Goal: Information Seeking & Learning: Check status

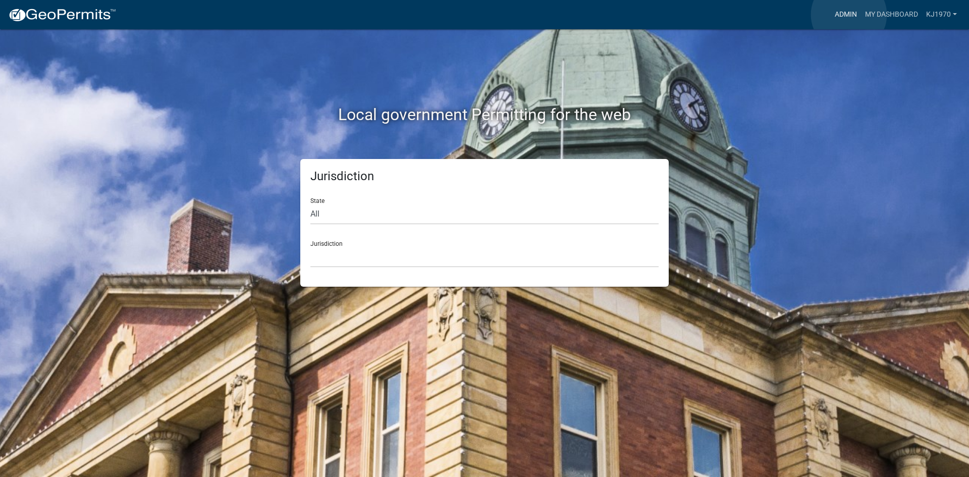
click at [849, 15] on link "Admin" at bounding box center [846, 14] width 30 height 19
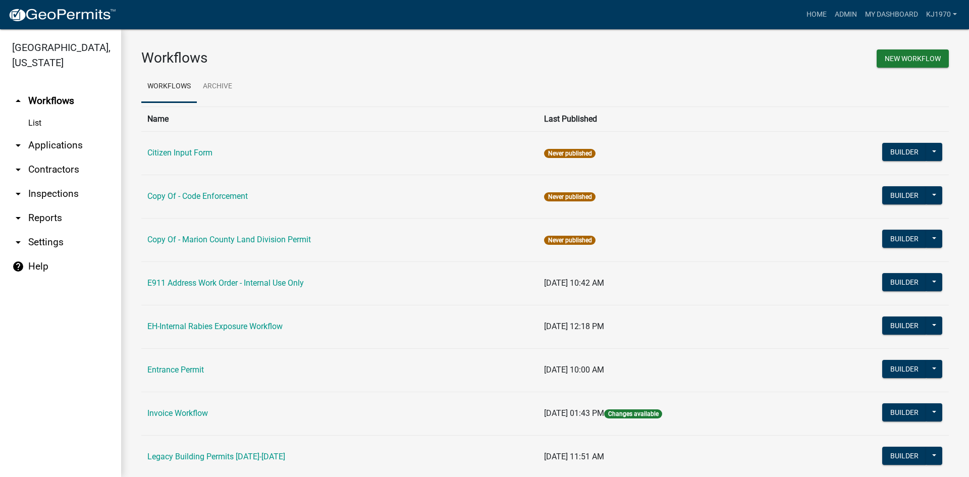
click at [48, 133] on link "arrow_drop_down Applications" at bounding box center [60, 145] width 121 height 24
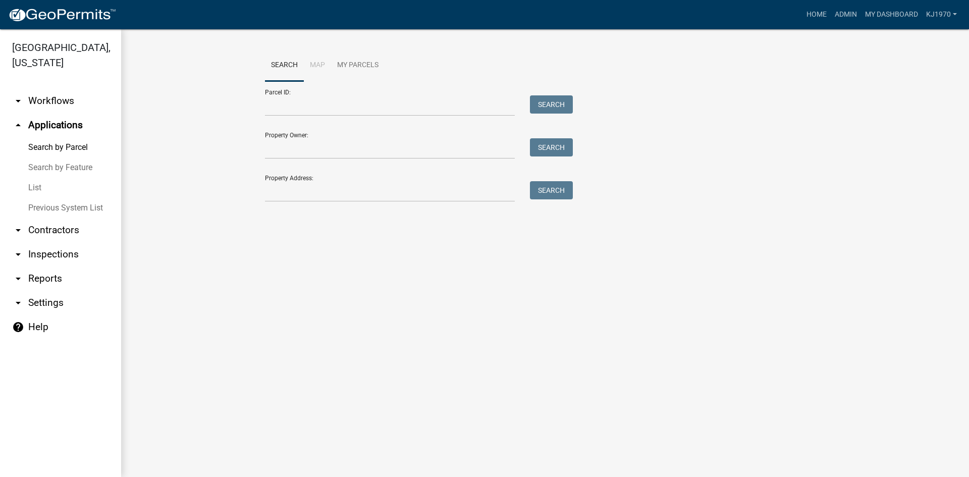
click at [36, 178] on link "List" at bounding box center [60, 188] width 121 height 20
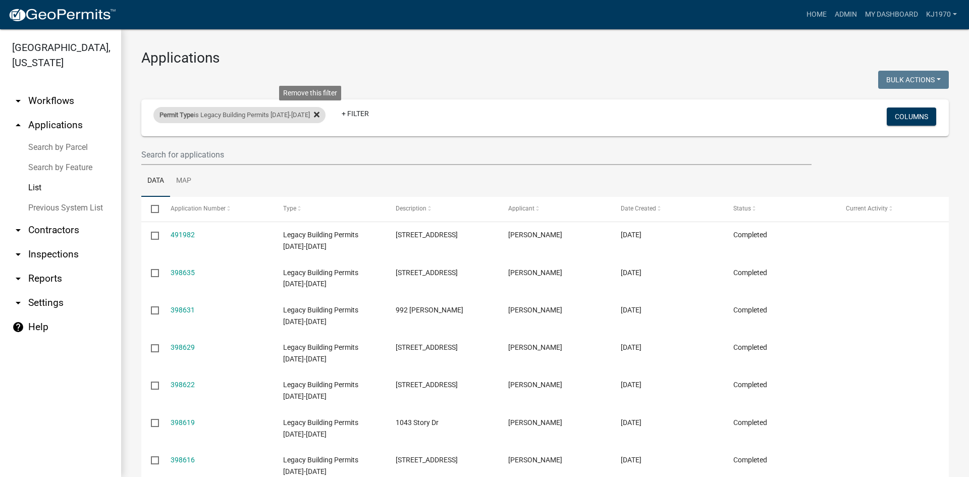
click at [314, 115] on icon at bounding box center [317, 115] width 6 height 6
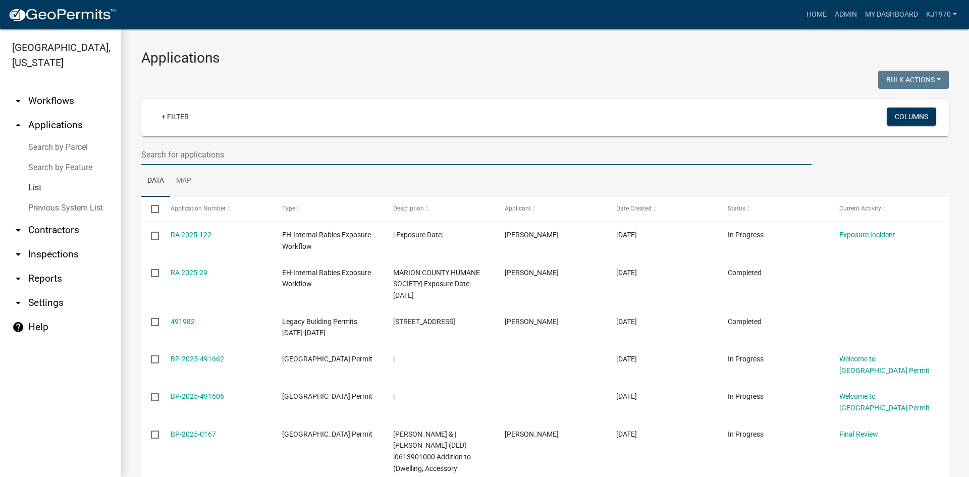
click at [246, 152] on input "text" at bounding box center [476, 154] width 670 height 21
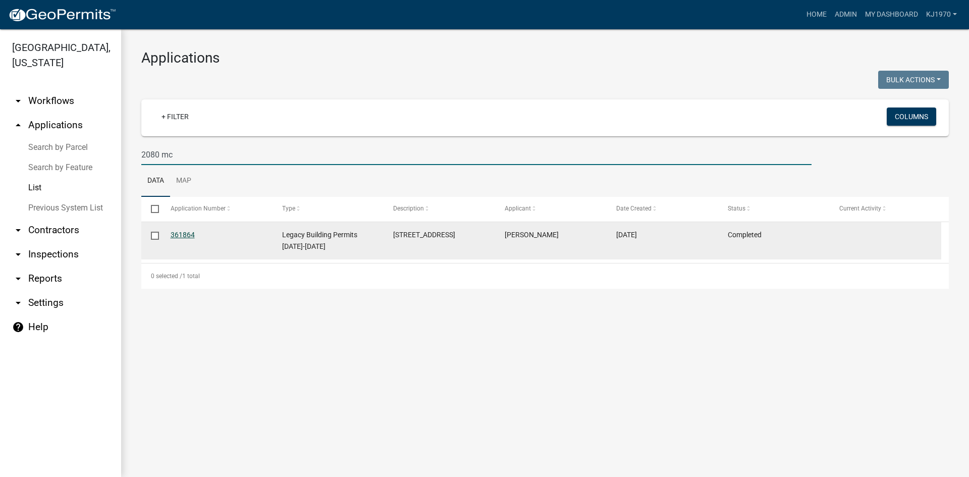
type input "2080 mc"
click at [182, 236] on link "361864" at bounding box center [183, 235] width 24 height 8
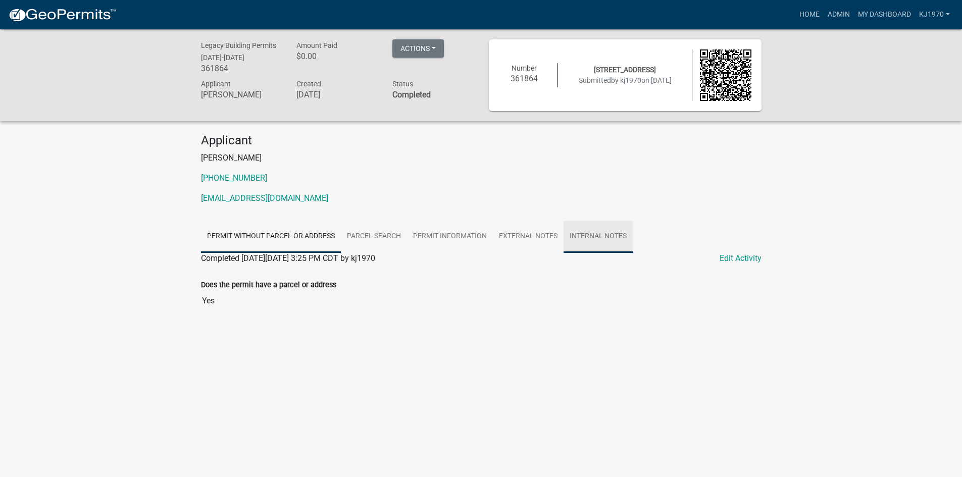
click at [589, 234] on link "Internal Notes" at bounding box center [597, 237] width 69 height 32
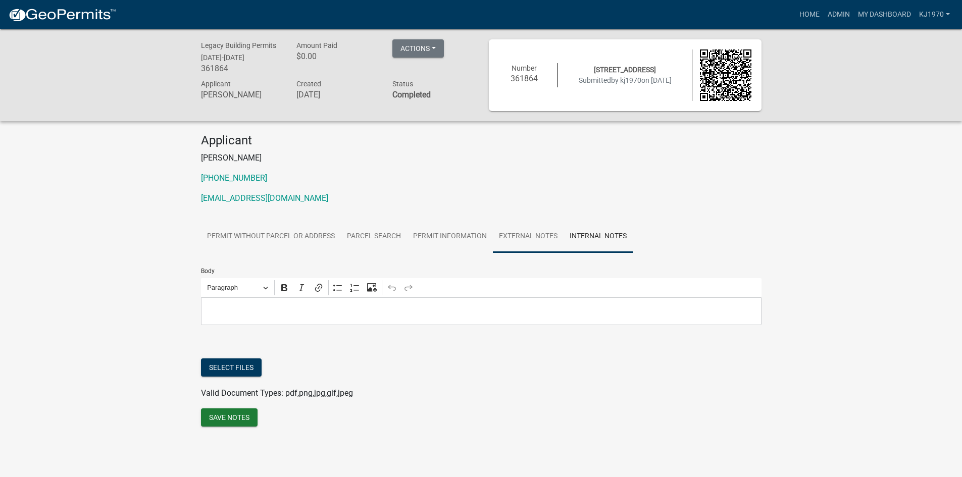
click at [524, 234] on link "External Notes" at bounding box center [528, 237] width 71 height 32
click at [461, 236] on link "Permit Information" at bounding box center [450, 237] width 86 height 32
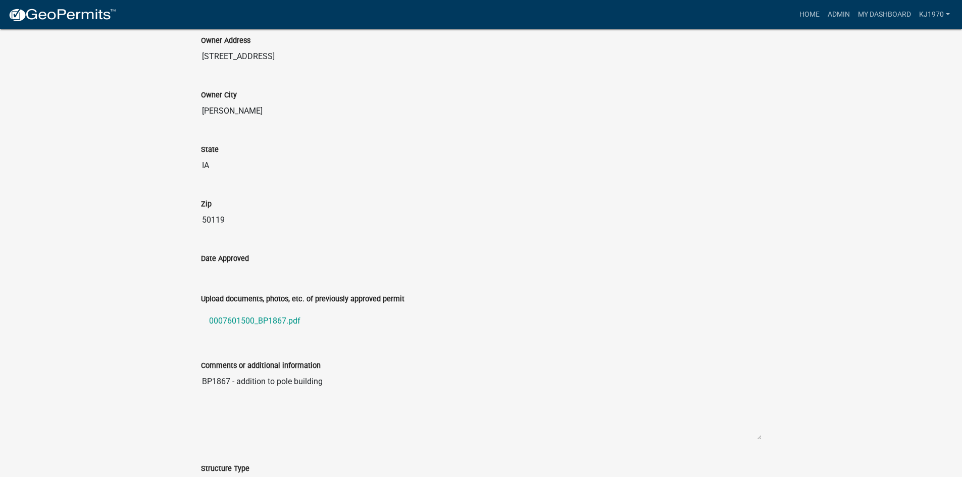
scroll to position [405, 0]
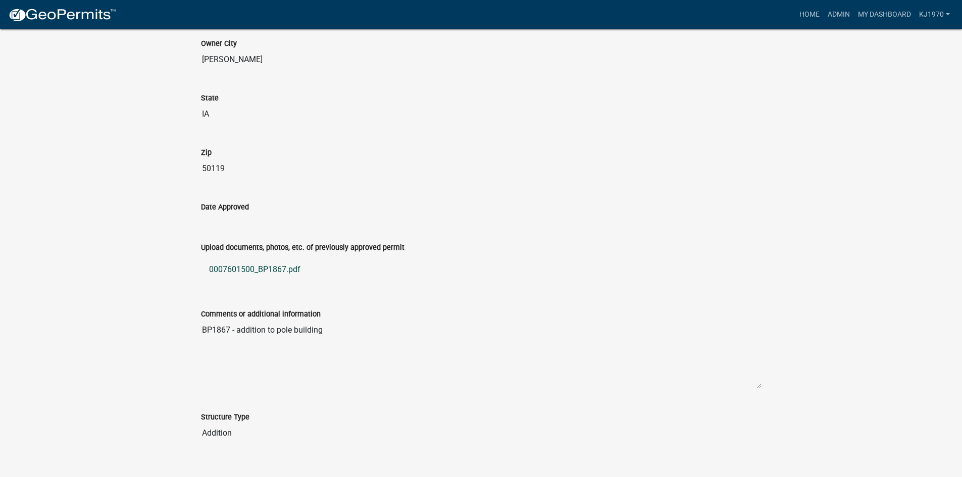
click at [287, 268] on link "0007601500_BP1867.pdf" at bounding box center [481, 269] width 560 height 24
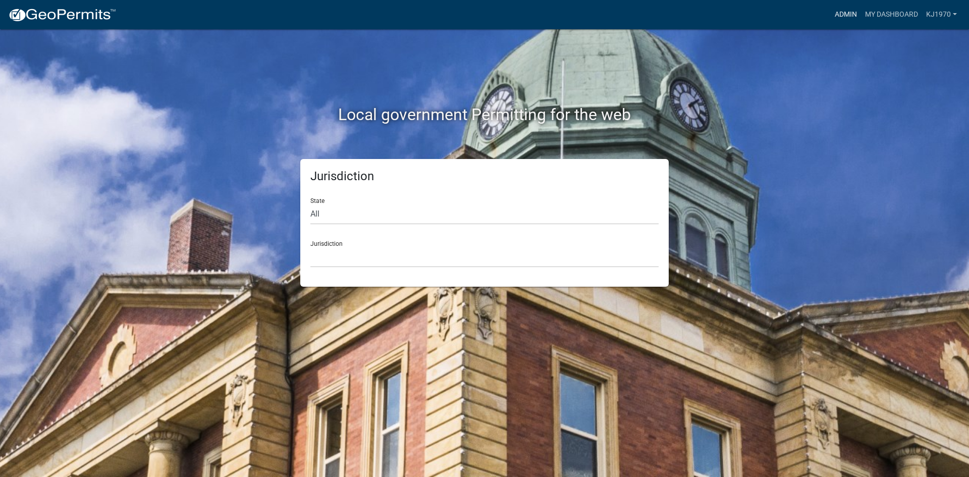
click at [837, 20] on link "Admin" at bounding box center [846, 14] width 30 height 19
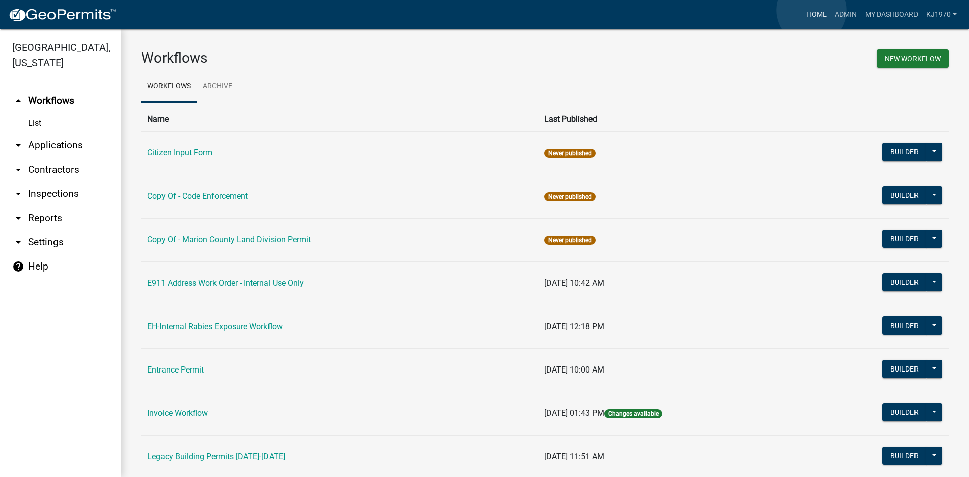
click at [812, 10] on link "Home" at bounding box center [817, 14] width 28 height 19
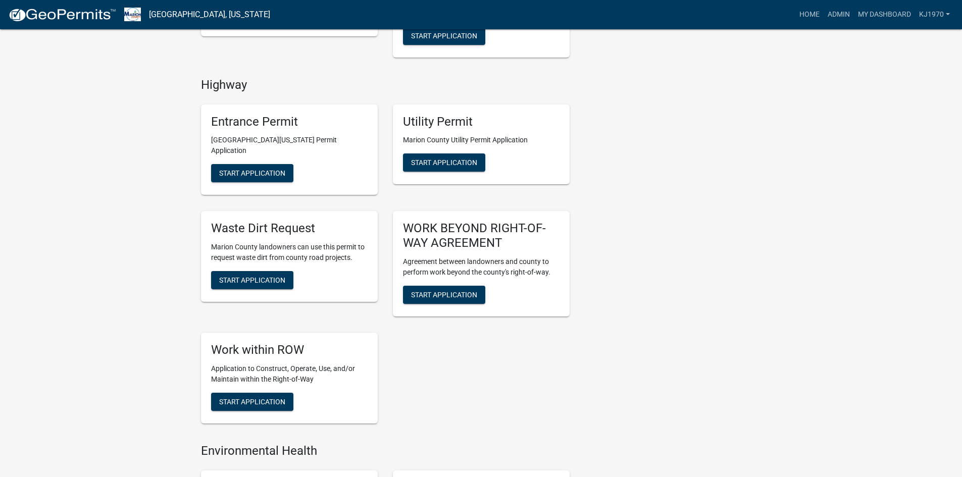
scroll to position [1022, 0]
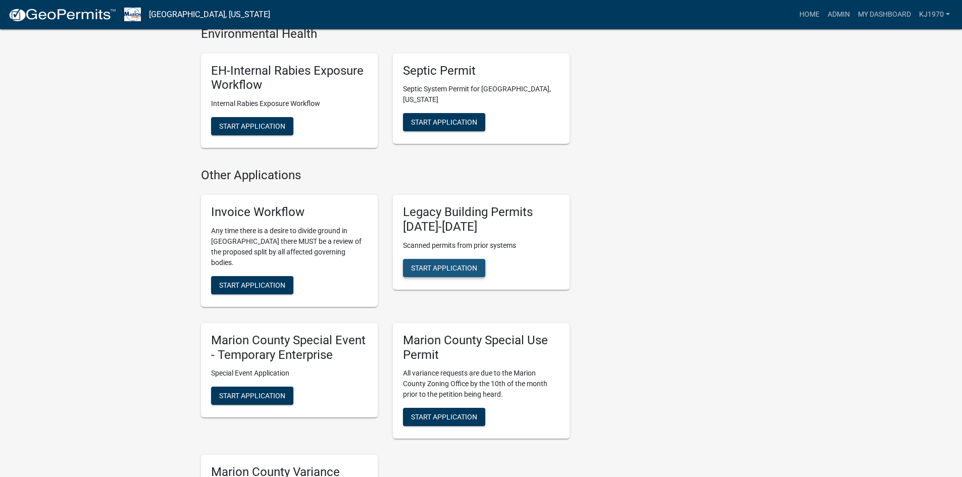
click at [443, 259] on button "Start Application" at bounding box center [444, 268] width 82 height 18
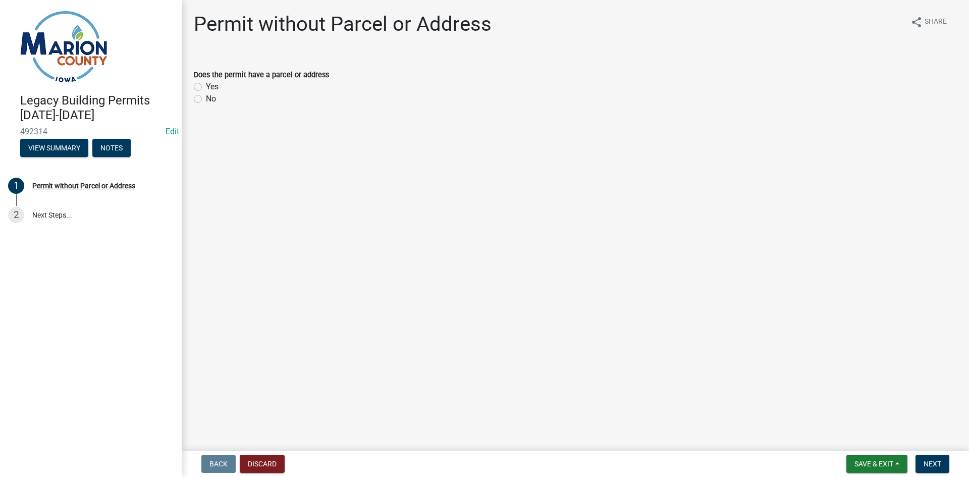
click at [206, 86] on label "Yes" at bounding box center [212, 87] width 13 height 12
click at [206, 86] on input "Yes" at bounding box center [209, 84] width 7 height 7
radio input "true"
click at [927, 467] on span "Next" at bounding box center [933, 464] width 18 height 8
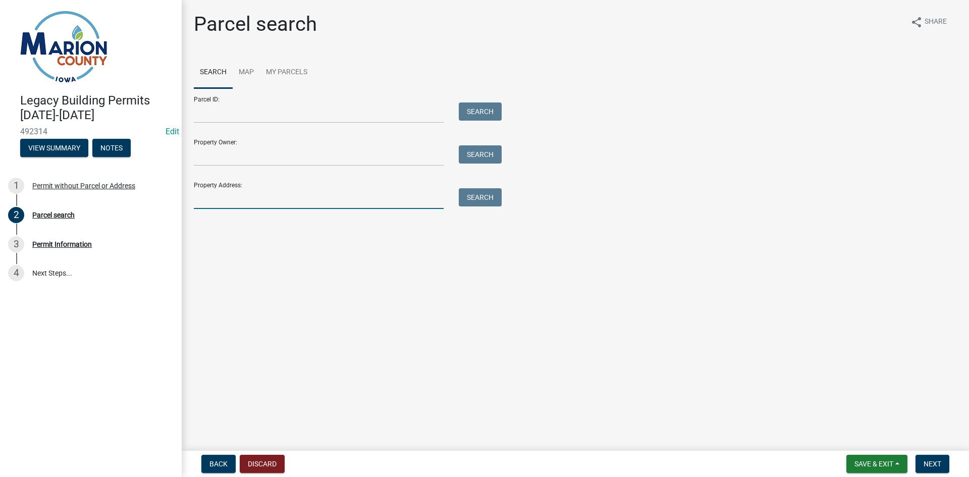
click at [222, 202] on input "Property Address:" at bounding box center [319, 198] width 250 height 21
type input "2080 mc"
click at [475, 195] on button "Search" at bounding box center [480, 197] width 43 height 18
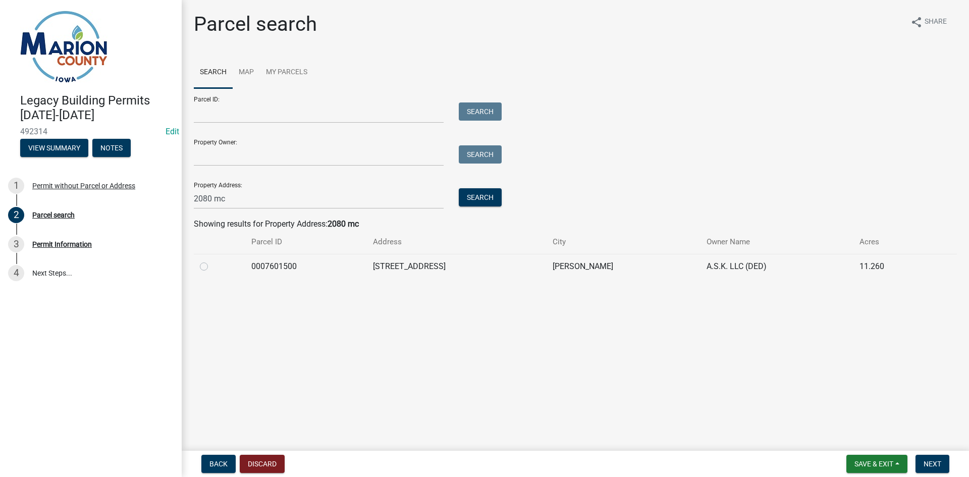
click at [212, 260] on label at bounding box center [212, 260] width 0 height 0
click at [212, 264] on input "radio" at bounding box center [215, 263] width 7 height 7
radio input "true"
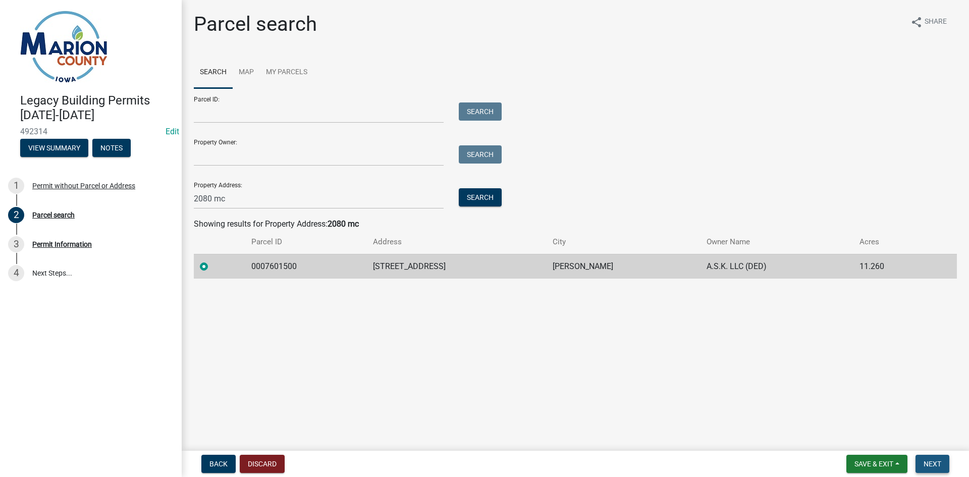
click at [930, 462] on span "Next" at bounding box center [933, 464] width 18 height 8
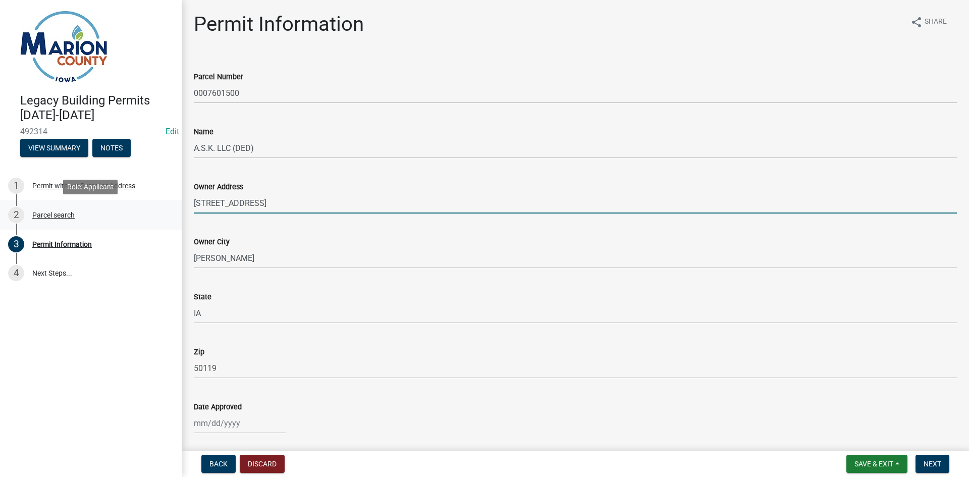
drag, startPoint x: 261, startPoint y: 202, endPoint x: 175, endPoint y: 201, distance: 86.3
click at [175, 201] on div "Legacy Building Permits [DATE]-[DATE] 492314 Edit View Summary Notes 1 Permit w…" at bounding box center [484, 238] width 969 height 477
type input "[STREET_ADDRESS]"
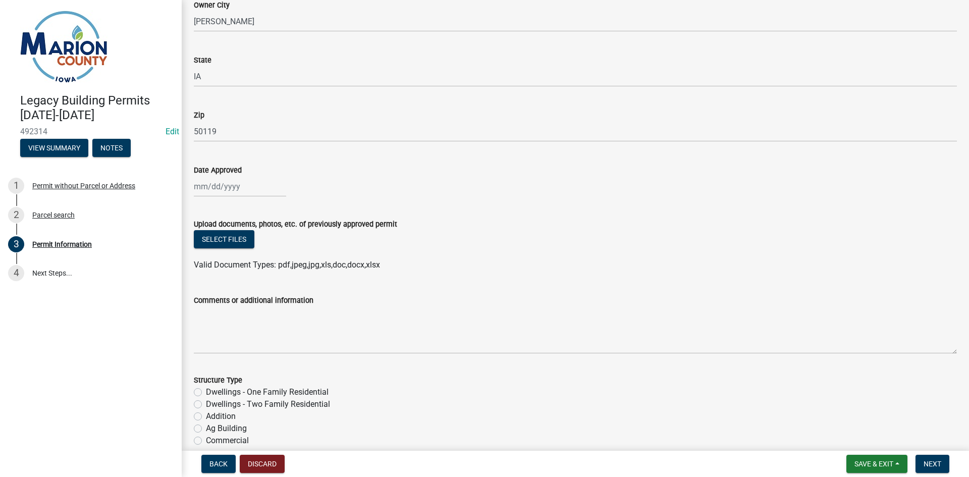
scroll to position [200, 0]
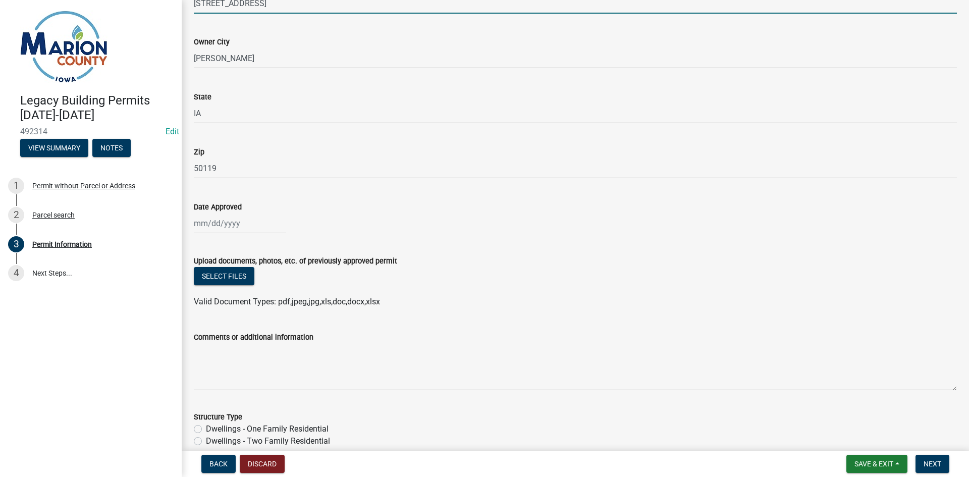
select select "10"
select select "2025"
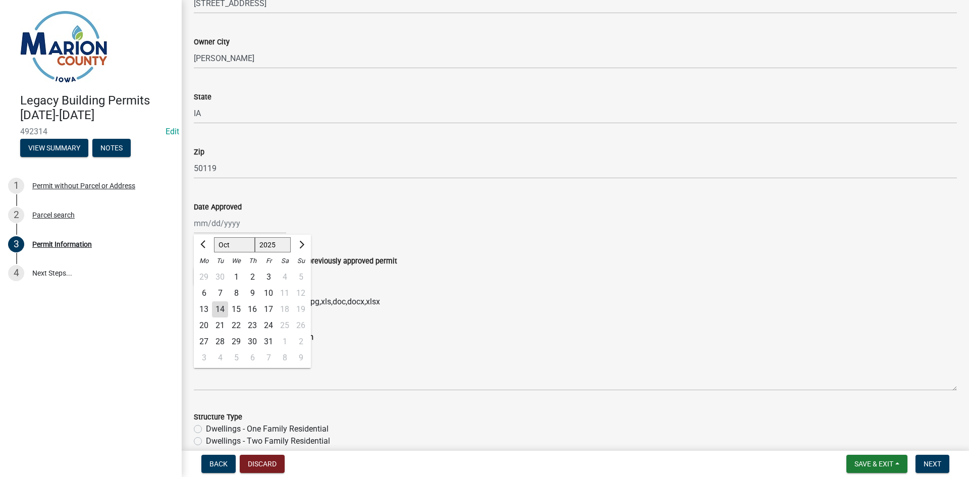
click at [202, 224] on div "[PERSON_NAME] Feb Mar Apr [PERSON_NAME][DATE] Oct Nov [DATE] 1526 1527 1528 152…" at bounding box center [240, 223] width 92 height 21
click at [218, 307] on div "14" at bounding box center [220, 309] width 16 height 16
type input "[DATE]"
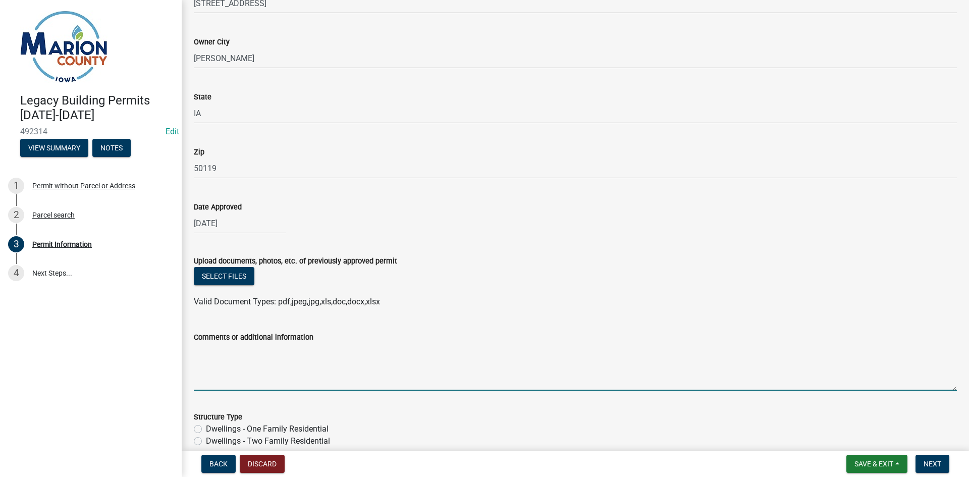
click at [219, 369] on textarea "Comments or additional information" at bounding box center [575, 366] width 763 height 47
click at [260, 371] on textarea "Comments or additional information" at bounding box center [575, 366] width 763 height 47
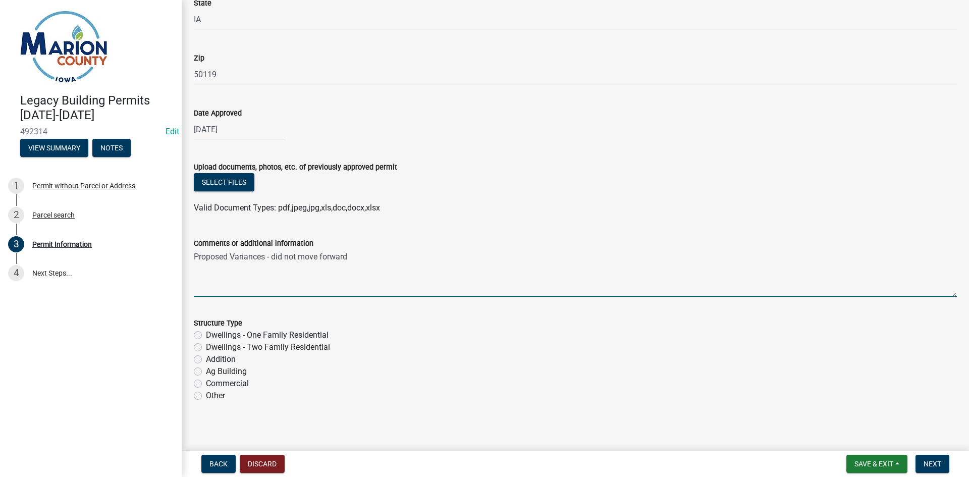
scroll to position [297, 0]
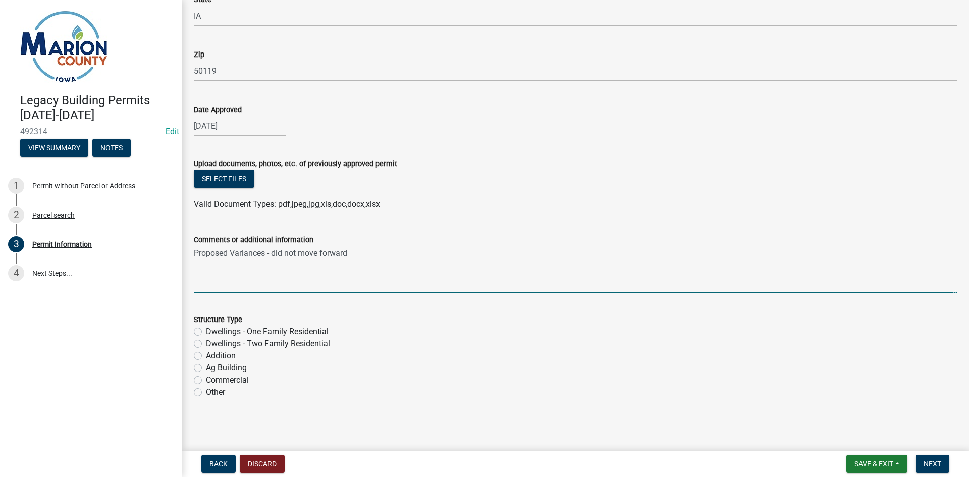
type textarea "Proposed Variances - did not move forward"
click at [206, 392] on label "Other" at bounding box center [215, 392] width 19 height 12
click at [206, 392] on input "Other" at bounding box center [209, 389] width 7 height 7
radio input "true"
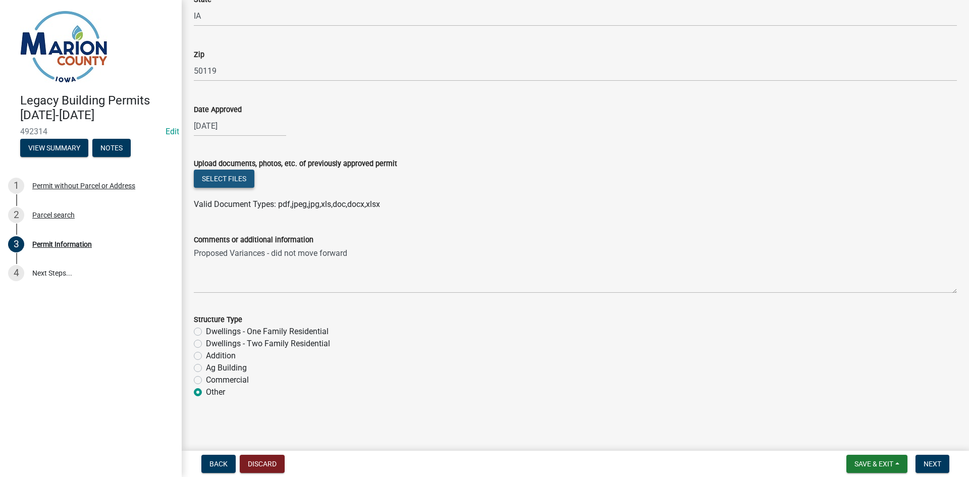
click at [232, 183] on button "Select files" at bounding box center [224, 179] width 61 height 18
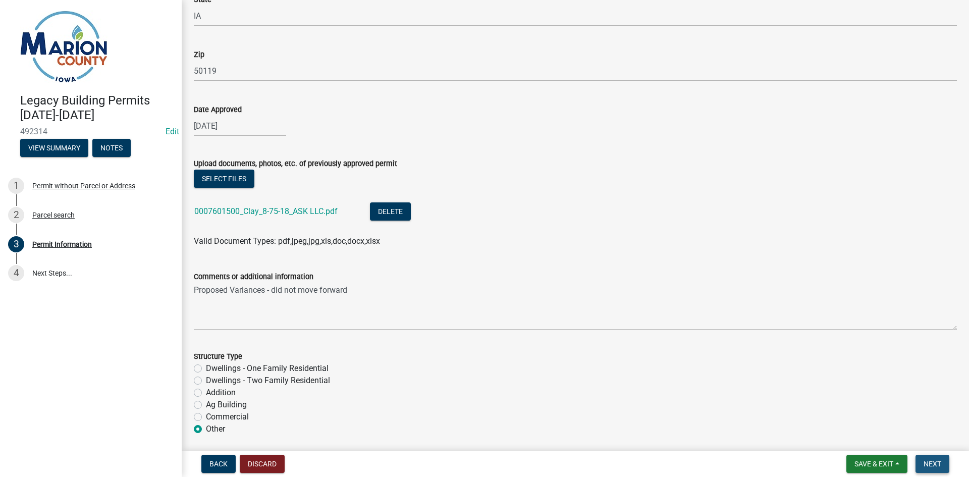
click at [930, 463] on span "Next" at bounding box center [933, 464] width 18 height 8
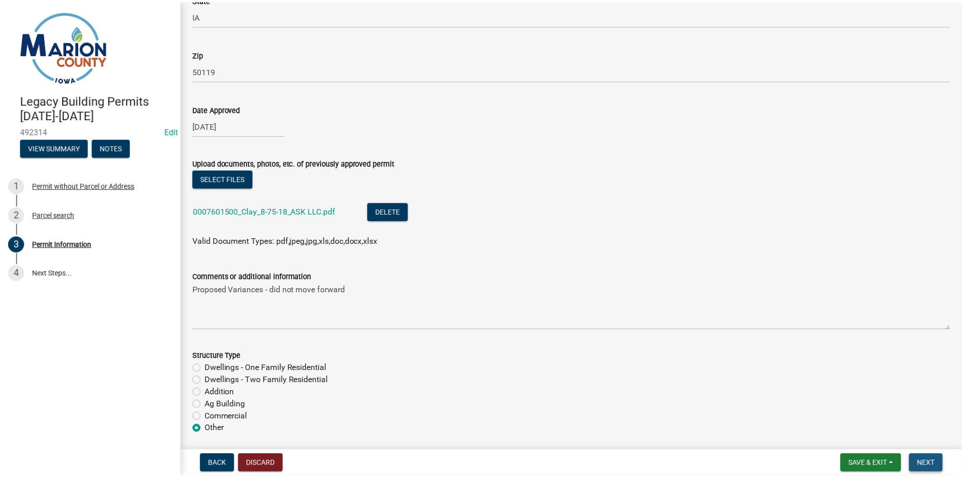
scroll to position [0, 0]
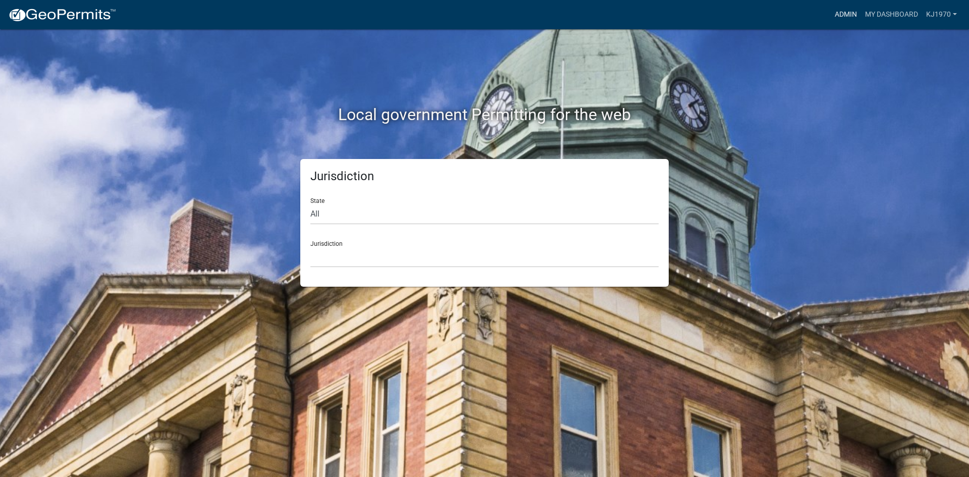
click at [838, 19] on link "Admin" at bounding box center [846, 14] width 30 height 19
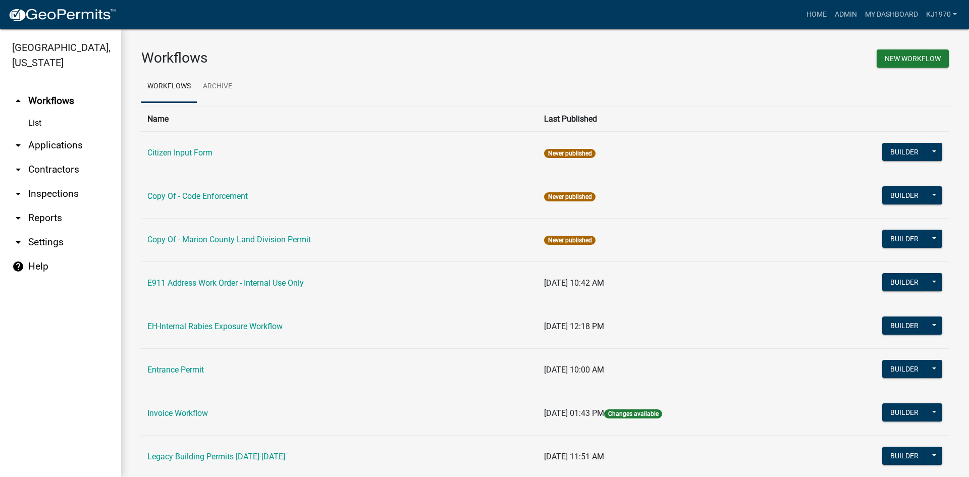
click at [73, 133] on link "arrow_drop_down Applications" at bounding box center [60, 145] width 121 height 24
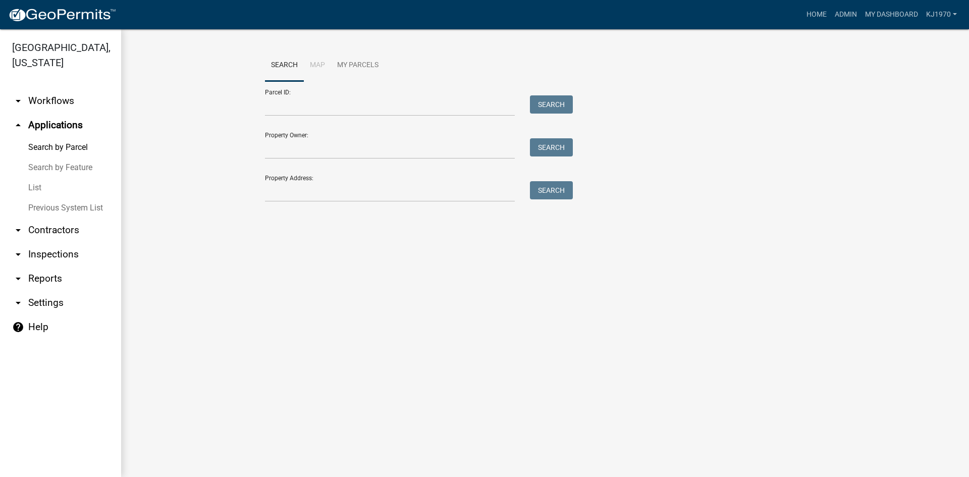
click at [35, 178] on link "List" at bounding box center [60, 188] width 121 height 20
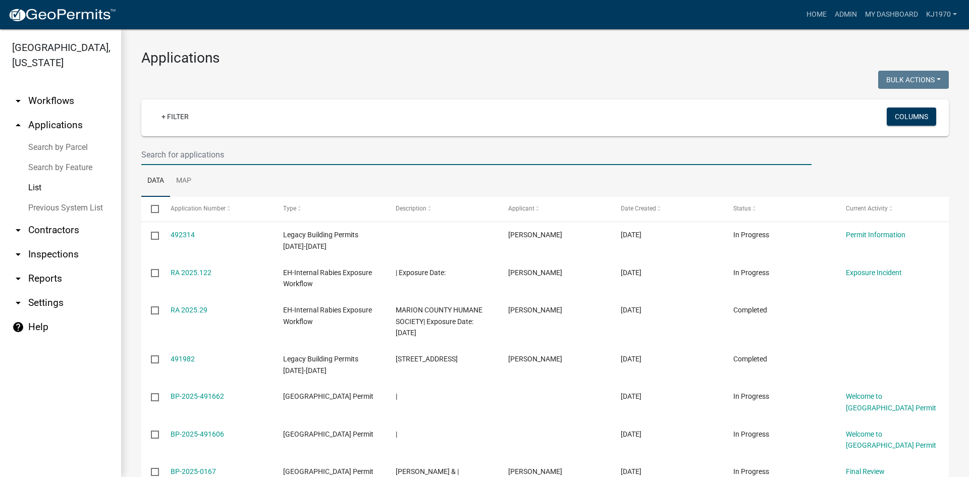
click at [213, 158] on input "text" at bounding box center [476, 154] width 670 height 21
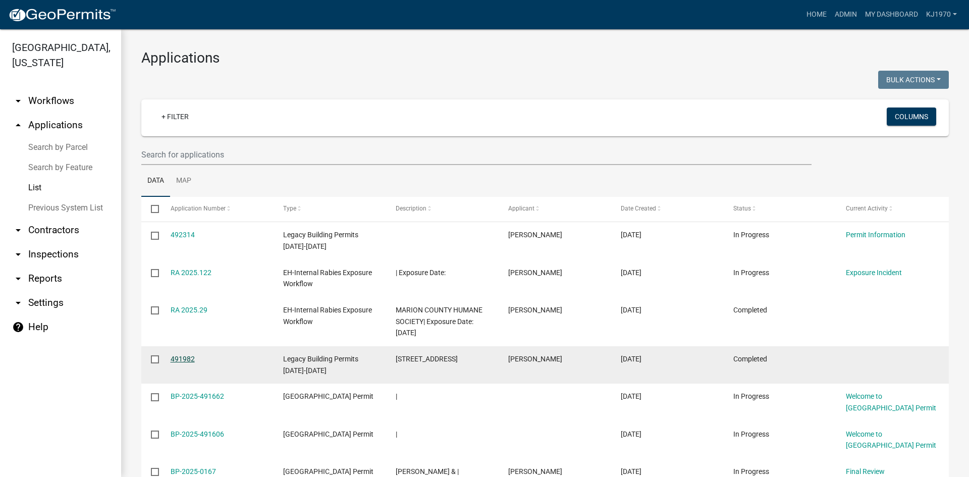
click at [183, 356] on link "491982" at bounding box center [183, 359] width 24 height 8
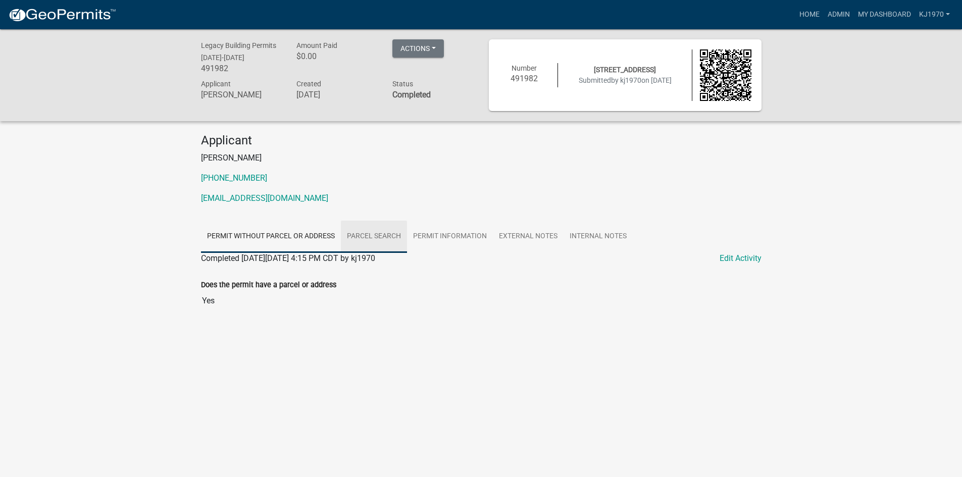
click at [364, 236] on link "Parcel search" at bounding box center [374, 237] width 66 height 32
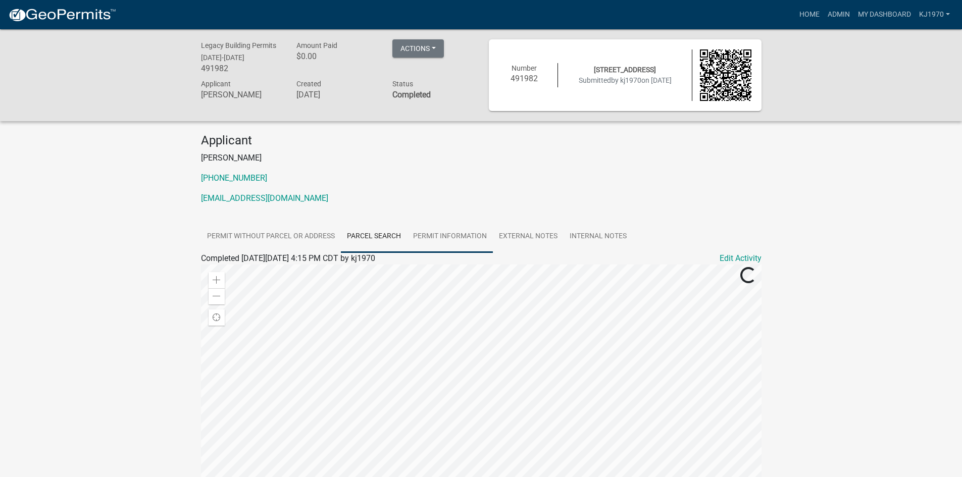
click at [469, 240] on link "Permit Information" at bounding box center [450, 237] width 86 height 32
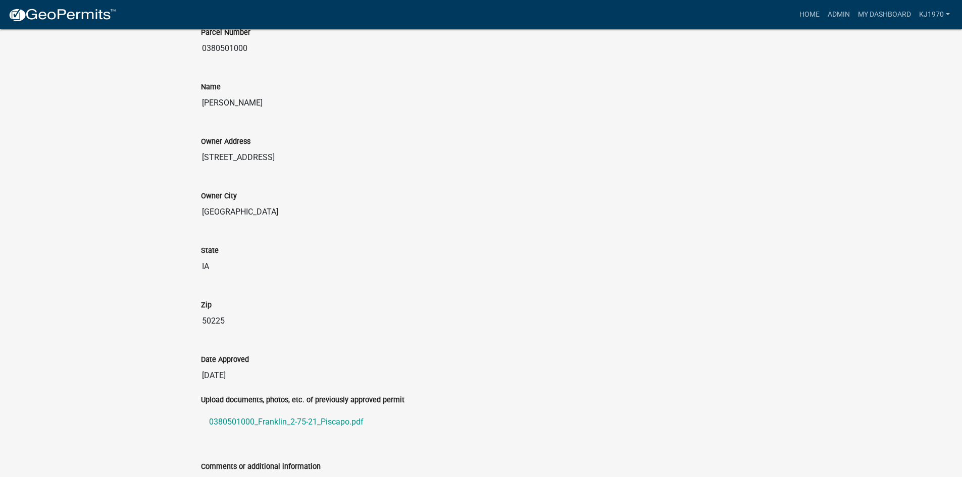
scroll to position [254, 0]
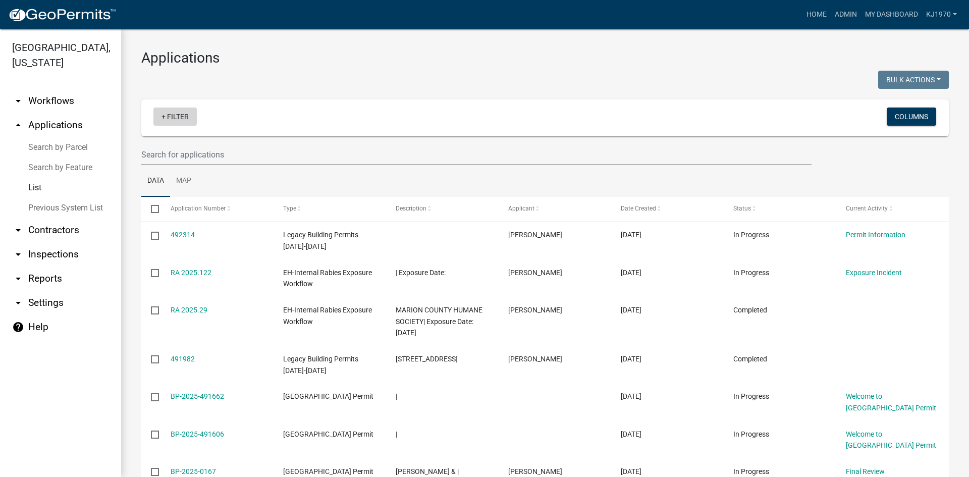
click at [163, 118] on link "+ Filter" at bounding box center [174, 117] width 43 height 18
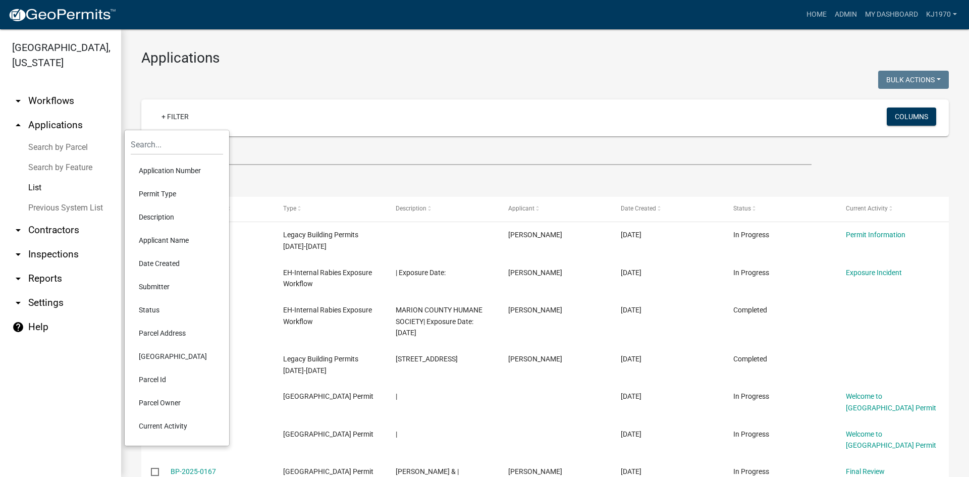
click at [153, 195] on li "Permit Type" at bounding box center [177, 193] width 92 height 23
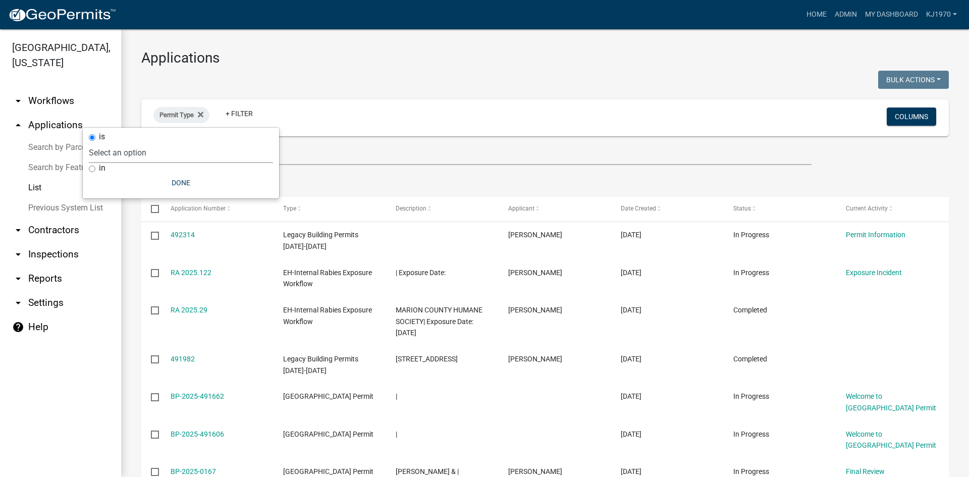
click at [155, 154] on select "Select an option Citizen Input Form Copy Of - Code Enforcement Copy Of - Marion…" at bounding box center [181, 152] width 184 height 21
select select "2e758ea4-7277-4116-9fe8-b2ec7c9f192e"
click at [144, 142] on select "Select an option Citizen Input Form Copy Of - Code Enforcement Copy Of - Marion…" at bounding box center [181, 152] width 184 height 21
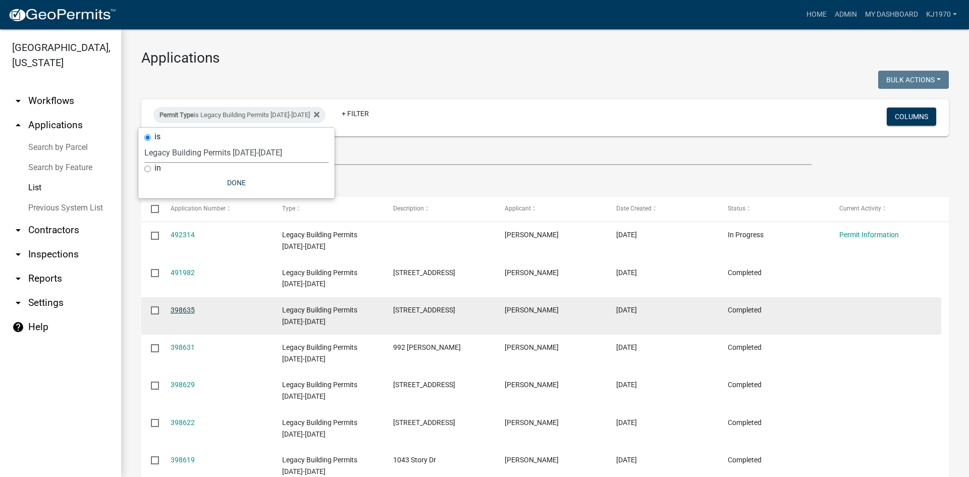
click at [181, 311] on link "398635" at bounding box center [183, 310] width 24 height 8
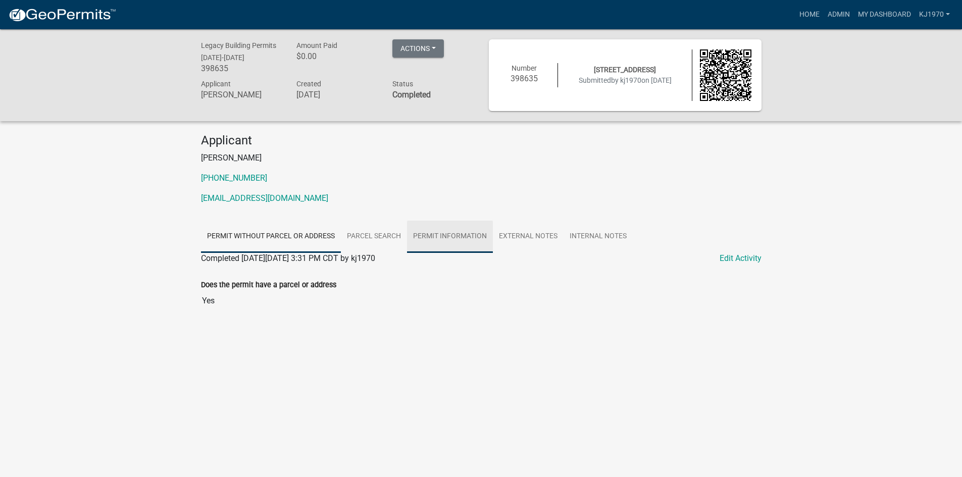
click at [433, 229] on link "Permit Information" at bounding box center [450, 237] width 86 height 32
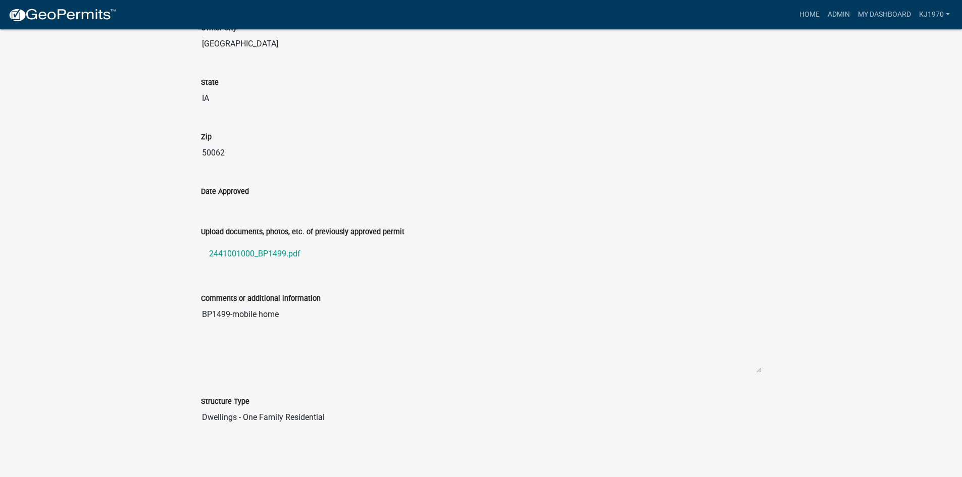
scroll to position [421, 0]
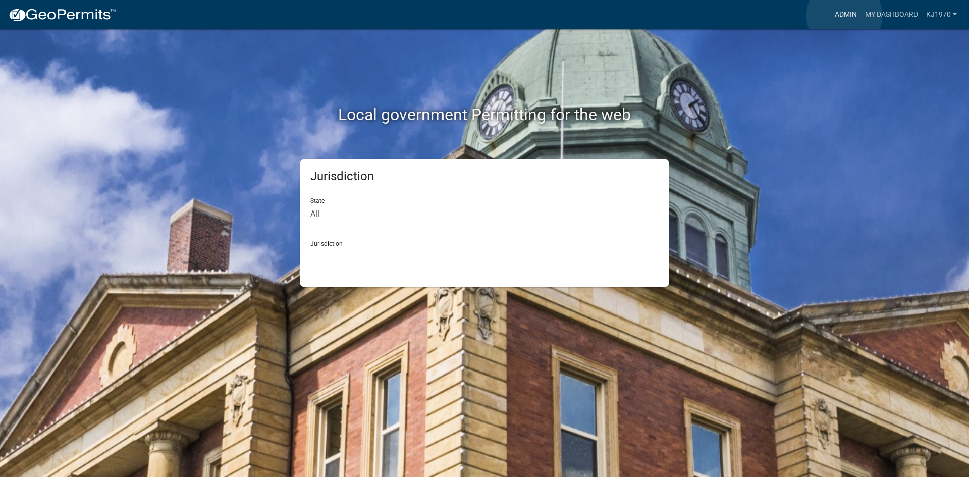
click at [844, 15] on link "Admin" at bounding box center [846, 14] width 30 height 19
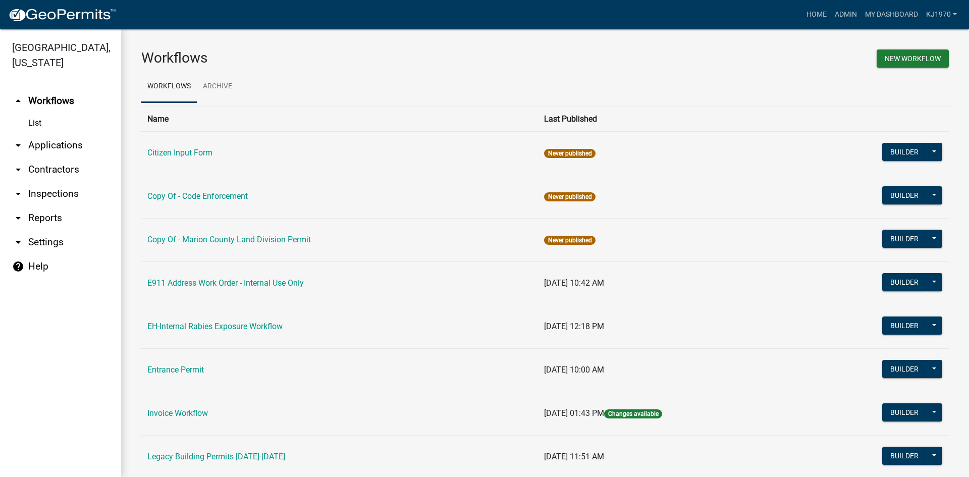
click at [68, 133] on link "arrow_drop_down Applications" at bounding box center [60, 145] width 121 height 24
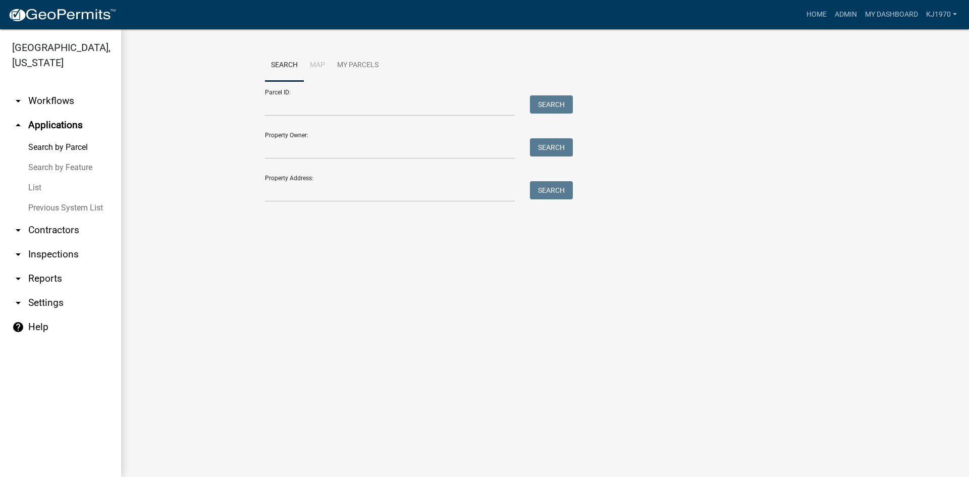
click at [33, 178] on link "List" at bounding box center [60, 188] width 121 height 20
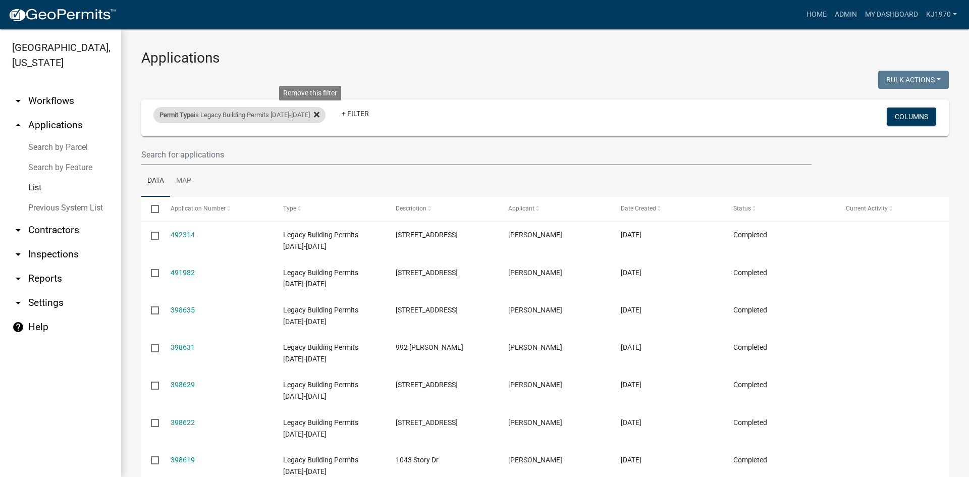
click at [314, 115] on icon at bounding box center [317, 115] width 6 height 6
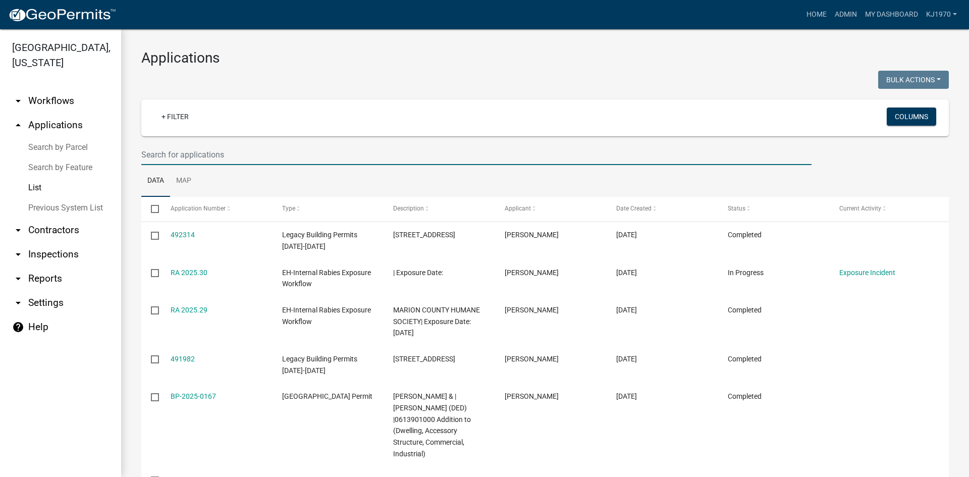
click at [310, 151] on input "text" at bounding box center [476, 154] width 670 height 21
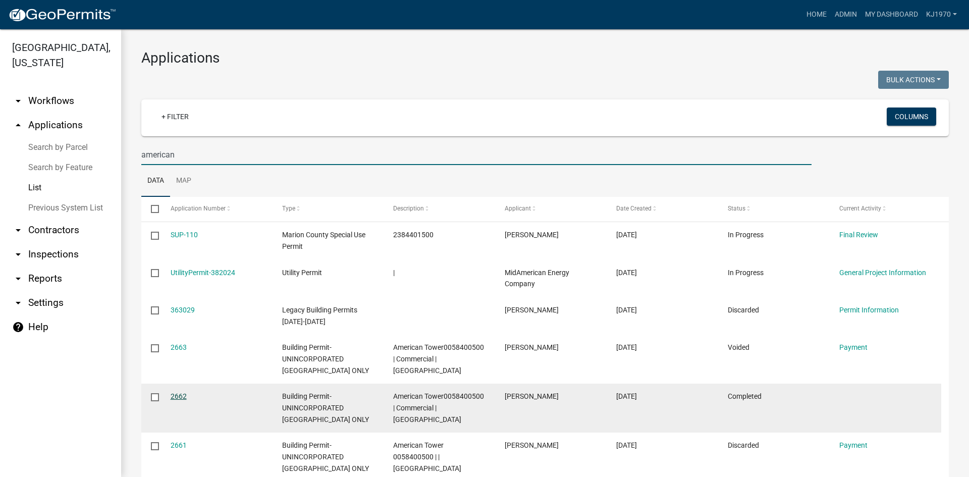
type input "american"
click at [180, 395] on link "2662" at bounding box center [179, 396] width 16 height 8
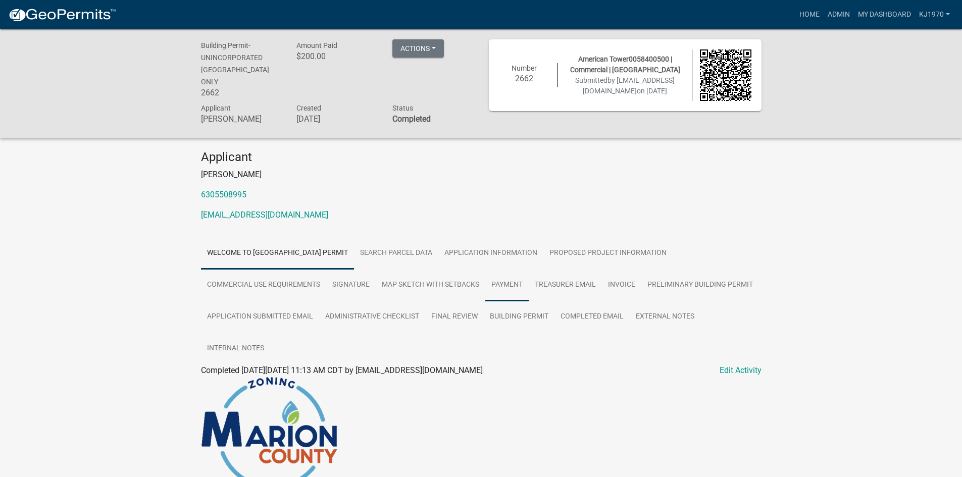
click at [500, 271] on link "Payment" at bounding box center [506, 285] width 43 height 32
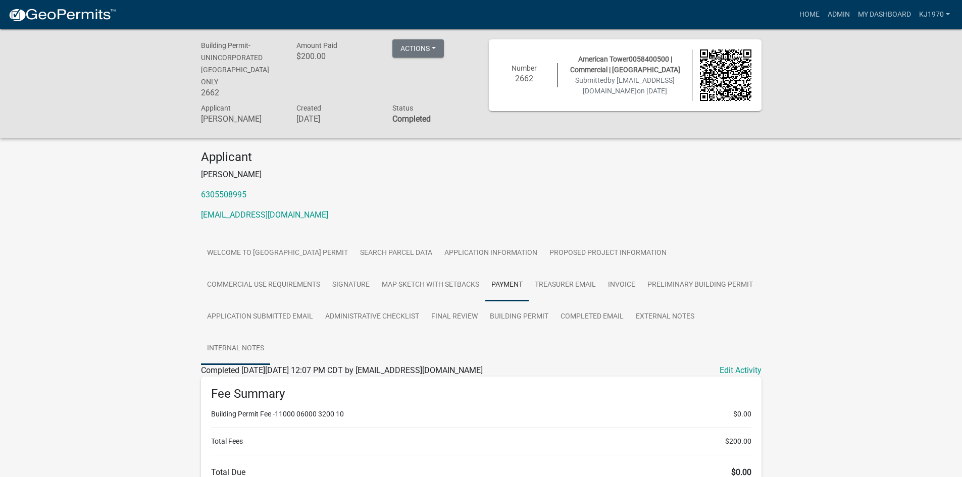
click at [243, 340] on link "Internal Notes" at bounding box center [235, 349] width 69 height 32
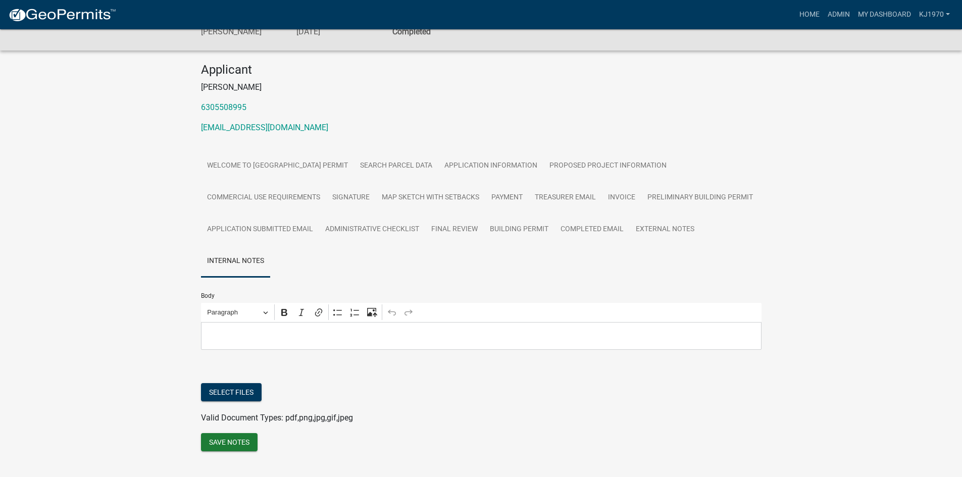
scroll to position [95, 0]
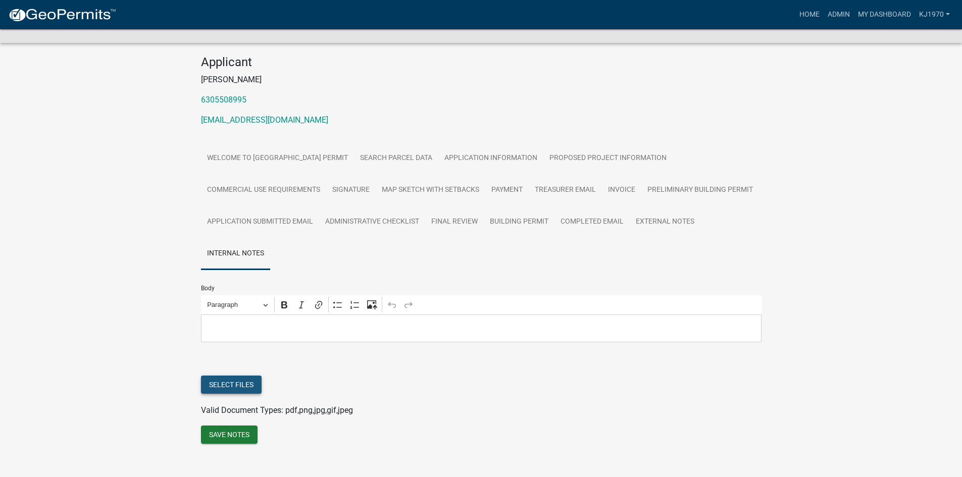
click at [241, 376] on button "Select files" at bounding box center [231, 385] width 61 height 18
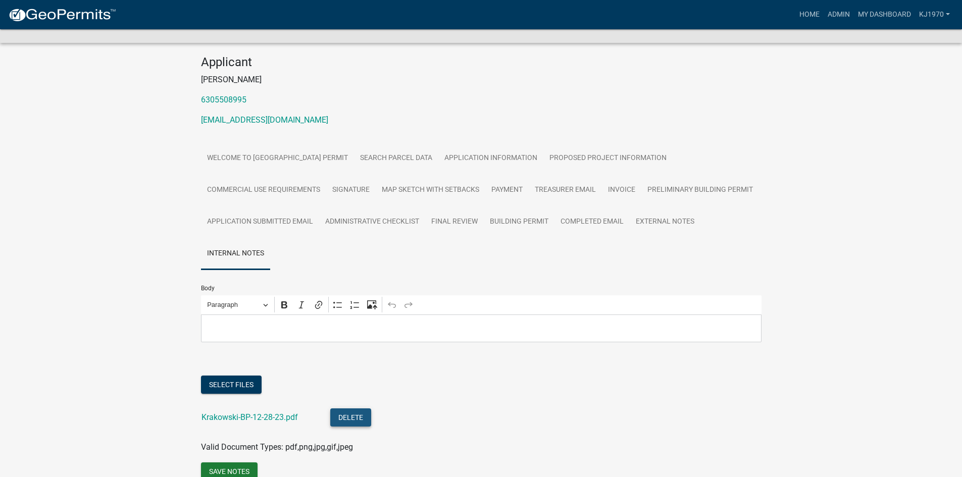
click at [360, 410] on button "Delete" at bounding box center [350, 417] width 41 height 18
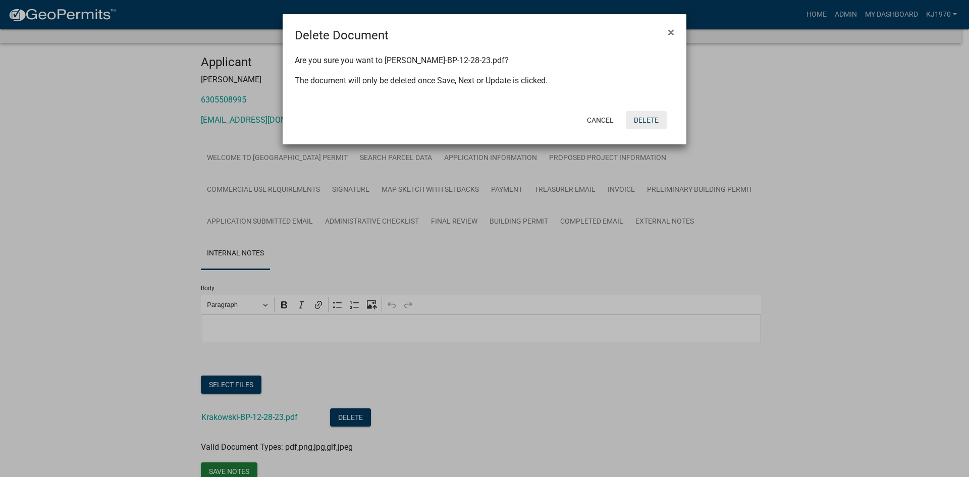
click at [647, 121] on button "Delete" at bounding box center [646, 120] width 41 height 18
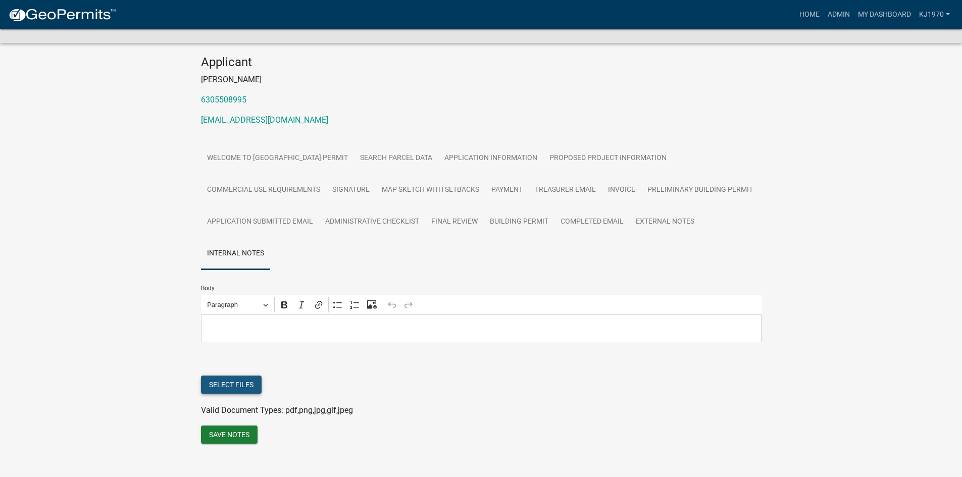
click at [222, 376] on button "Select files" at bounding box center [231, 385] width 61 height 18
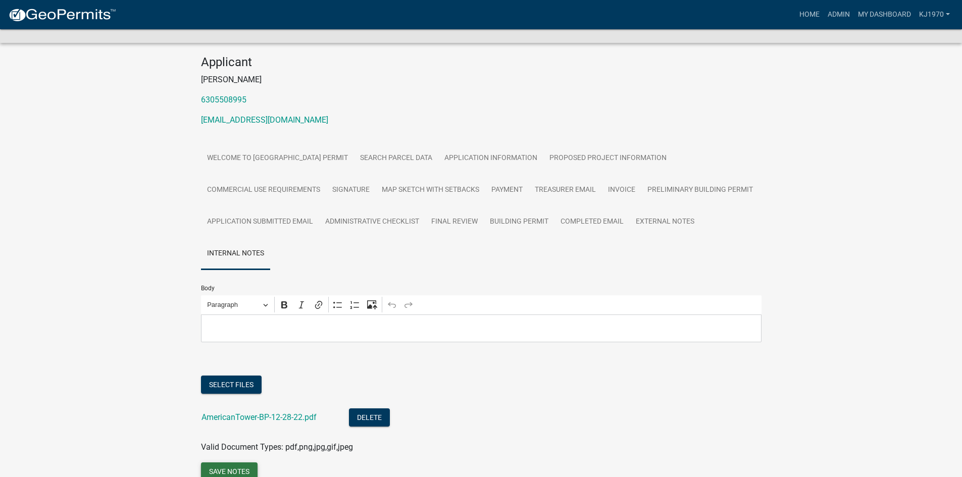
click at [231, 462] on button "Save Notes" at bounding box center [229, 471] width 57 height 18
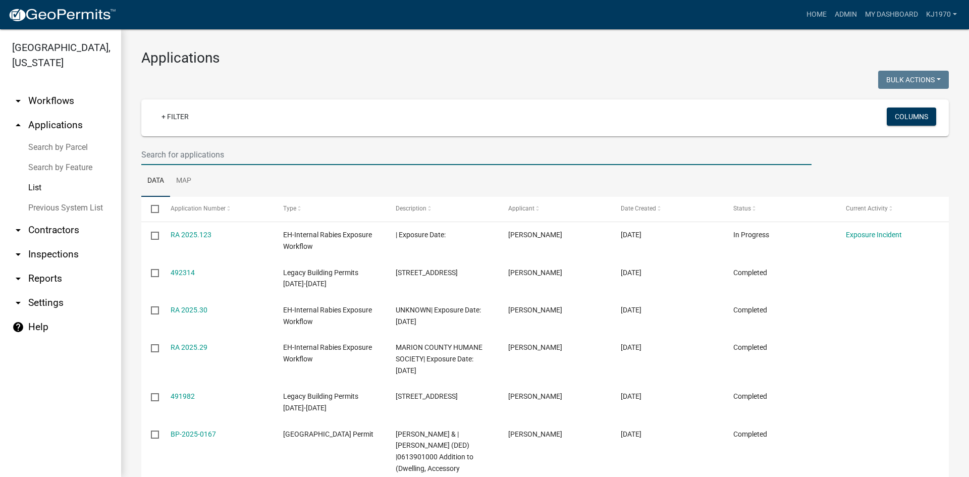
click at [234, 158] on input "text" at bounding box center [476, 154] width 670 height 21
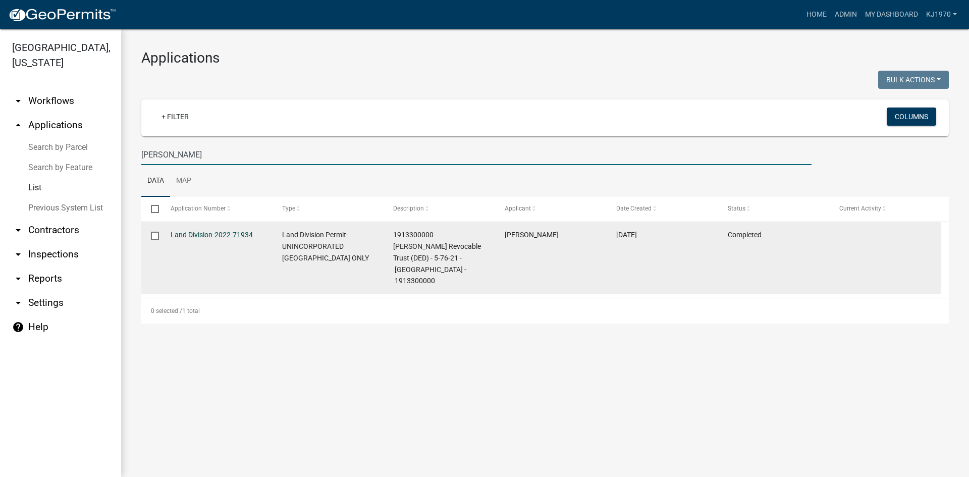
type input "shoop"
click at [233, 236] on link "Land Division-2022-71934" at bounding box center [212, 235] width 82 height 8
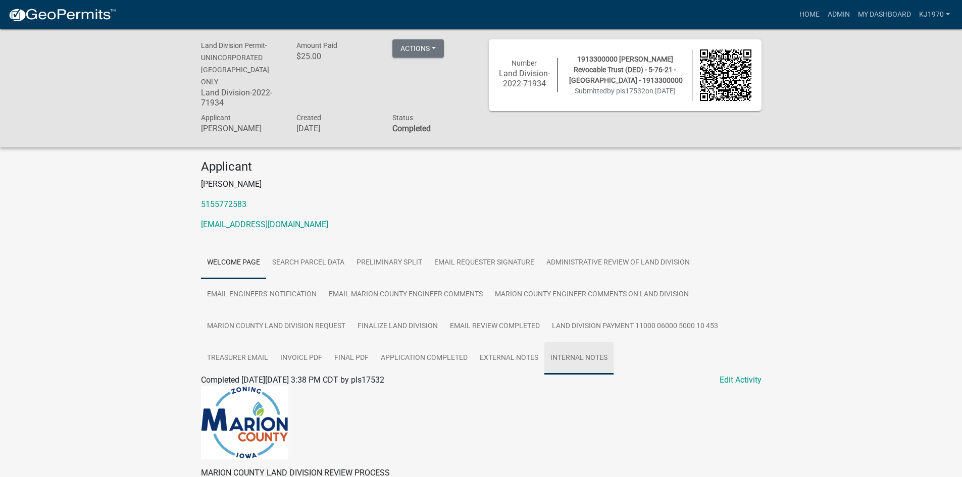
click at [591, 342] on link "Internal Notes" at bounding box center [578, 358] width 69 height 32
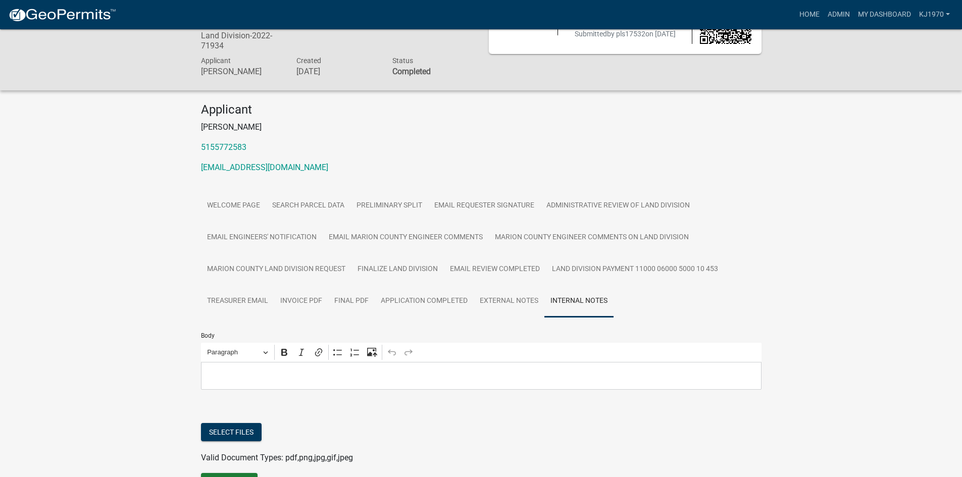
scroll to position [83, 0]
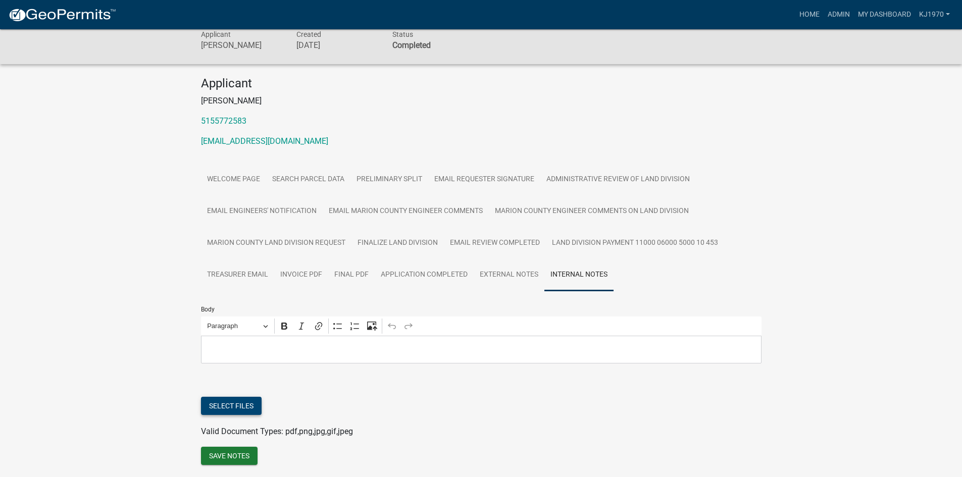
click at [259, 397] on button "Select files" at bounding box center [231, 406] width 61 height 18
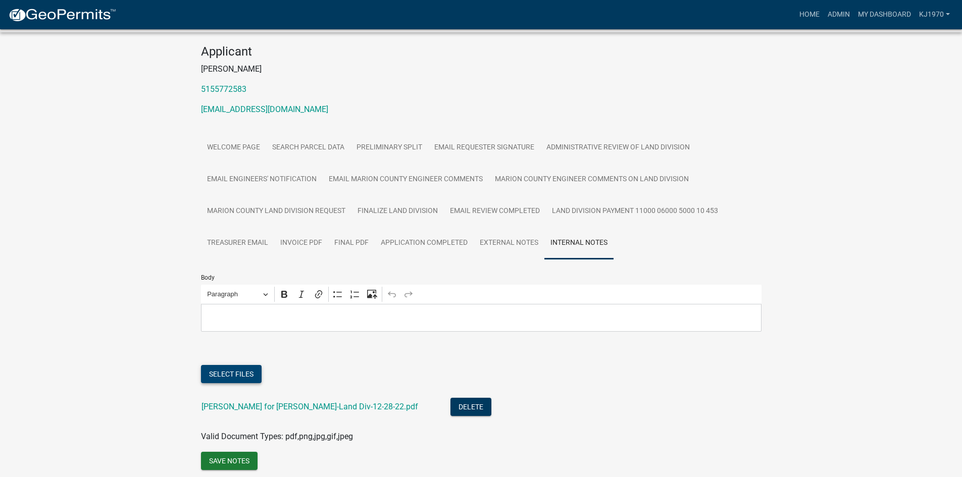
scroll to position [141, 0]
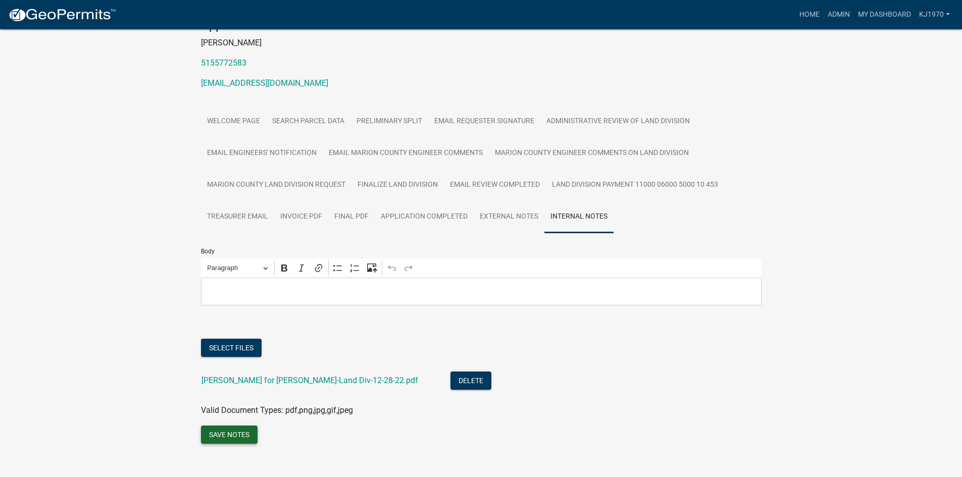
click at [244, 427] on button "Save Notes" at bounding box center [229, 434] width 57 height 18
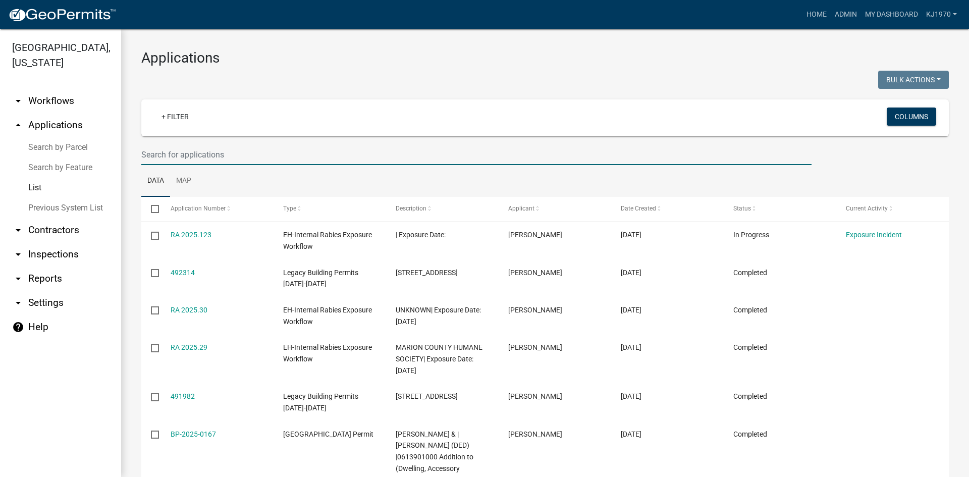
click at [165, 153] on input "text" at bounding box center [476, 154] width 670 height 21
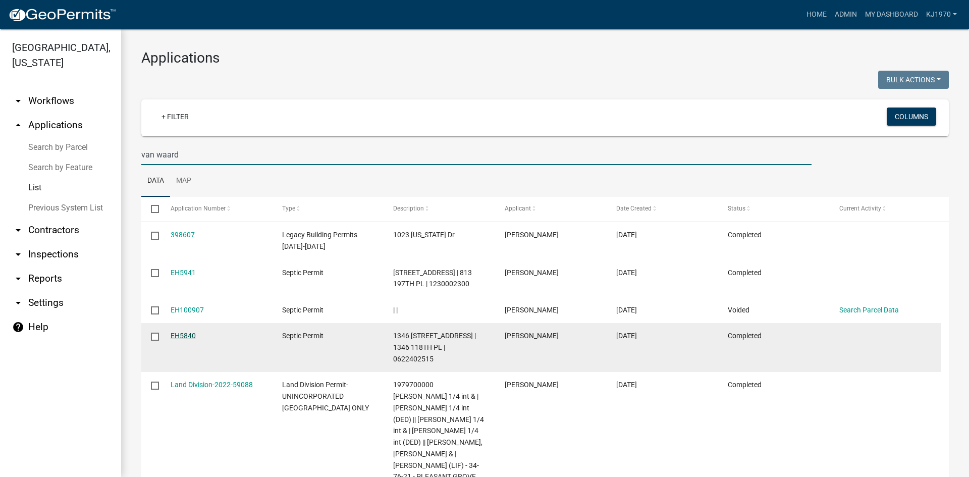
type input "van waard"
click at [178, 340] on link "EH5840" at bounding box center [183, 336] width 25 height 8
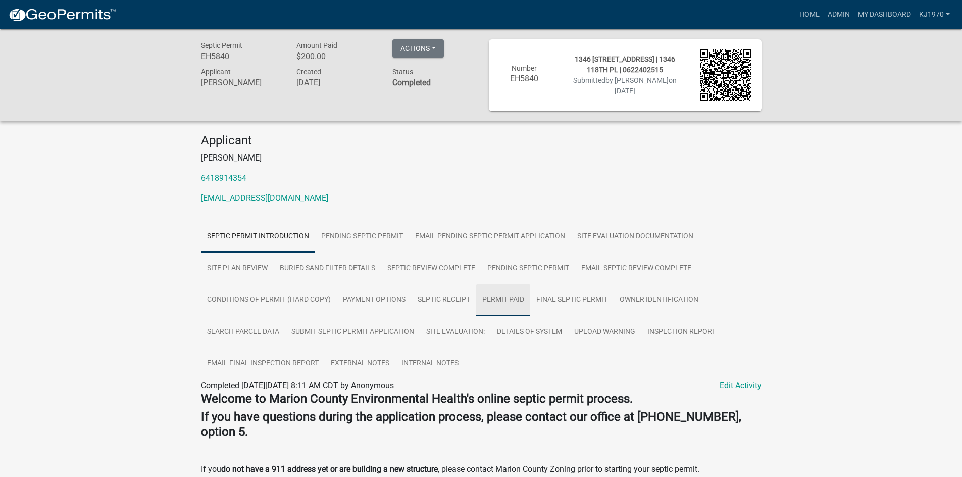
click at [492, 298] on link "Permit Paid" at bounding box center [503, 300] width 54 height 32
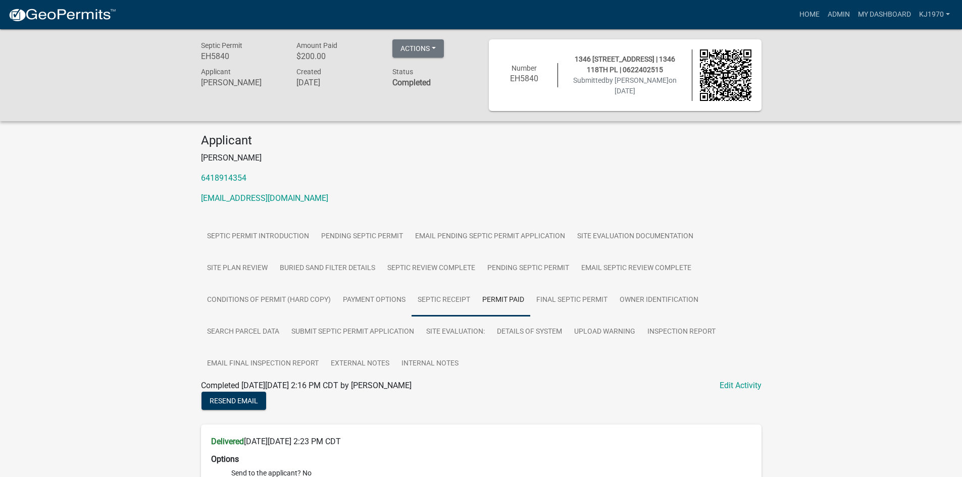
click at [436, 295] on link "Septic Receipt" at bounding box center [443, 300] width 65 height 32
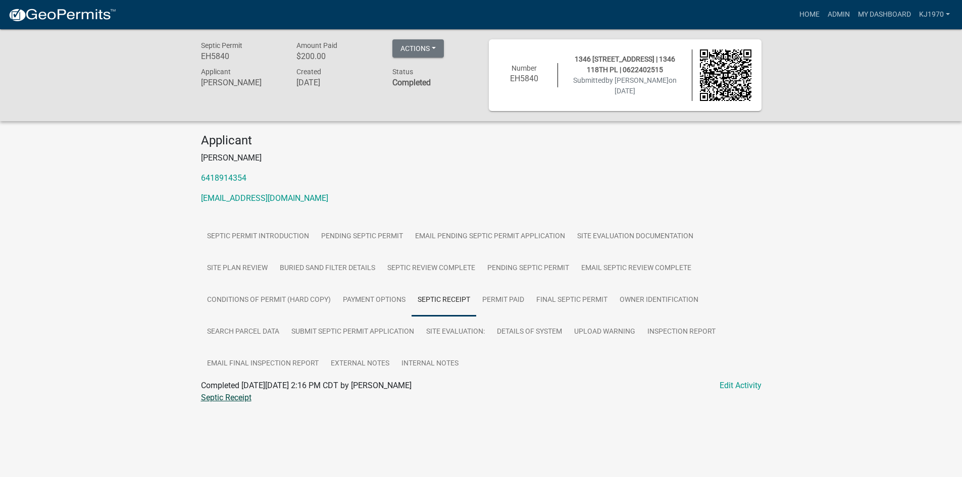
click at [221, 401] on link "Septic Receipt" at bounding box center [226, 398] width 50 height 10
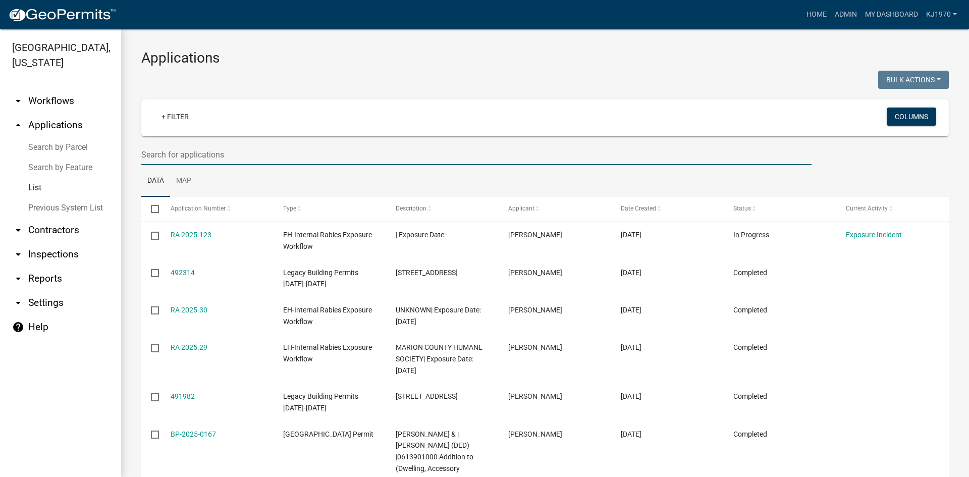
click at [148, 154] on input "text" at bounding box center [476, 154] width 670 height 21
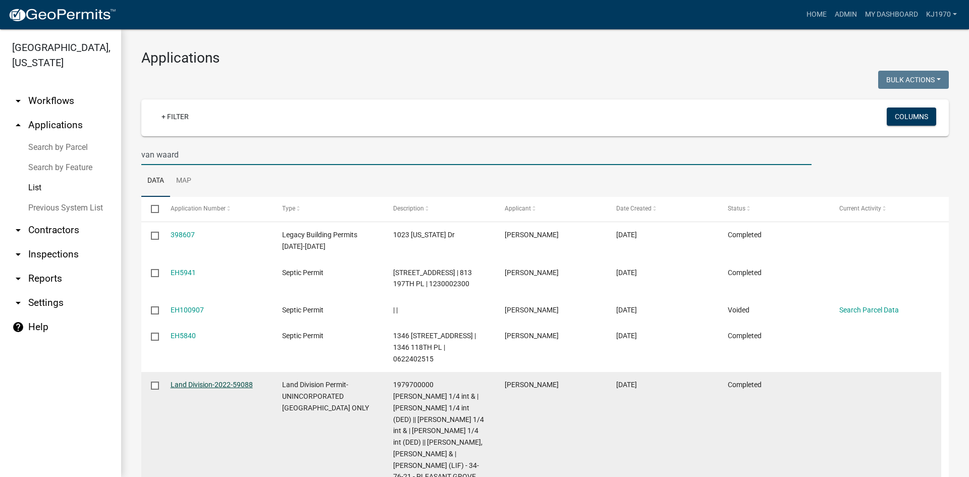
type input "van waard"
click at [194, 389] on link "Land Division-2022-59088" at bounding box center [212, 385] width 82 height 8
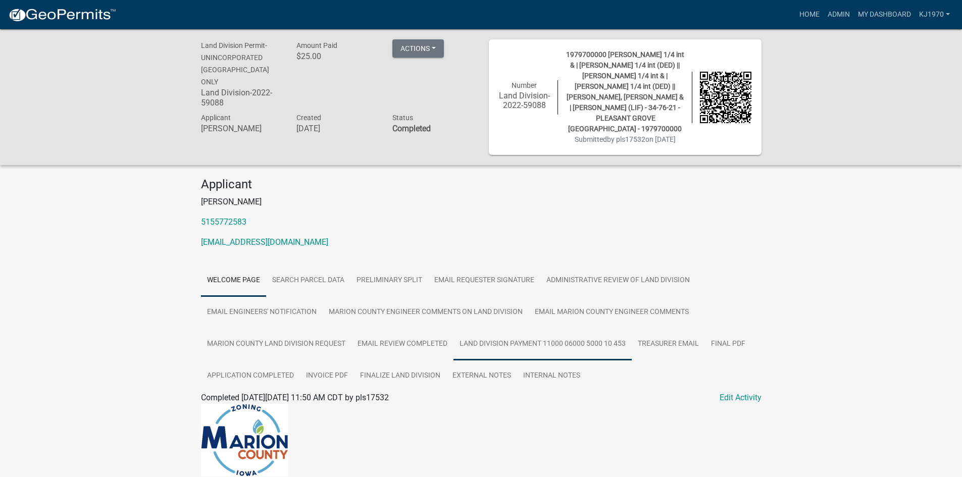
click at [470, 345] on link "Land Division Payment 11000 06000 5000 10 453" at bounding box center [542, 344] width 178 height 32
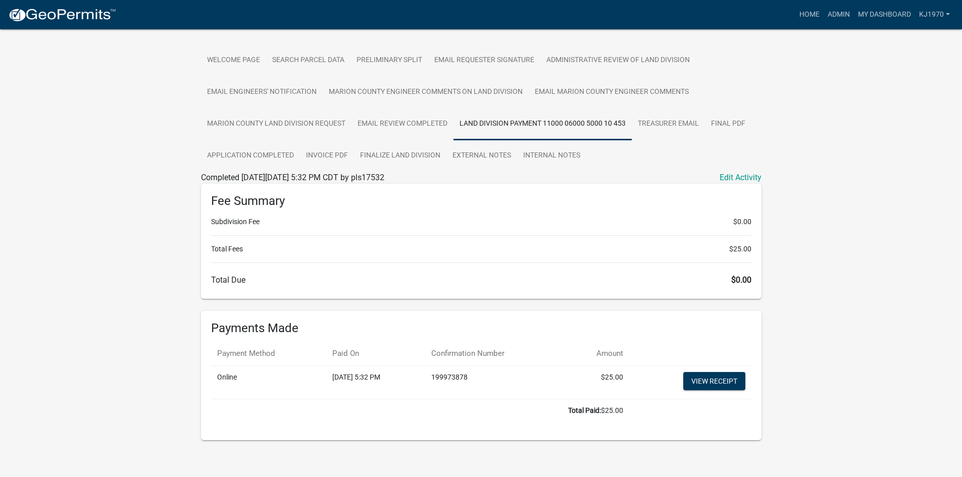
scroll to position [226, 0]
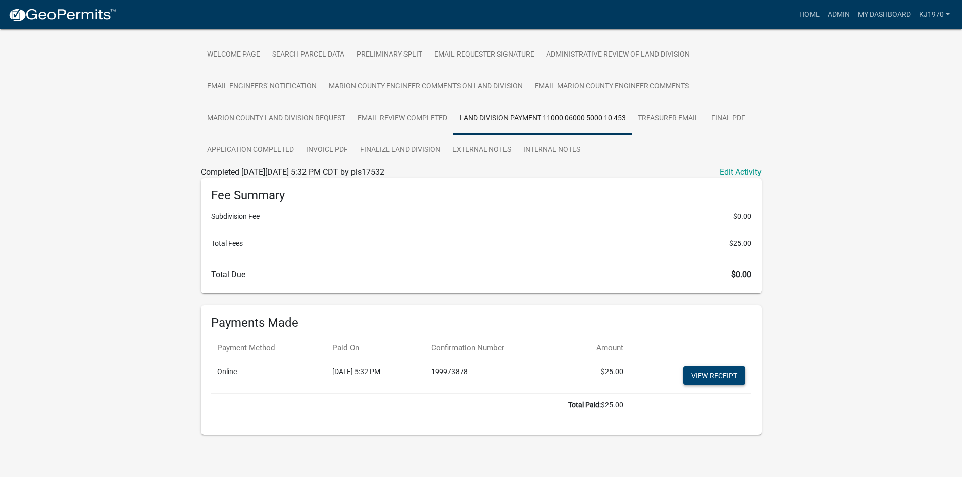
click at [716, 370] on link "View receipt" at bounding box center [714, 375] width 62 height 18
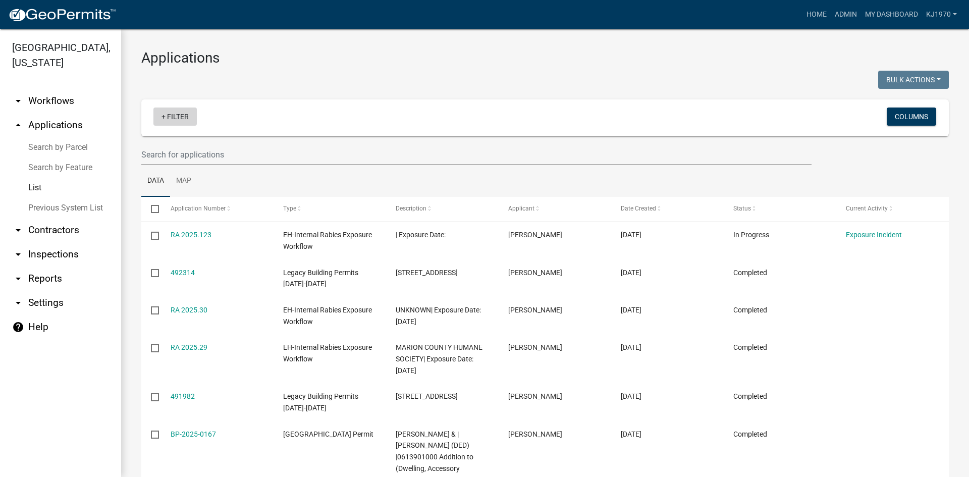
click at [167, 116] on link "+ Filter" at bounding box center [174, 117] width 43 height 18
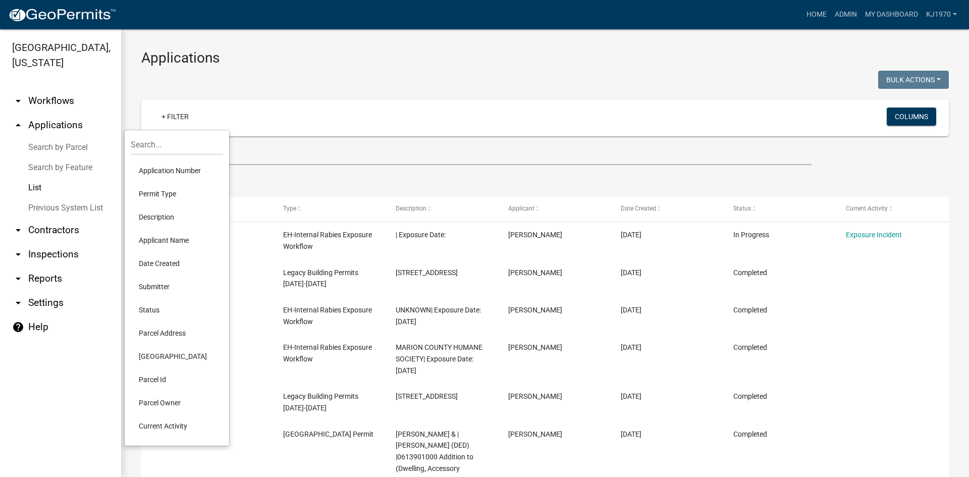
click at [176, 267] on li "Date Created" at bounding box center [177, 263] width 92 height 23
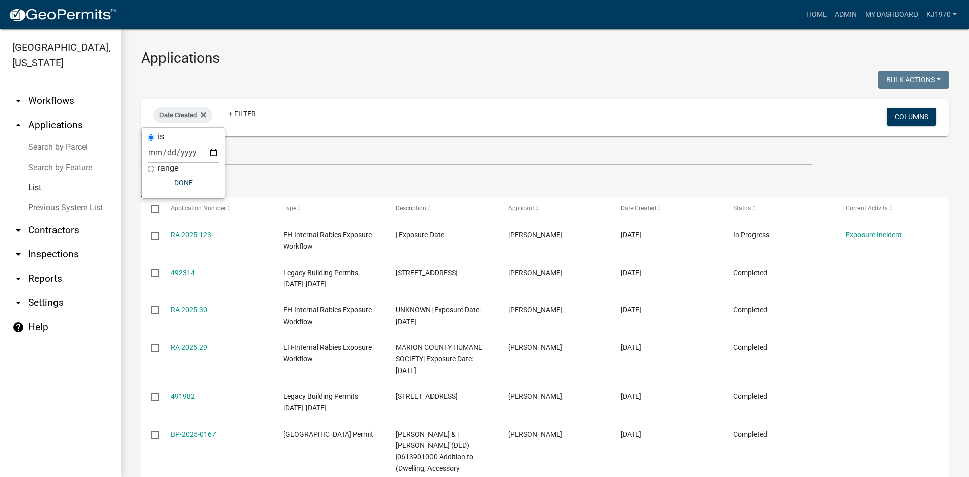
click at [150, 167] on input "range" at bounding box center [151, 169] width 7 height 7
radio input "true"
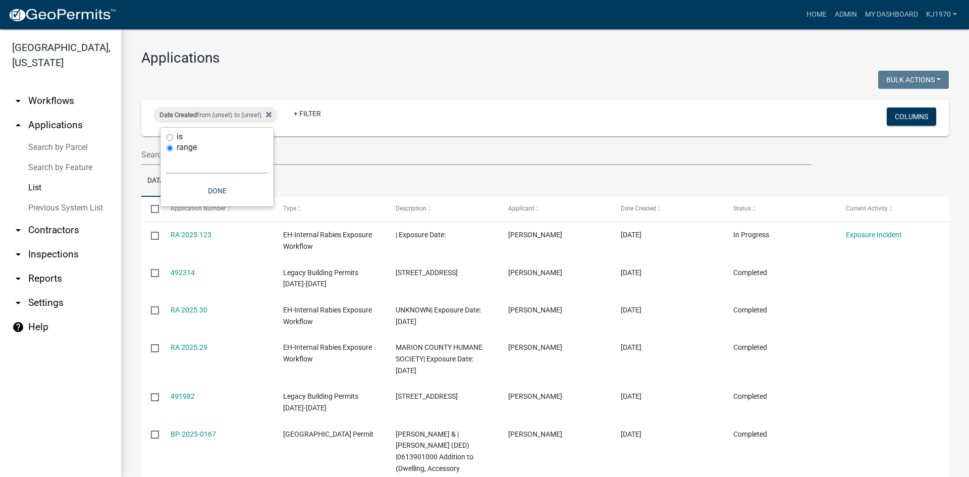
click at [191, 165] on select "Today Yesterday Current Week Previous Week Current Month Last Month Current Cal…" at bounding box center [217, 163] width 101 height 21
select select "custom"
click at [167, 153] on select "Today Yesterday Current Week Previous Week Current Month Last Month Current Cal…" at bounding box center [217, 163] width 101 height 21
click at [173, 210] on input "date" at bounding box center [217, 206] width 101 height 21
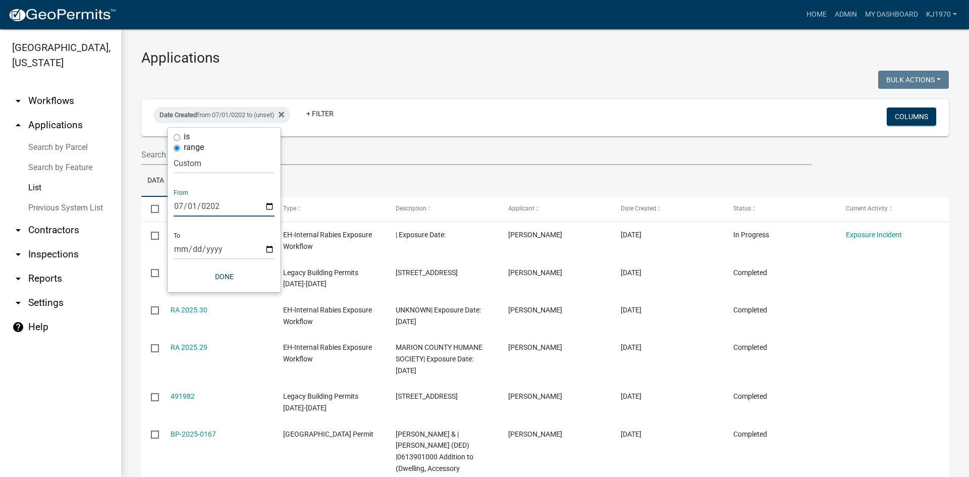
type input "2022-07-01"
click at [180, 246] on input "date" at bounding box center [224, 249] width 101 height 21
type input "2022-07-31"
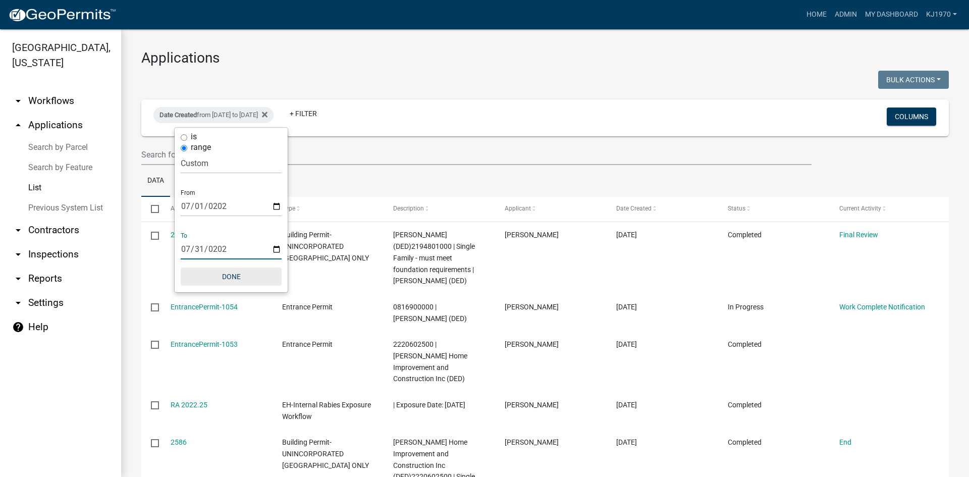
click at [225, 273] on button "Done" at bounding box center [231, 277] width 101 height 18
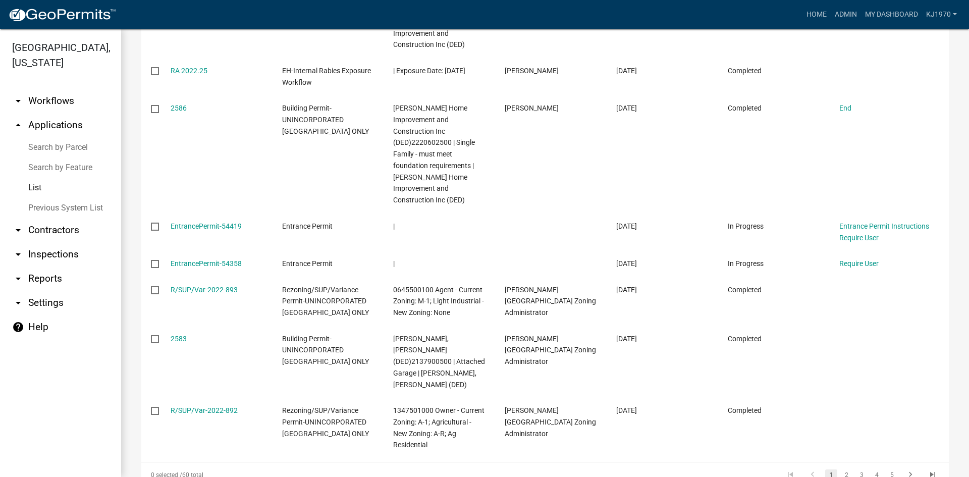
scroll to position [361, 0]
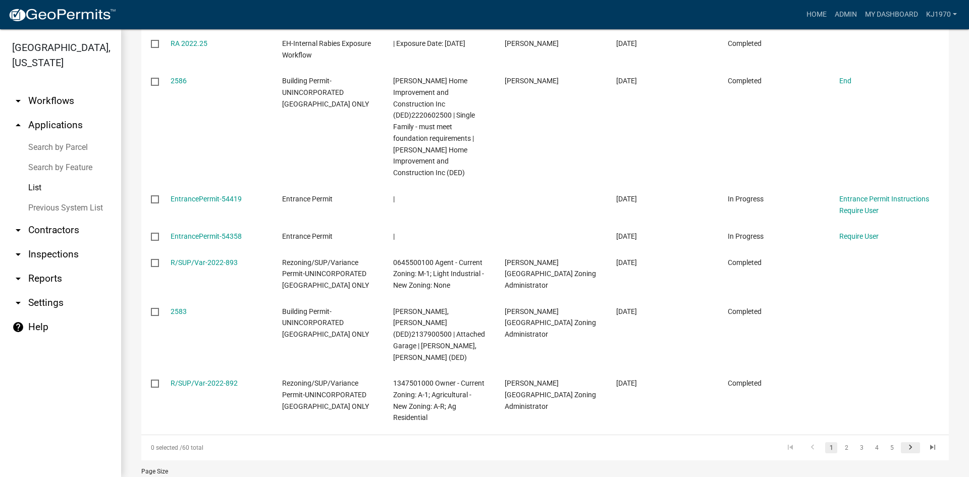
click at [904, 443] on icon "go to next page" at bounding box center [910, 449] width 13 height 12
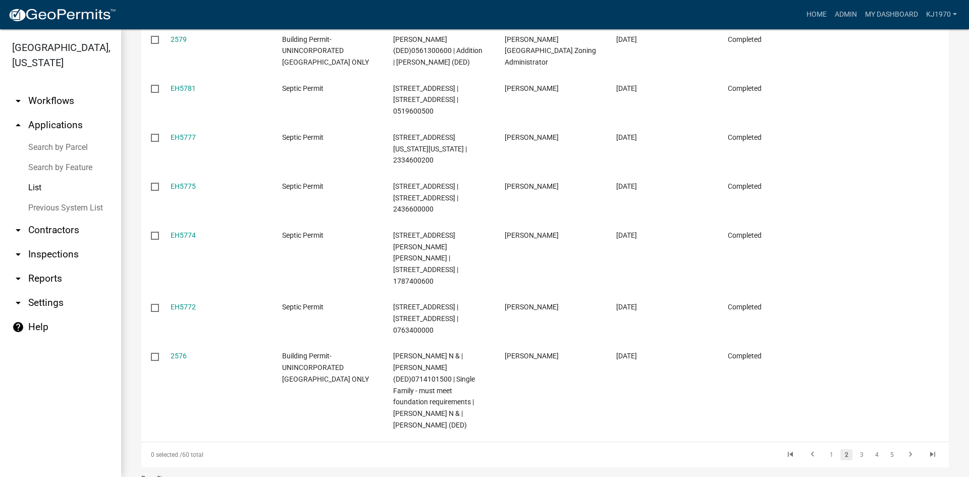
scroll to position [380, 0]
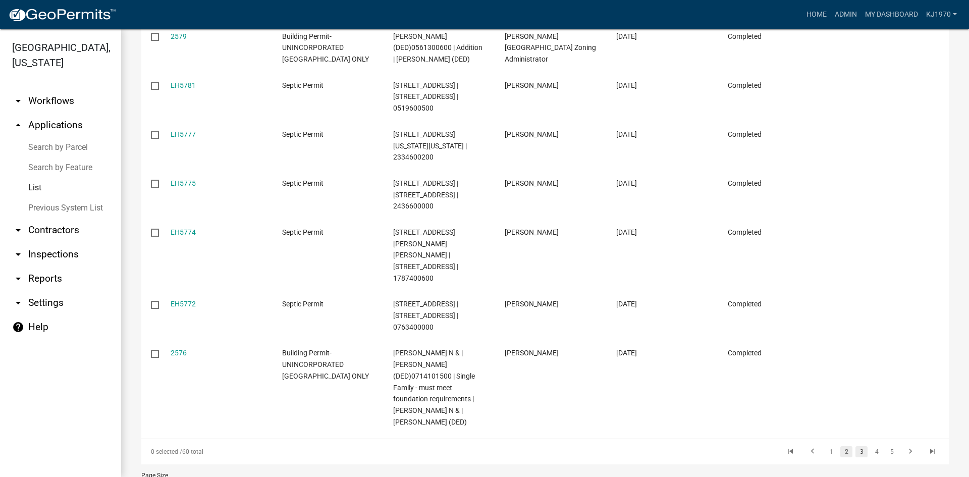
click at [859, 446] on link "3" at bounding box center [862, 451] width 12 height 11
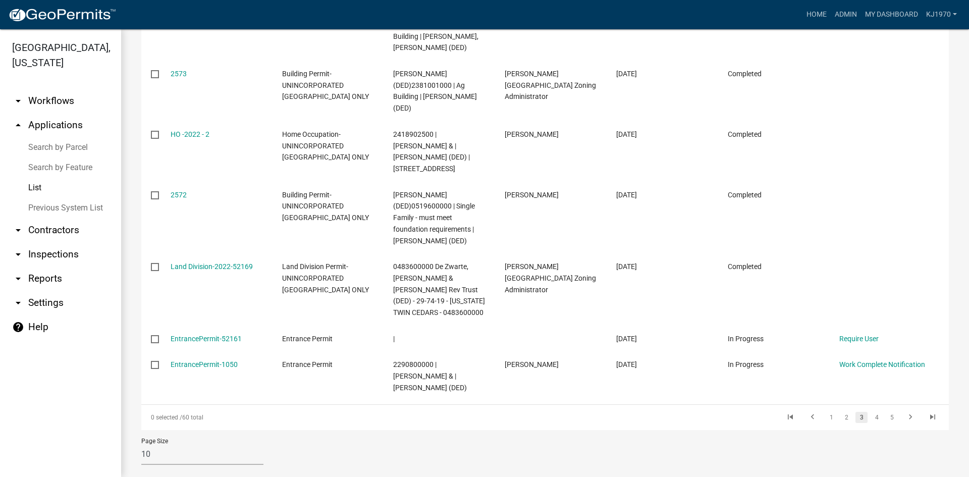
scroll to position [323, 0]
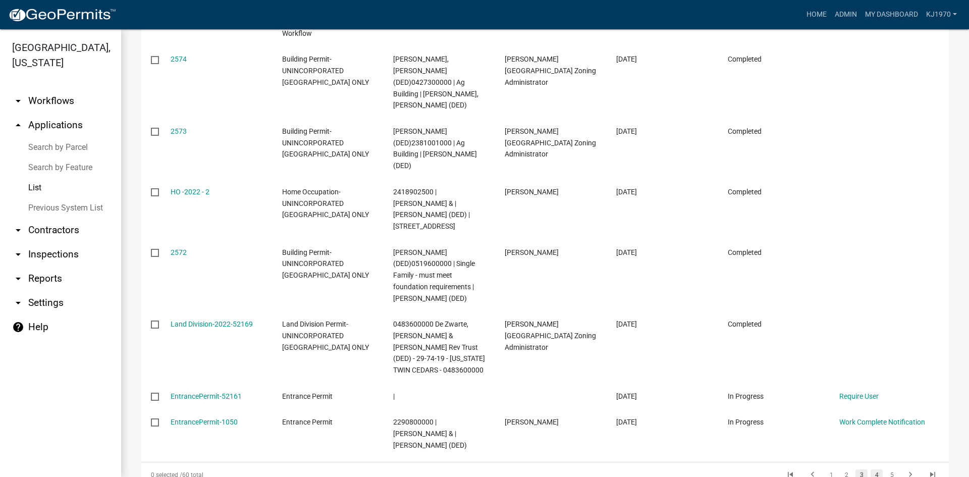
click at [871, 469] on link "4" at bounding box center [877, 474] width 12 height 11
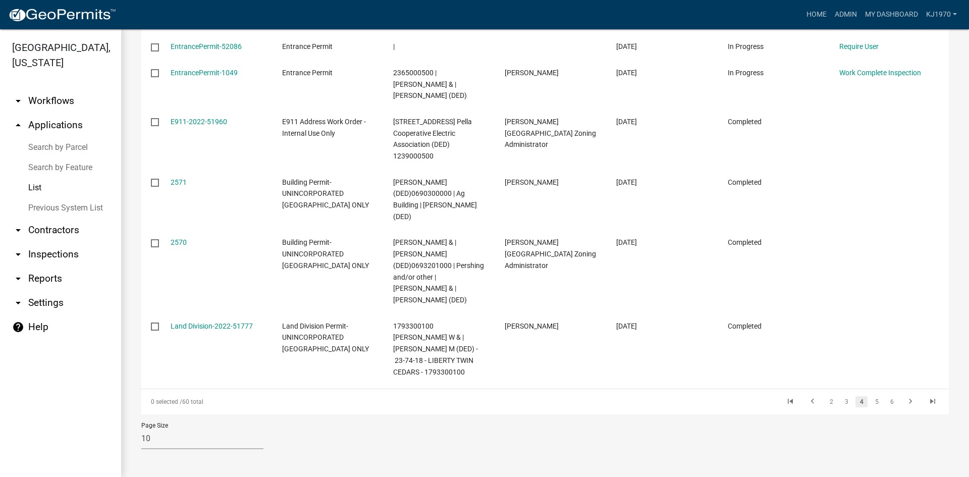
scroll to position [277, 0]
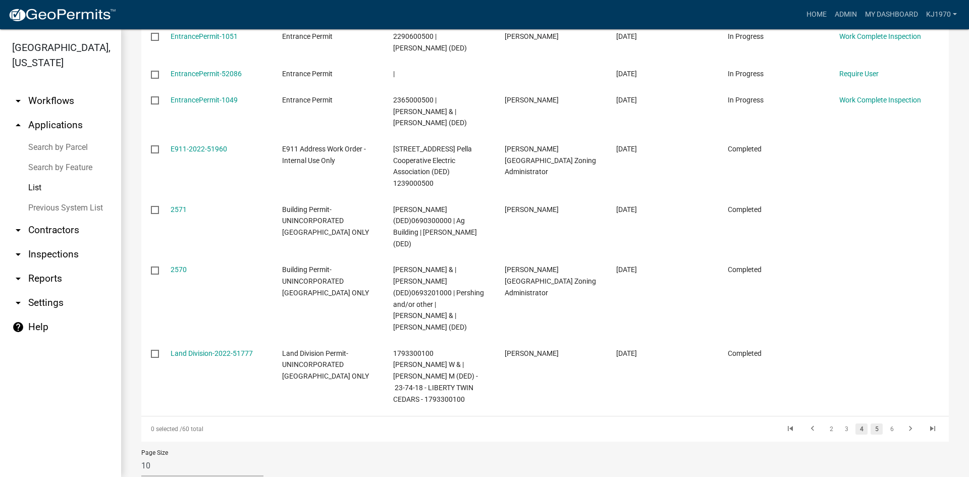
click at [872, 423] on link "5" at bounding box center [877, 428] width 12 height 11
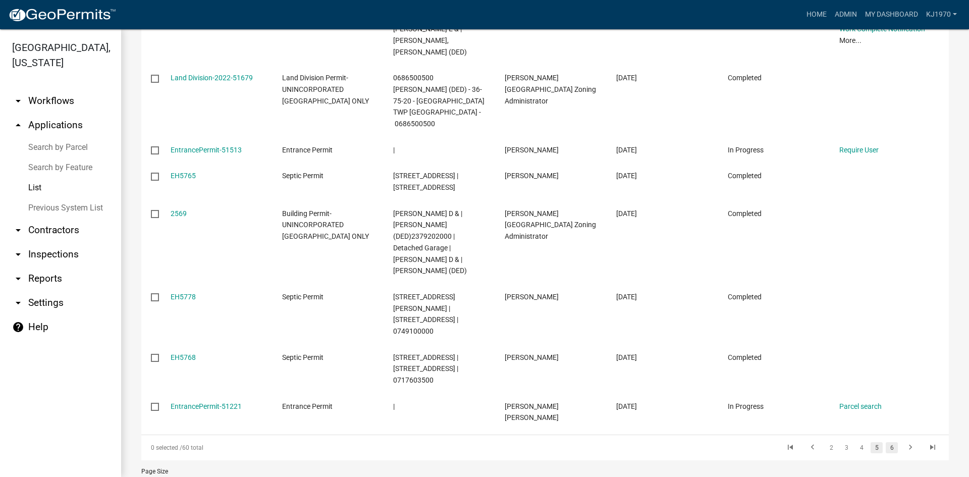
click at [886, 442] on link "6" at bounding box center [892, 447] width 12 height 11
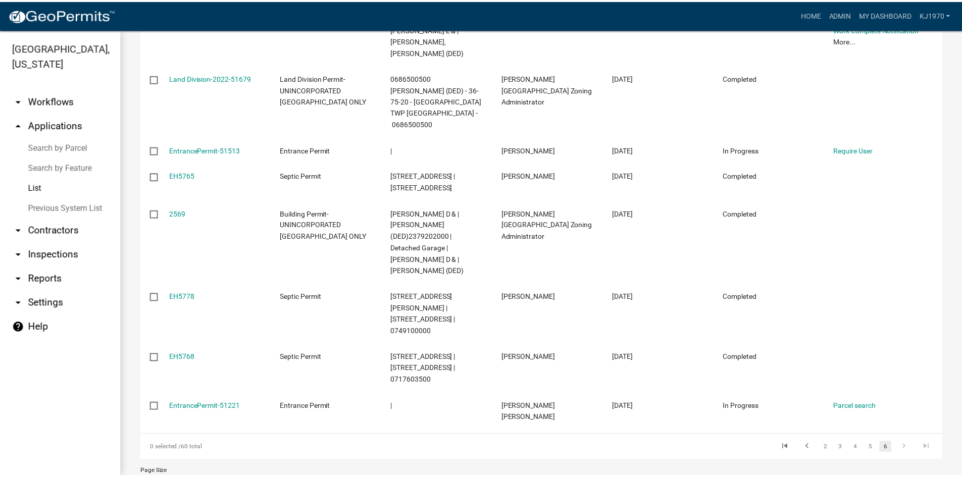
scroll to position [327, 0]
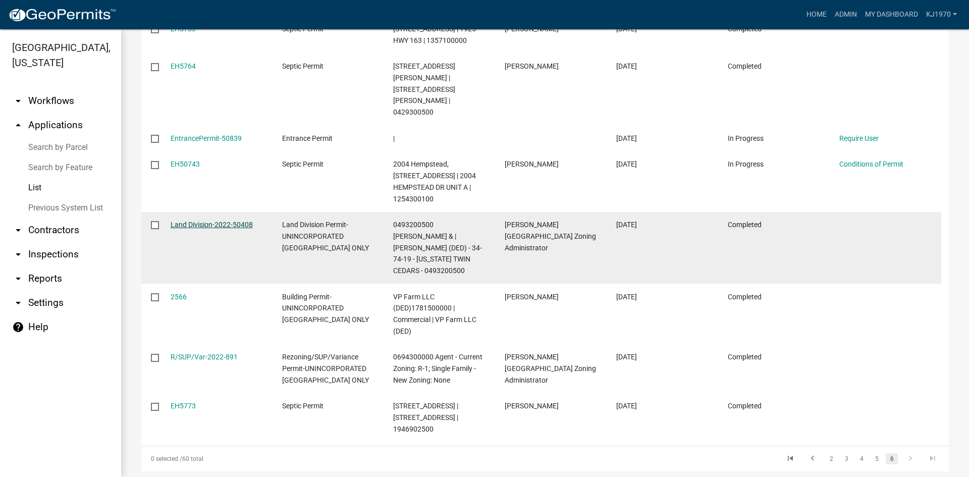
click at [208, 221] on link "Land Division-2022-50408" at bounding box center [212, 225] width 82 height 8
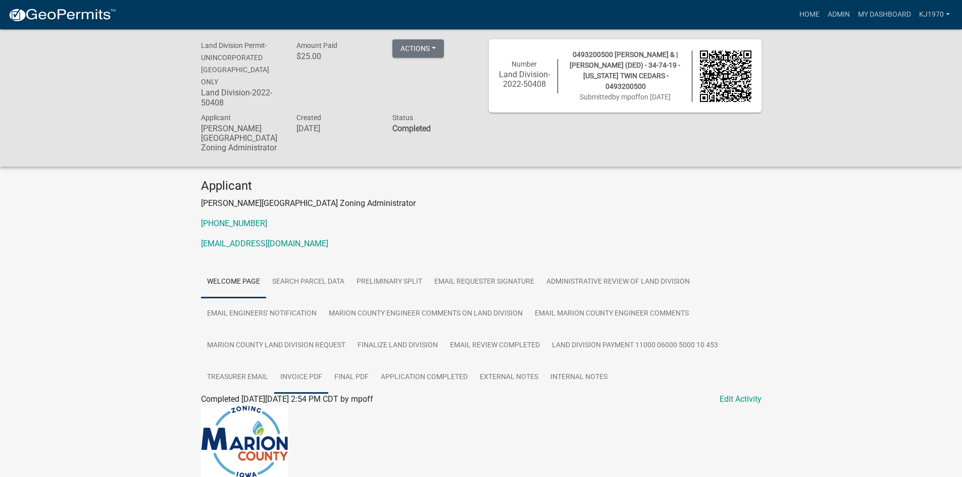
click at [286, 362] on link "Invoice PDF" at bounding box center [301, 377] width 54 height 32
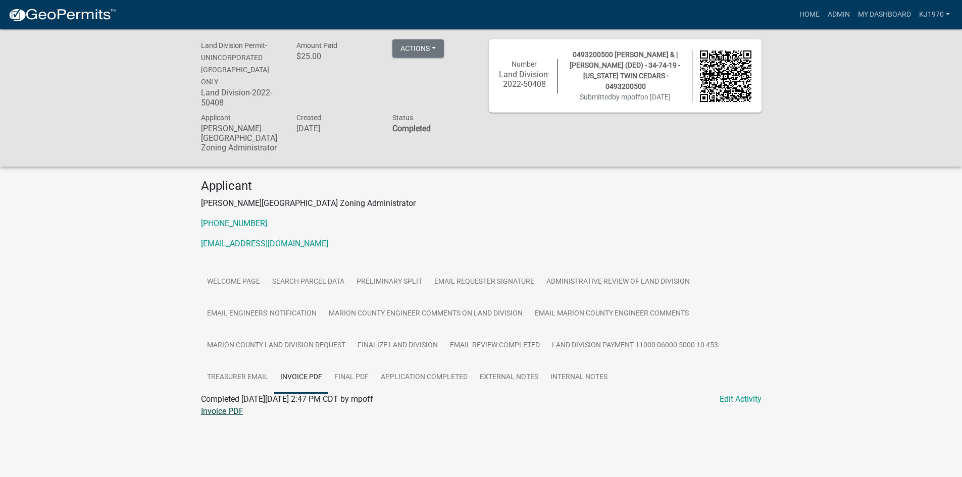
click at [231, 406] on link "Invoice PDF" at bounding box center [222, 411] width 42 height 10
click at [365, 366] on link "Final PDF" at bounding box center [351, 377] width 46 height 32
click at [203, 406] on link "Final PDF" at bounding box center [218, 411] width 35 height 10
click at [432, 364] on link "Application Completed" at bounding box center [424, 377] width 99 height 32
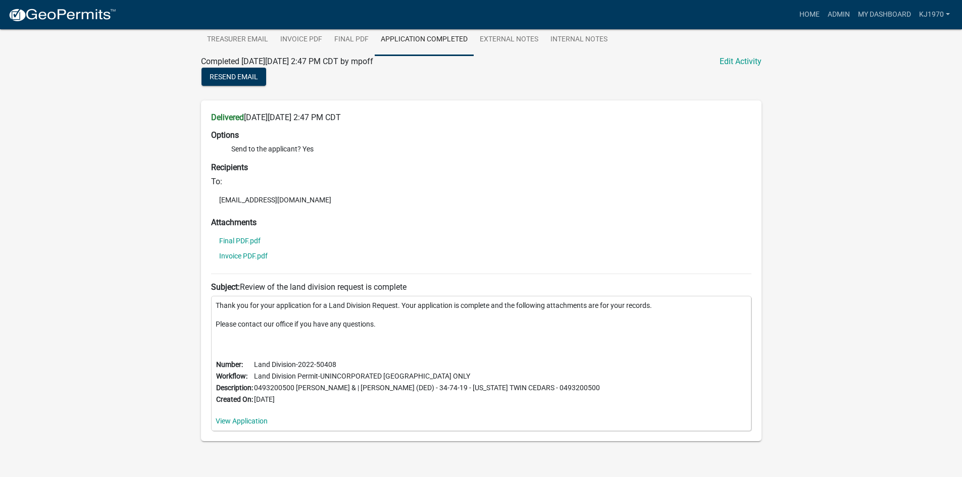
scroll to position [344, 0]
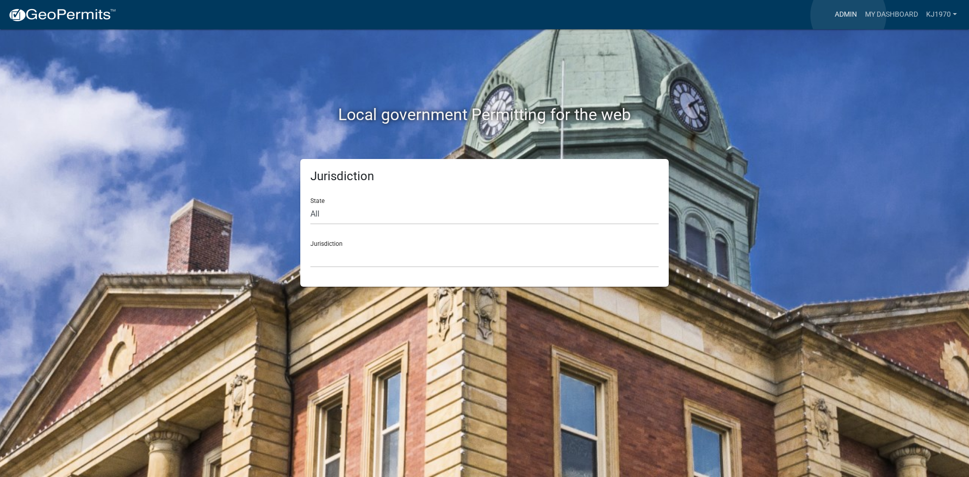
click at [848, 15] on link "Admin" at bounding box center [846, 14] width 30 height 19
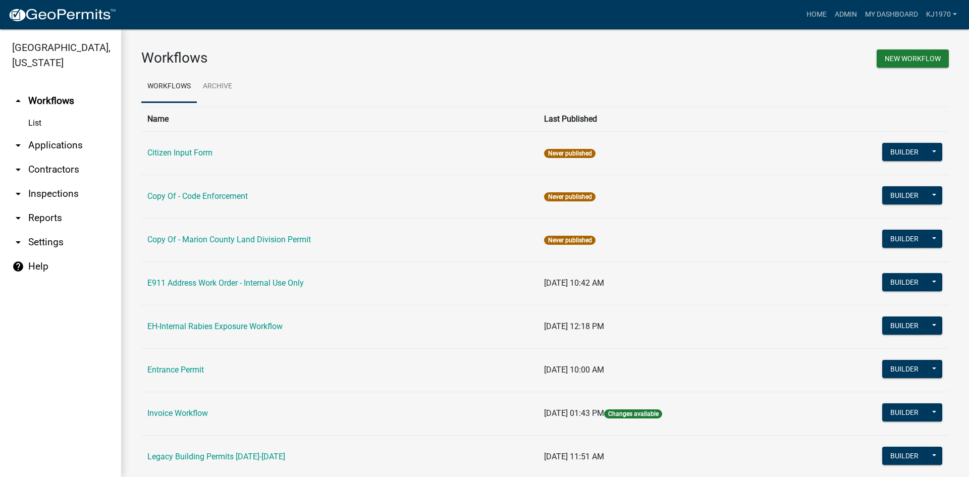
click at [69, 133] on link "arrow_drop_down Applications" at bounding box center [60, 145] width 121 height 24
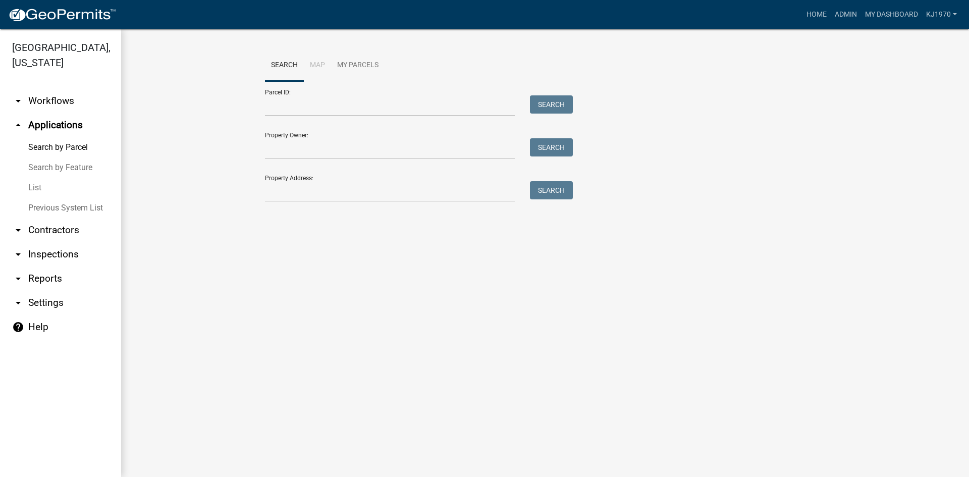
click at [32, 178] on link "List" at bounding box center [60, 188] width 121 height 20
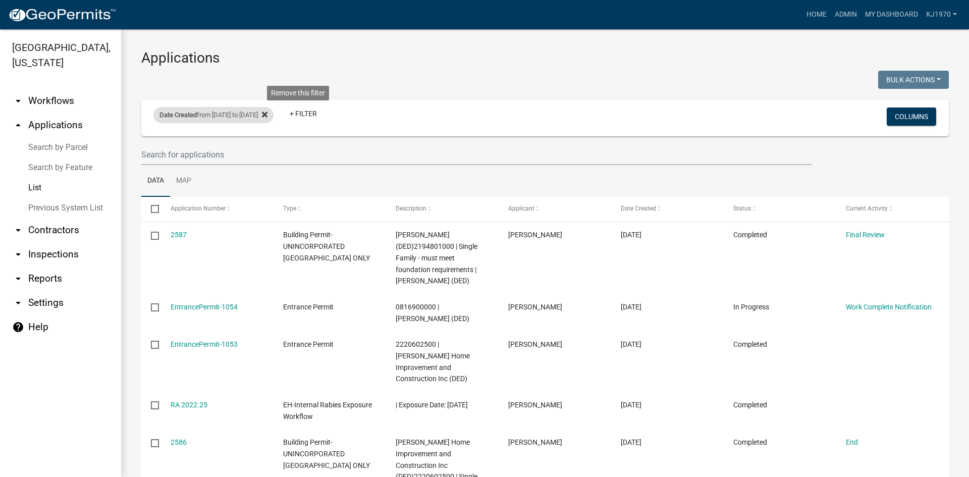
click at [268, 117] on icon at bounding box center [265, 115] width 6 height 8
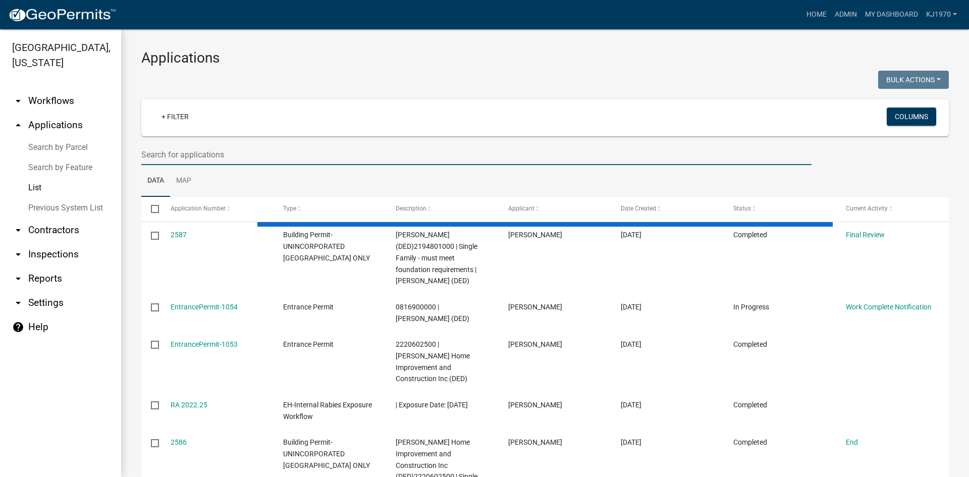
click at [254, 155] on input "text" at bounding box center [476, 154] width 670 height 21
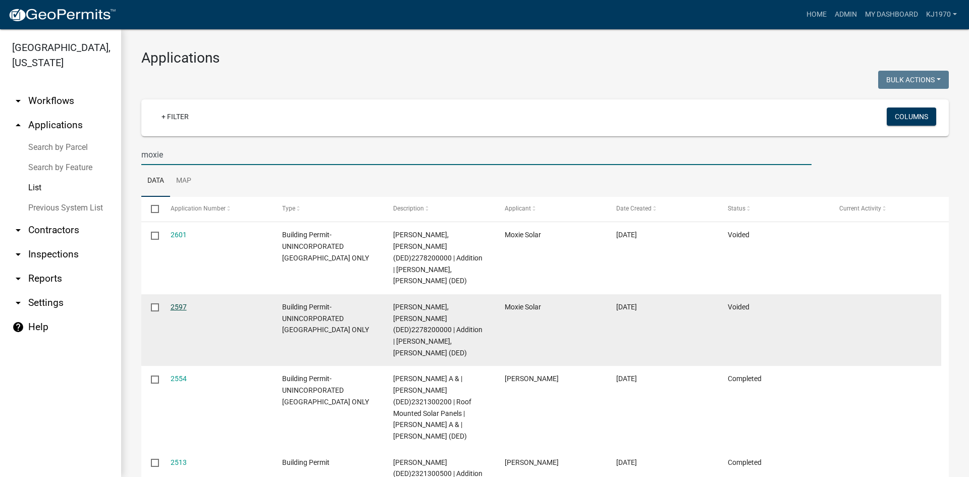
type input "moxie"
click at [179, 303] on link "2597" at bounding box center [179, 307] width 16 height 8
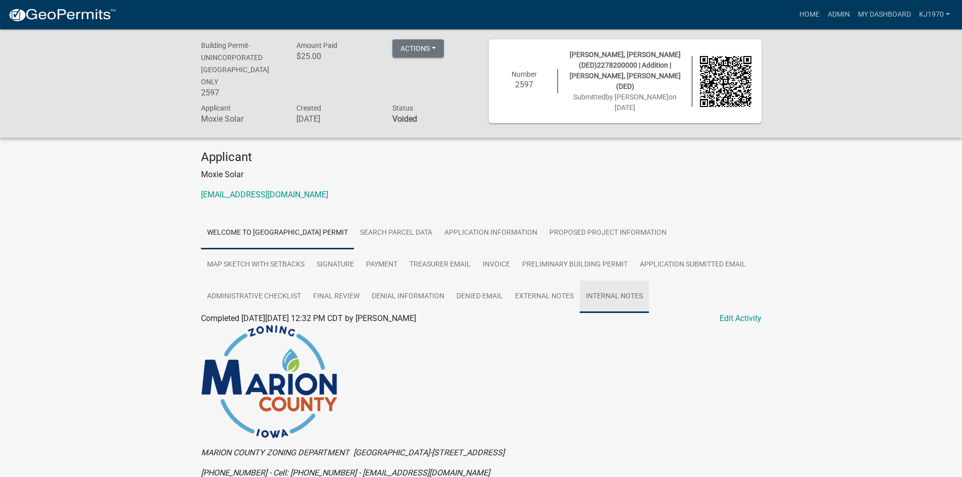
click at [619, 287] on link "Internal Notes" at bounding box center [613, 297] width 69 height 32
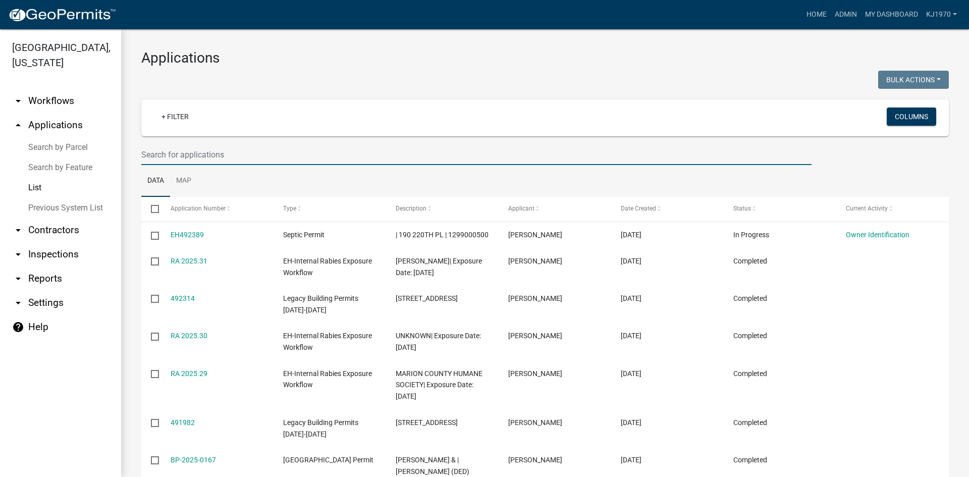
click at [196, 157] on input "text" at bounding box center [476, 154] width 670 height 21
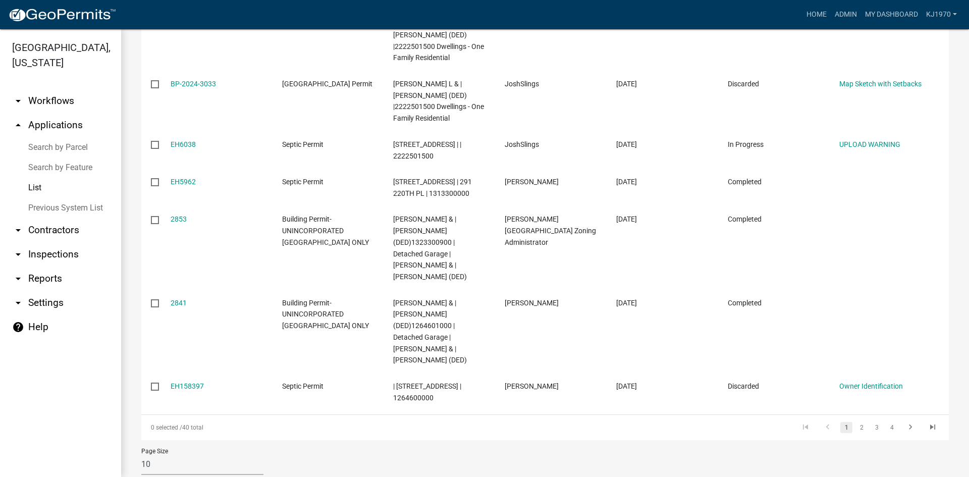
scroll to position [373, 0]
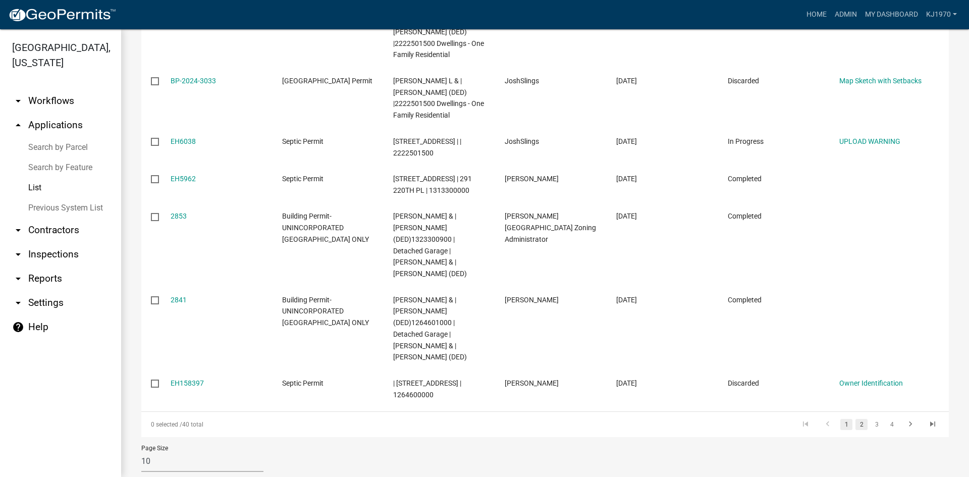
type input "blom"
click at [856, 419] on link "2" at bounding box center [862, 424] width 12 height 11
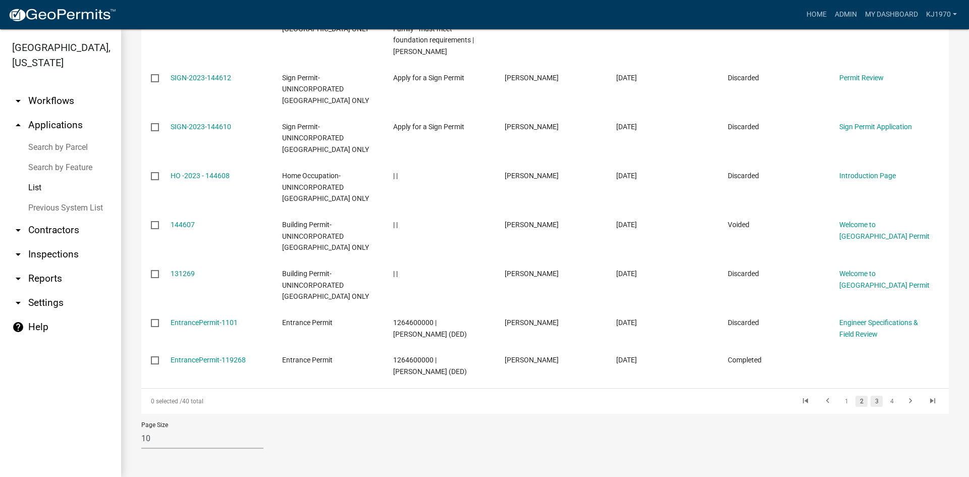
click at [871, 401] on link "3" at bounding box center [877, 401] width 12 height 11
click at [886, 398] on link "4" at bounding box center [892, 401] width 12 height 11
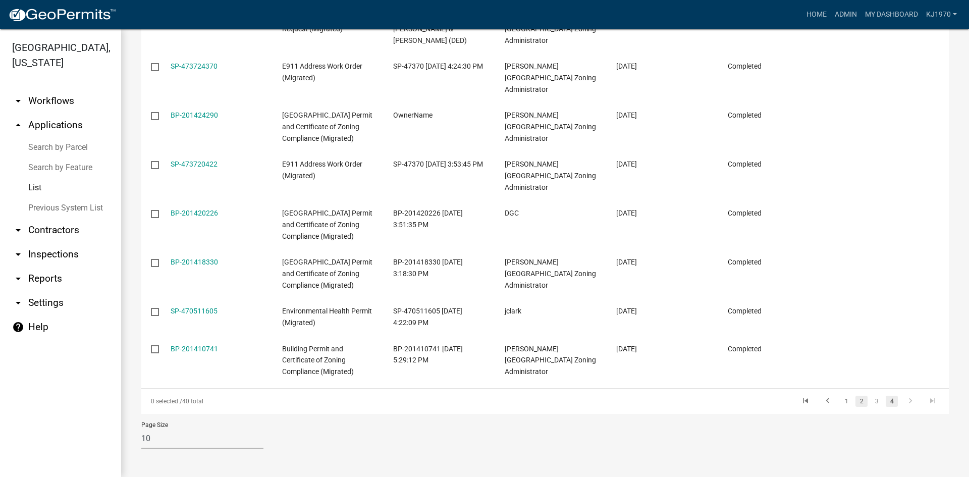
click at [858, 407] on link "2" at bounding box center [862, 401] width 12 height 11
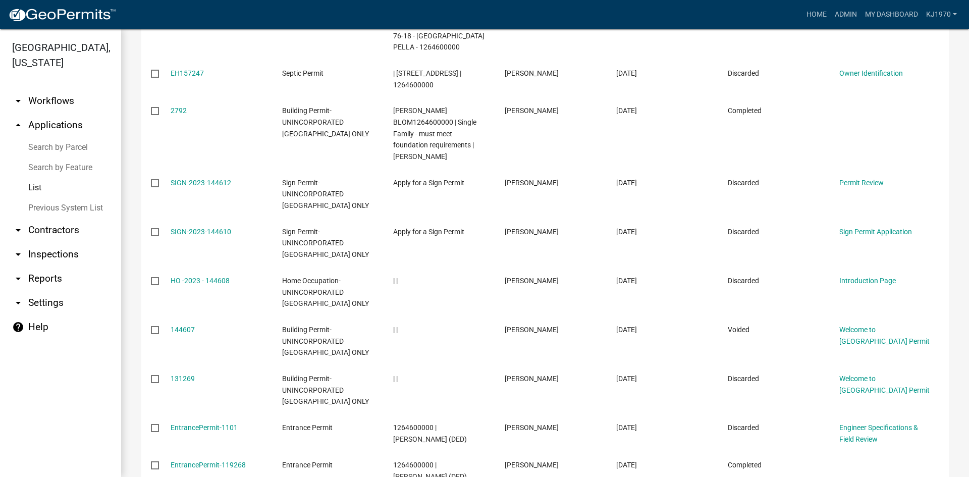
scroll to position [339, 0]
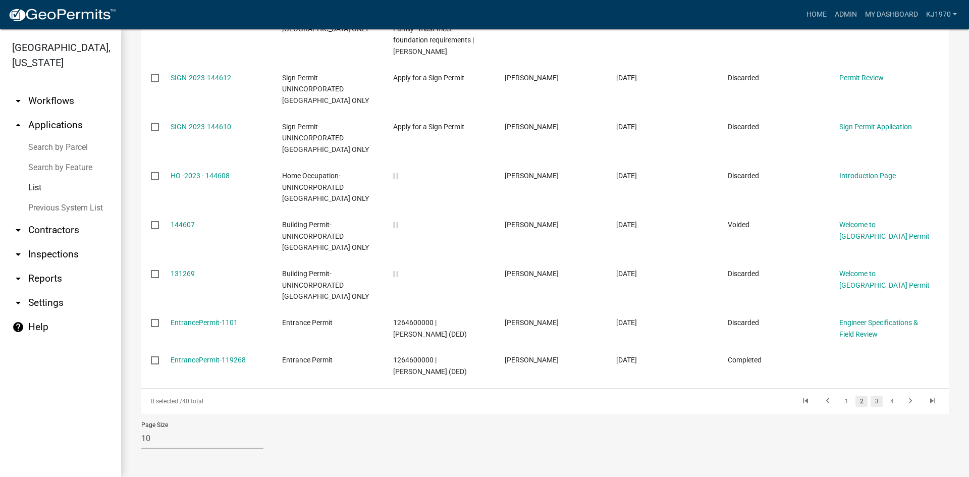
click at [871, 402] on link "3" at bounding box center [877, 401] width 12 height 11
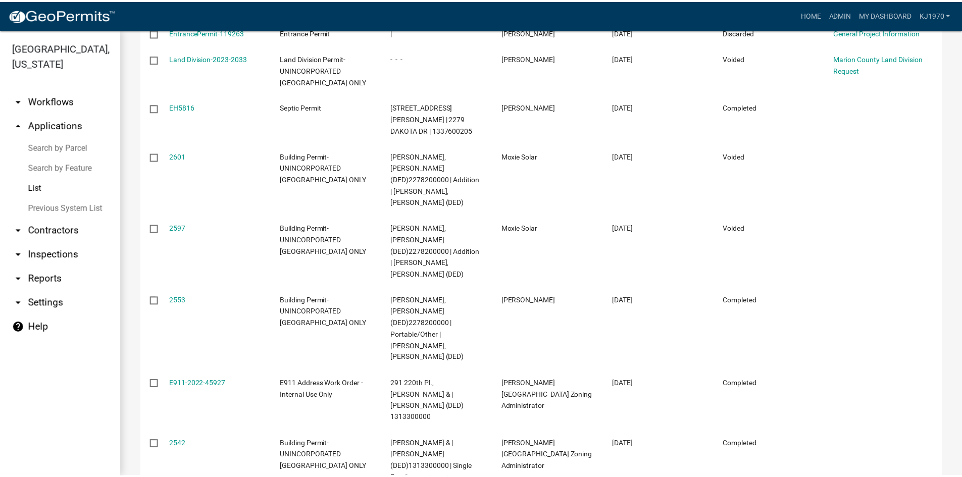
scroll to position [271, 0]
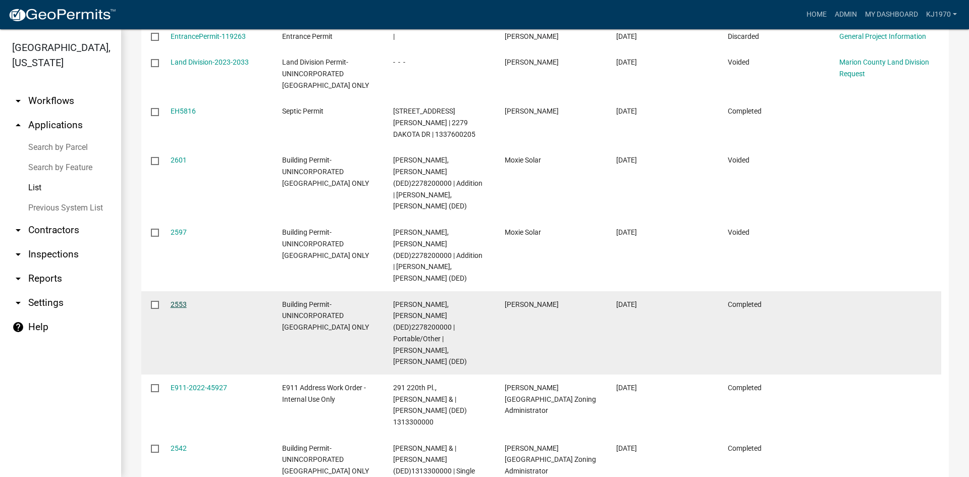
click at [186, 300] on link "2553" at bounding box center [179, 304] width 16 height 8
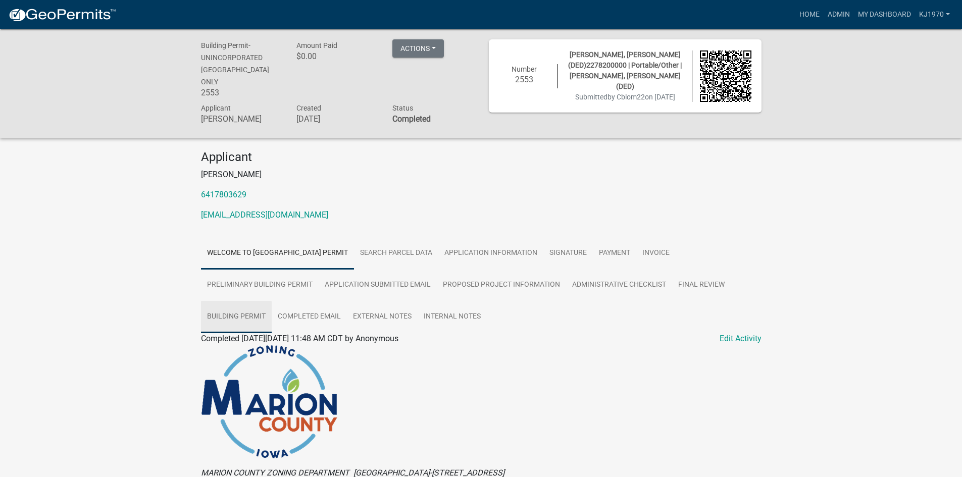
click at [254, 304] on link "Building Permit" at bounding box center [236, 317] width 71 height 32
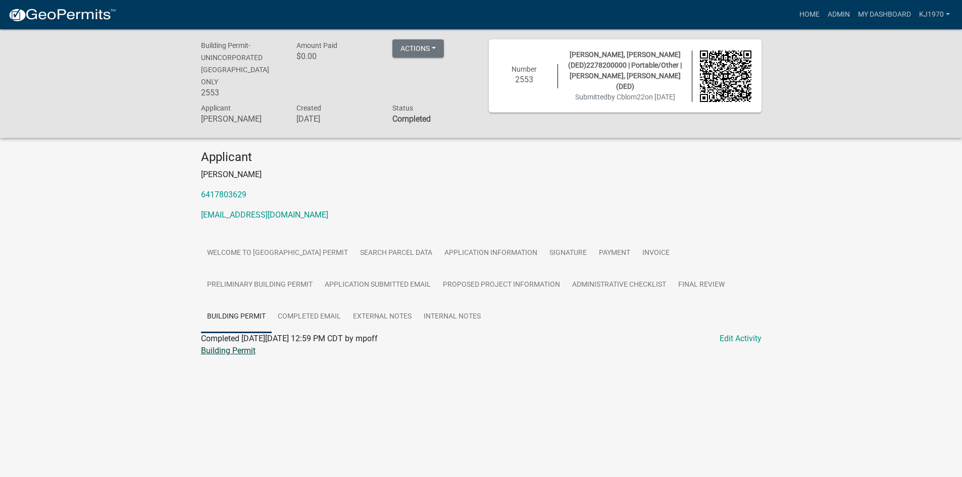
click at [225, 346] on link "Building Permit" at bounding box center [228, 351] width 55 height 10
click at [633, 238] on link "Payment" at bounding box center [614, 253] width 43 height 32
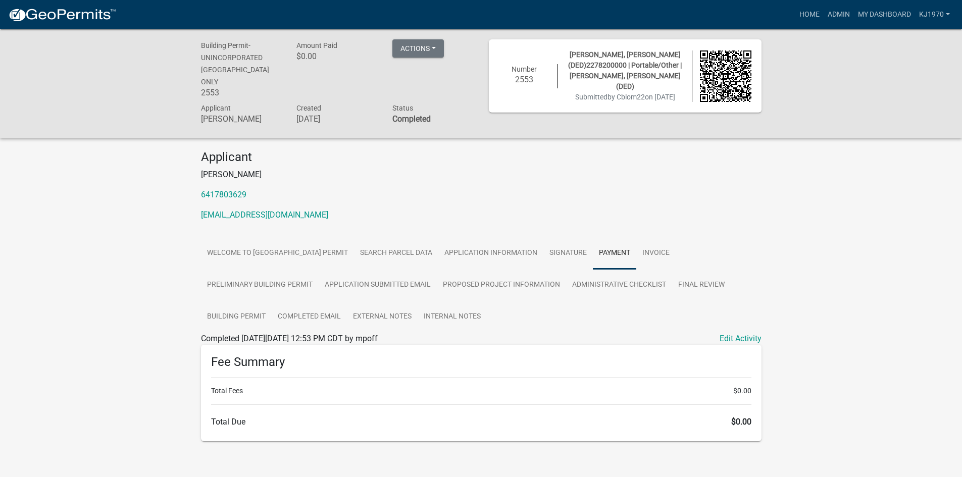
scroll to position [29, 0]
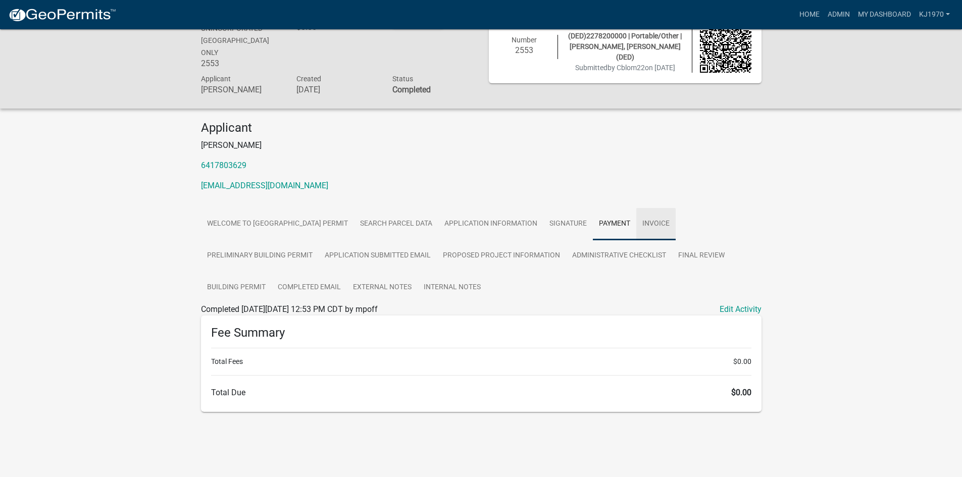
click at [675, 208] on link "Invoice" at bounding box center [655, 224] width 39 height 32
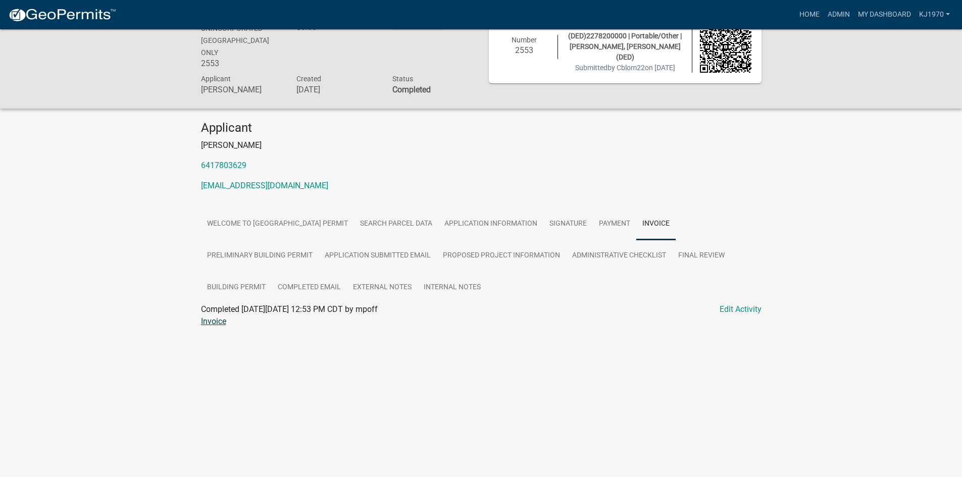
click at [212, 316] on link "Invoice" at bounding box center [213, 321] width 25 height 10
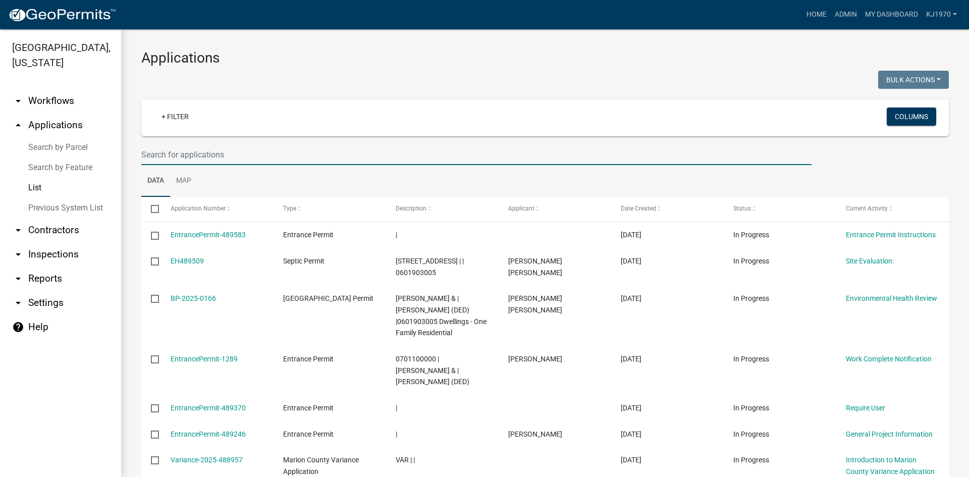
click at [247, 152] on input "text" at bounding box center [476, 154] width 670 height 21
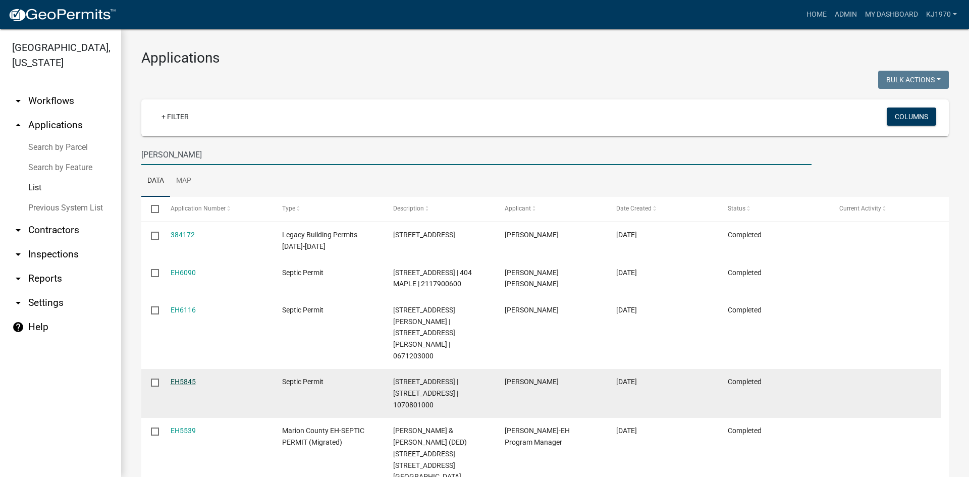
type input "stevens"
click at [183, 378] on link "EH5845" at bounding box center [183, 382] width 25 height 8
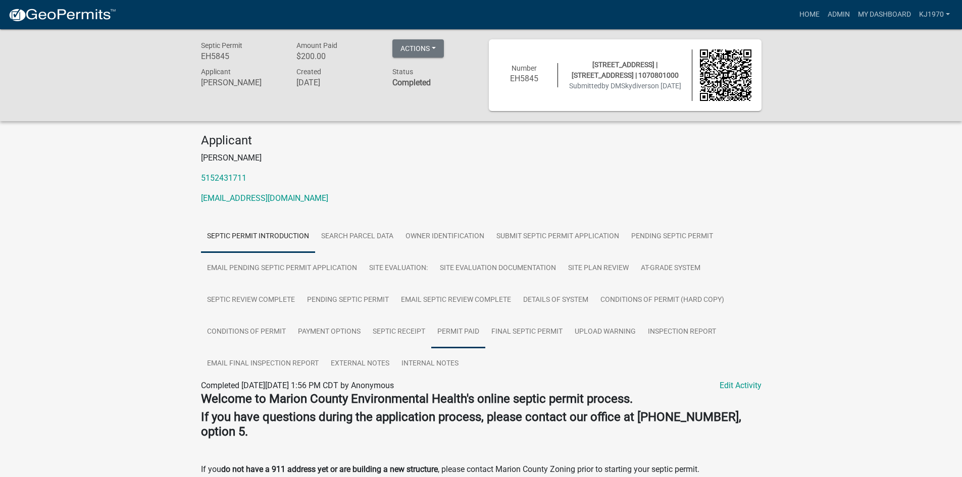
click at [466, 332] on link "Permit Paid" at bounding box center [458, 332] width 54 height 32
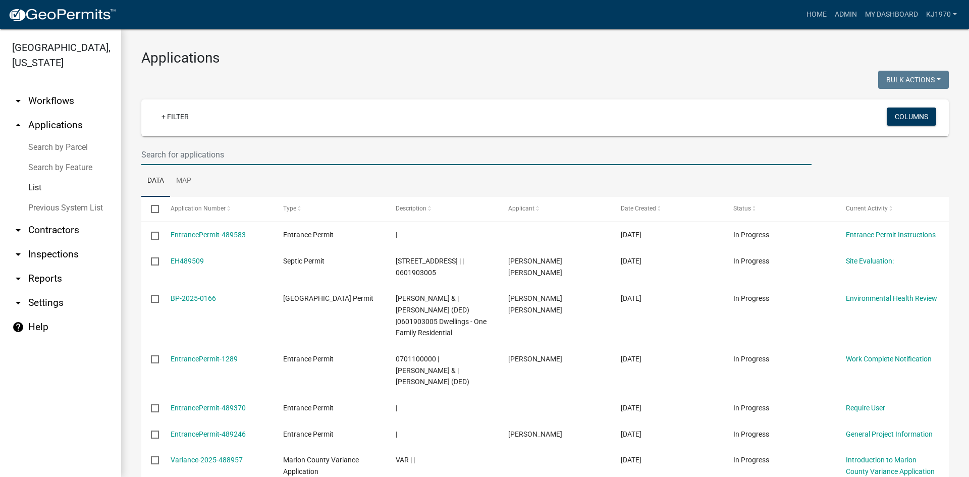
click at [267, 151] on input "text" at bounding box center [476, 154] width 670 height 21
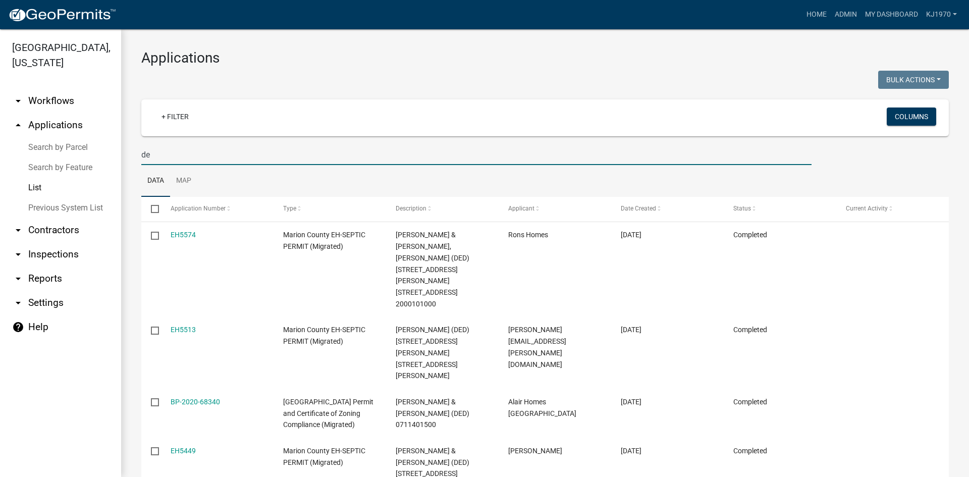
type input "d"
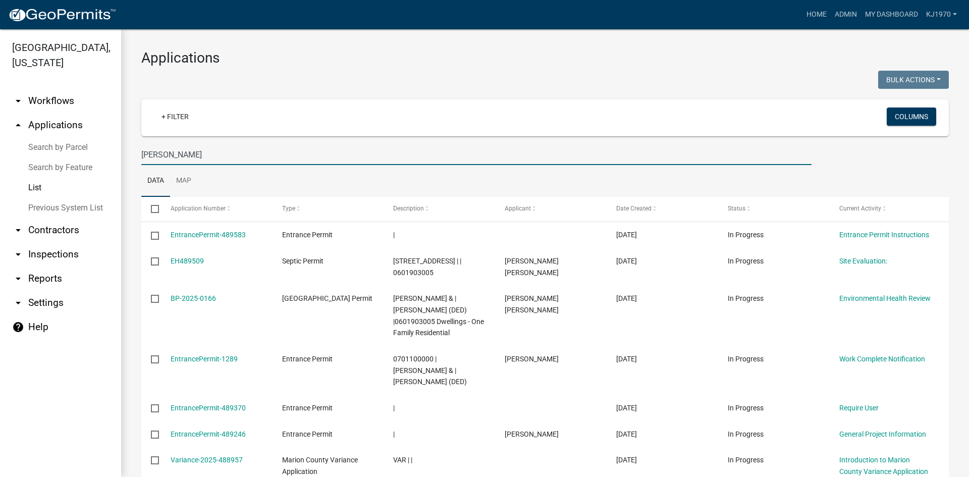
type input "stevens"
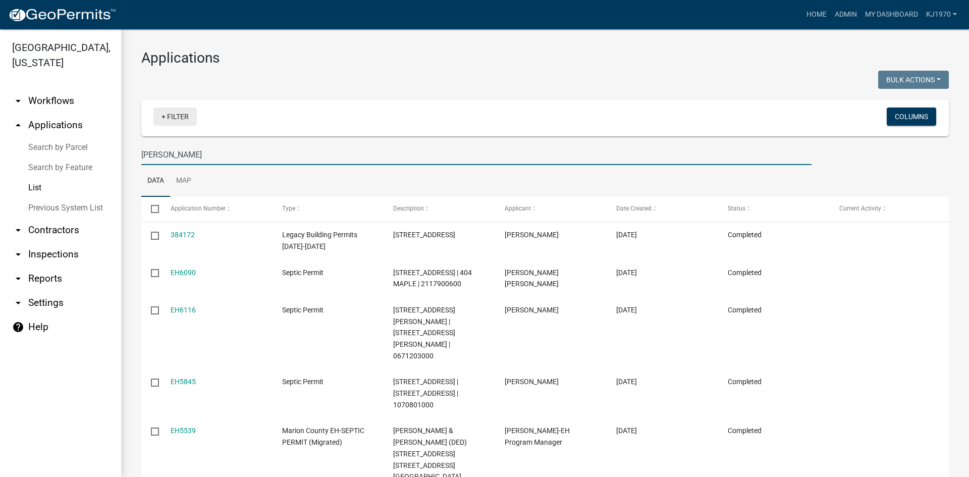
click at [182, 115] on link "+ Filter" at bounding box center [174, 117] width 43 height 18
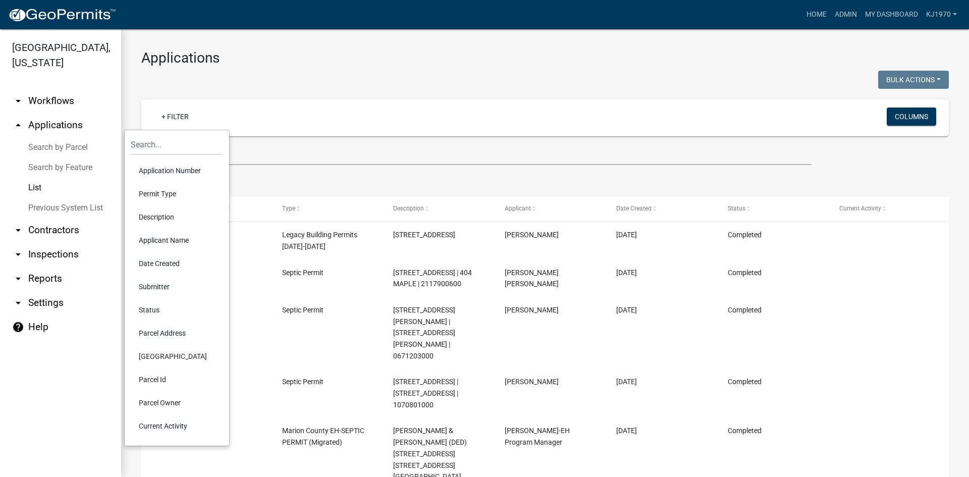
click at [168, 193] on li "Permit Type" at bounding box center [177, 193] width 92 height 23
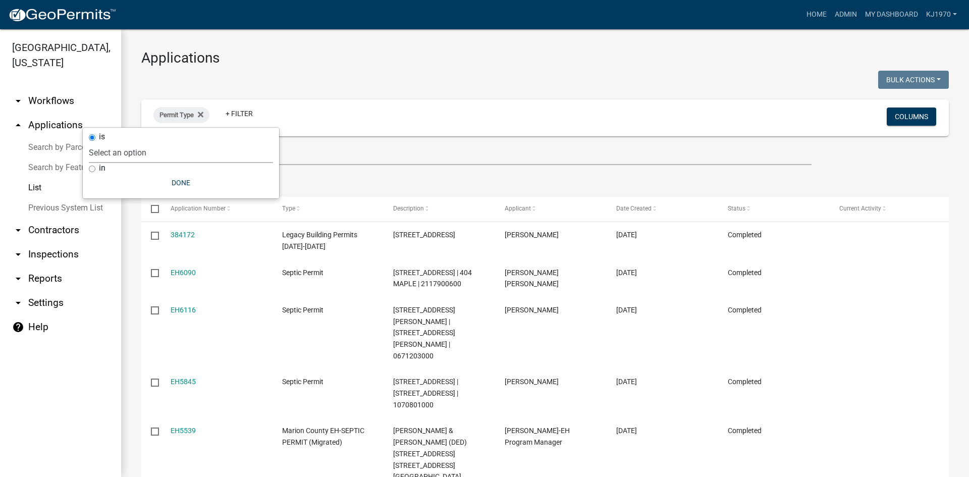
click at [162, 153] on select "Select an option Citizen Input Form Copy Of - Code Enforcement Copy Of - [GEOGR…" at bounding box center [181, 152] width 184 height 21
select select "bf9b7244-2854-49af-93ea-0bbed6bdd1bb"
click at [145, 142] on select "Select an option Citizen Input Form Copy Of - Code Enforcement Copy Of - [GEOGR…" at bounding box center [181, 152] width 184 height 21
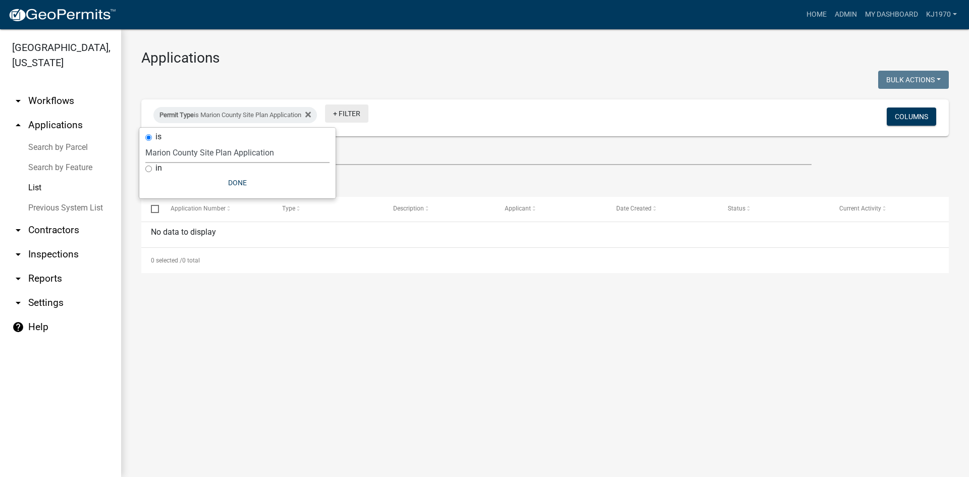
click at [360, 111] on link "+ Filter" at bounding box center [346, 113] width 43 height 18
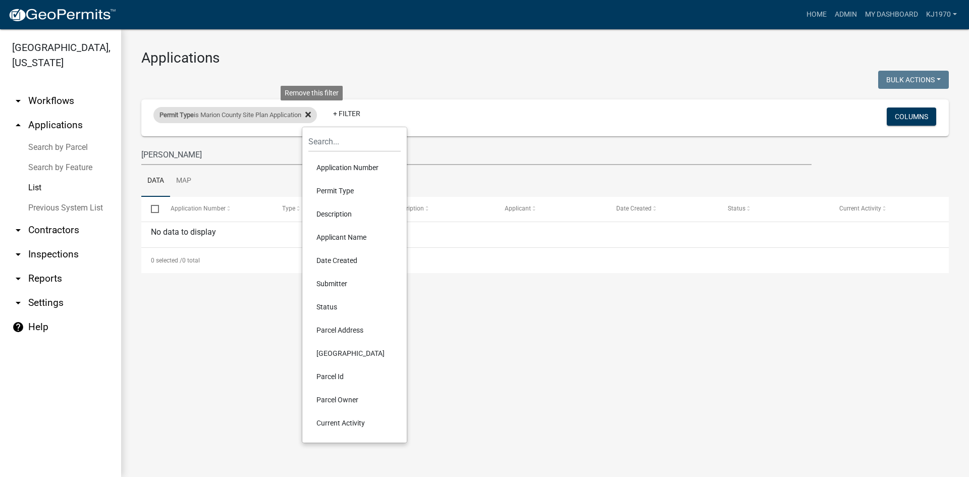
click at [311, 113] on icon at bounding box center [308, 115] width 6 height 6
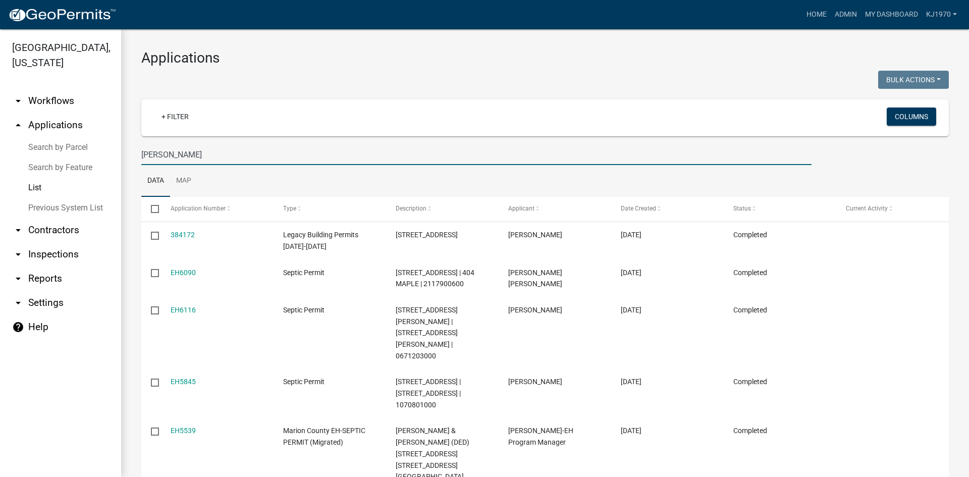
click at [187, 155] on input "stevens" at bounding box center [476, 154] width 670 height 21
type input "s"
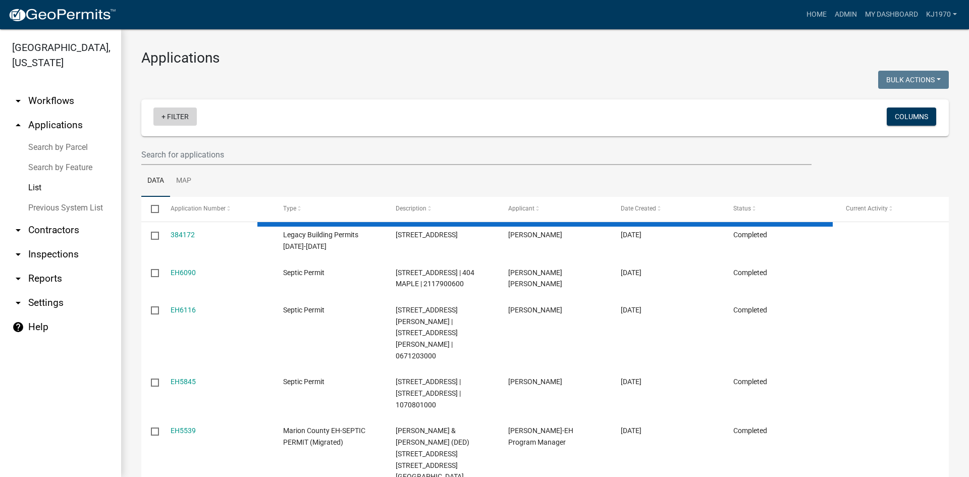
click at [164, 118] on link "+ Filter" at bounding box center [174, 117] width 43 height 18
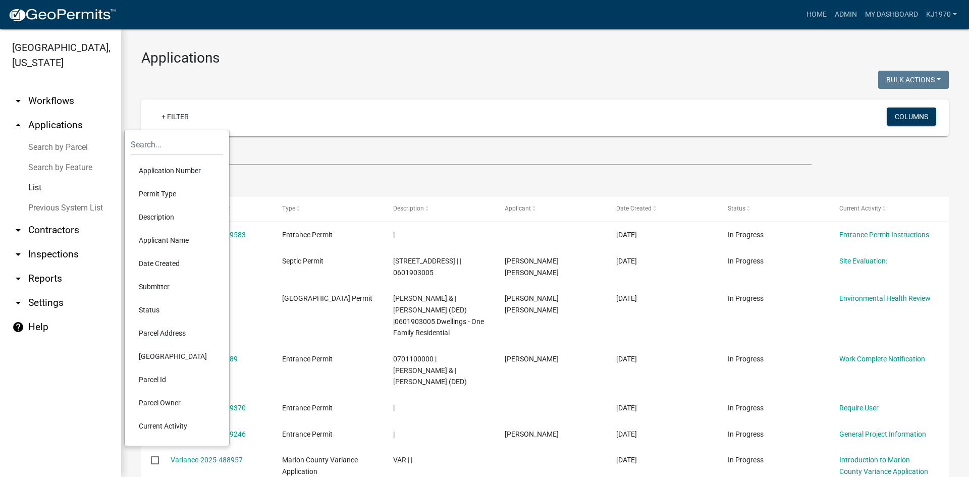
click at [145, 262] on li "Date Created" at bounding box center [177, 263] width 92 height 23
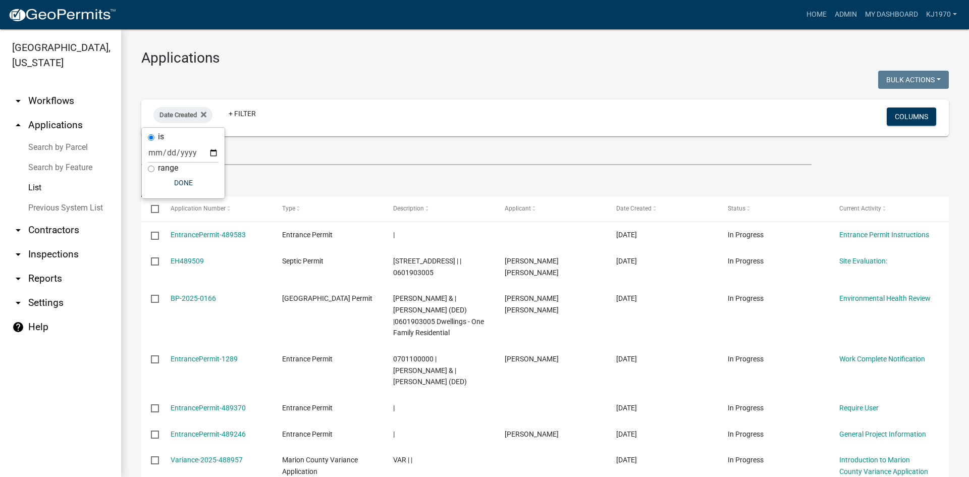
click at [160, 168] on label "range" at bounding box center [168, 168] width 20 height 8
click at [154, 168] on input "range" at bounding box center [151, 169] width 7 height 7
radio input "true"
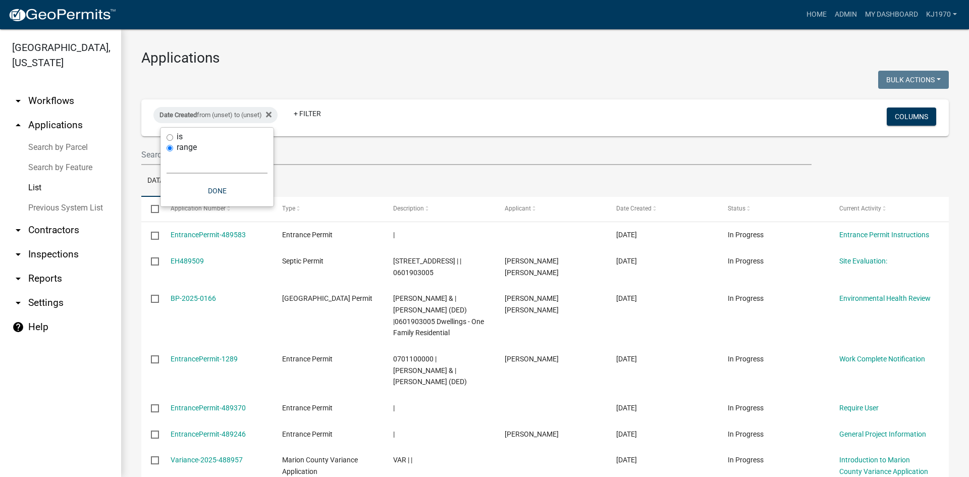
click at [178, 169] on select "Today Yesterday Current Week Previous Week Current Month Last Month Current Cal…" at bounding box center [217, 163] width 101 height 21
select select "custom"
click at [167, 153] on select "Today Yesterday Current Week Previous Week Current Month Last Month Current Cal…" at bounding box center [217, 163] width 101 height 21
click at [176, 204] on input "date" at bounding box center [217, 206] width 101 height 21
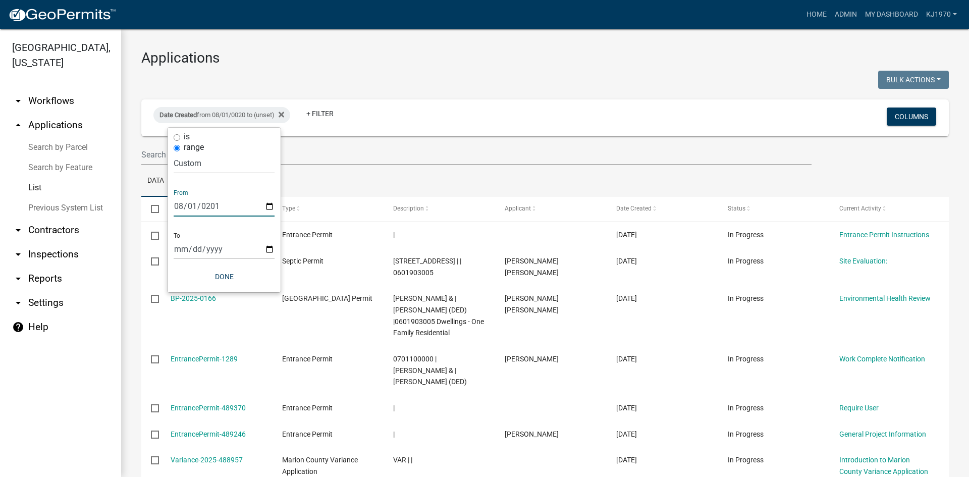
type input "2016-08-01"
click at [179, 246] on input "date" at bounding box center [224, 249] width 101 height 21
type input "2016-08-30"
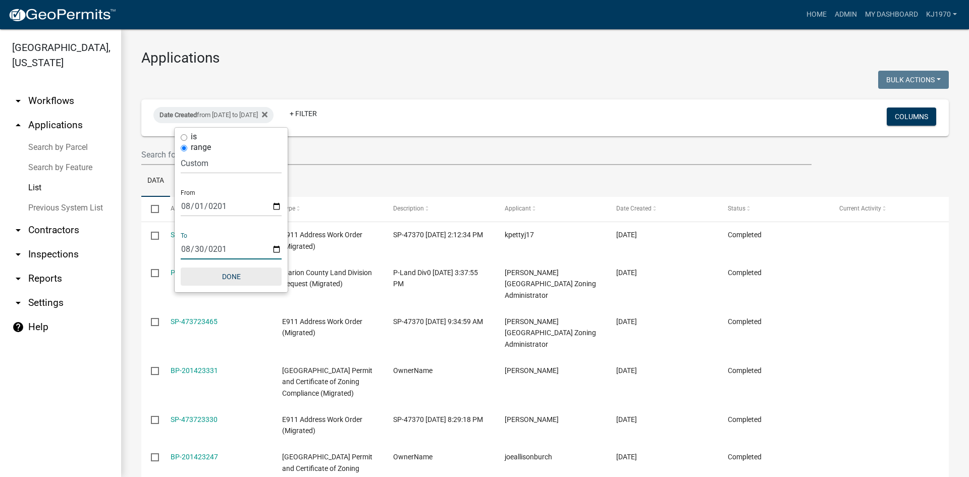
click at [227, 281] on button "Done" at bounding box center [231, 277] width 101 height 18
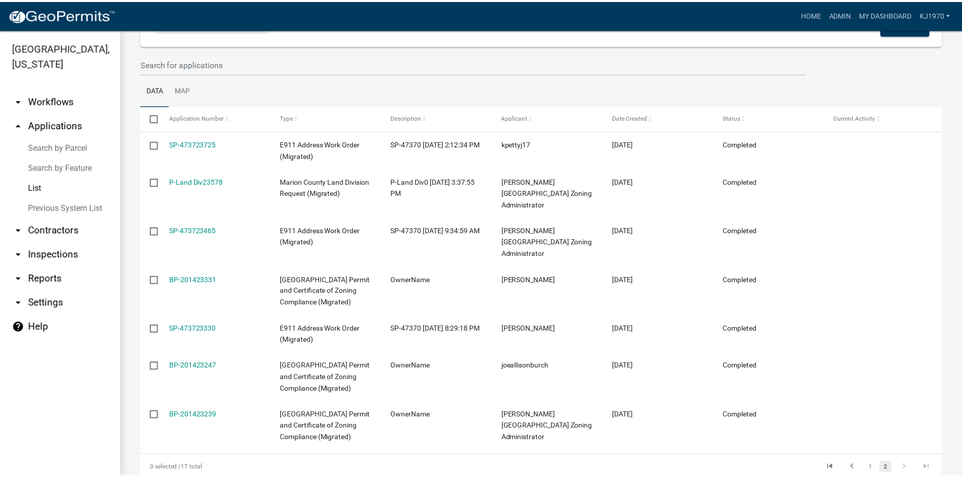
scroll to position [90, 0]
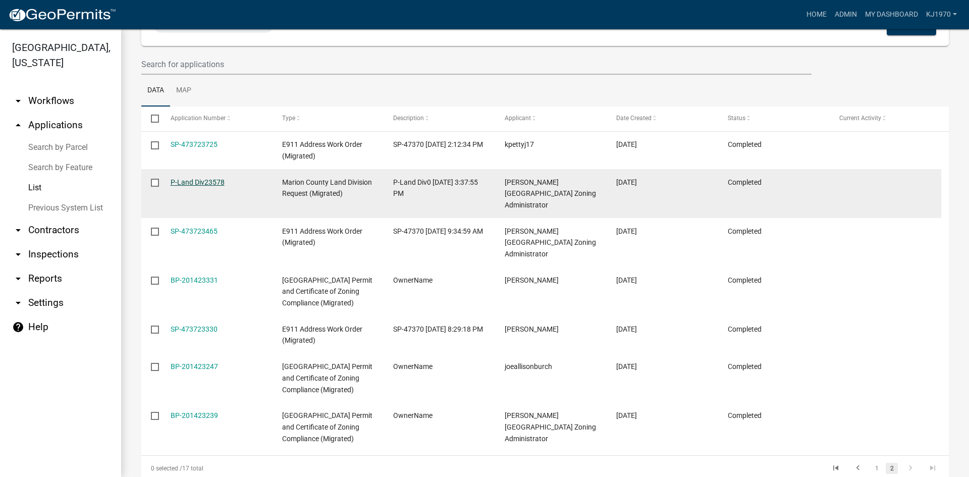
click at [199, 181] on link "P-Land Div23578" at bounding box center [198, 182] width 54 height 8
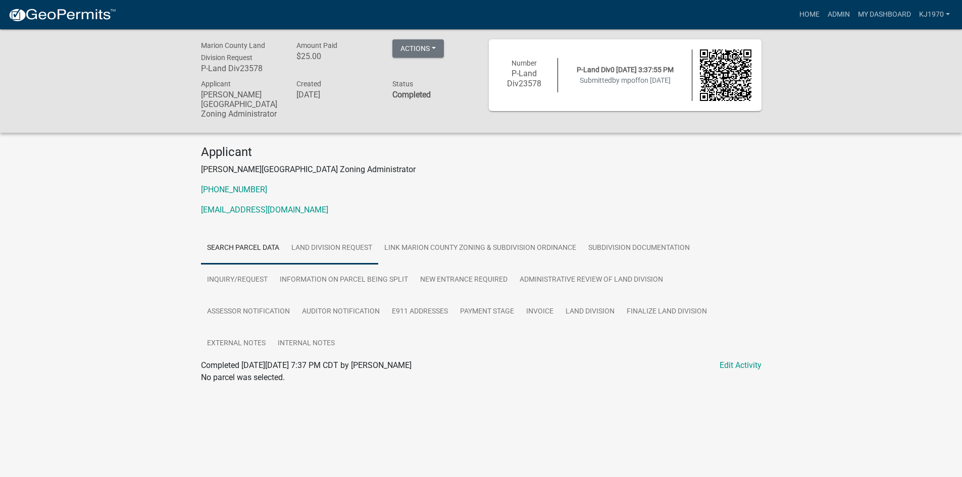
click at [341, 245] on link "Land Division Request" at bounding box center [331, 248] width 93 height 32
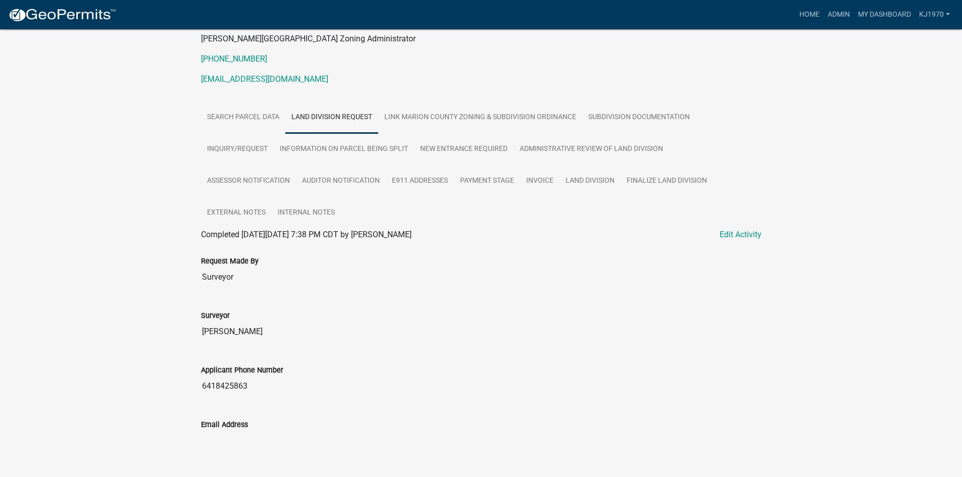
scroll to position [155, 0]
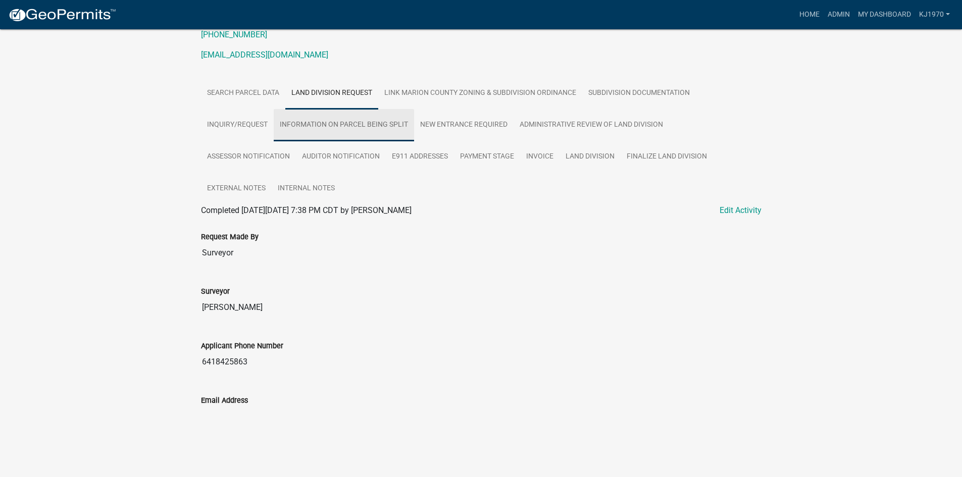
click at [378, 126] on link "Information on Parcel Being Split" at bounding box center [344, 125] width 140 height 32
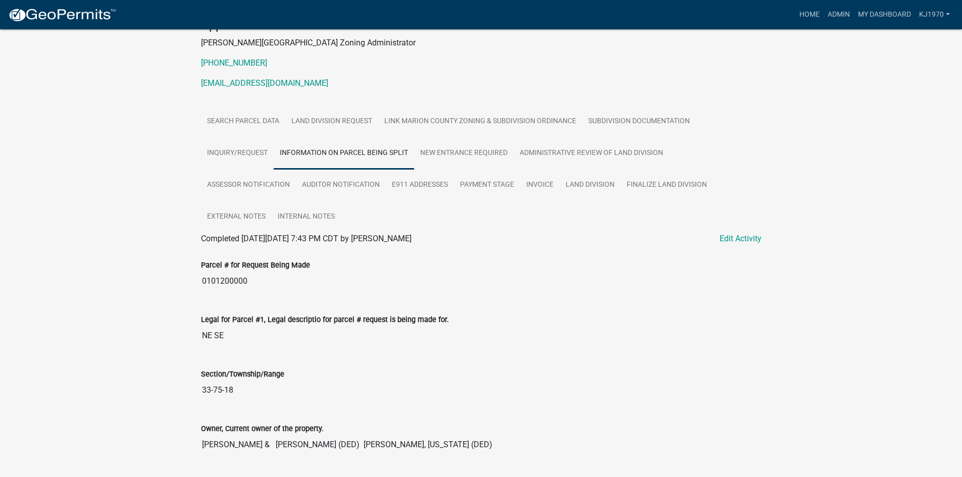
scroll to position [0, 0]
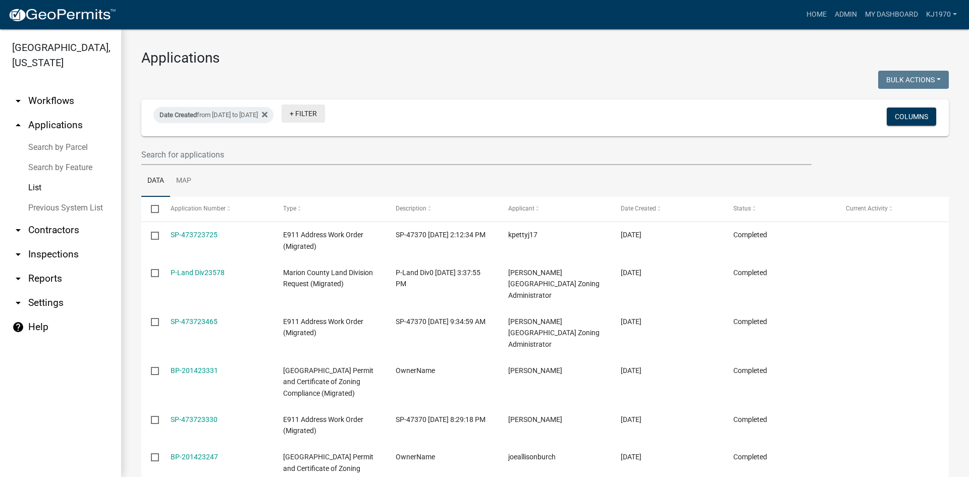
click at [325, 112] on link "+ Filter" at bounding box center [303, 113] width 43 height 18
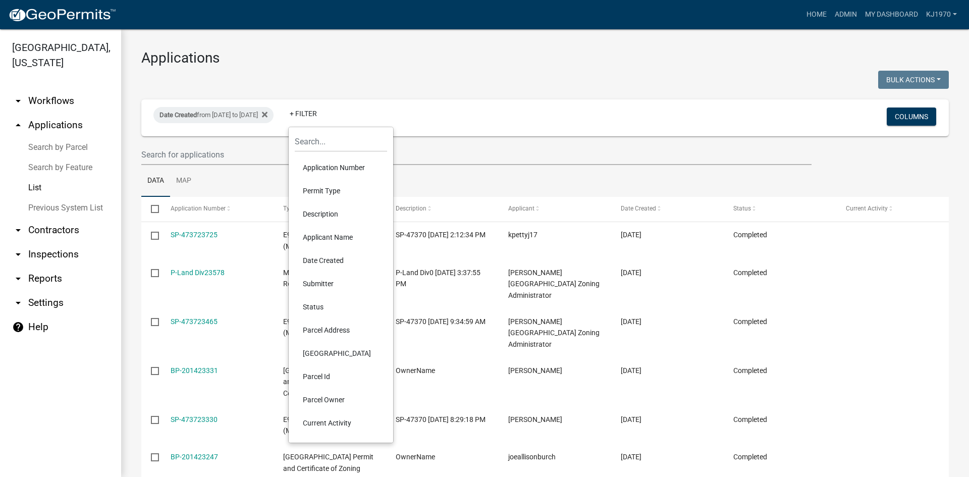
click at [336, 195] on li "Permit Type" at bounding box center [341, 190] width 92 height 23
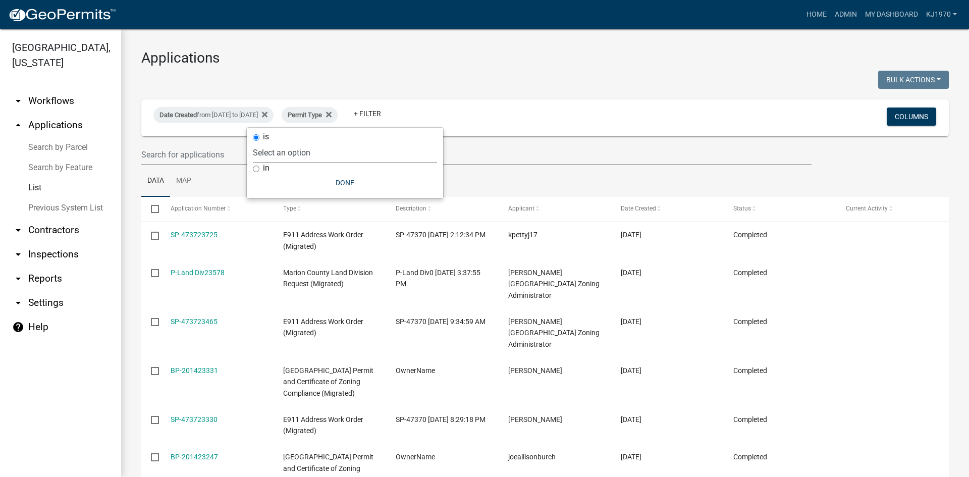
click at [313, 150] on select "Select an option Citizen Input Form Copy Of - Code Enforcement Copy Of - [GEOGR…" at bounding box center [345, 152] width 184 height 21
select select "d3ac63d5-fdc8-4758-92c9-f71c32376353"
click at [322, 142] on select "Select an option Citizen Input Form Copy Of - Code Enforcement Copy Of - [GEOGR…" at bounding box center [345, 152] width 184 height 21
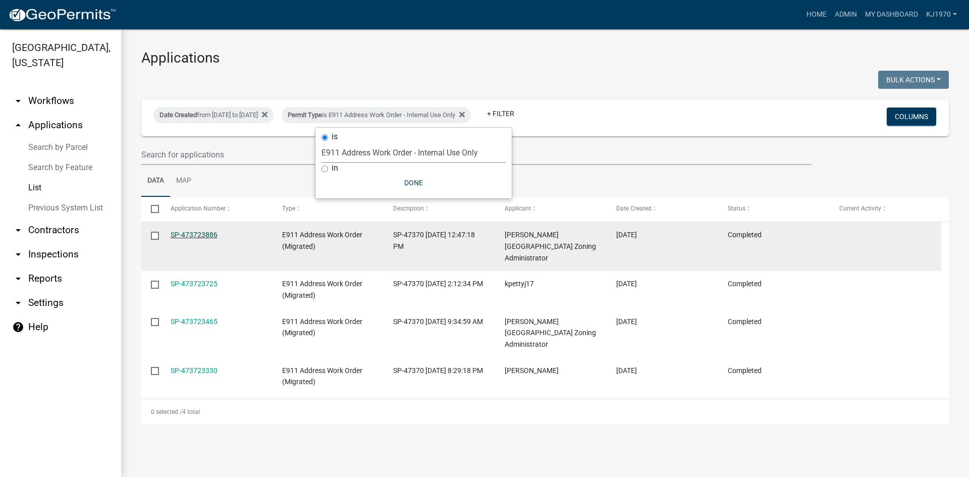
click at [208, 232] on link "SP-473723886" at bounding box center [194, 235] width 47 height 8
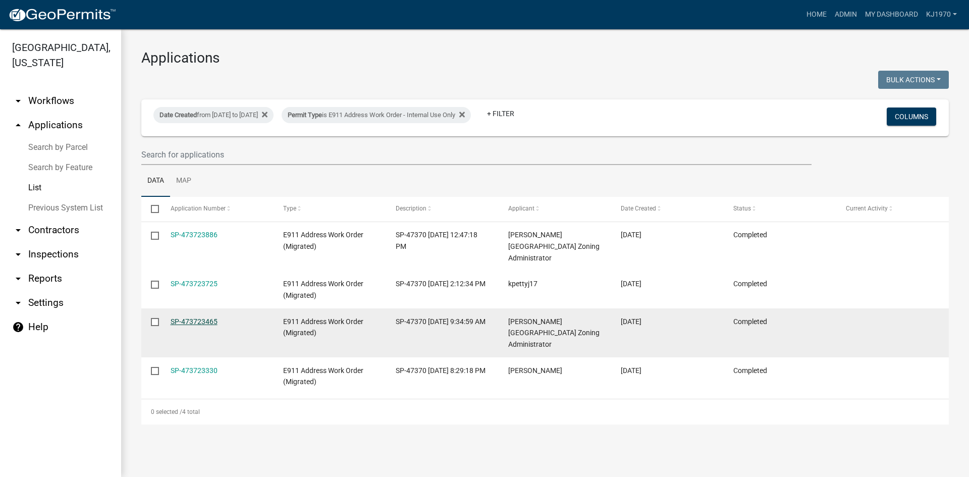
click at [197, 317] on link "SP-473723465" at bounding box center [194, 321] width 47 height 8
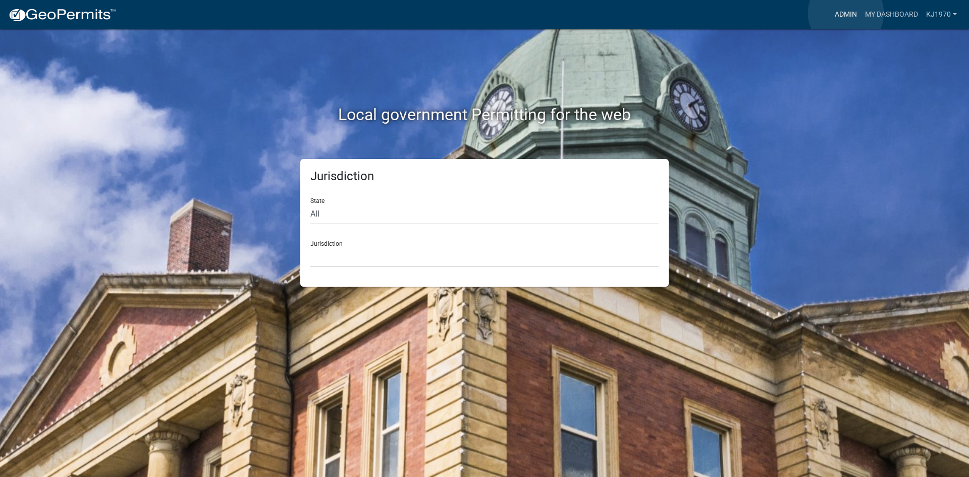
click at [846, 13] on link "Admin" at bounding box center [846, 14] width 30 height 19
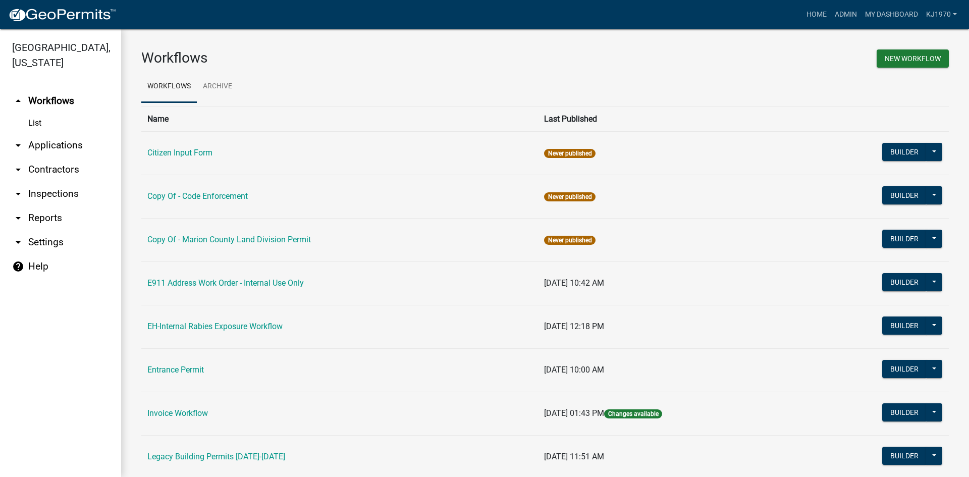
click at [41, 133] on link "arrow_drop_down Applications" at bounding box center [60, 145] width 121 height 24
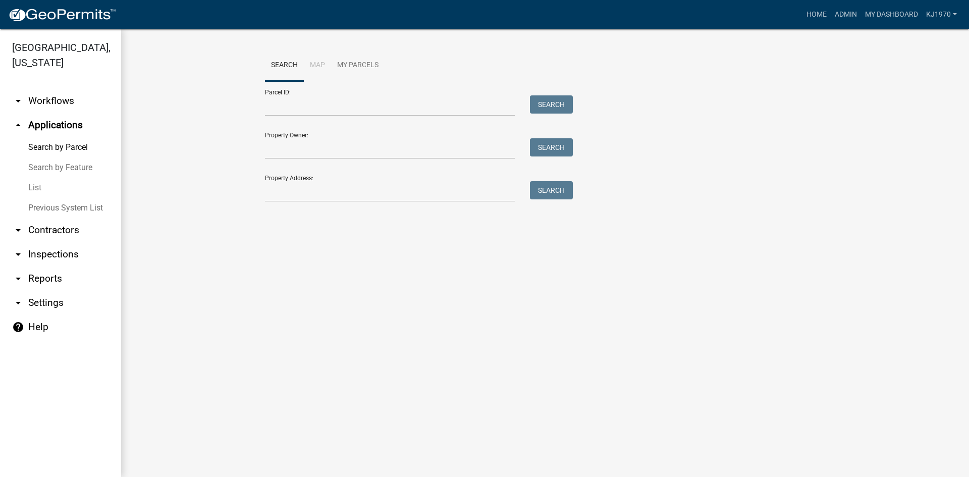
click at [35, 178] on link "List" at bounding box center [60, 188] width 121 height 20
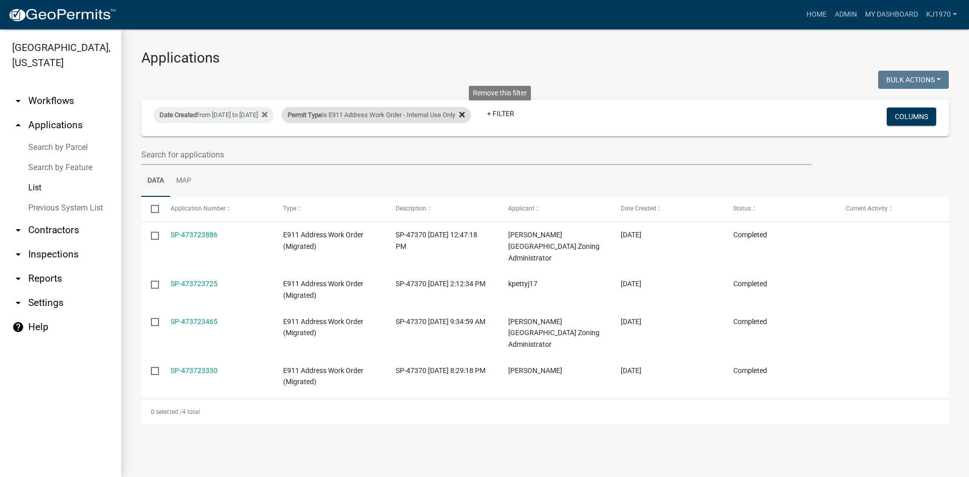
click at [465, 114] on icon at bounding box center [462, 115] width 6 height 6
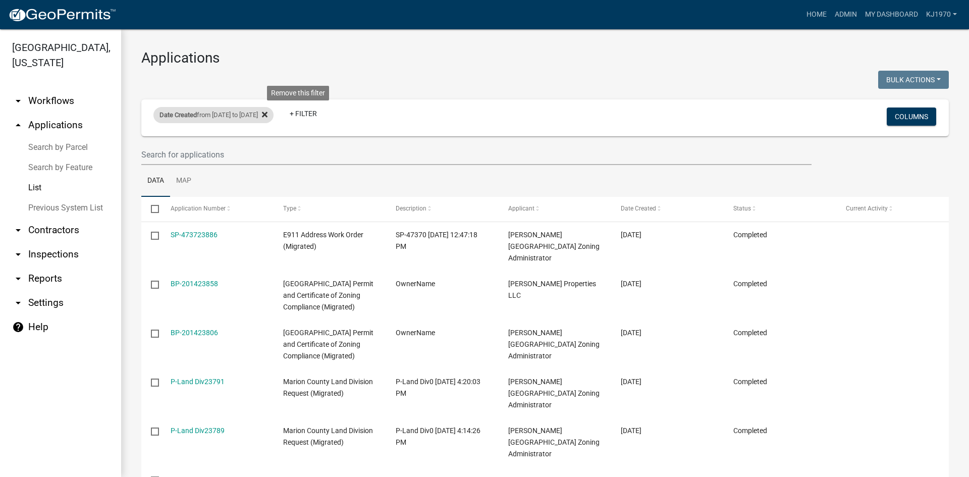
click at [268, 114] on icon at bounding box center [265, 115] width 6 height 6
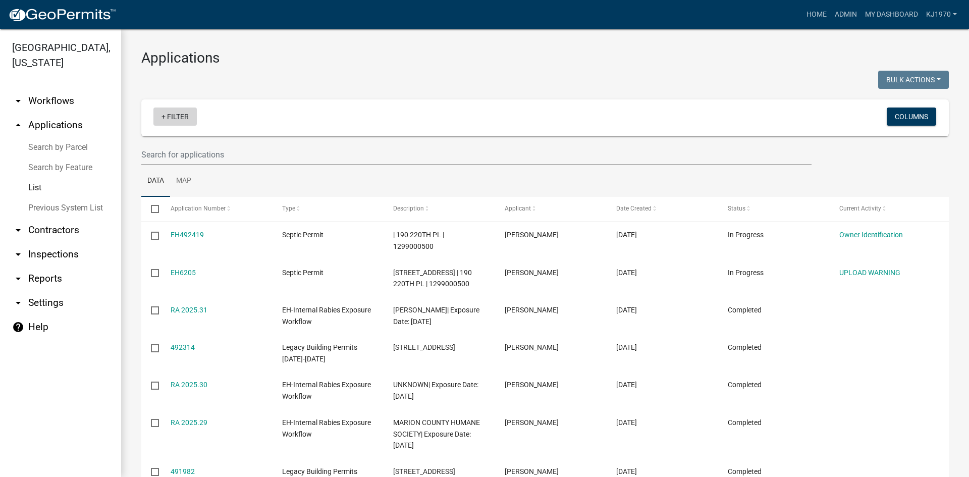
click at [181, 117] on link "+ Filter" at bounding box center [174, 117] width 43 height 18
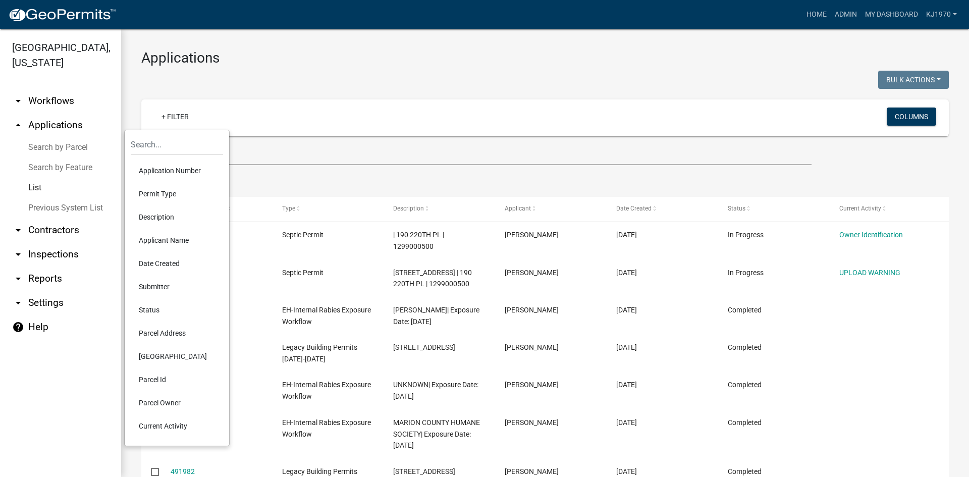
click at [152, 307] on li "Status" at bounding box center [177, 309] width 92 height 23
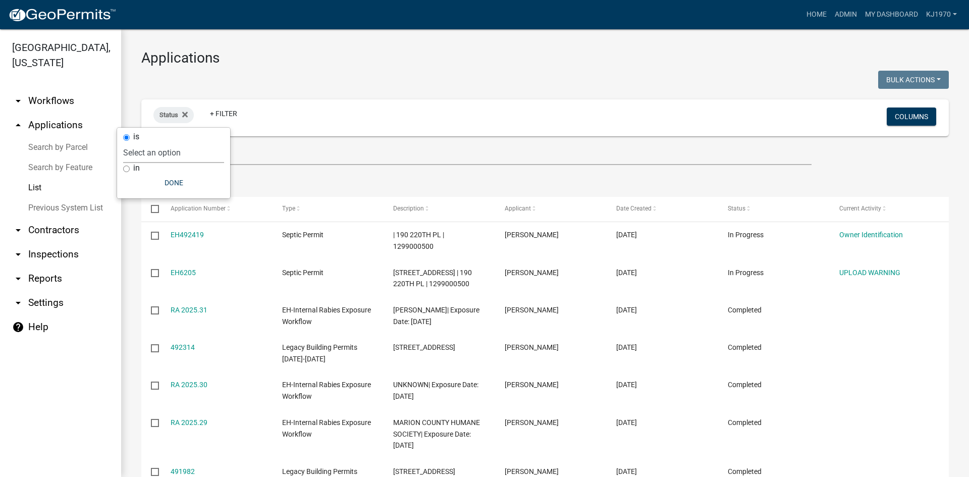
click at [133, 154] on select "Select an option Not Started In Progress Completed Expired Locked Withdrawn Voi…" at bounding box center [173, 152] width 101 height 21
select select "1"
click at [144, 142] on select "Select an option Not Started In Progress Completed Expired Locked Withdrawn Voi…" at bounding box center [173, 152] width 101 height 21
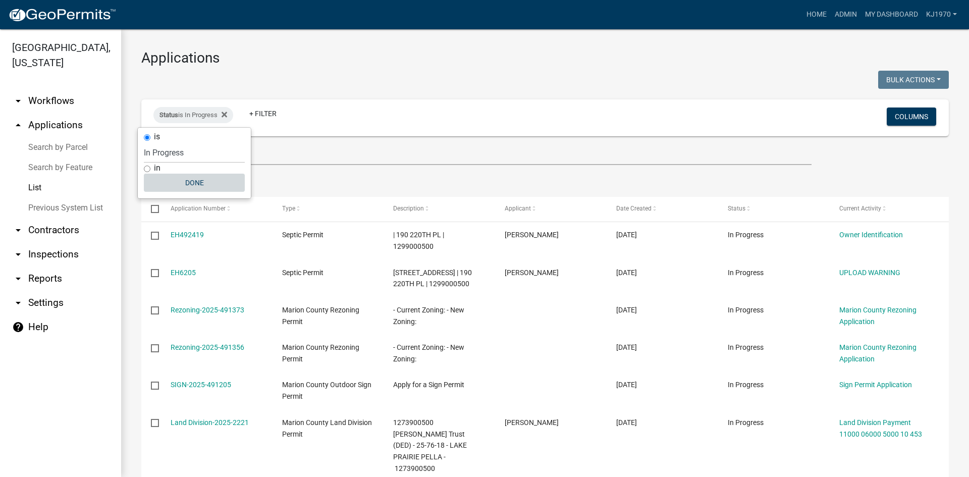
click at [193, 185] on button "Done" at bounding box center [194, 183] width 101 height 18
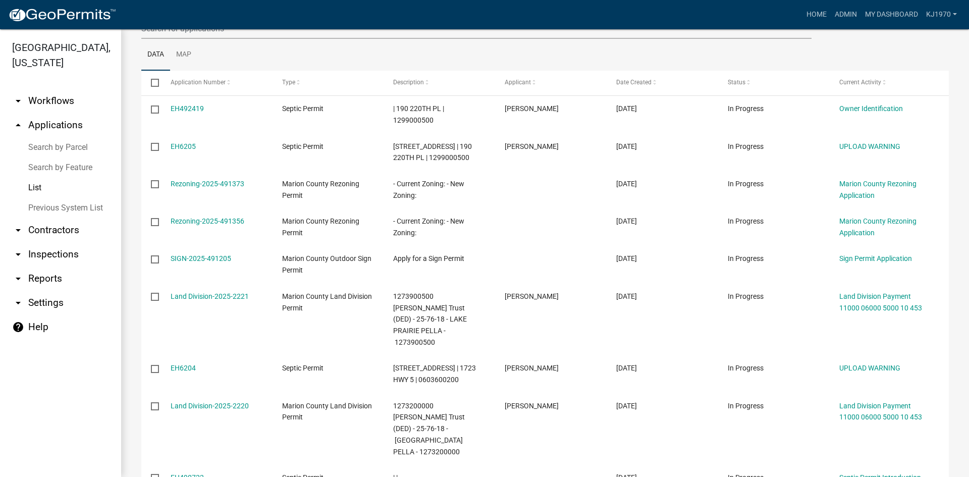
scroll to position [281, 0]
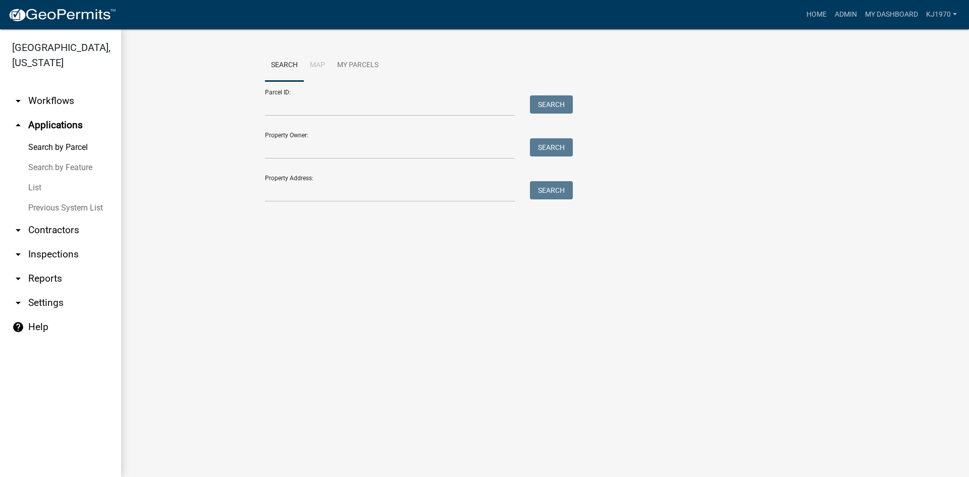
click at [31, 178] on link "List" at bounding box center [60, 188] width 121 height 20
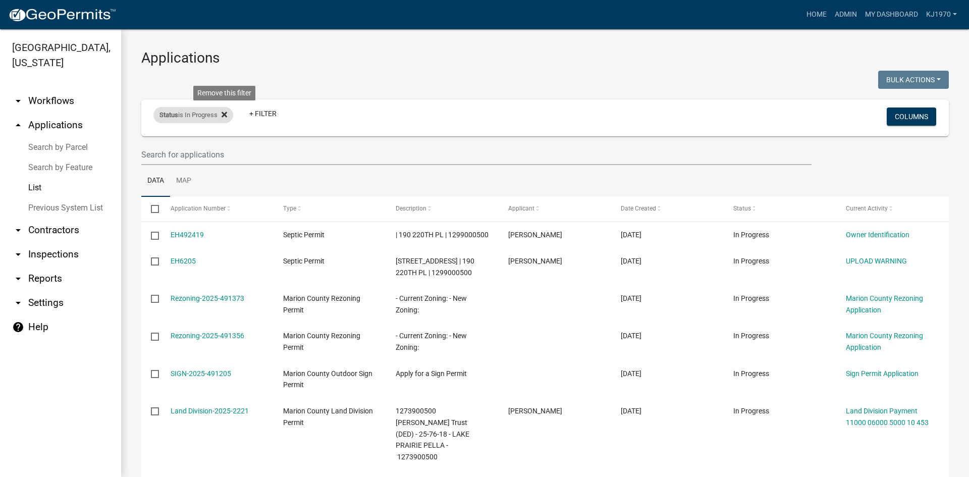
click at [224, 115] on icon at bounding box center [225, 115] width 6 height 8
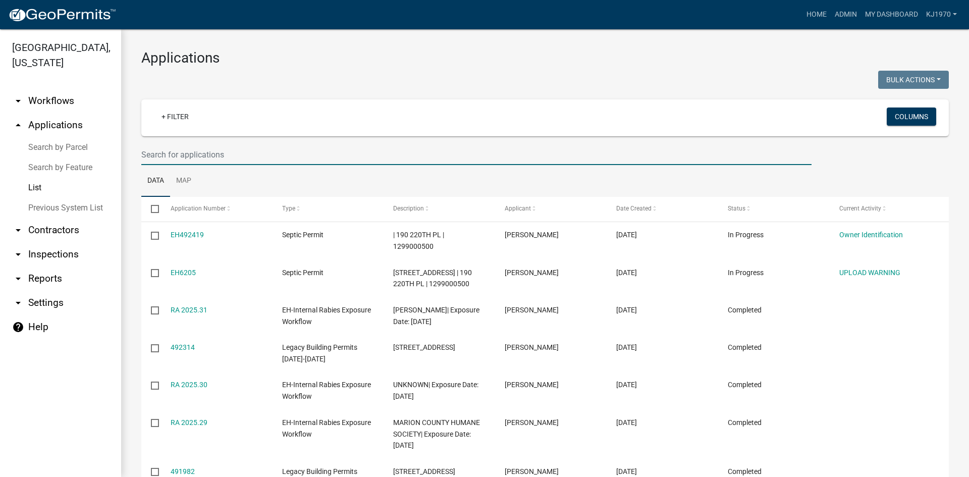
click at [162, 152] on input "text" at bounding box center [476, 154] width 670 height 21
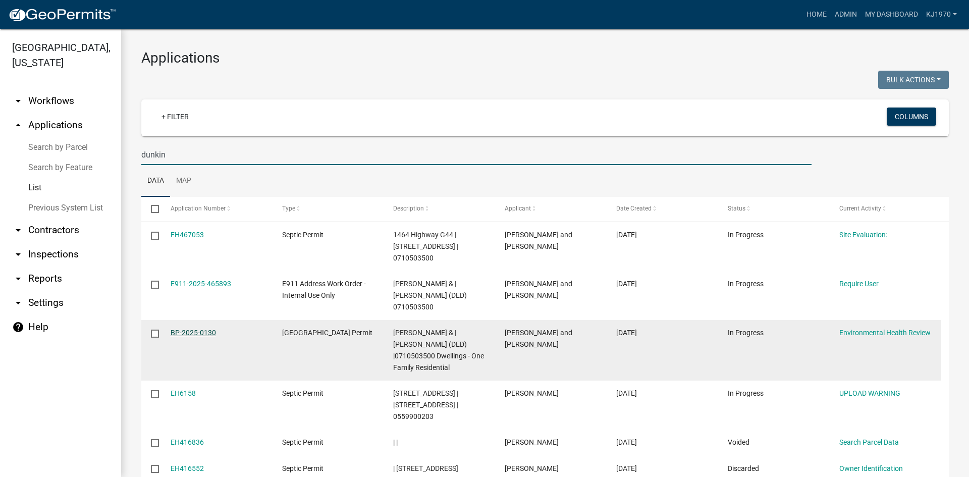
type input "dunkin"
click at [208, 329] on link "BP-2025-0130" at bounding box center [193, 333] width 45 height 8
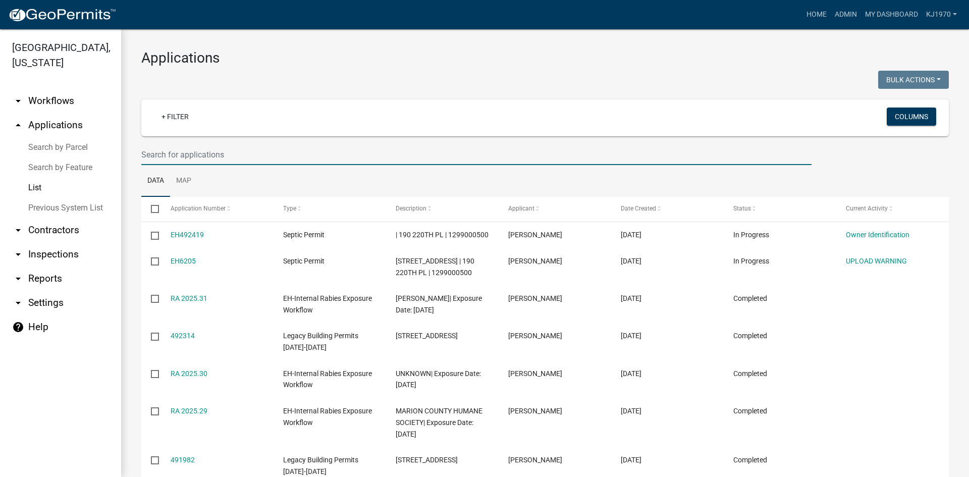
click at [172, 155] on input "text" at bounding box center [476, 154] width 670 height 21
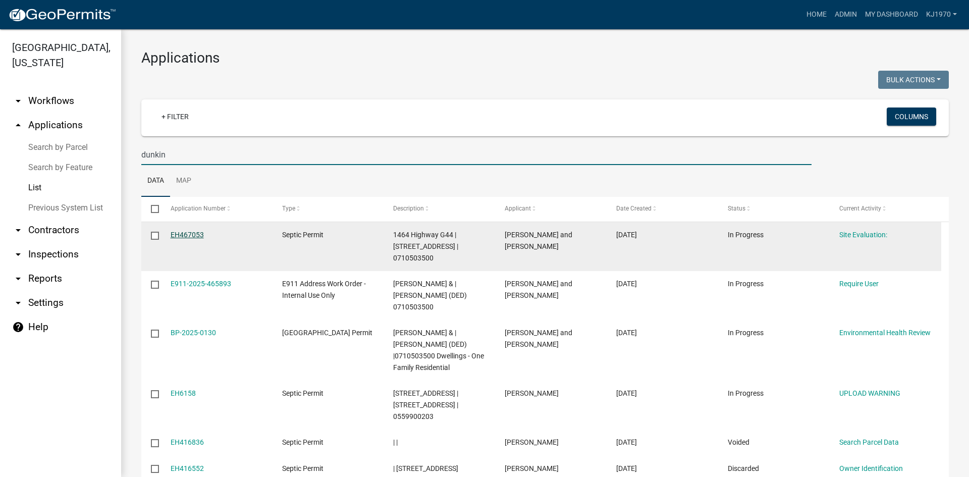
type input "dunkin"
click at [186, 237] on link "EH467053" at bounding box center [187, 235] width 33 height 8
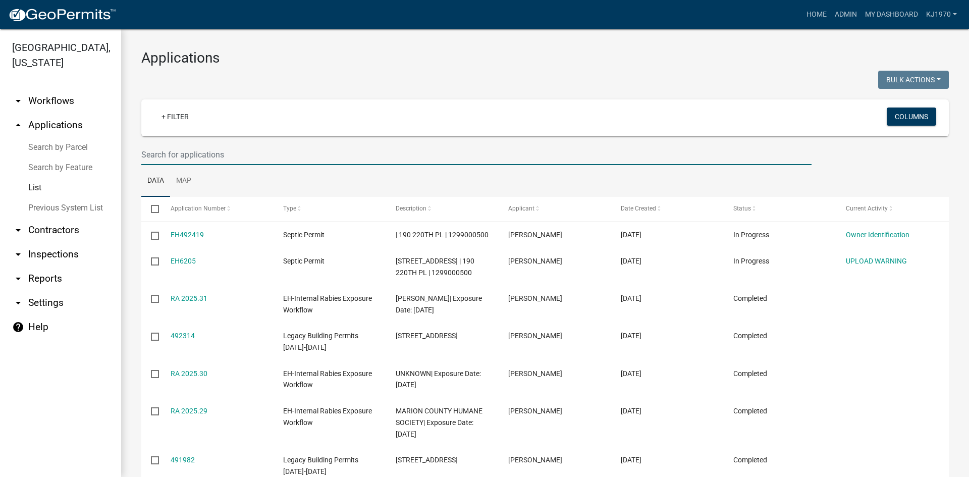
click at [209, 146] on input "text" at bounding box center [476, 154] width 670 height 21
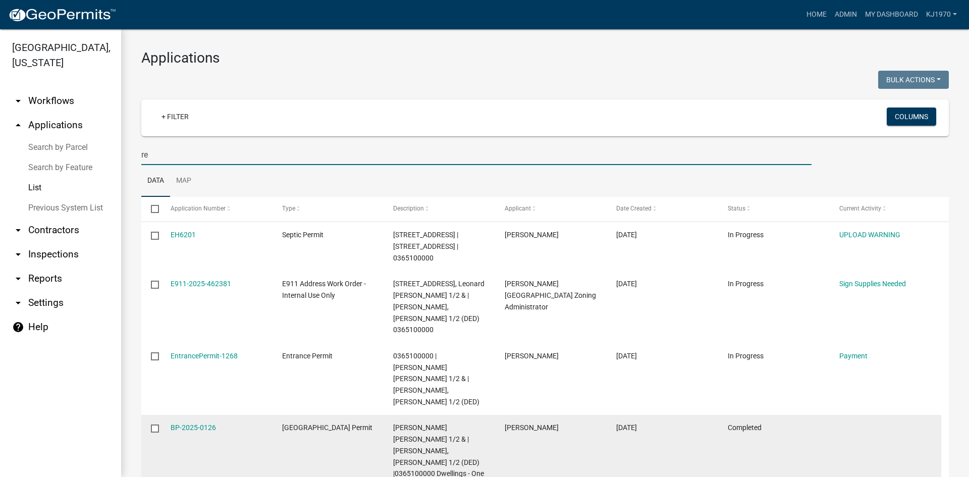
type input "r"
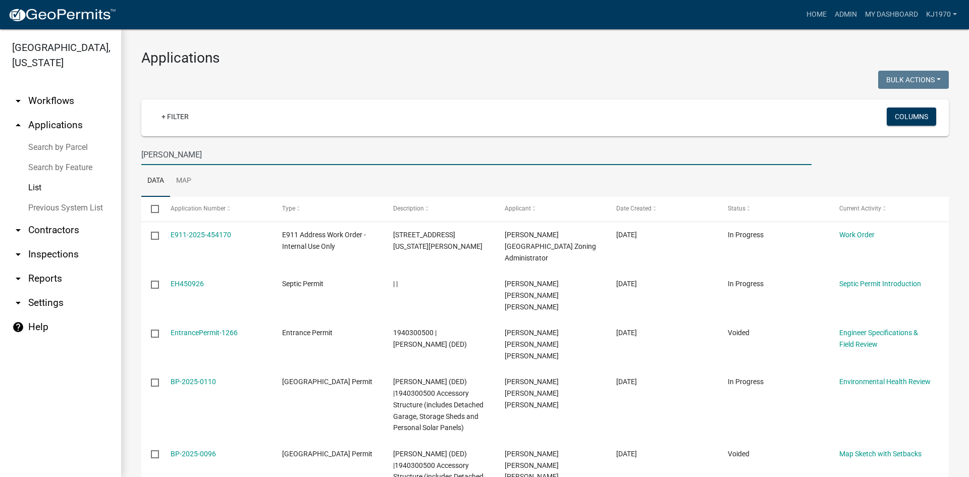
drag, startPoint x: 176, startPoint y: 154, endPoint x: 121, endPoint y: 166, distance: 56.2
click at [121, 166] on div "Marion County, Iowa arrow_drop_down Workflows List arrow_drop_up Applications S…" at bounding box center [484, 253] width 969 height 448
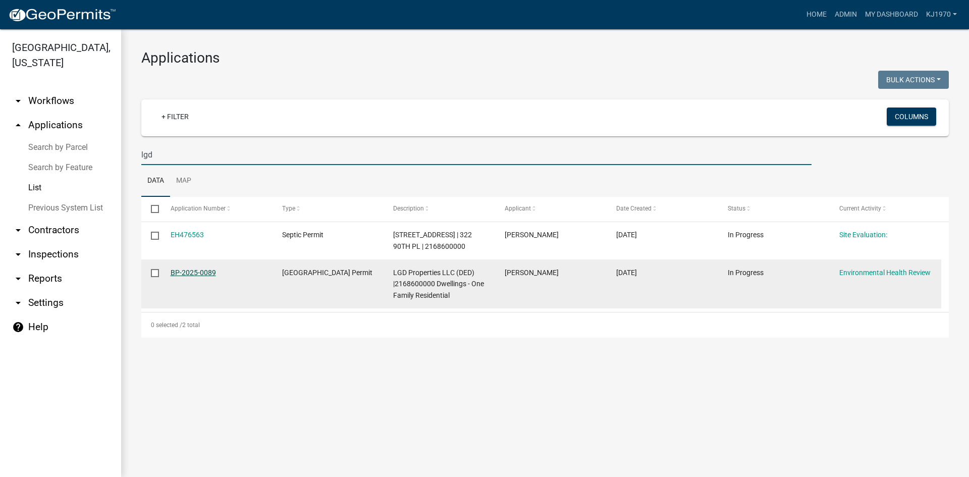
type input "lgd"
click at [188, 277] on link "BP-2025-0089" at bounding box center [193, 273] width 45 height 8
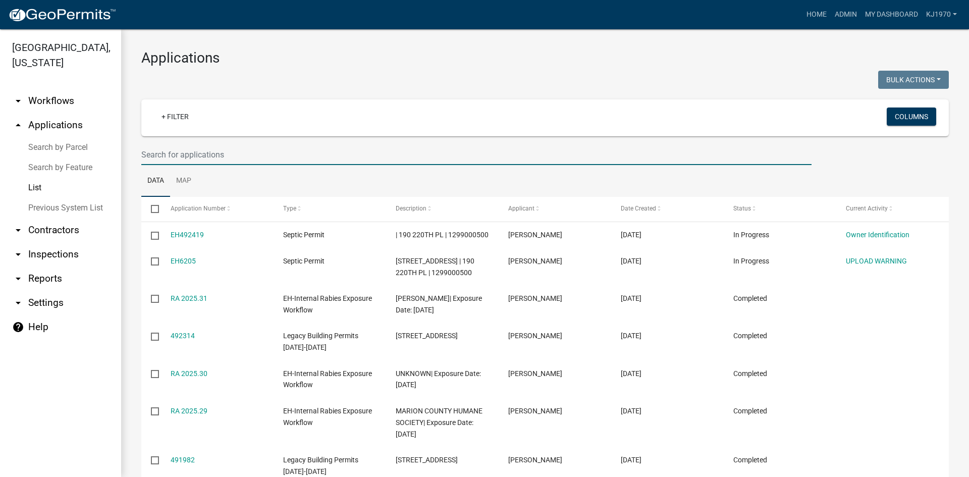
click at [198, 157] on input "text" at bounding box center [476, 154] width 670 height 21
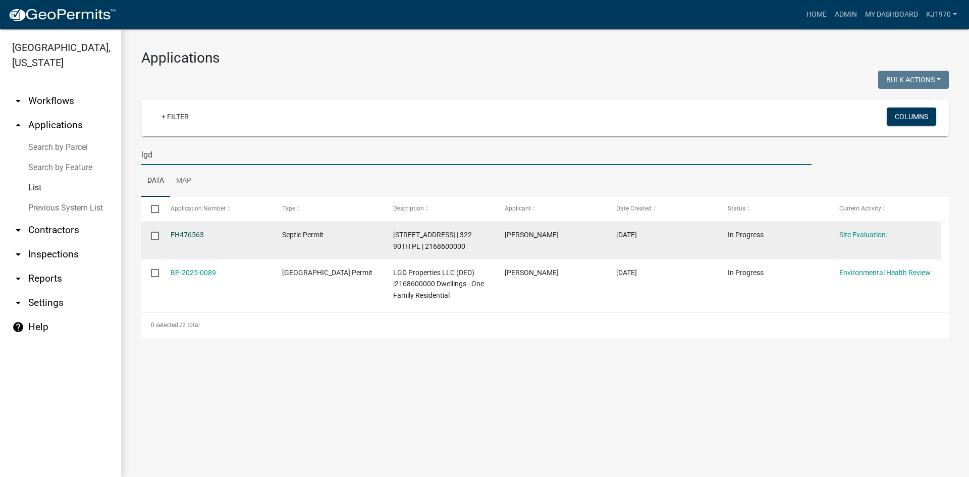
type input "lgd"
click at [188, 237] on link "EH476563" at bounding box center [187, 235] width 33 height 8
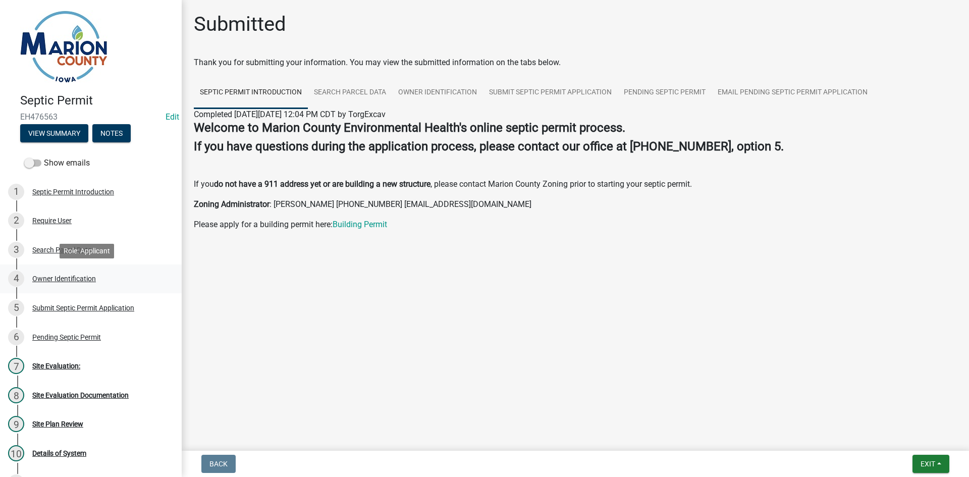
click at [91, 277] on div "Owner Identification" at bounding box center [64, 278] width 64 height 7
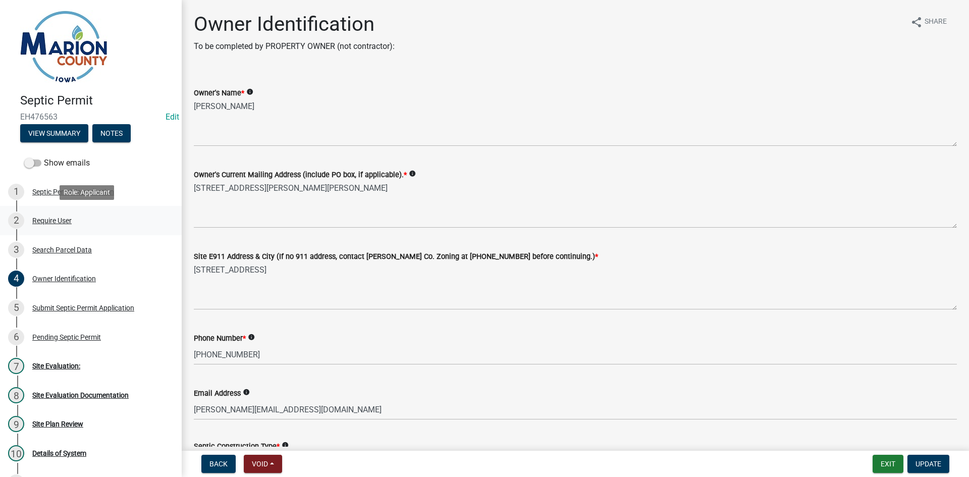
click at [44, 224] on div "Require User" at bounding box center [51, 220] width 39 height 7
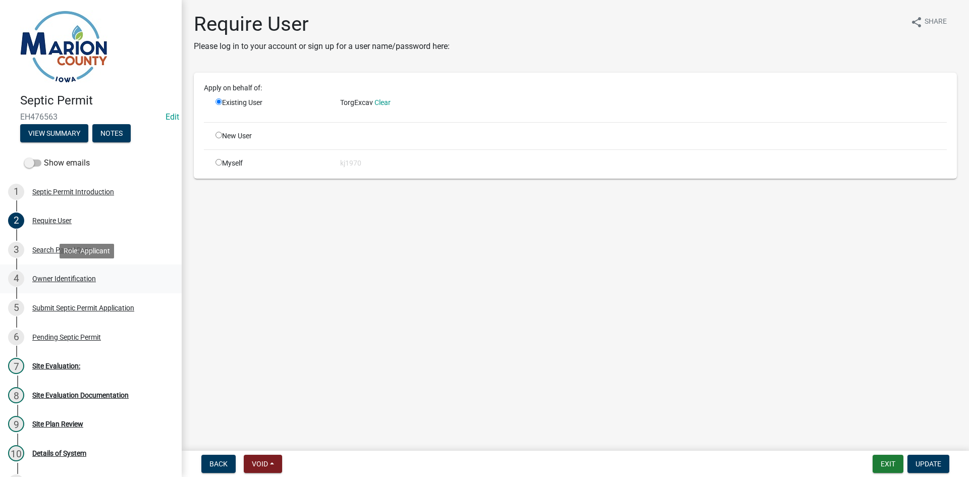
click at [41, 280] on div "Owner Identification" at bounding box center [64, 278] width 64 height 7
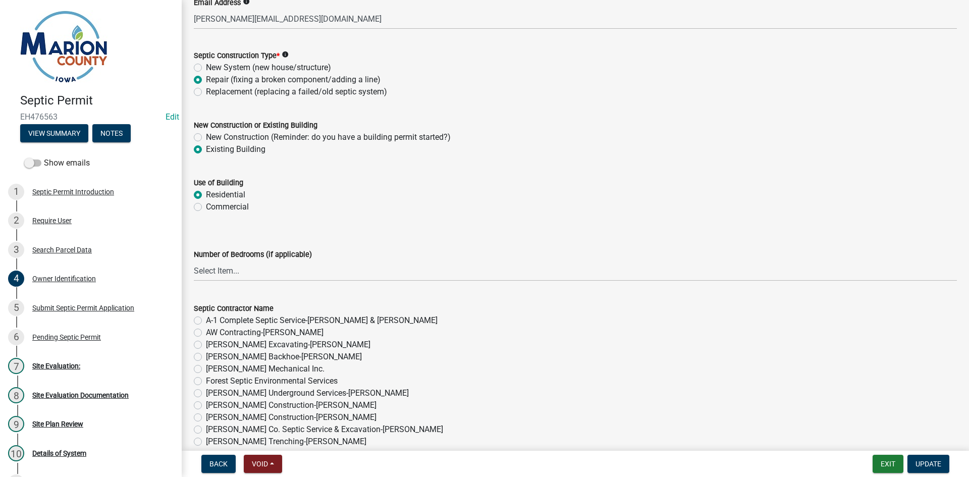
scroll to position [782, 0]
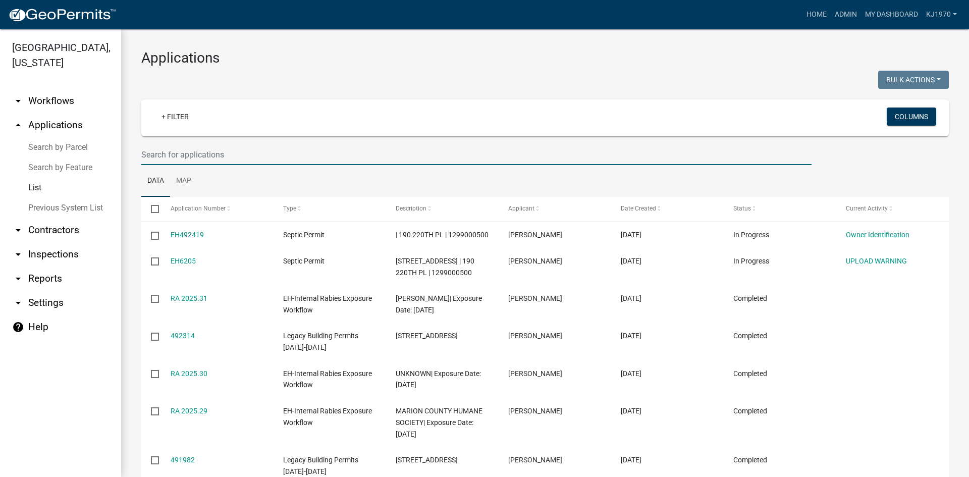
click at [187, 158] on input "text" at bounding box center [476, 154] width 670 height 21
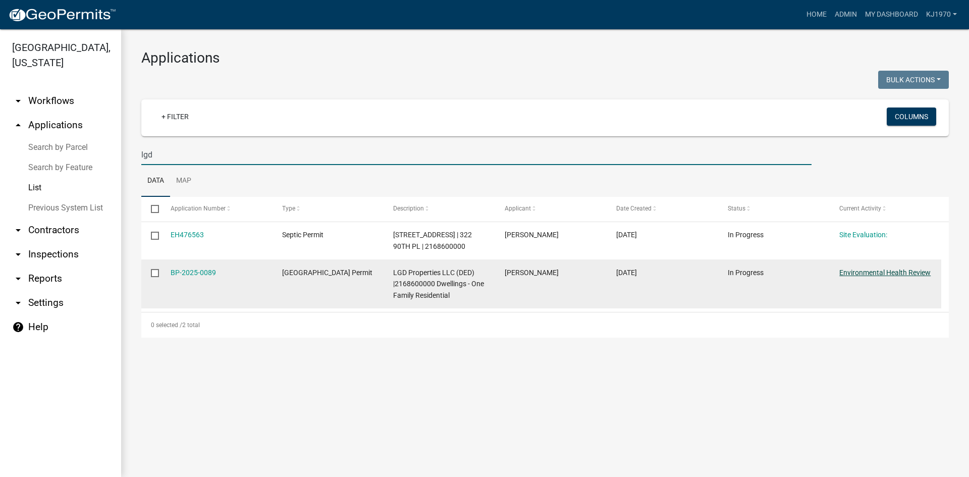
type input "lgd"
click at [856, 277] on link "Environmental Health Review" at bounding box center [884, 273] width 91 height 8
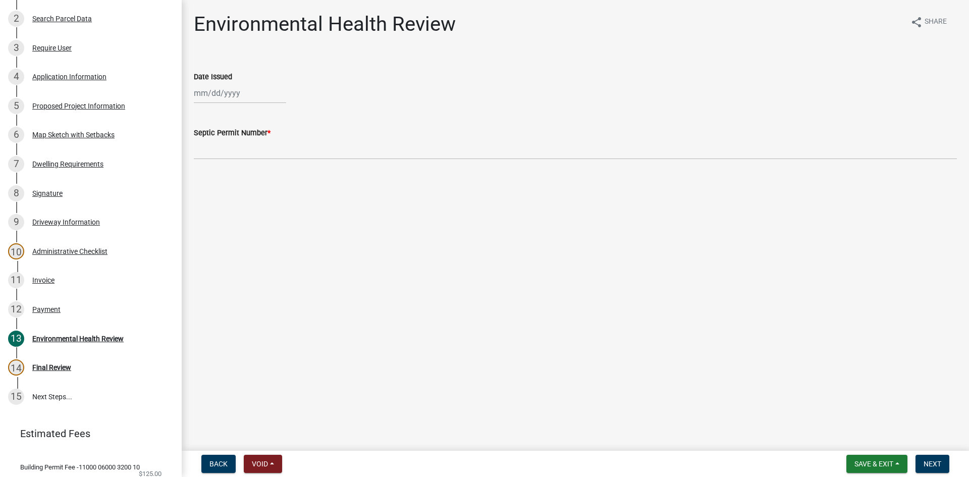
scroll to position [232, 0]
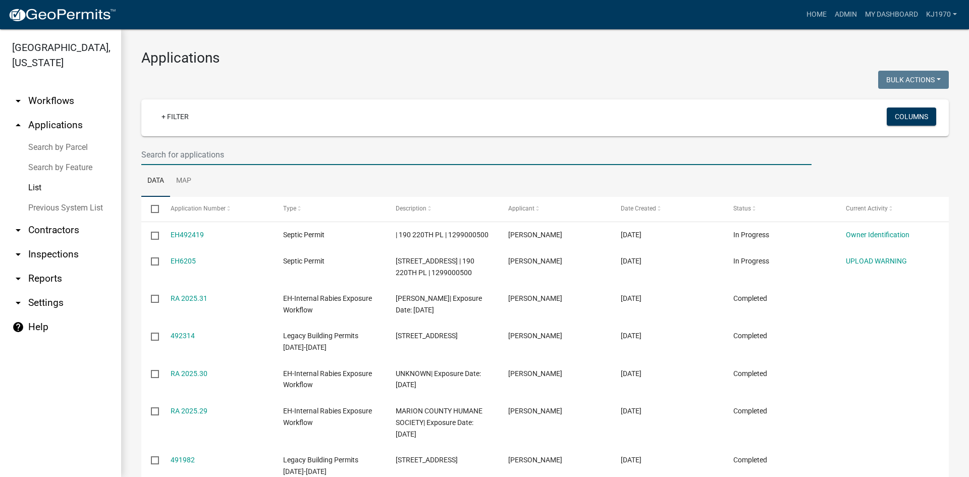
click at [240, 152] on input "text" at bounding box center [476, 154] width 670 height 21
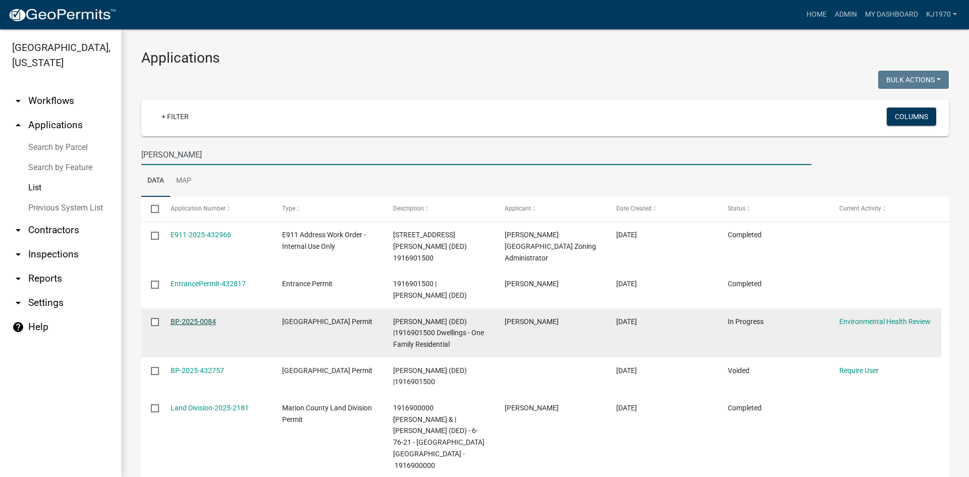
type input "[PERSON_NAME]"
click at [202, 323] on link "BP-2025-0084" at bounding box center [193, 321] width 45 height 8
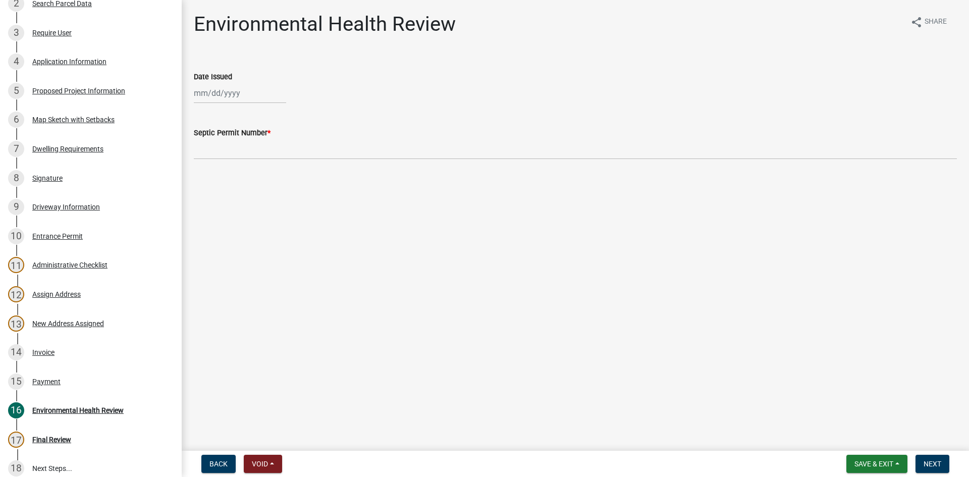
scroll to position [233, 0]
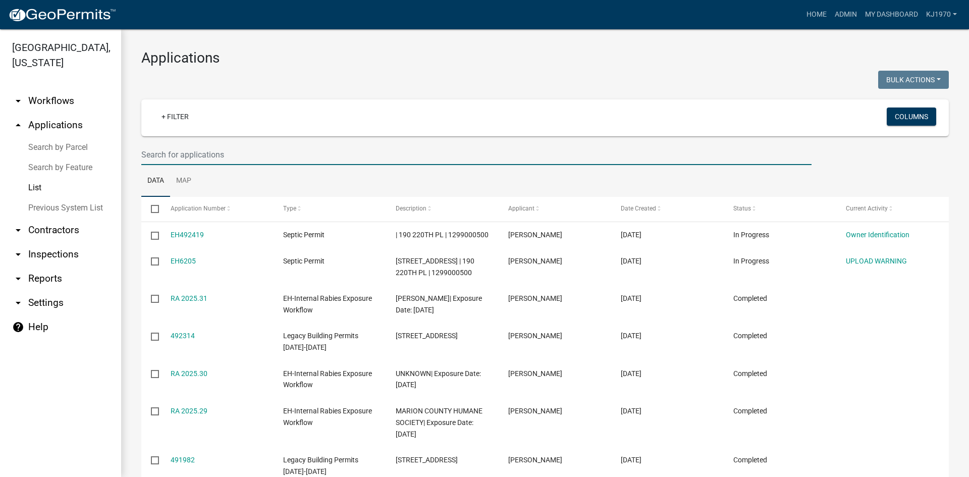
click at [208, 153] on input "text" at bounding box center [476, 154] width 670 height 21
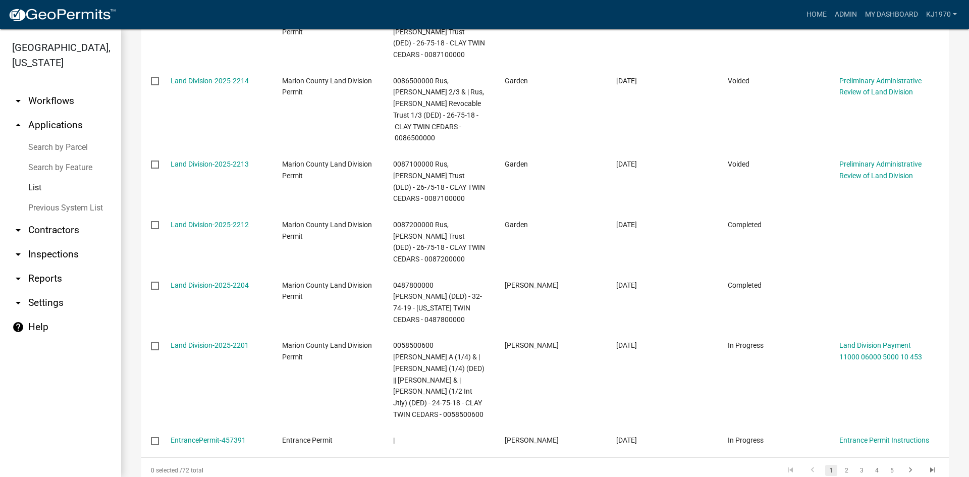
scroll to position [465, 0]
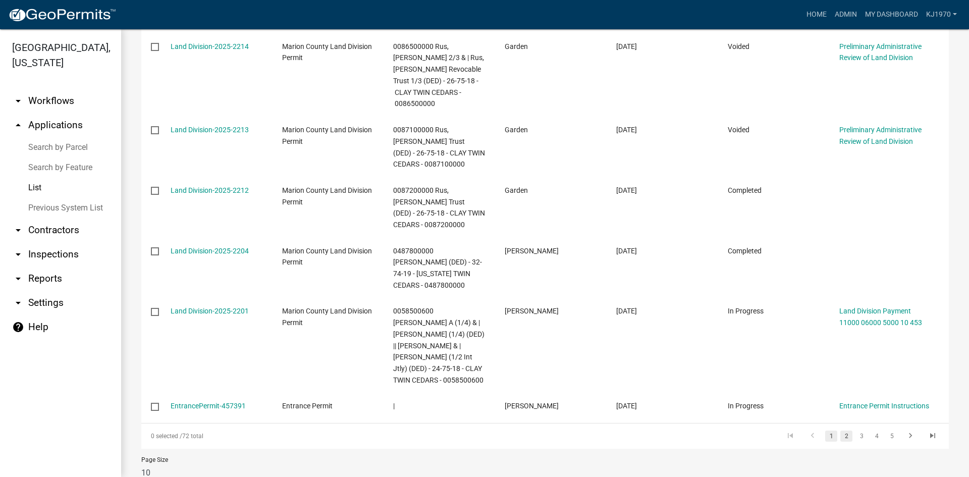
type input "cedar"
click at [840, 431] on link "2" at bounding box center [846, 436] width 12 height 11
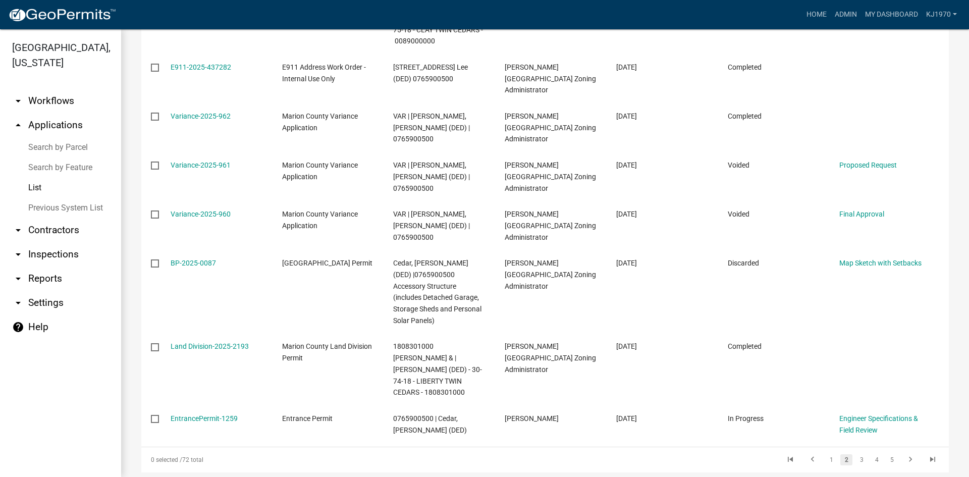
scroll to position [350, 0]
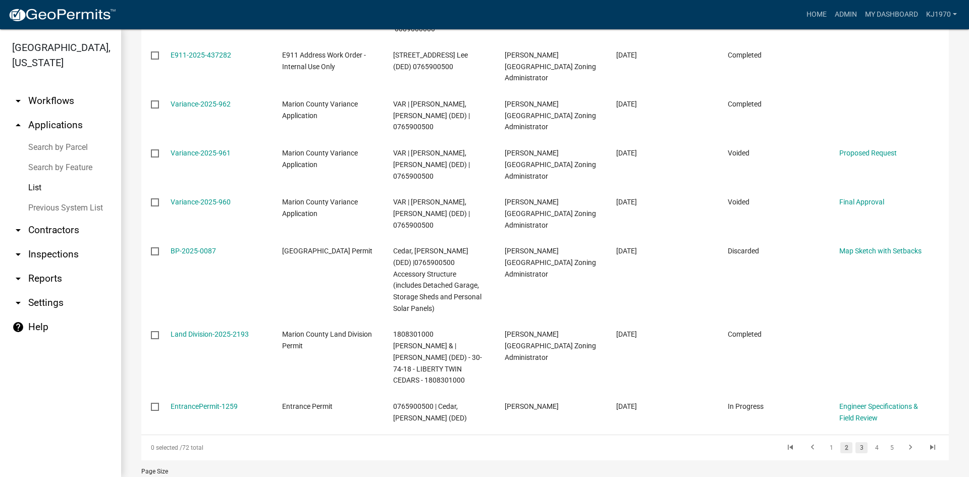
click at [856, 442] on link "3" at bounding box center [862, 447] width 12 height 11
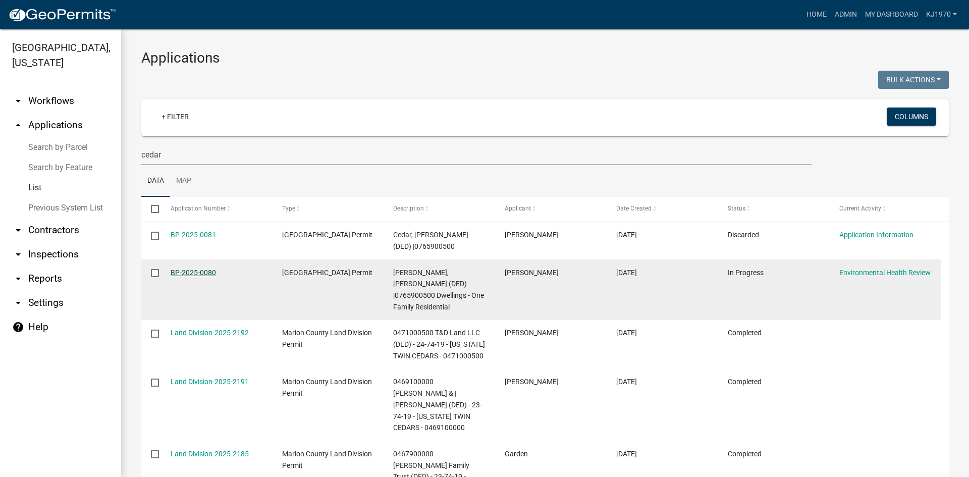
click at [201, 271] on link "BP-2025-0080" at bounding box center [193, 273] width 45 height 8
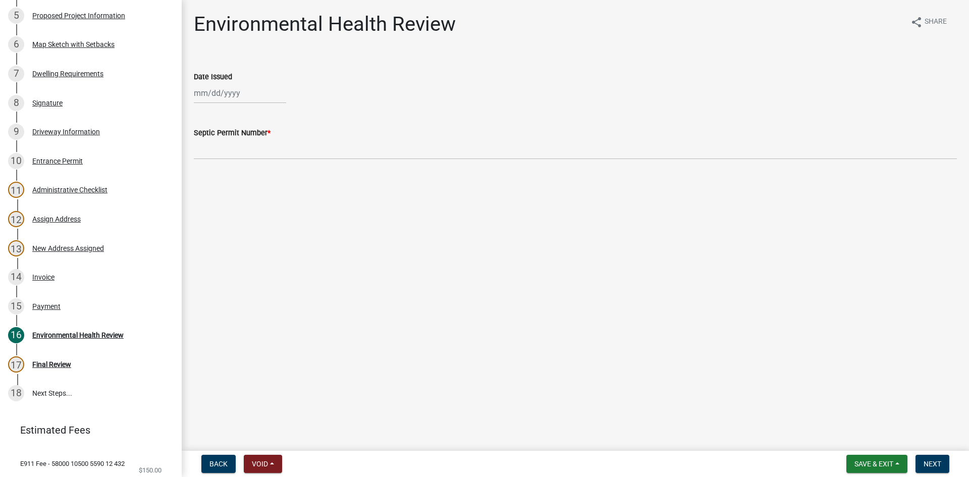
scroll to position [320, 0]
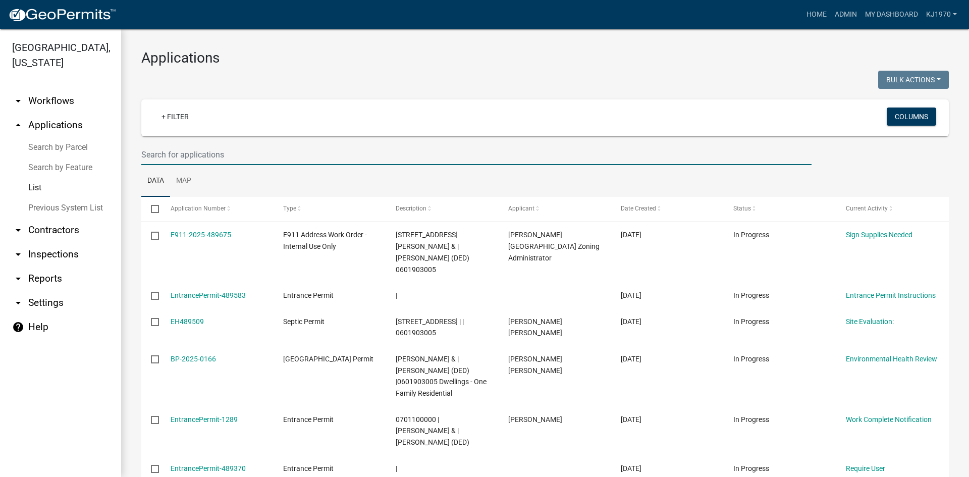
click at [191, 156] on input "text" at bounding box center [476, 154] width 670 height 21
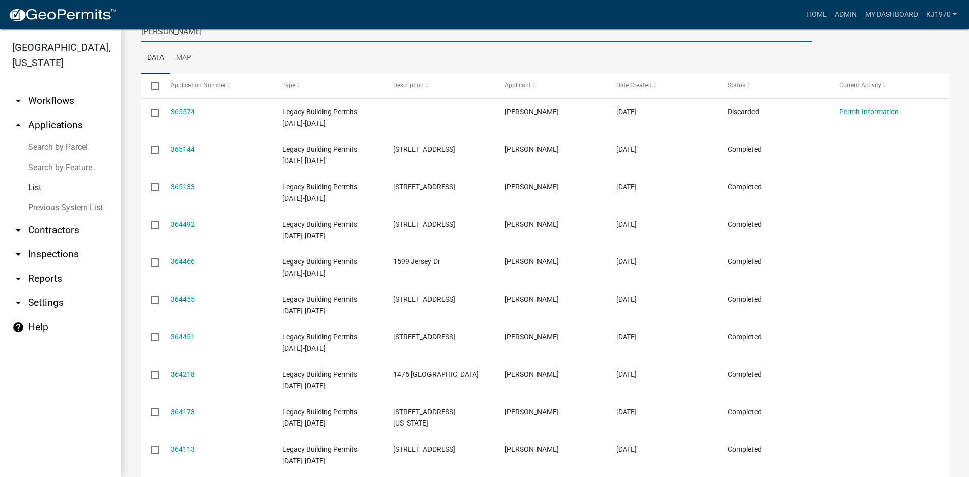
scroll to position [199, 0]
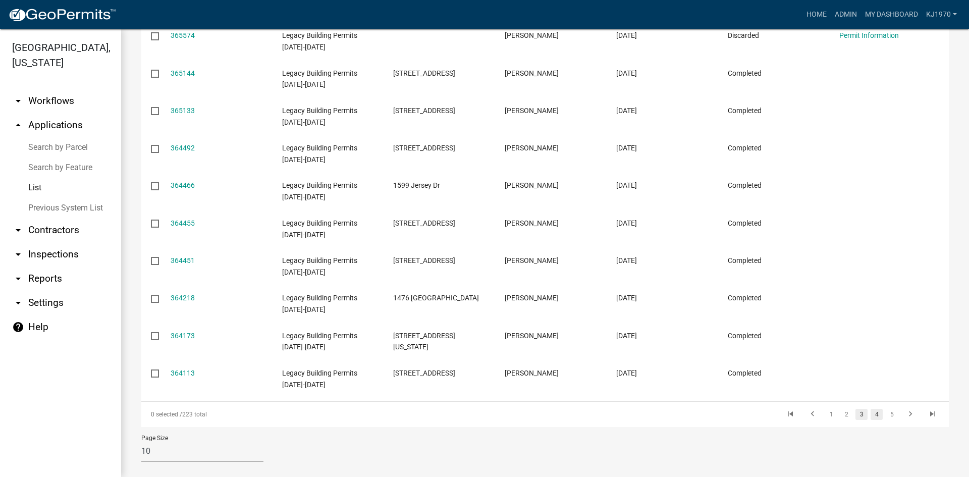
type input "clark"
click at [871, 413] on link "4" at bounding box center [877, 414] width 12 height 11
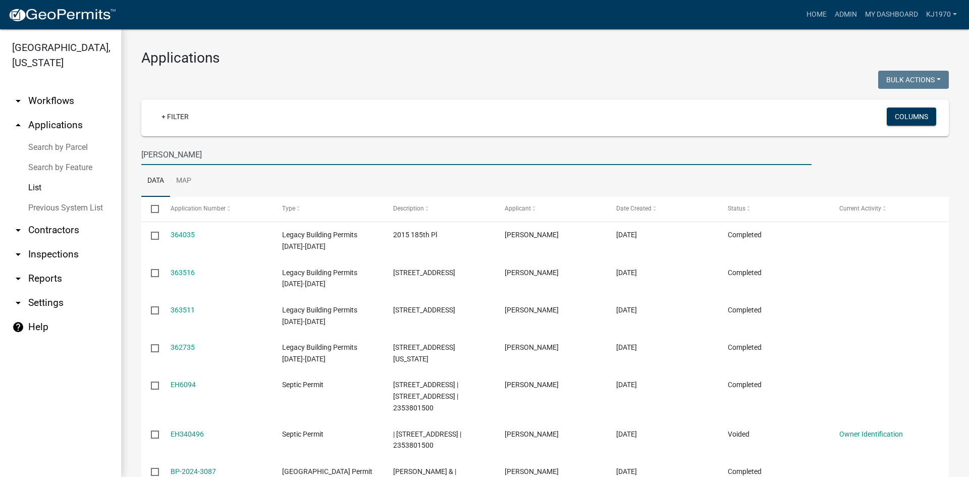
drag, startPoint x: 164, startPoint y: 150, endPoint x: 117, endPoint y: 150, distance: 46.9
click at [117, 150] on div "Marion County, Iowa arrow_drop_down Workflows List arrow_drop_up Applications S…" at bounding box center [484, 253] width 969 height 448
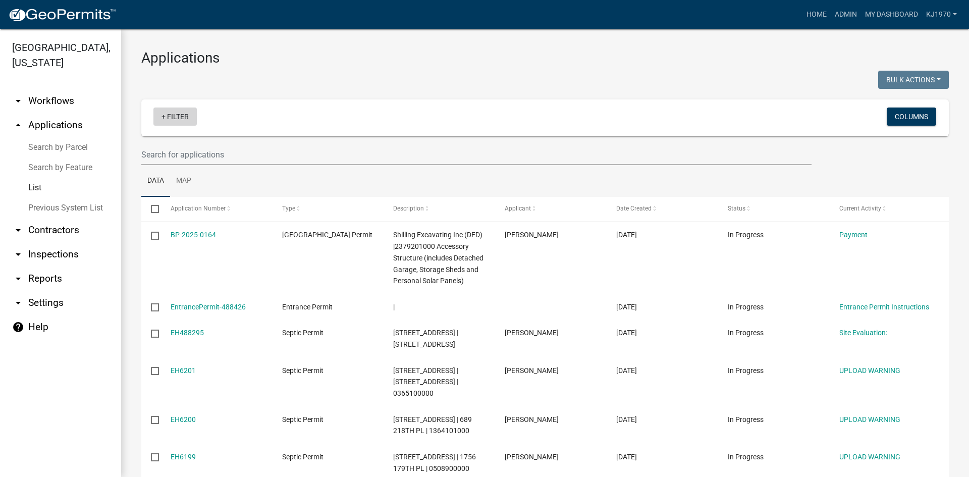
click at [165, 118] on link "+ Filter" at bounding box center [174, 117] width 43 height 18
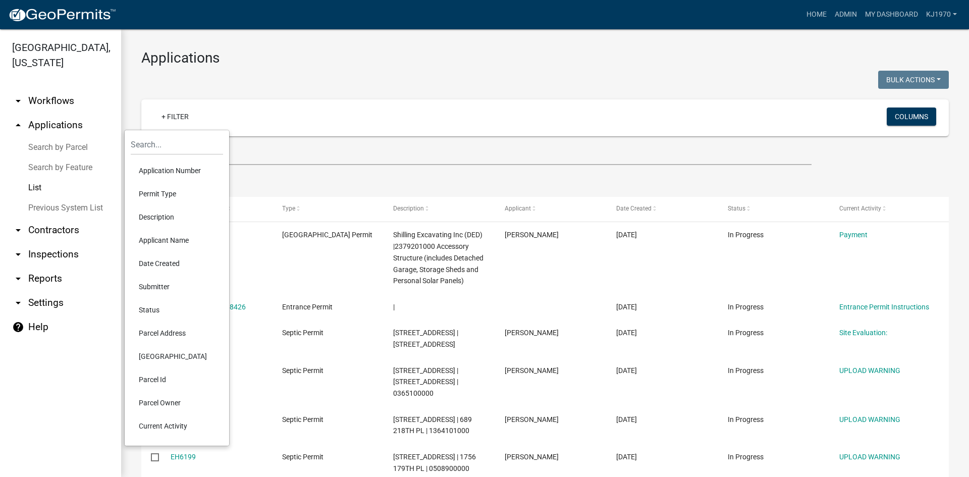
click at [161, 166] on li "Application Number" at bounding box center [177, 170] width 92 height 23
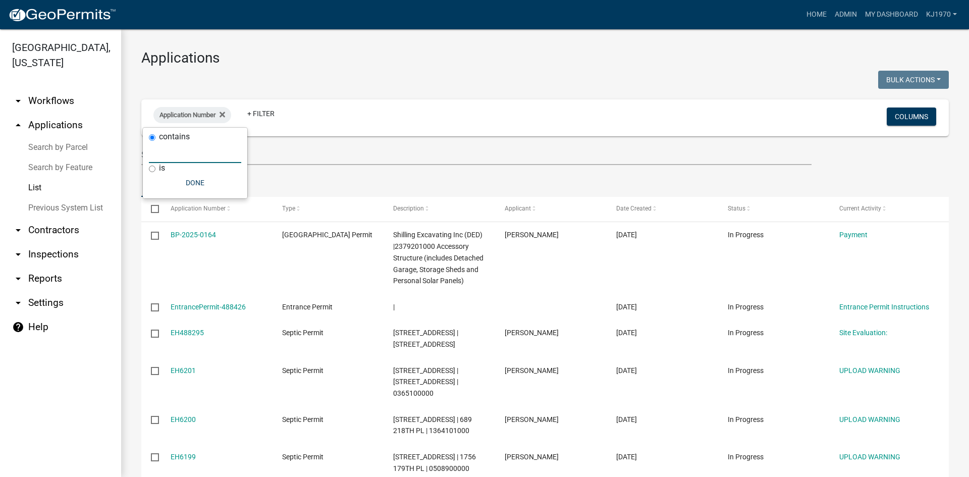
click at [162, 147] on input "text" at bounding box center [195, 152] width 92 height 21
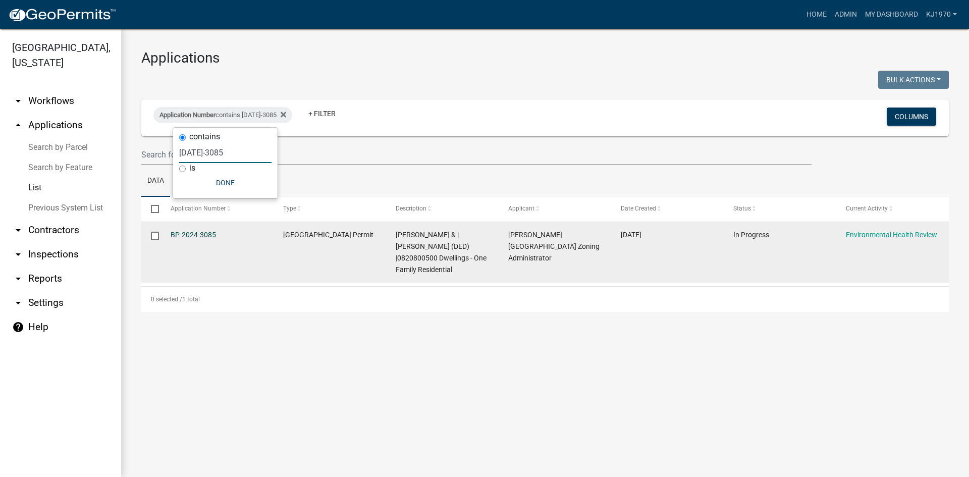
type input "2024-3085"
click at [195, 238] on link "BP-2024-3085" at bounding box center [193, 235] width 45 height 8
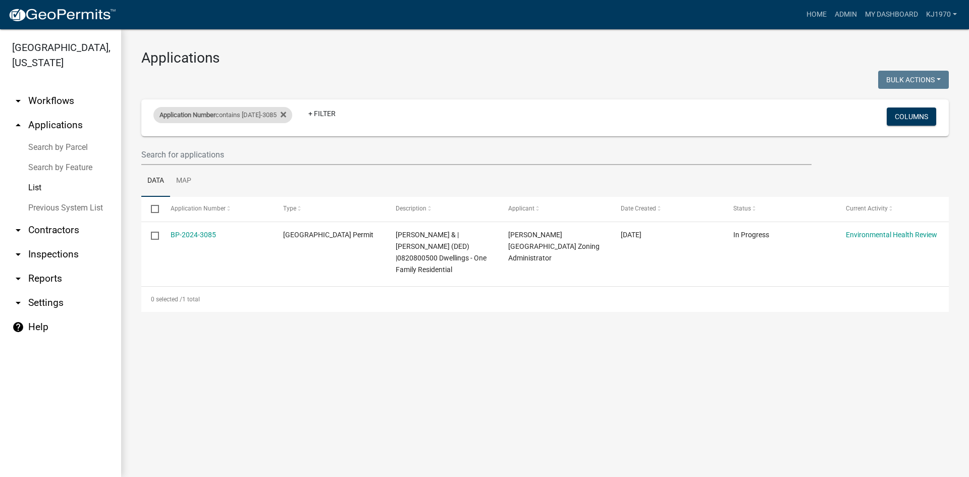
click at [262, 113] on div "Application Number contains 2024-3085" at bounding box center [222, 115] width 139 height 16
click at [237, 155] on input "2024-3085" at bounding box center [225, 152] width 92 height 21
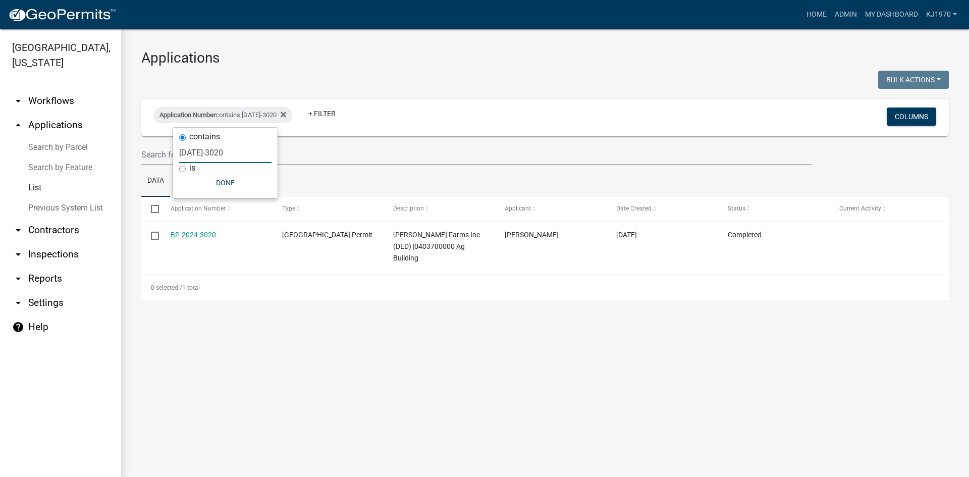
drag, startPoint x: 239, startPoint y: 149, endPoint x: 178, endPoint y: 151, distance: 61.1
click at [178, 151] on div "contains 2024-3020 is Done" at bounding box center [225, 163] width 104 height 71
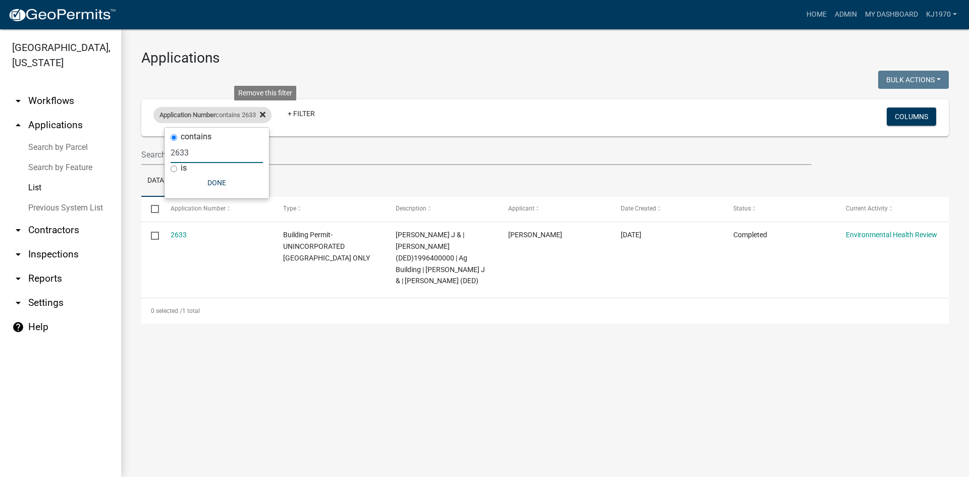
type input "2633"
click at [265, 113] on icon at bounding box center [263, 115] width 6 height 6
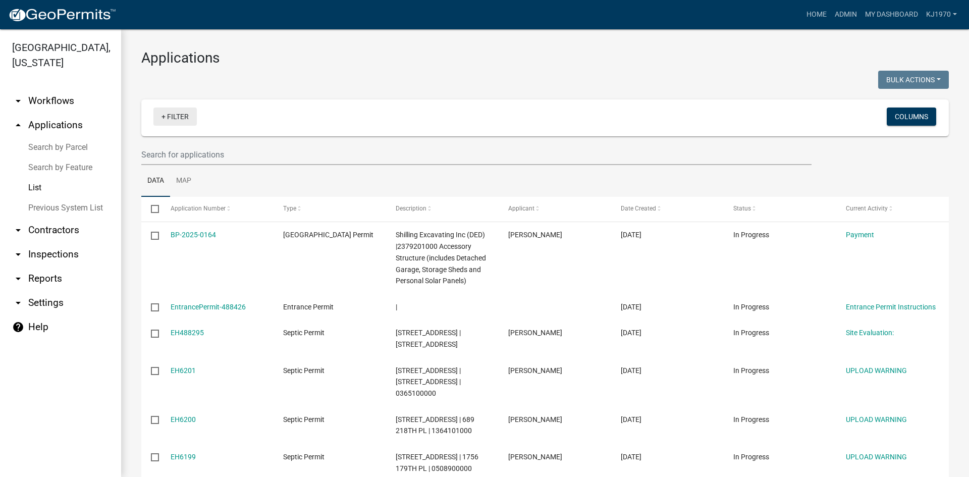
click at [177, 118] on link "+ Filter" at bounding box center [174, 117] width 43 height 18
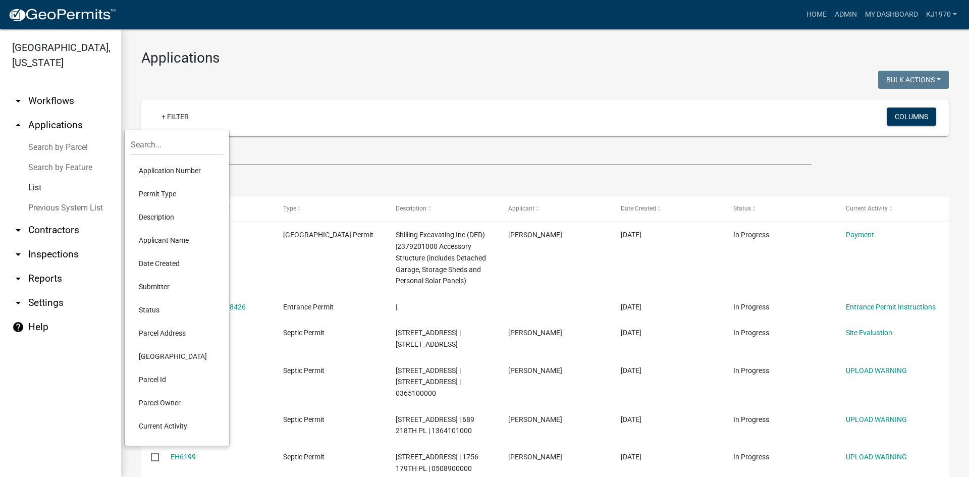
click at [155, 425] on li "Current Activity" at bounding box center [177, 425] width 92 height 23
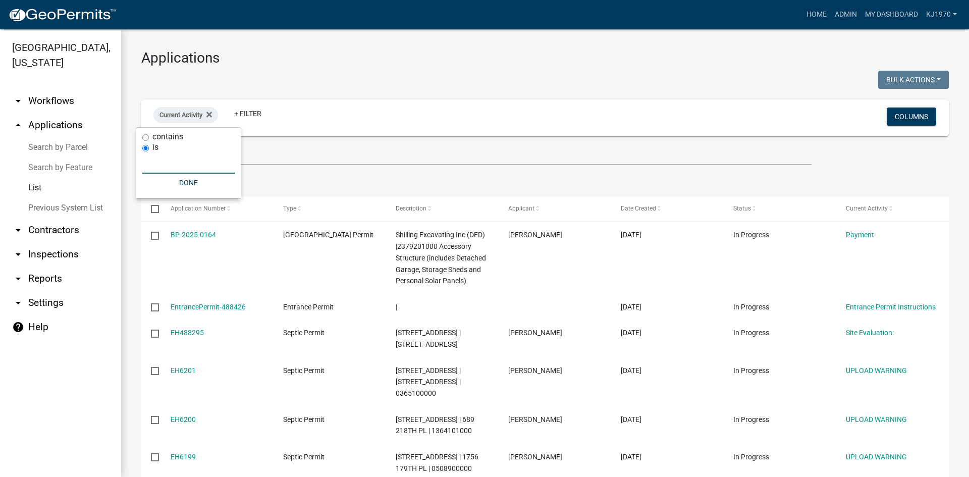
click at [181, 165] on input "text" at bounding box center [188, 163] width 92 height 21
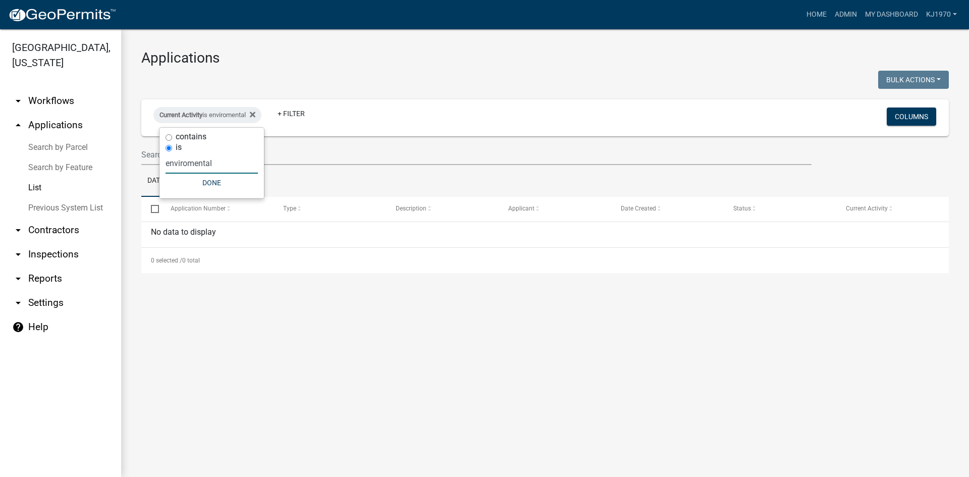
click at [189, 164] on input "enviromental" at bounding box center [212, 163] width 92 height 21
type input "environmental"
drag, startPoint x: 224, startPoint y: 166, endPoint x: 166, endPoint y: 157, distance: 58.7
click at [166, 157] on div "contains is environmental Done" at bounding box center [214, 163] width 104 height 71
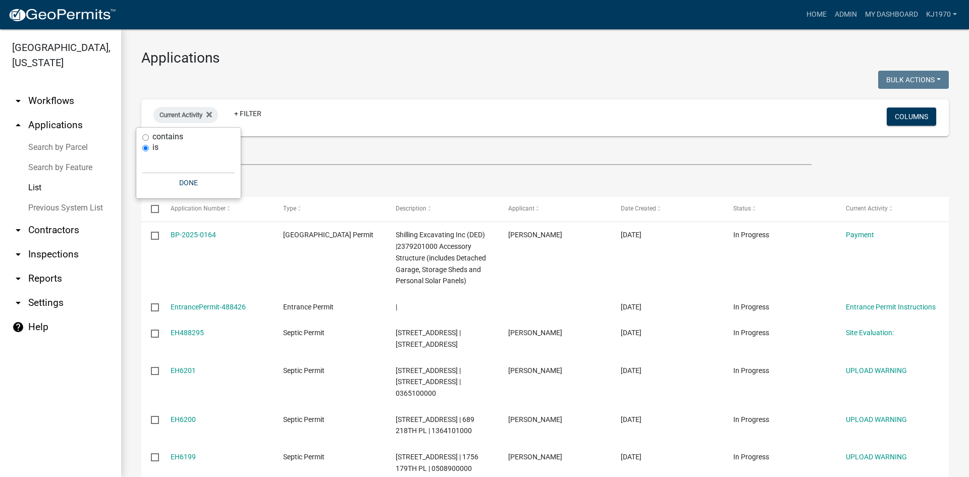
click at [145, 148] on input "is" at bounding box center [145, 148] width 7 height 7
click at [145, 136] on input "contains" at bounding box center [145, 137] width 7 height 7
radio input "true"
click at [150, 155] on input "text" at bounding box center [188, 152] width 92 height 21
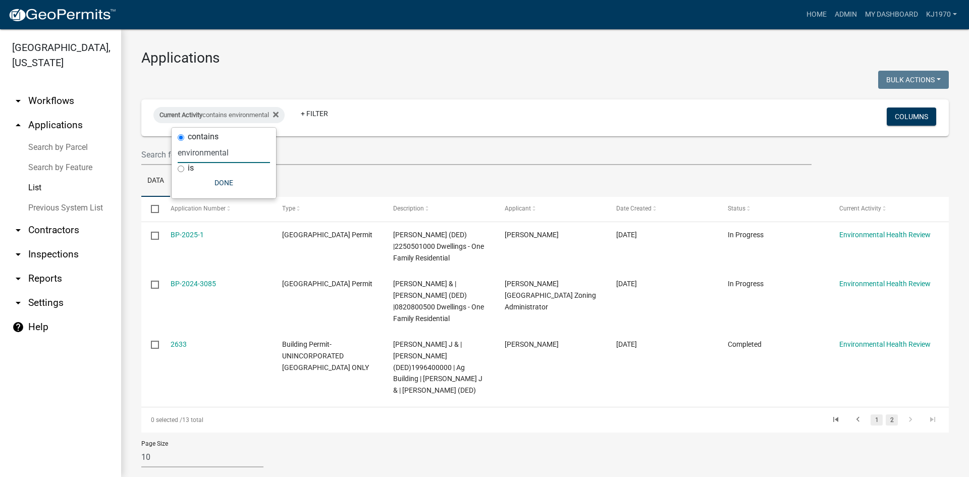
type input "environmental"
click at [871, 419] on link "1" at bounding box center [877, 419] width 12 height 11
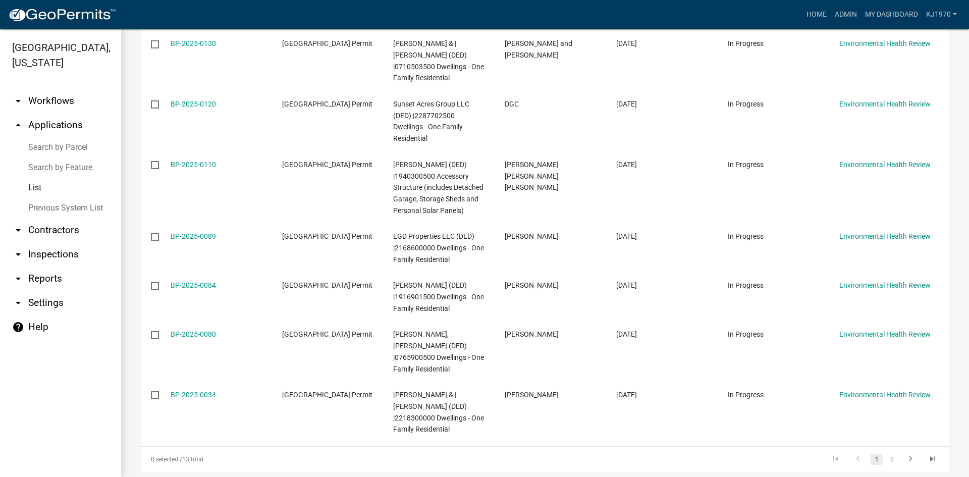
scroll to position [396, 0]
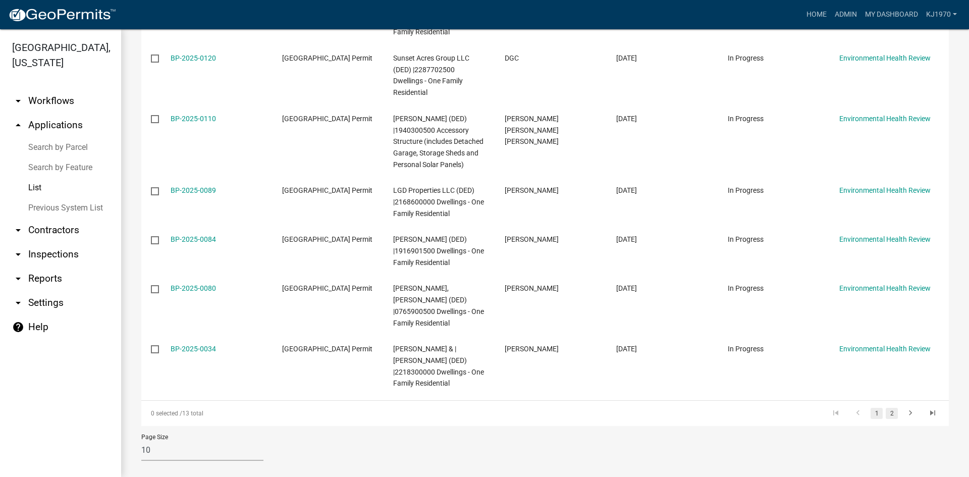
click at [886, 408] on link "2" at bounding box center [892, 413] width 12 height 11
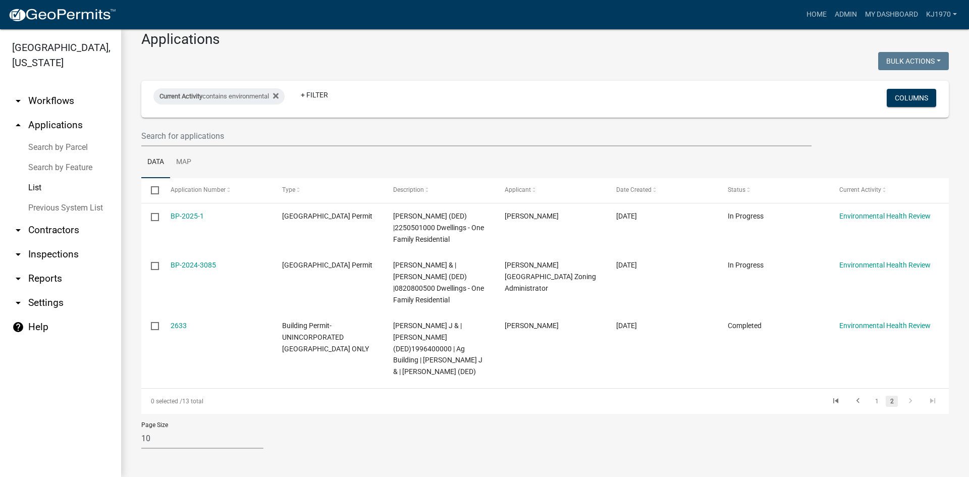
scroll to position [19, 0]
click at [851, 400] on icon "go to previous page" at bounding box center [857, 402] width 13 height 12
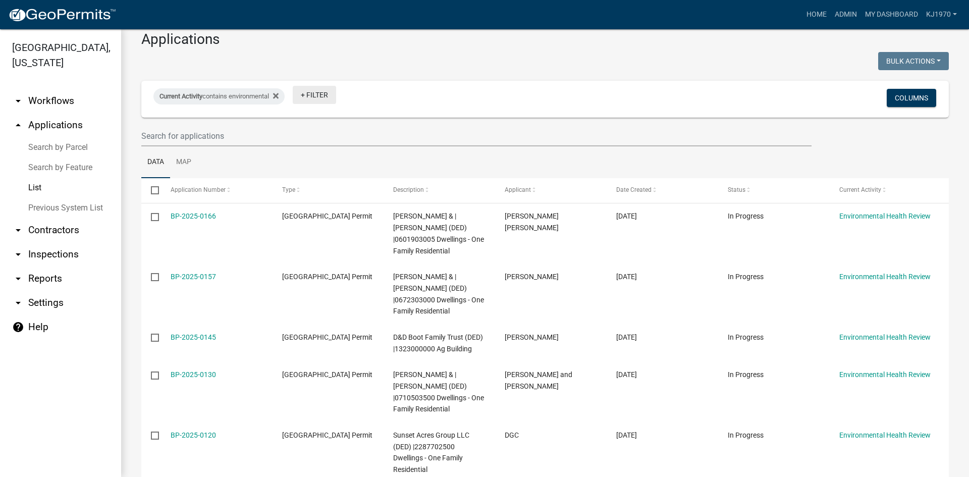
click at [319, 93] on link "+ Filter" at bounding box center [314, 95] width 43 height 18
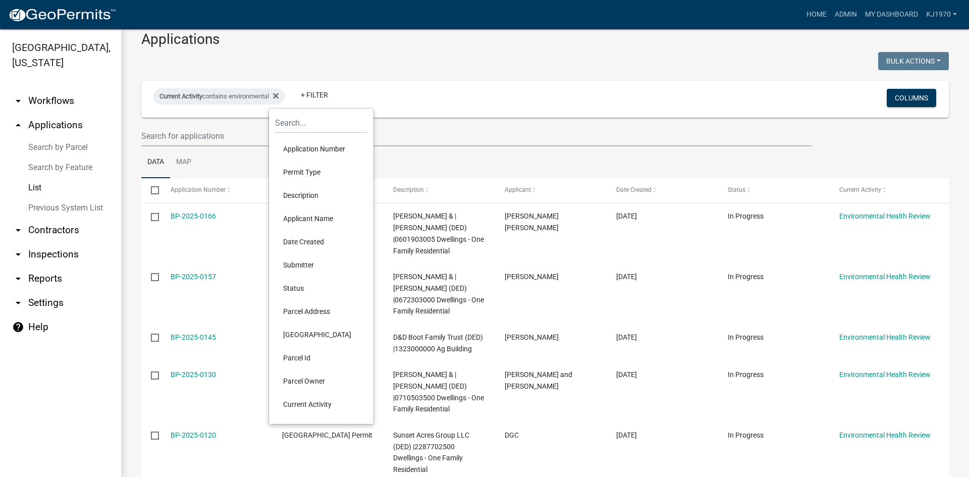
click at [297, 282] on li "Status" at bounding box center [321, 288] width 92 height 23
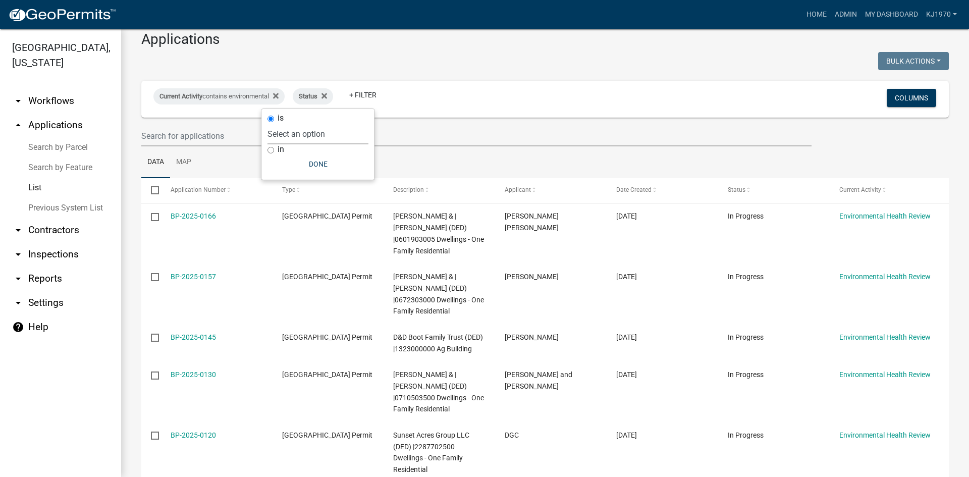
click at [276, 140] on select "Select an option Not Started In Progress Completed Expired Locked Withdrawn Voi…" at bounding box center [318, 134] width 101 height 21
select select "1"
click at [288, 124] on select "Select an option Not Started In Progress Completed Expired Locked Withdrawn Voi…" at bounding box center [318, 134] width 101 height 21
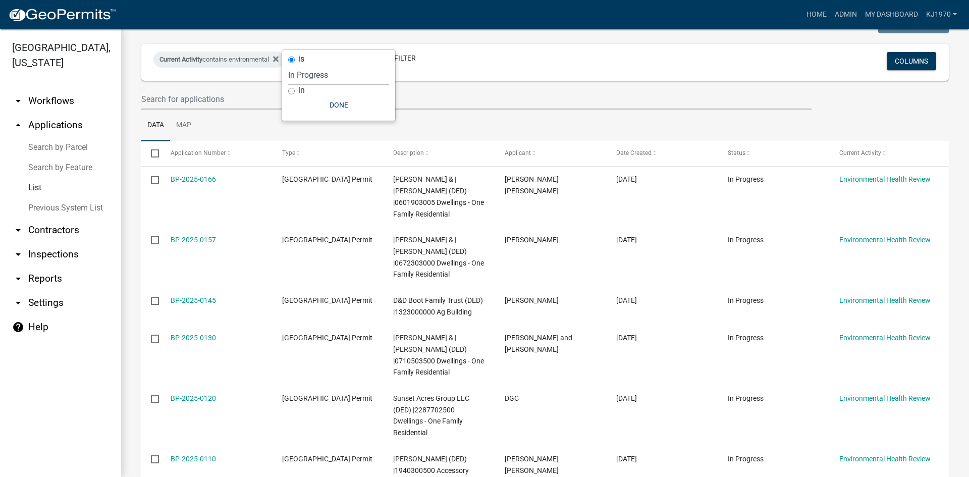
scroll to position [78, 0]
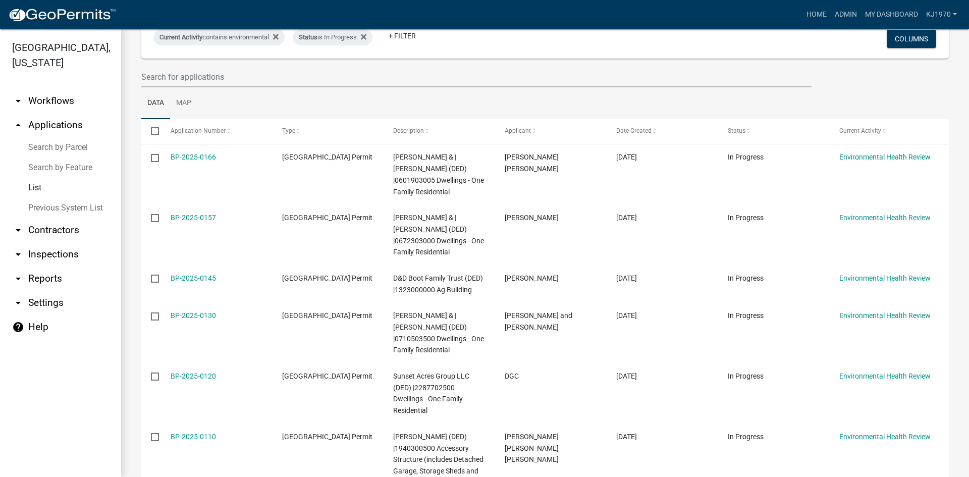
click at [855, 96] on ul "Data Map" at bounding box center [545, 103] width 808 height 32
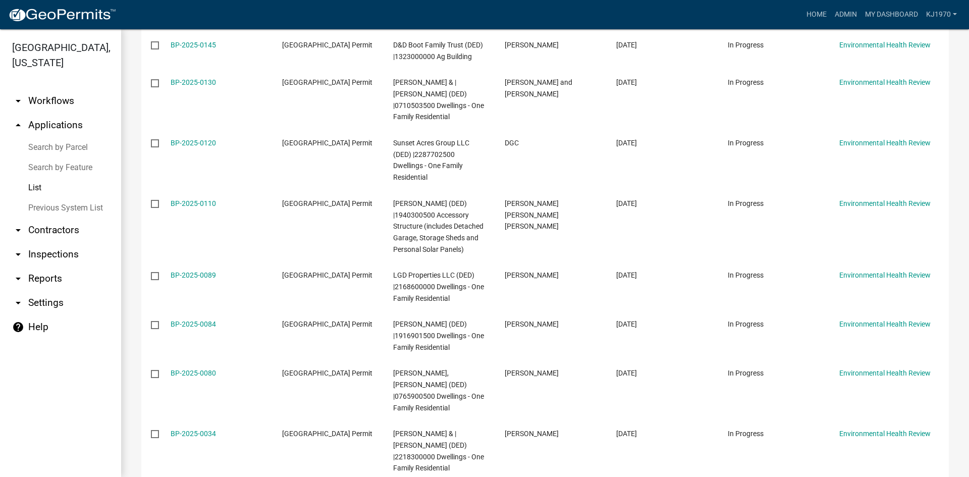
scroll to position [396, 0]
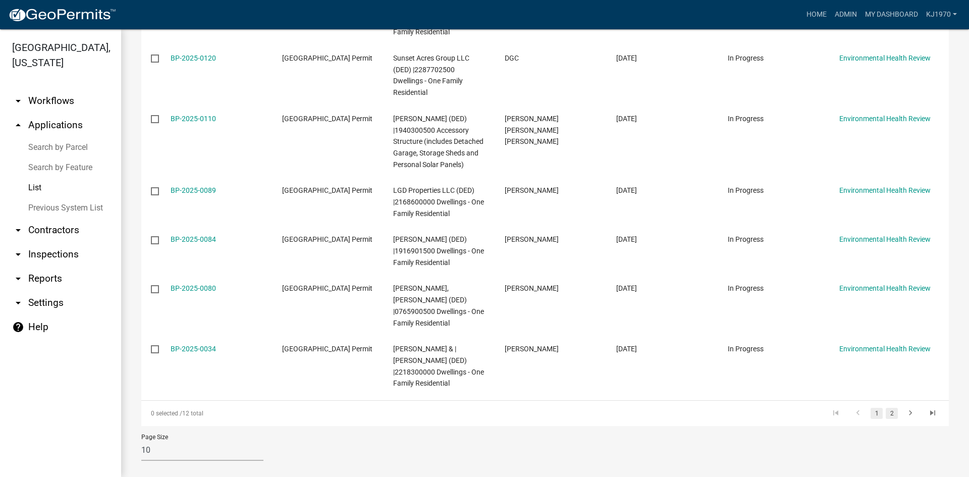
click at [886, 408] on link "2" at bounding box center [892, 413] width 12 height 11
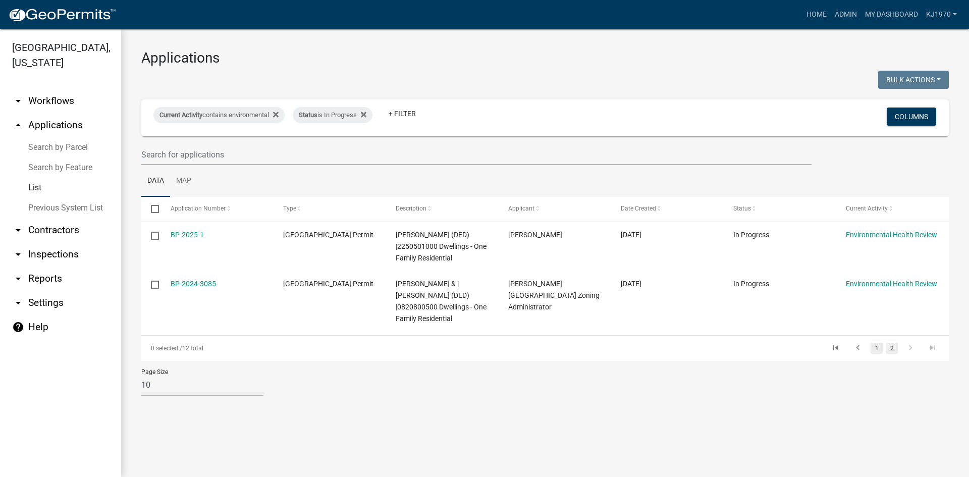
click at [876, 347] on link "1" at bounding box center [877, 348] width 12 height 11
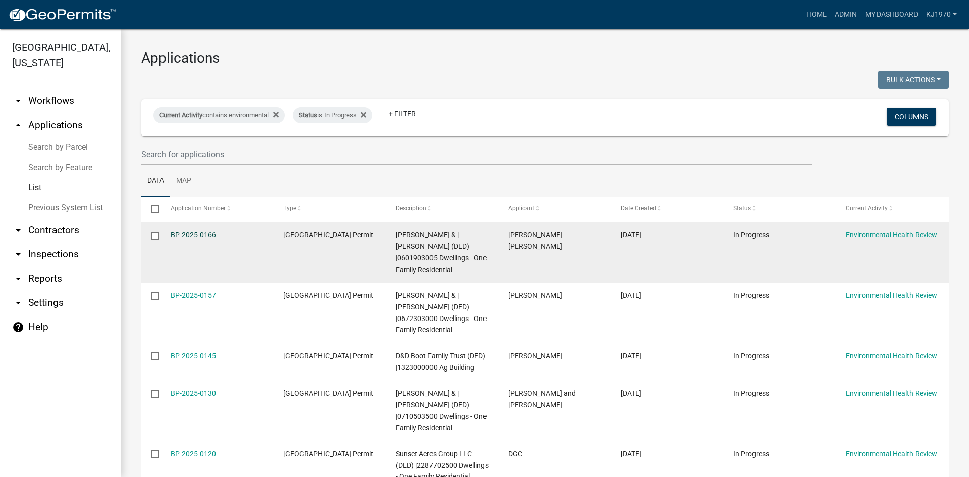
click at [204, 234] on link "BP-2025-0166" at bounding box center [193, 235] width 45 height 8
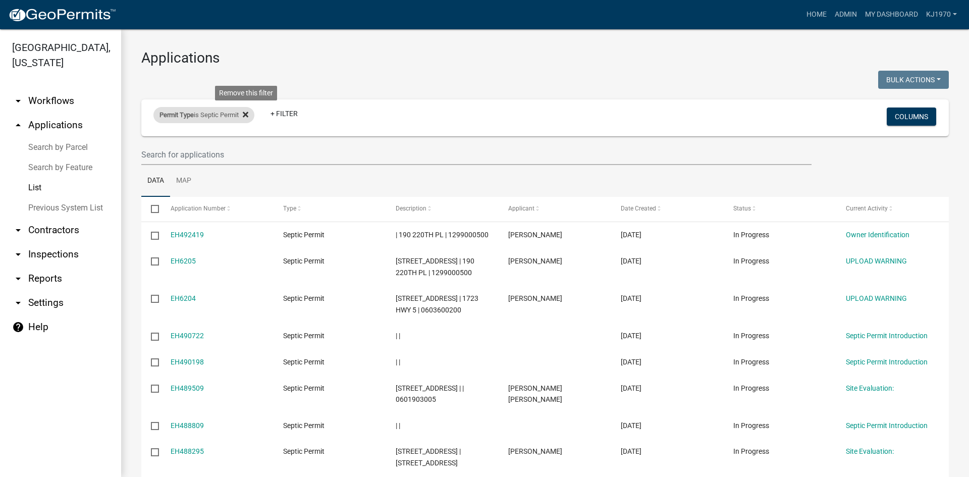
click at [247, 113] on icon at bounding box center [246, 115] width 6 height 6
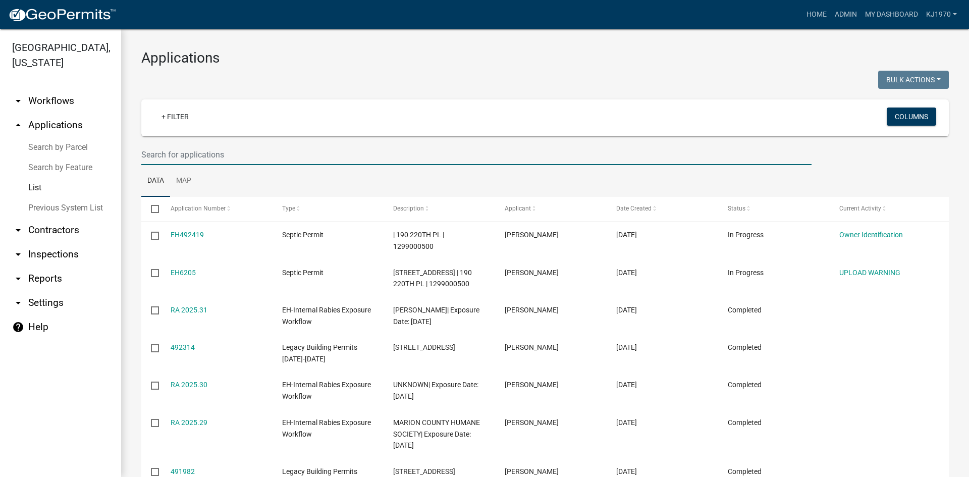
click at [200, 154] on input "text" at bounding box center [476, 154] width 670 height 21
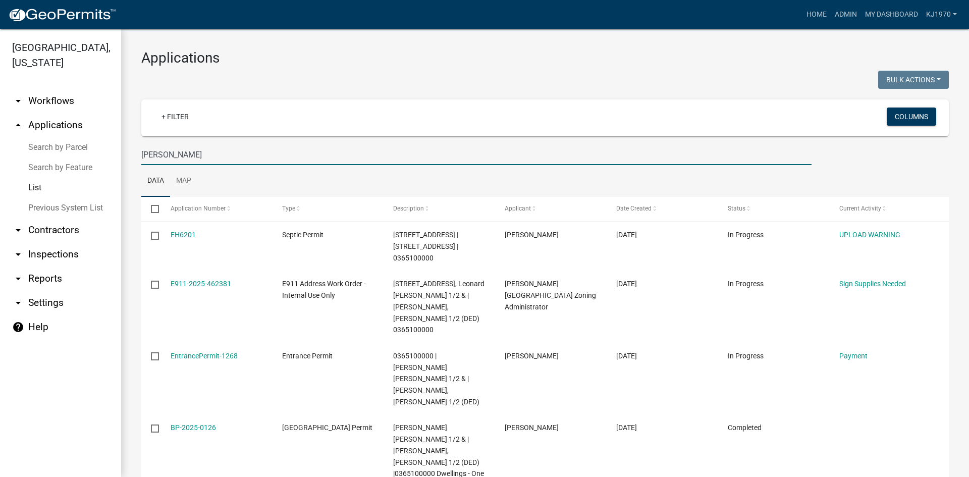
drag, startPoint x: 182, startPoint y: 159, endPoint x: 142, endPoint y: 154, distance: 40.7
click at [142, 154] on input "rehard" at bounding box center [476, 154] width 670 height 21
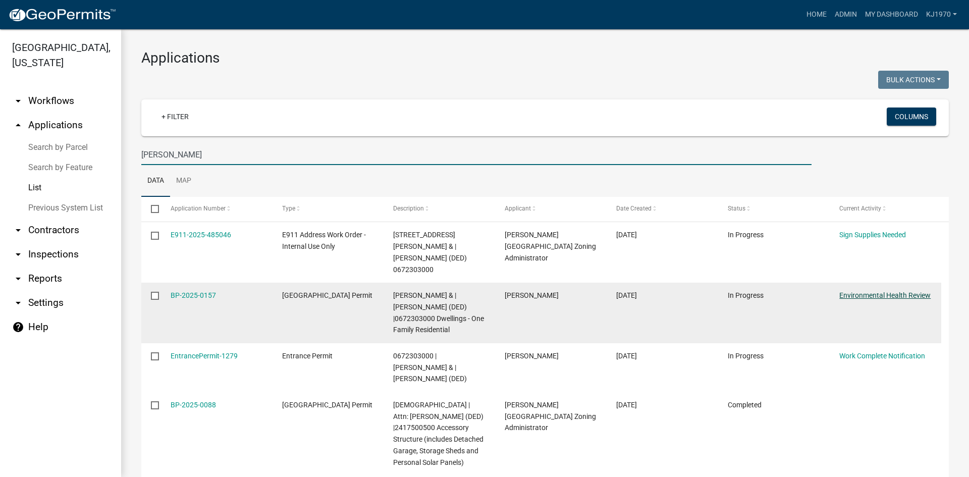
type input "lovell"
click at [878, 291] on link "Environmental Health Review" at bounding box center [884, 295] width 91 height 8
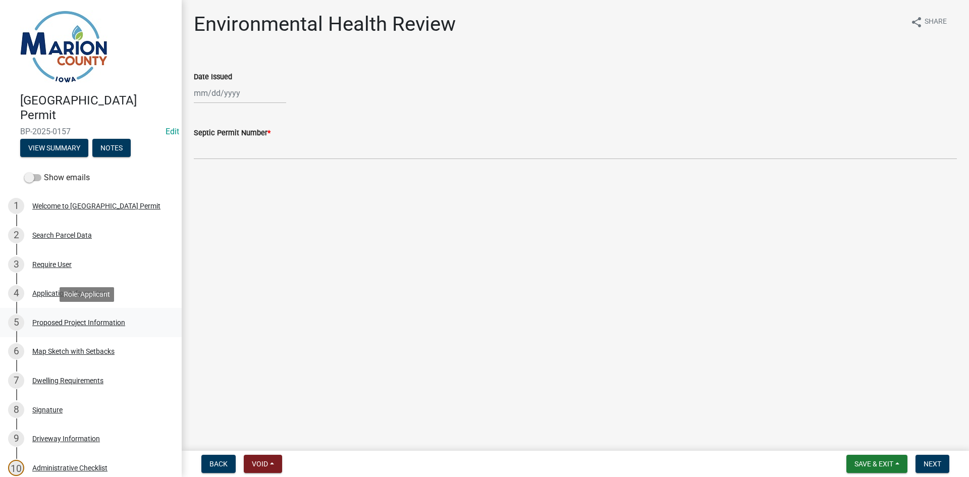
click at [52, 319] on div "Proposed Project Information" at bounding box center [78, 322] width 93 height 7
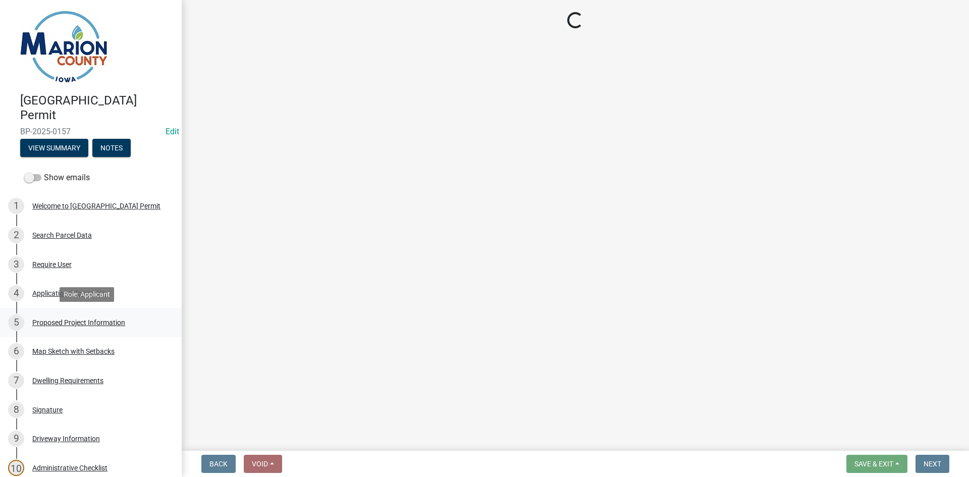
select select "c01c0ffe-a9ad-46ba-80d8-07ee8e46f3b2"
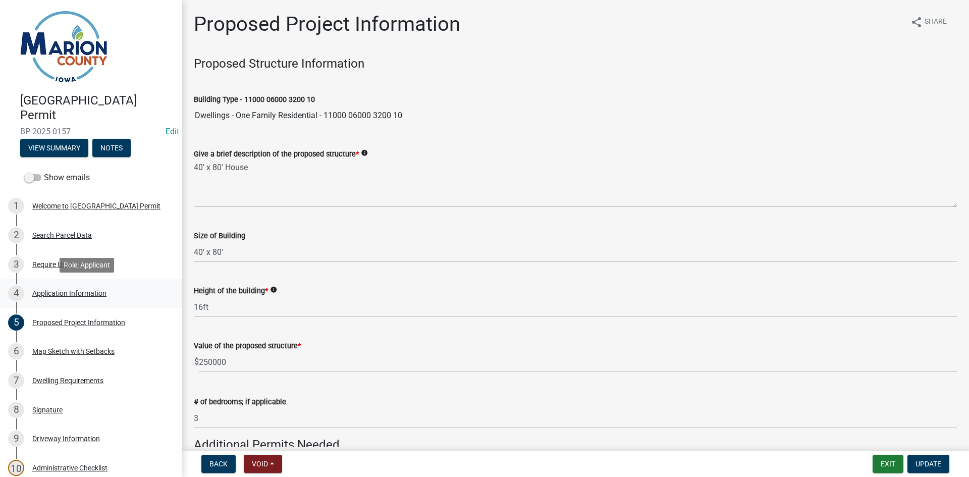
click at [47, 292] on div "Application Information" at bounding box center [69, 293] width 74 height 7
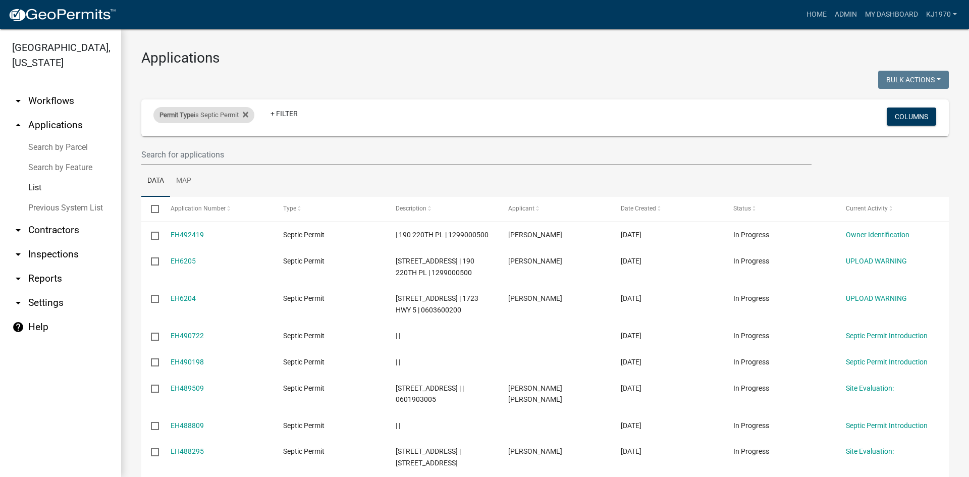
click at [253, 115] on div "Permit Type is Septic Permit" at bounding box center [203, 115] width 101 height 16
select select "1633d464-13ef-47fb-9c29-9b98f9682d7d"
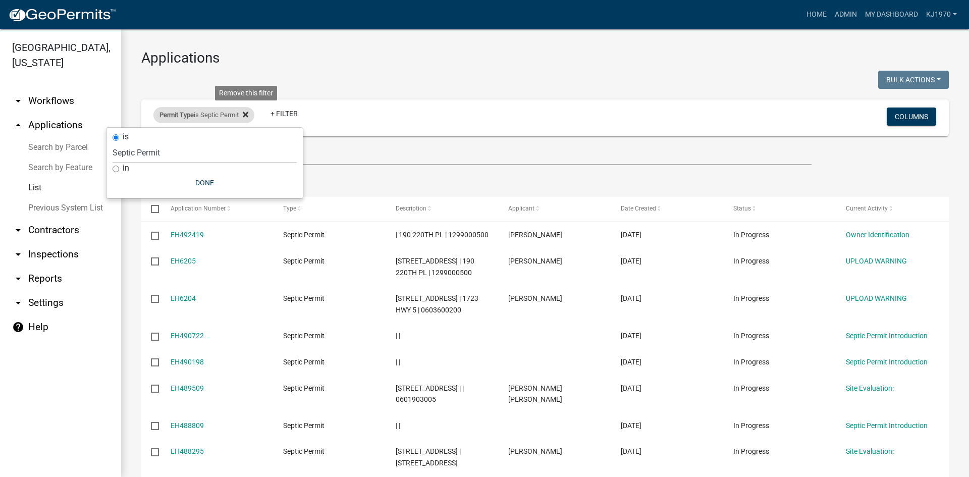
click at [247, 114] on icon at bounding box center [246, 115] width 6 height 6
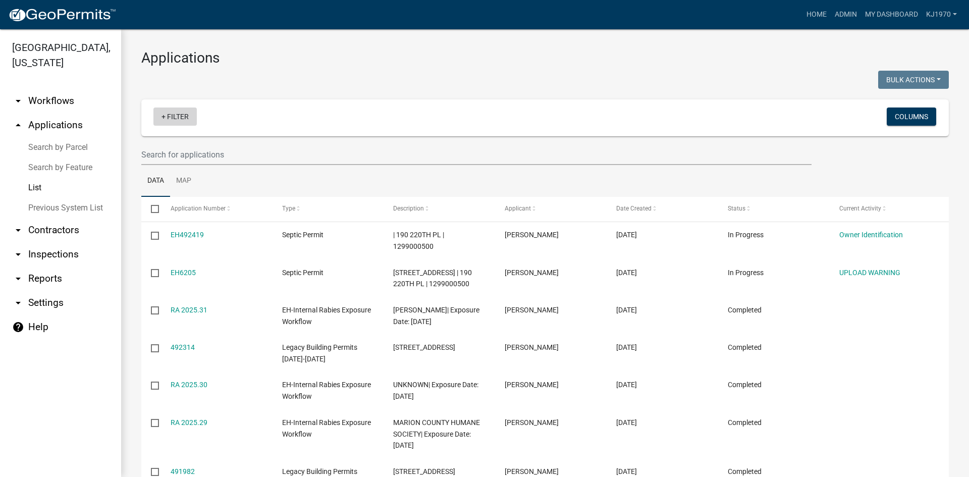
click at [173, 115] on link "+ Filter" at bounding box center [174, 117] width 43 height 18
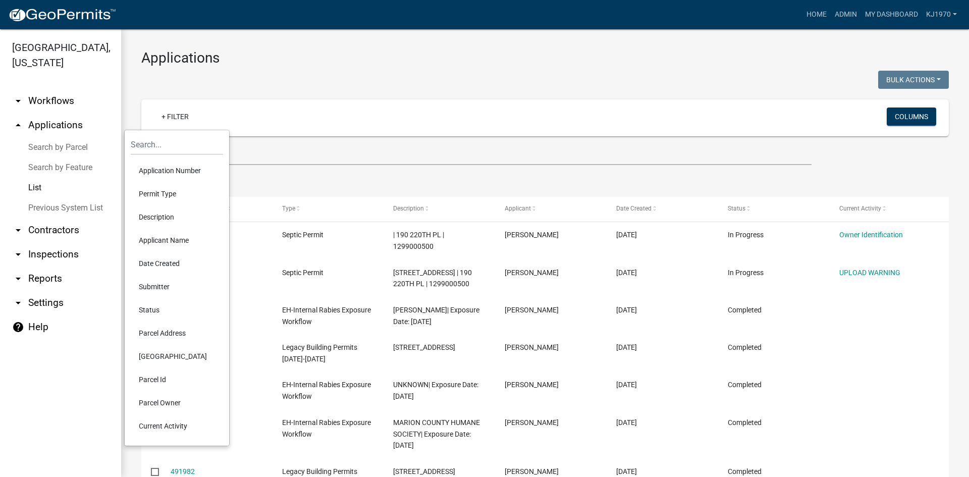
click at [151, 377] on li "Parcel Id" at bounding box center [177, 379] width 92 height 23
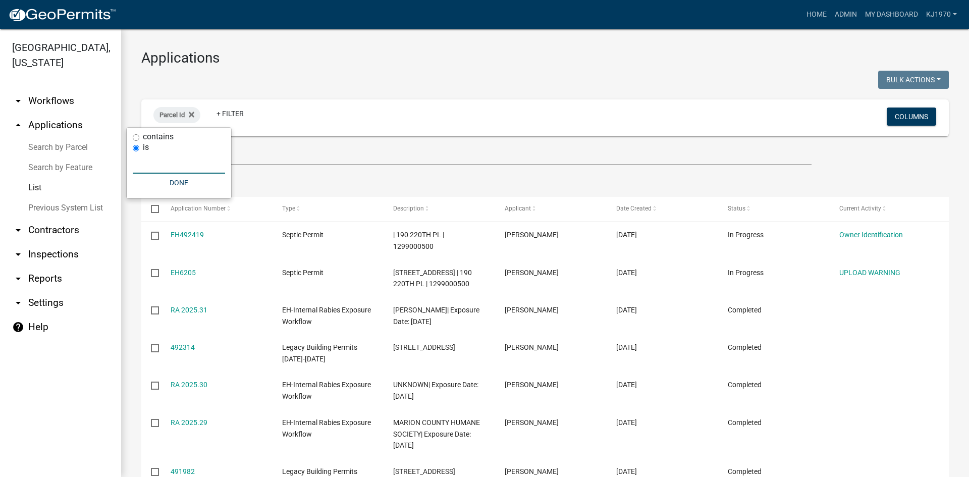
click at [158, 166] on input "text" at bounding box center [179, 163] width 92 height 21
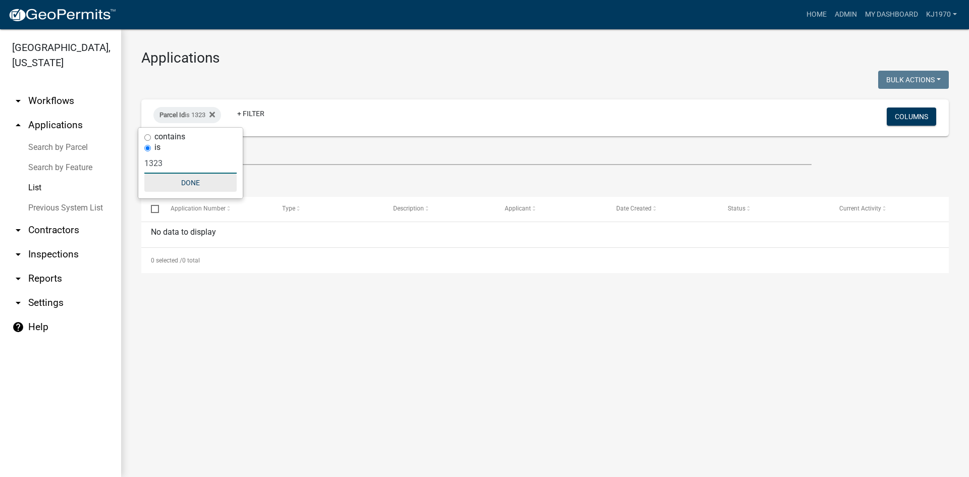
type input "1323"
click at [192, 185] on button "Done" at bounding box center [190, 183] width 92 height 18
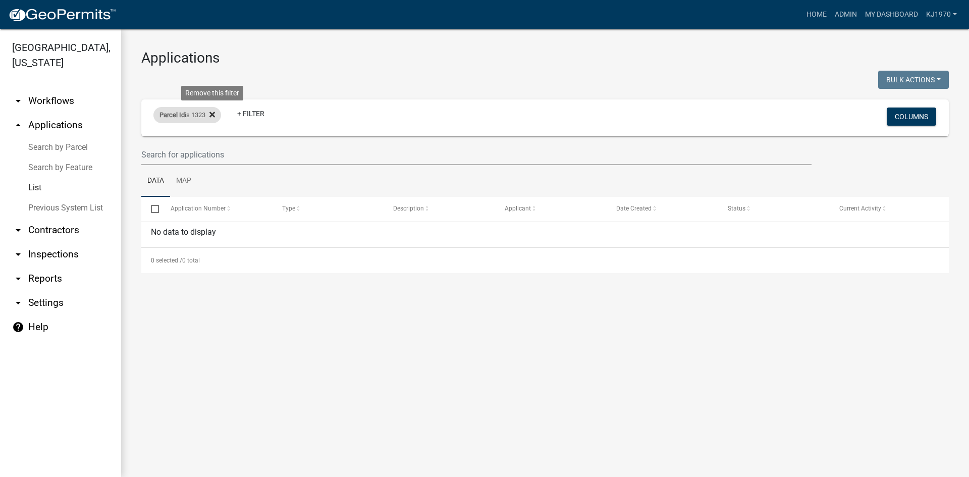
click at [215, 114] on icon at bounding box center [212, 115] width 6 height 6
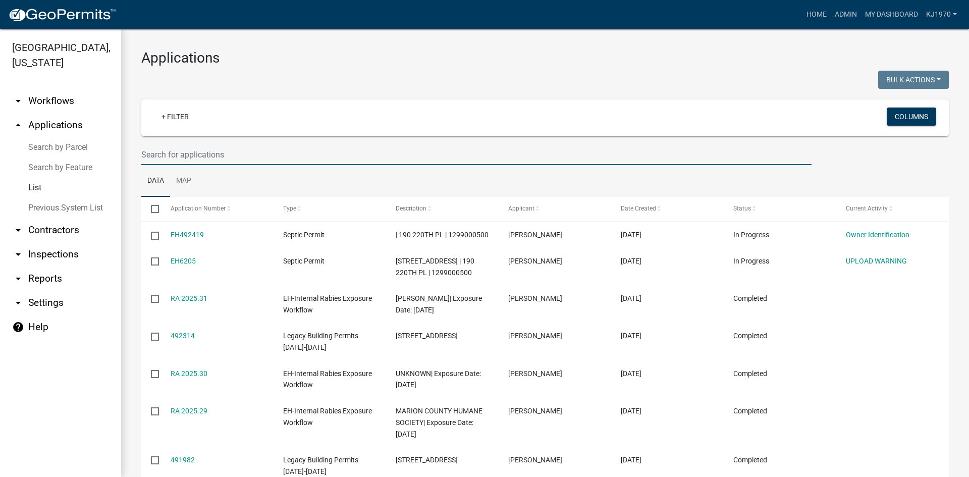
click at [203, 159] on input "text" at bounding box center [476, 154] width 670 height 21
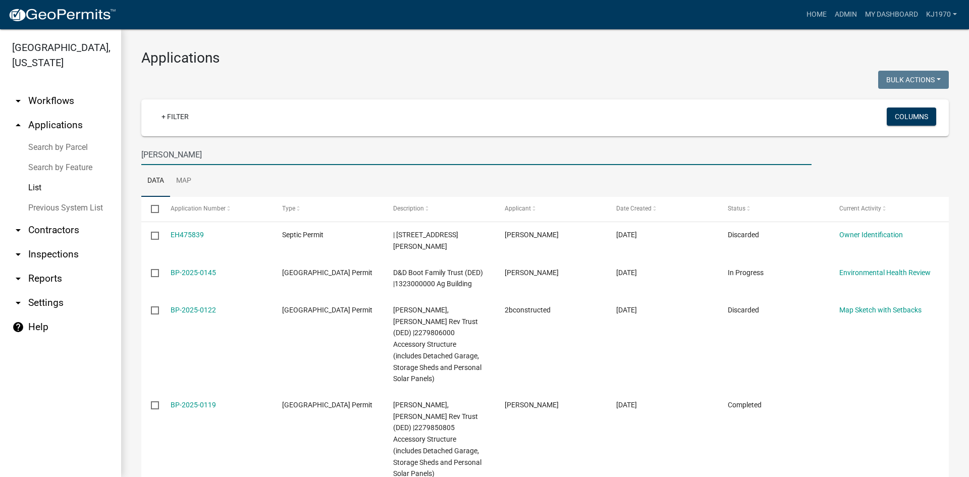
type input "van wyk"
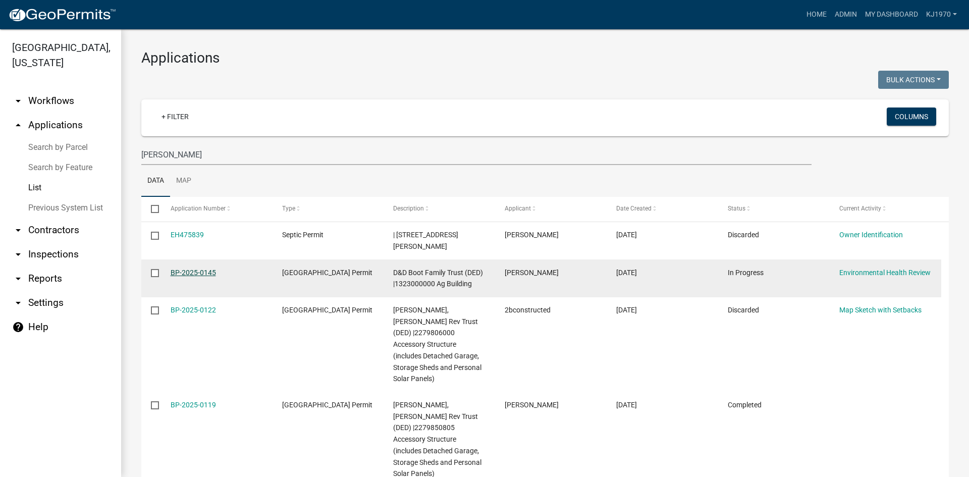
click at [178, 269] on link "BP-2025-0145" at bounding box center [193, 273] width 45 height 8
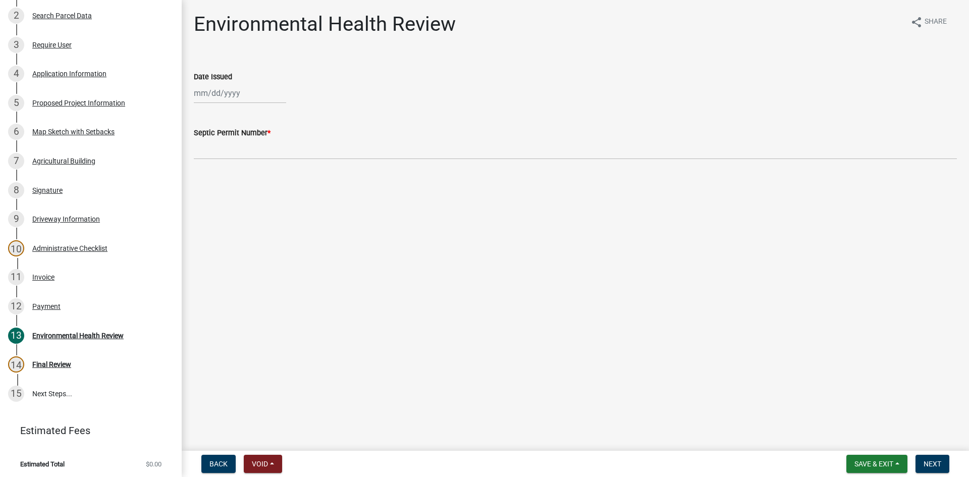
scroll to position [222, 0]
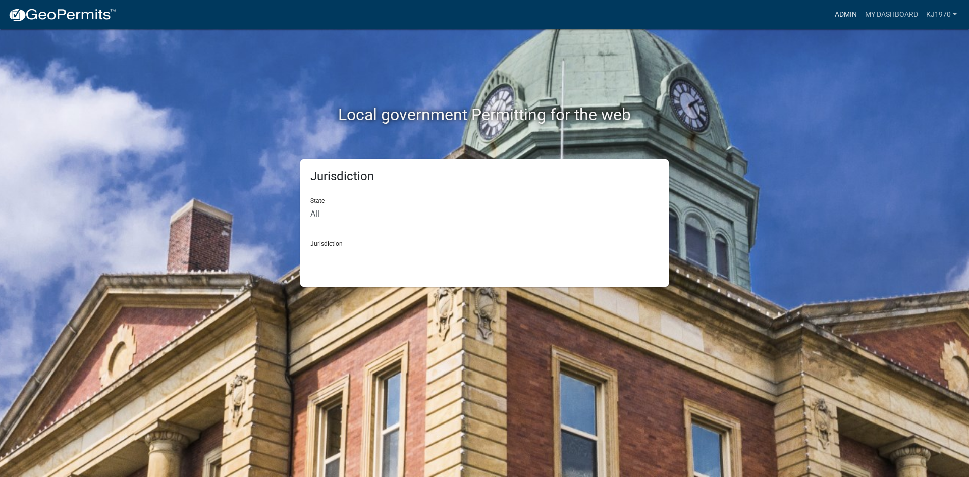
click at [842, 15] on link "Admin" at bounding box center [846, 14] width 30 height 19
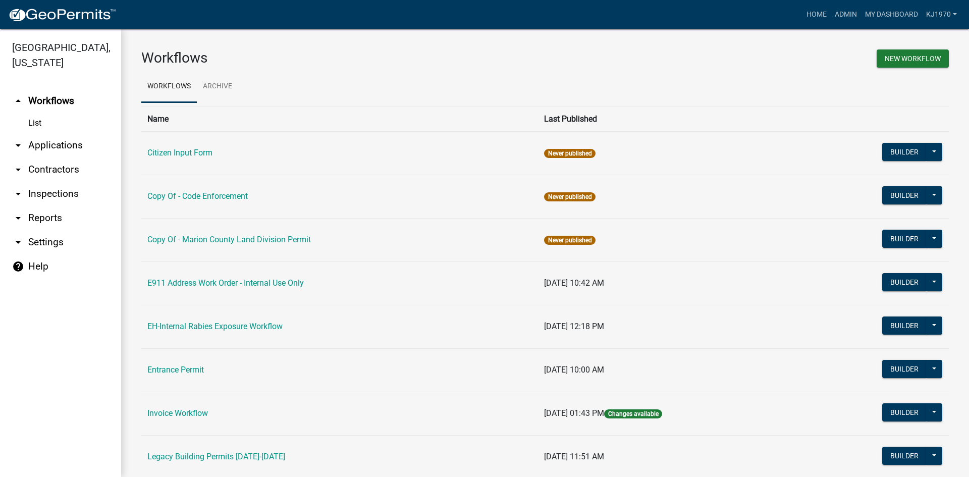
click at [66, 133] on link "arrow_drop_down Applications" at bounding box center [60, 145] width 121 height 24
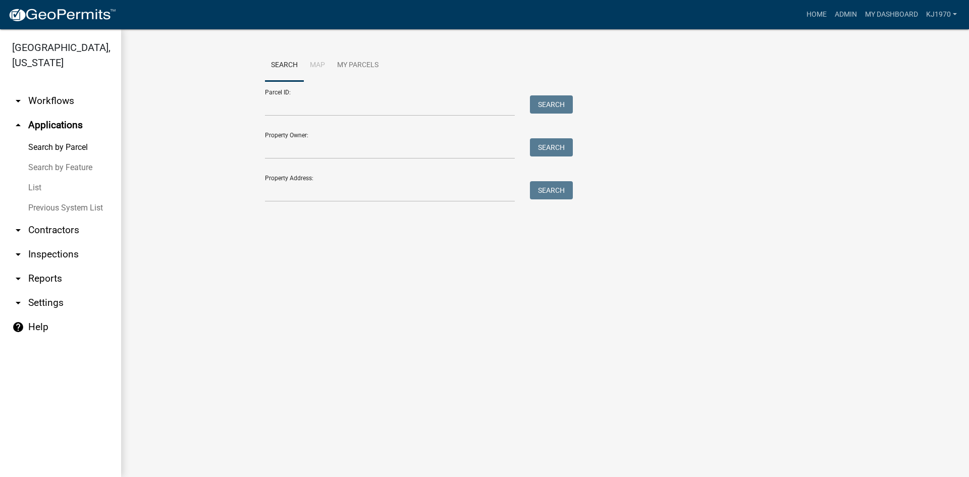
click at [38, 178] on link "List" at bounding box center [60, 188] width 121 height 20
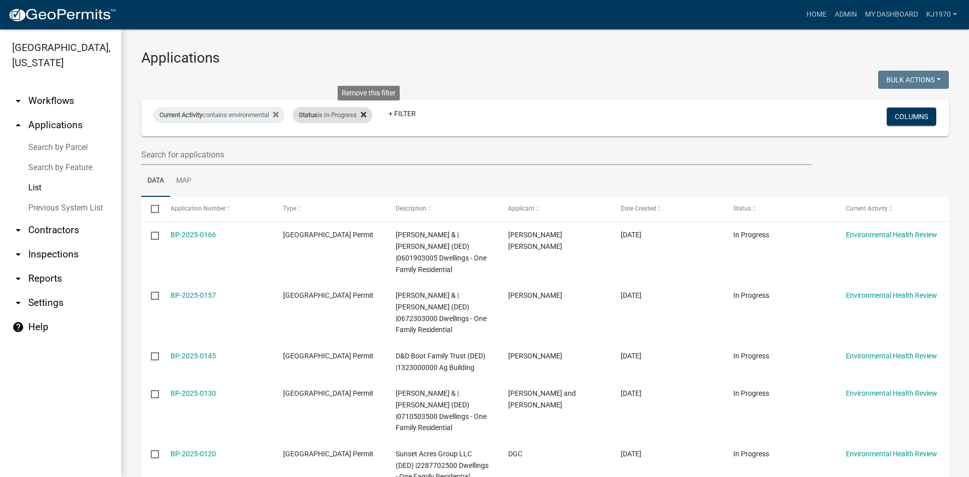
click at [366, 112] on icon at bounding box center [364, 115] width 6 height 8
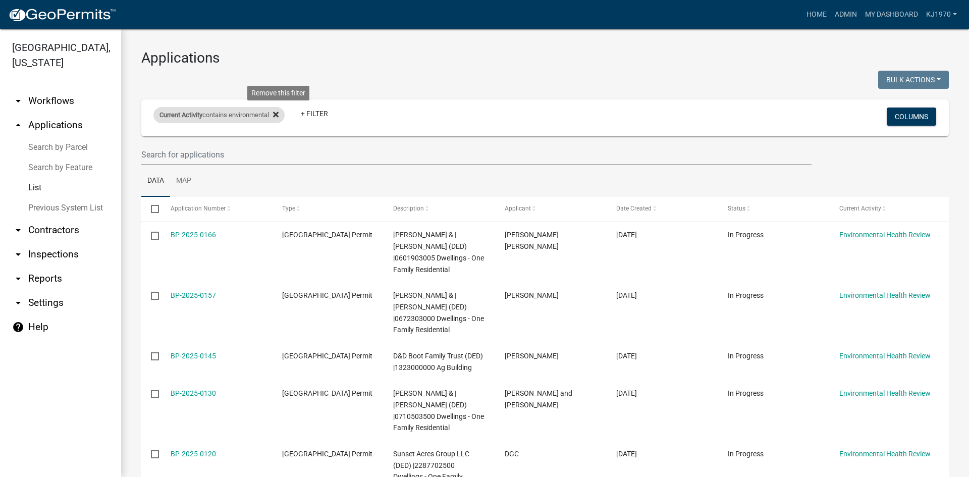
click at [279, 113] on icon at bounding box center [276, 115] width 6 height 6
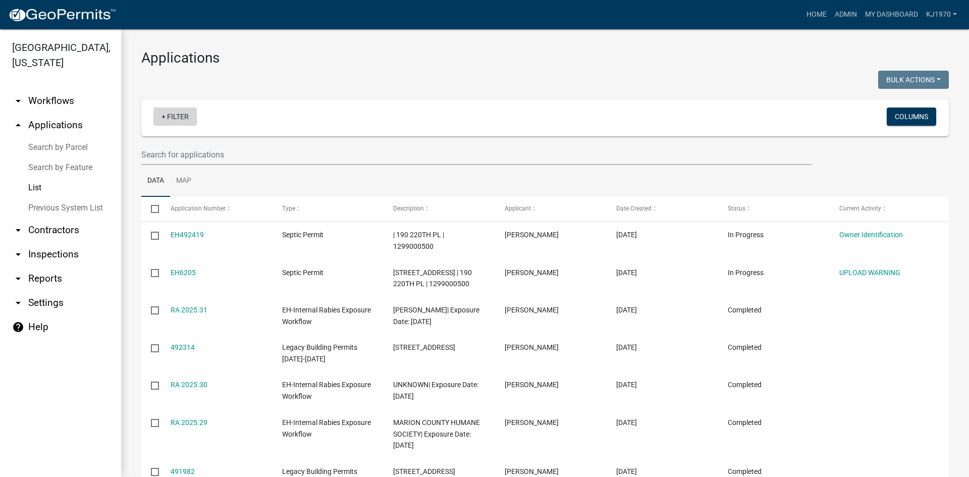
click at [176, 119] on link "+ Filter" at bounding box center [174, 117] width 43 height 18
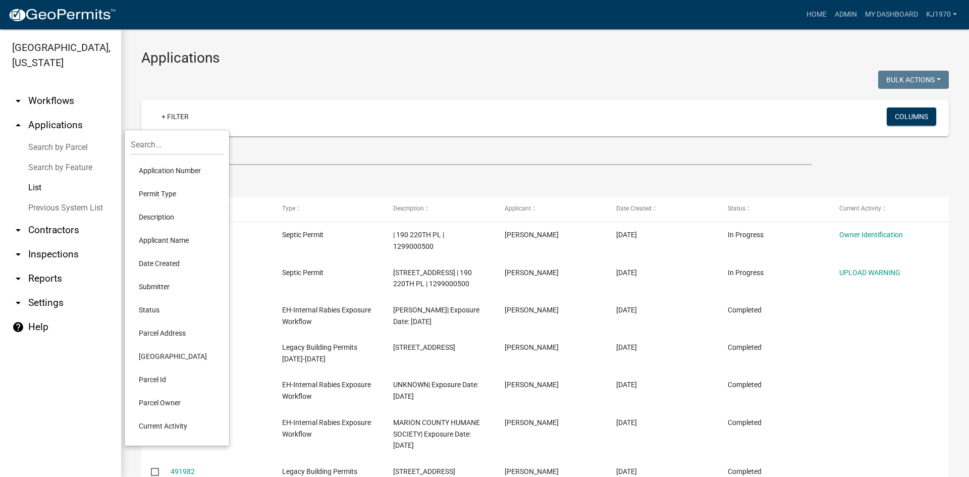
click at [168, 193] on li "Permit Type" at bounding box center [177, 193] width 92 height 23
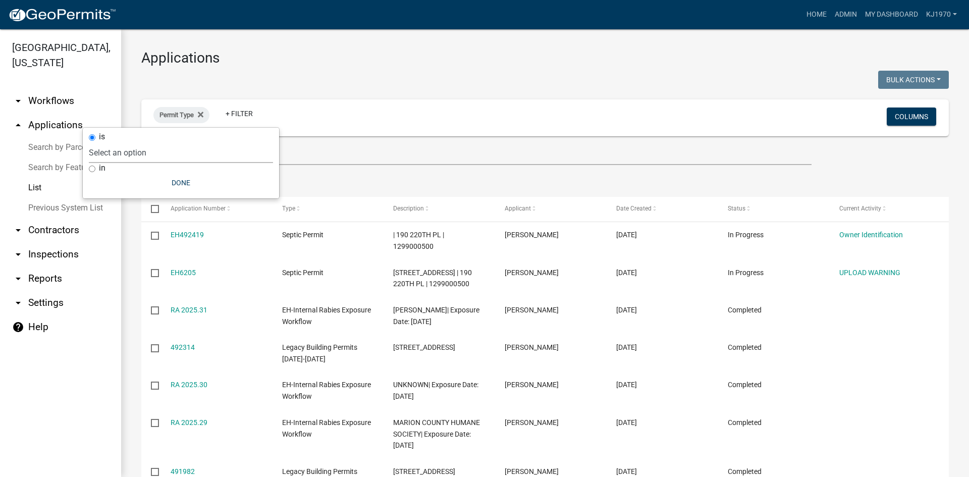
click at [165, 161] on select "Select an option Citizen Input Form Copy Of - Code Enforcement Copy Of - [GEOGR…" at bounding box center [181, 152] width 184 height 21
select select "1633d464-13ef-47fb-9c29-9b98f9682d7d"
click at [113, 142] on select "Select an option Citizen Input Form Copy Of - Code Enforcement Copy Of - Marion…" at bounding box center [181, 152] width 184 height 21
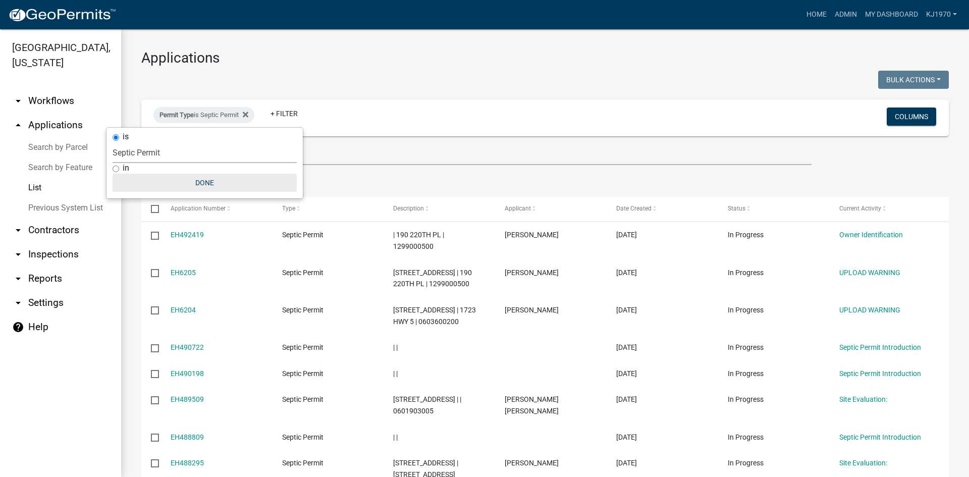
click at [200, 182] on button "Done" at bounding box center [205, 183] width 184 height 18
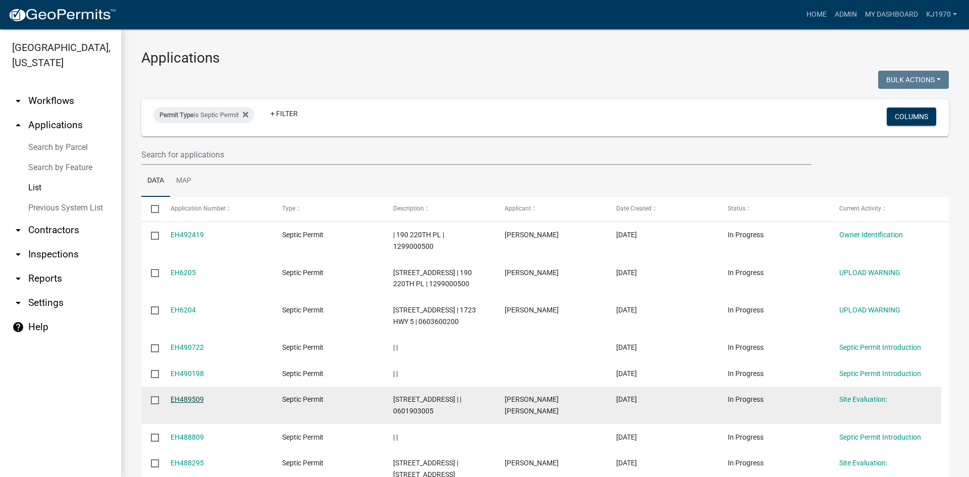
click at [189, 403] on link "EH489509" at bounding box center [187, 399] width 33 height 8
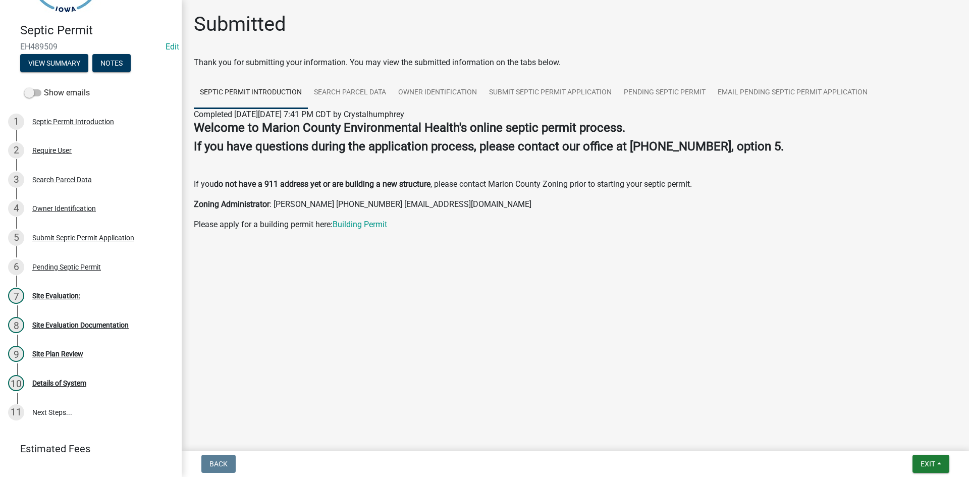
scroll to position [77, 0]
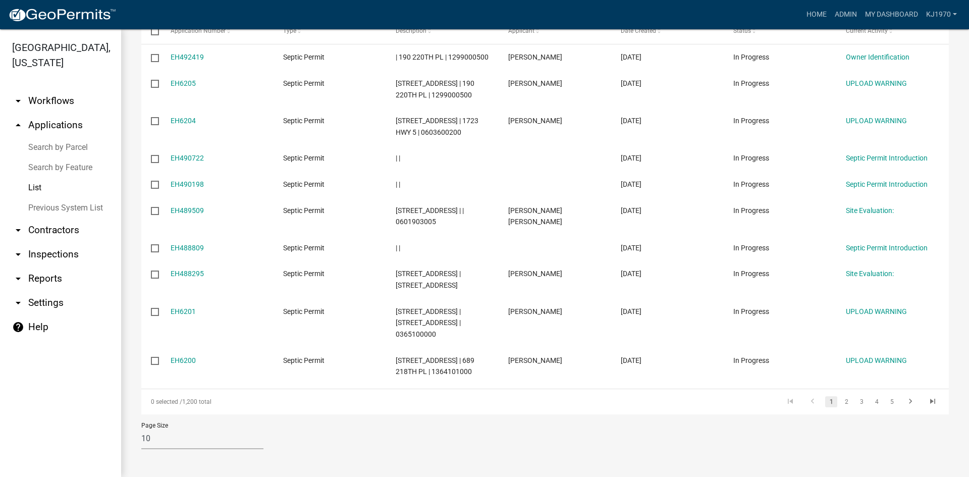
scroll to position [235, 0]
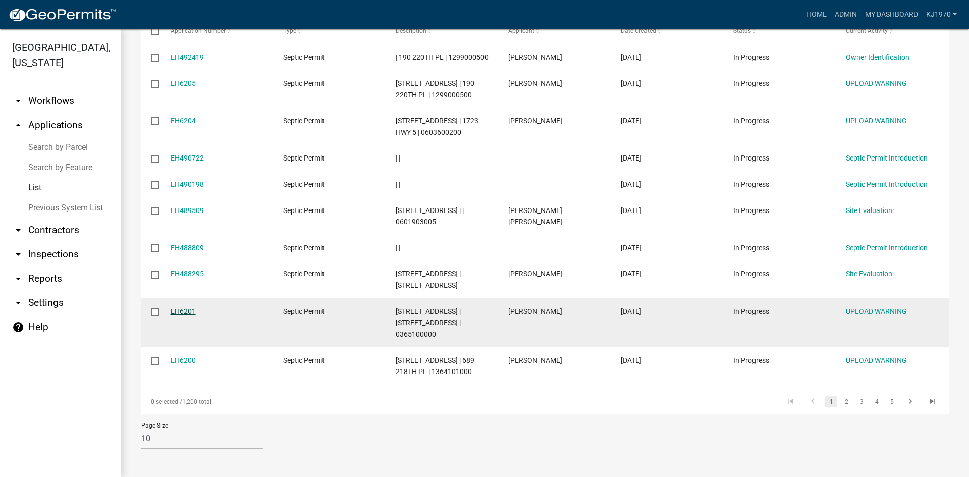
click at [192, 307] on link "EH6201" at bounding box center [183, 311] width 25 height 8
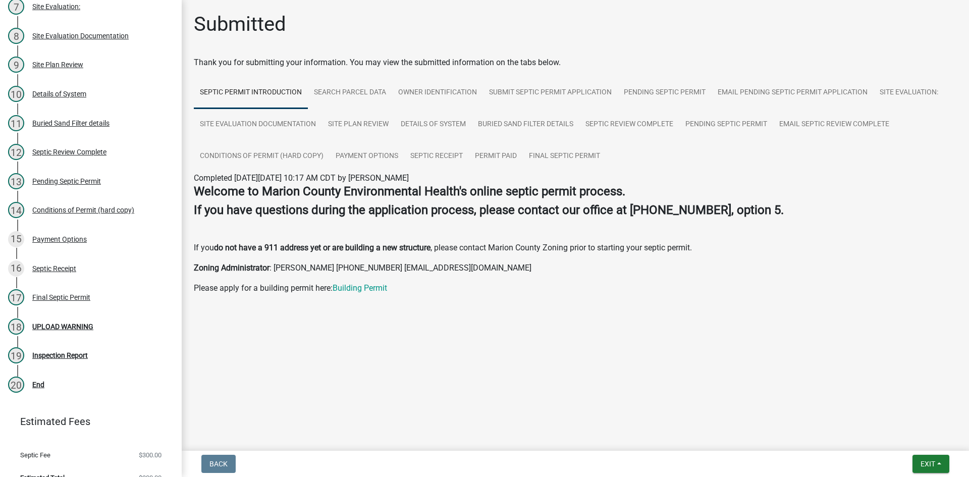
scroll to position [369, 0]
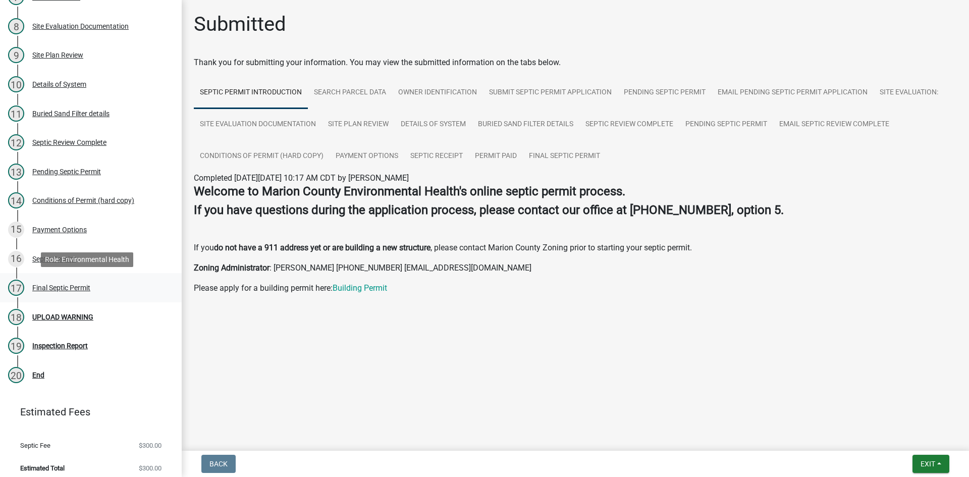
click at [78, 290] on div "Final Septic Permit" at bounding box center [61, 287] width 58 height 7
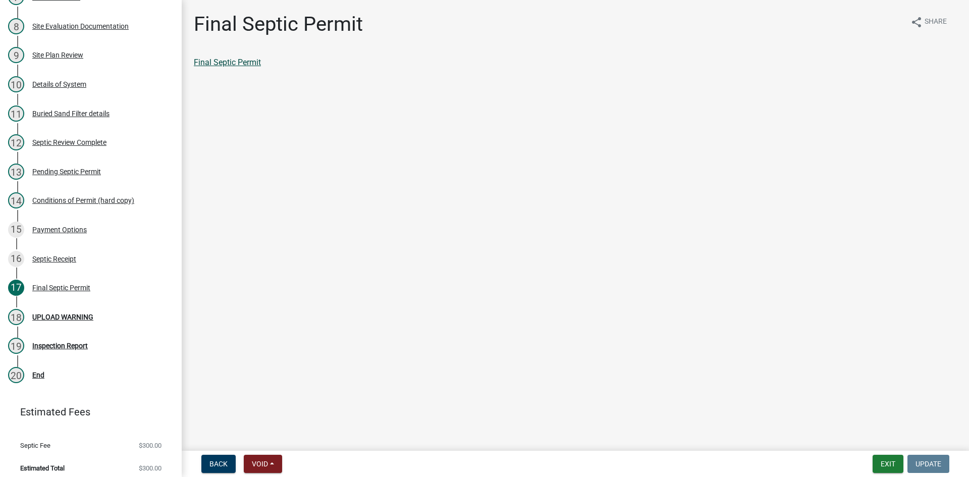
click at [232, 59] on link "Final Septic Permit" at bounding box center [227, 63] width 67 height 10
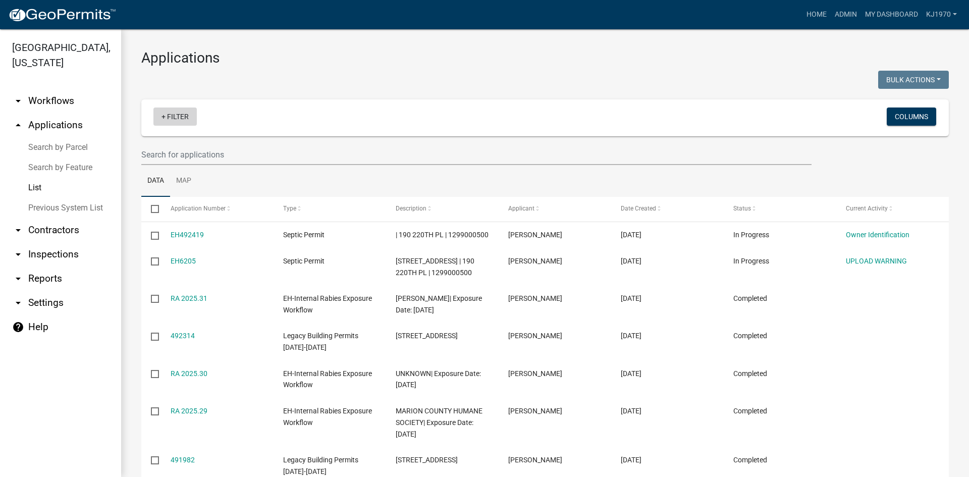
click at [170, 116] on link "+ Filter" at bounding box center [174, 117] width 43 height 18
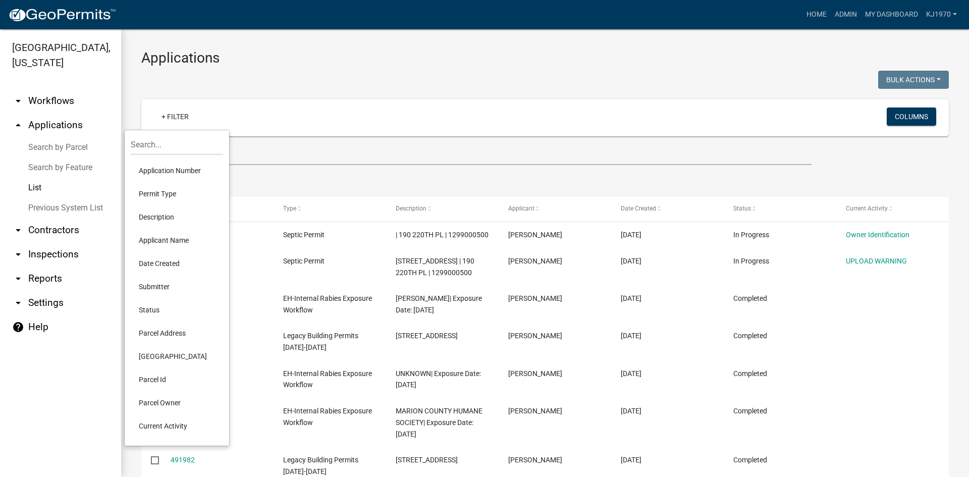
click at [165, 193] on li "Permit Type" at bounding box center [177, 193] width 92 height 23
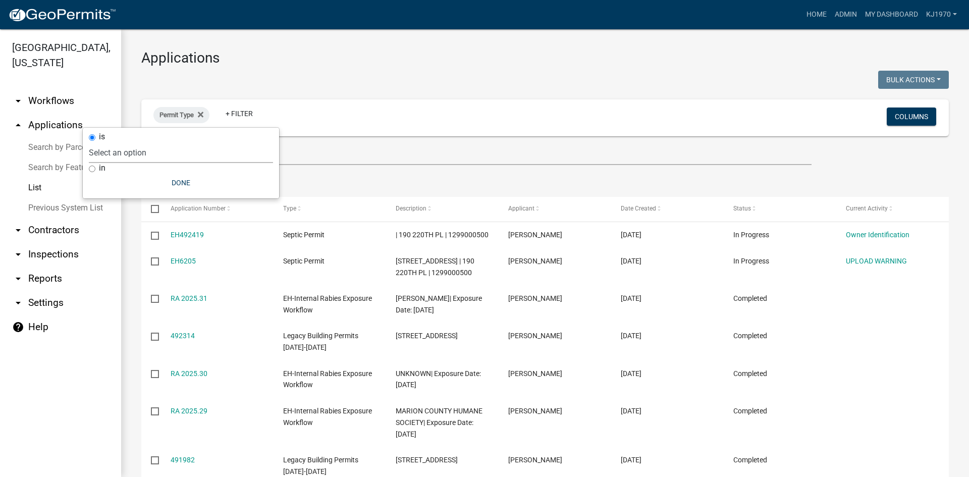
click at [147, 160] on select "Select an option Citizen Input Form Copy Of - Code Enforcement Copy Of - Marion…" at bounding box center [181, 152] width 184 height 21
select select "1633d464-13ef-47fb-9c29-9b98f9682d7d"
click at [113, 142] on select "Select an option Citizen Input Form Copy Of - Code Enforcement Copy Of - Marion…" at bounding box center [181, 152] width 184 height 21
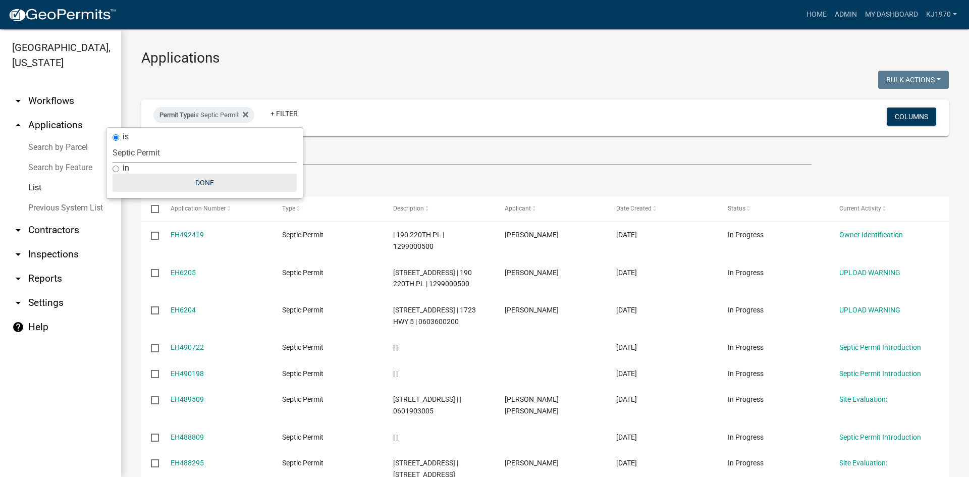
click at [207, 177] on button "Done" at bounding box center [205, 183] width 184 height 18
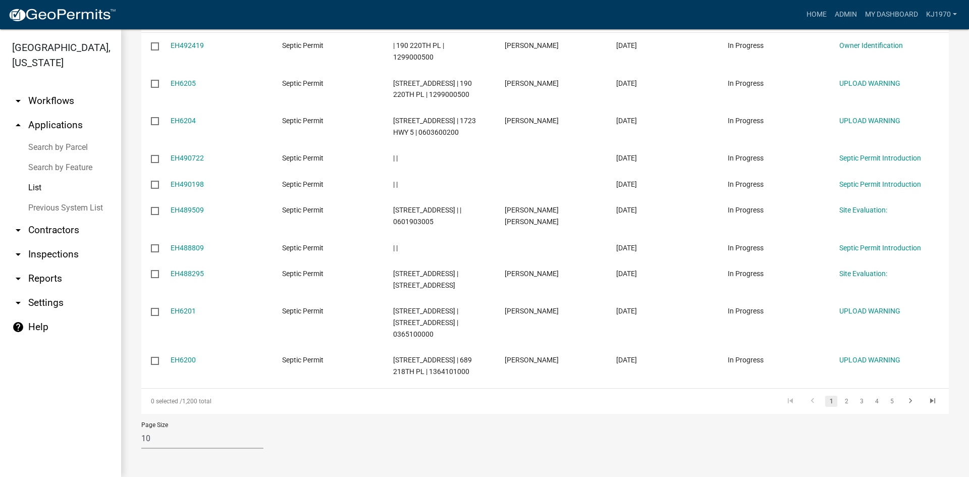
scroll to position [235, 0]
click at [840, 400] on link "2" at bounding box center [846, 401] width 12 height 11
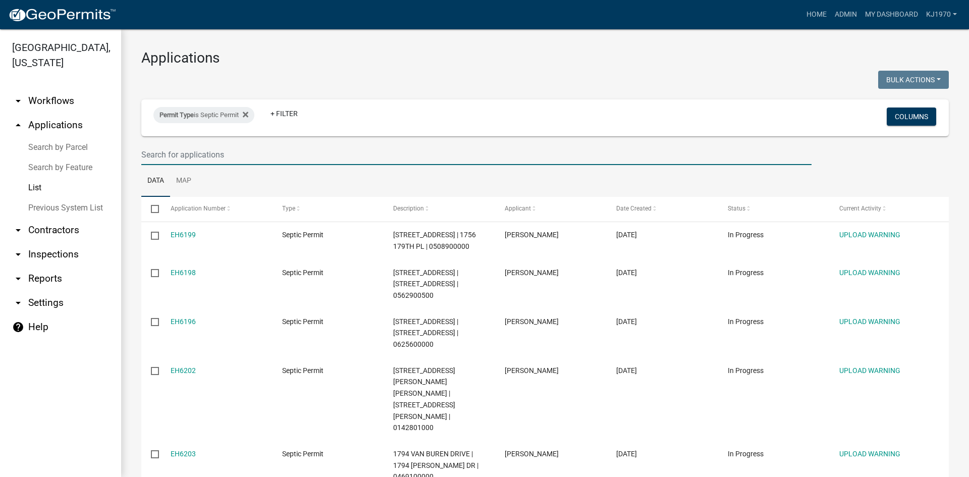
click at [332, 147] on input "text" at bounding box center [476, 154] width 670 height 21
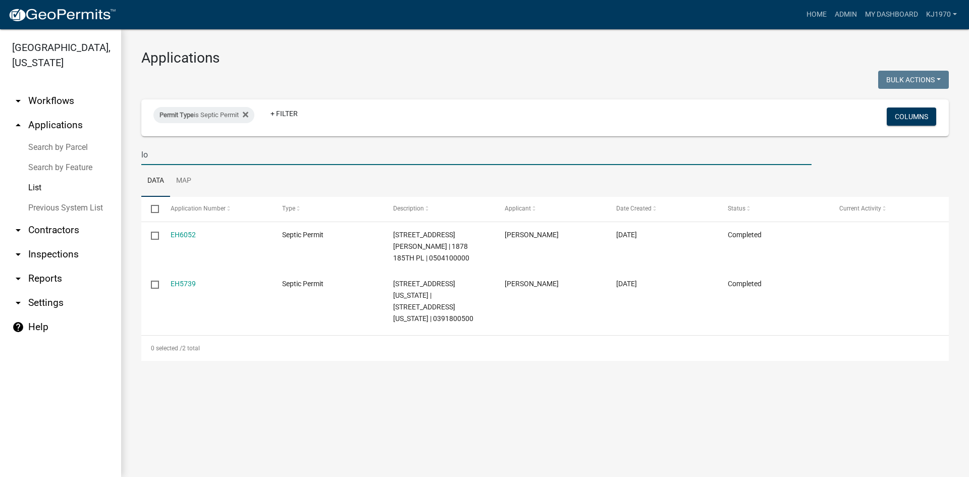
type input "l"
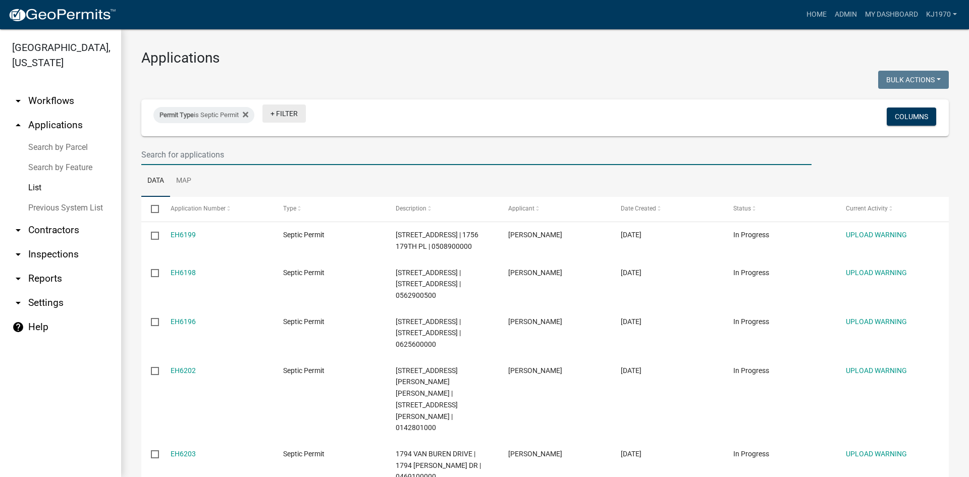
click at [281, 113] on link "+ Filter" at bounding box center [283, 113] width 43 height 18
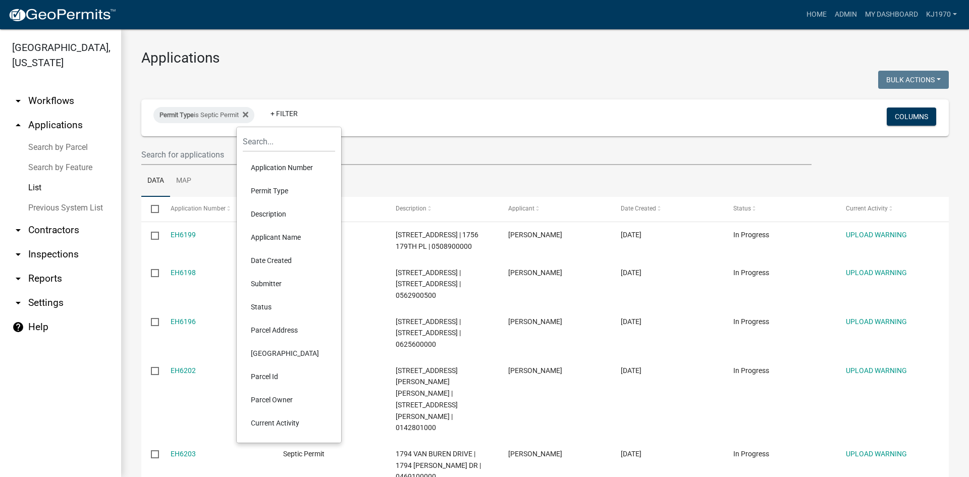
click at [264, 375] on li "Parcel Id" at bounding box center [289, 376] width 92 height 23
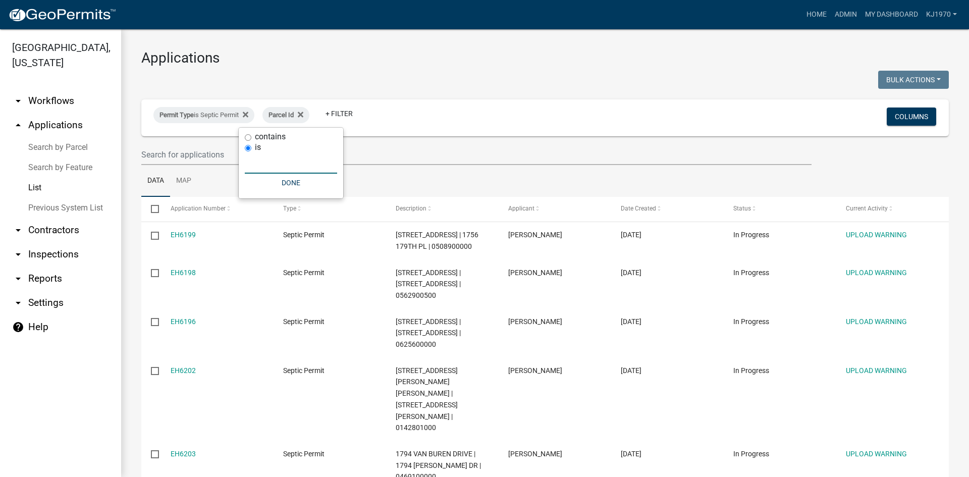
click at [256, 164] on input "text" at bounding box center [291, 163] width 92 height 21
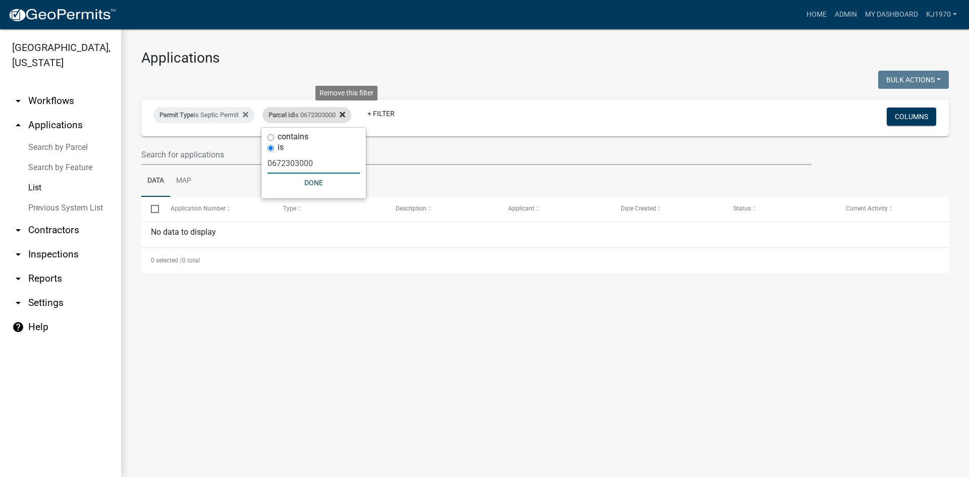
type input "0672303000"
click at [345, 115] on icon at bounding box center [343, 115] width 6 height 8
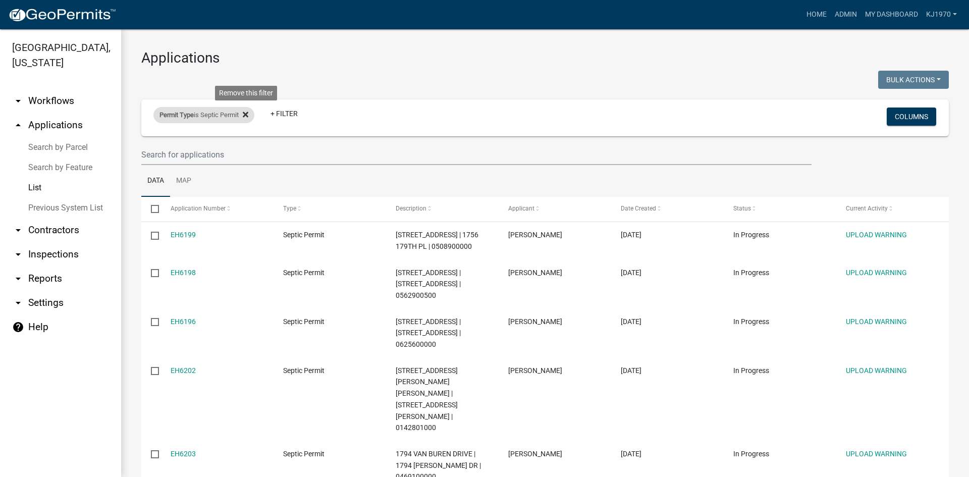
click at [247, 112] on icon at bounding box center [246, 115] width 6 height 8
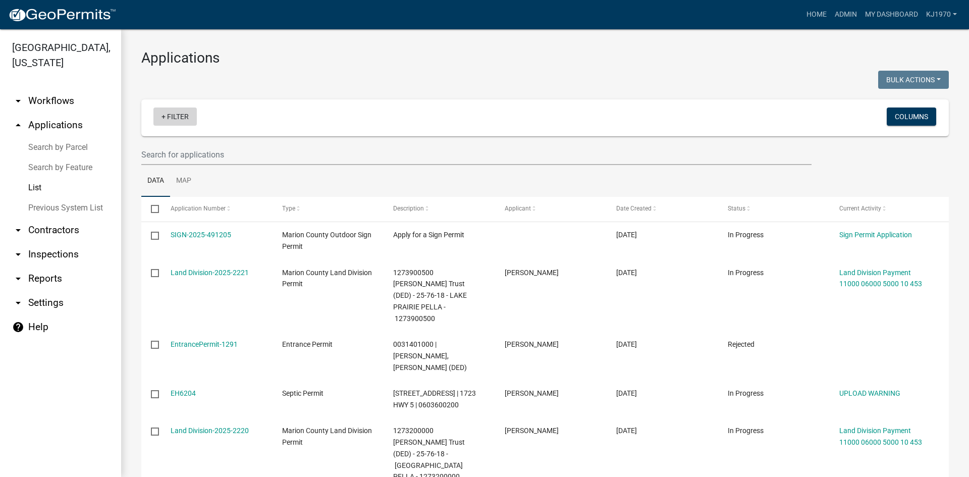
click at [183, 115] on link "+ Filter" at bounding box center [174, 117] width 43 height 18
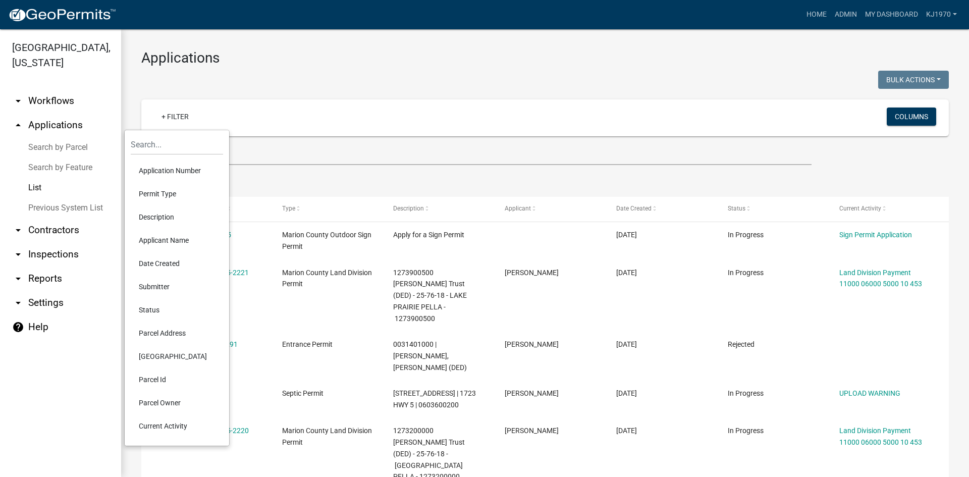
click at [172, 191] on li "Permit Type" at bounding box center [177, 193] width 92 height 23
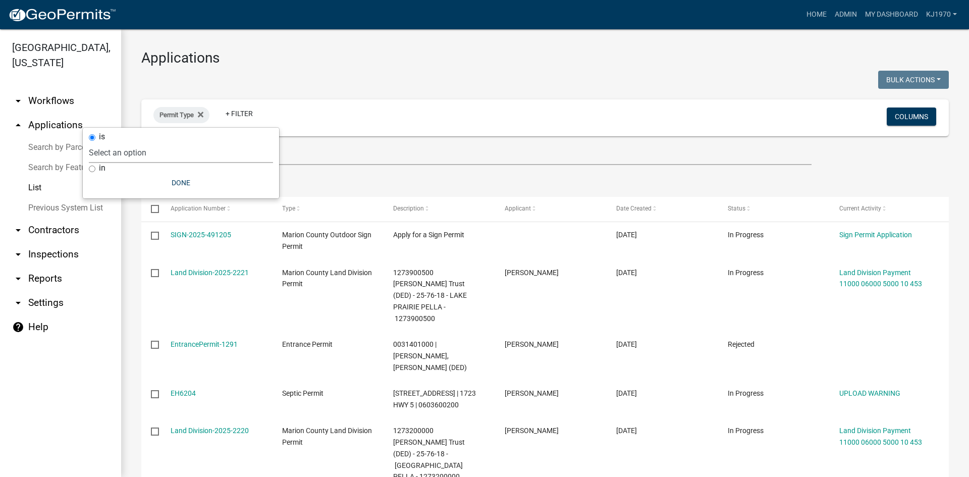
click at [145, 155] on select "Select an option Citizen Input Form Copy Of - Code Enforcement Copy Of - Marion…" at bounding box center [181, 152] width 184 height 21
select select "1633d464-13ef-47fb-9c29-9b98f9682d7d"
click at [113, 142] on select "Select an option Citizen Input Form Copy Of - Code Enforcement Copy Of - Marion…" at bounding box center [181, 152] width 184 height 21
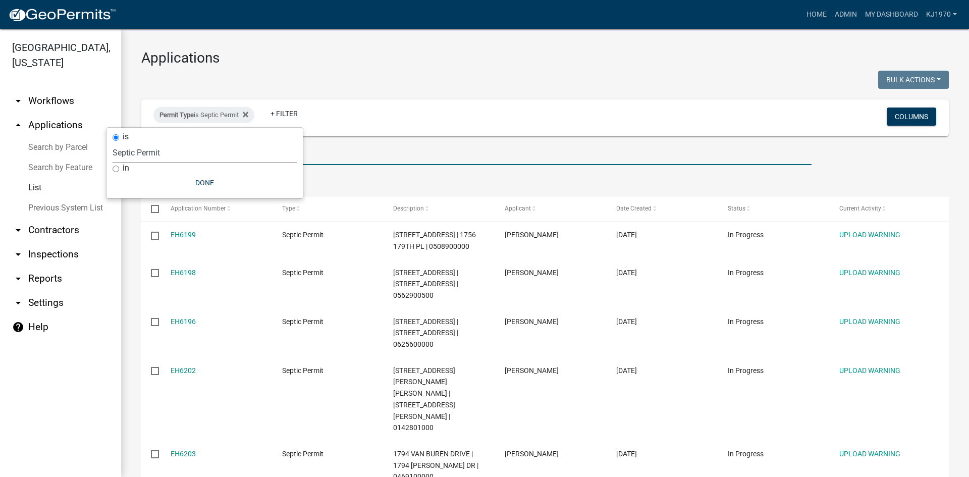
click at [370, 150] on input "text" at bounding box center [476, 154] width 670 height 21
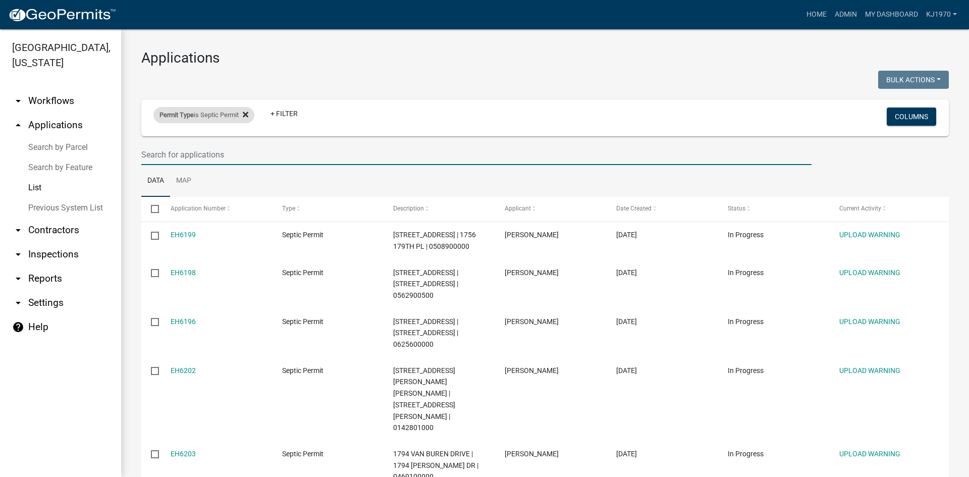
click at [248, 113] on icon at bounding box center [246, 115] width 6 height 6
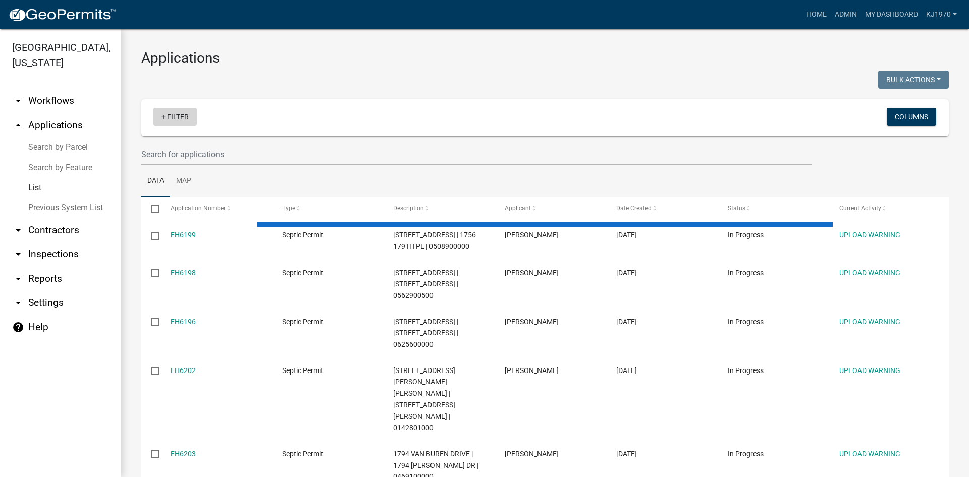
click at [175, 118] on link "+ Filter" at bounding box center [174, 117] width 43 height 18
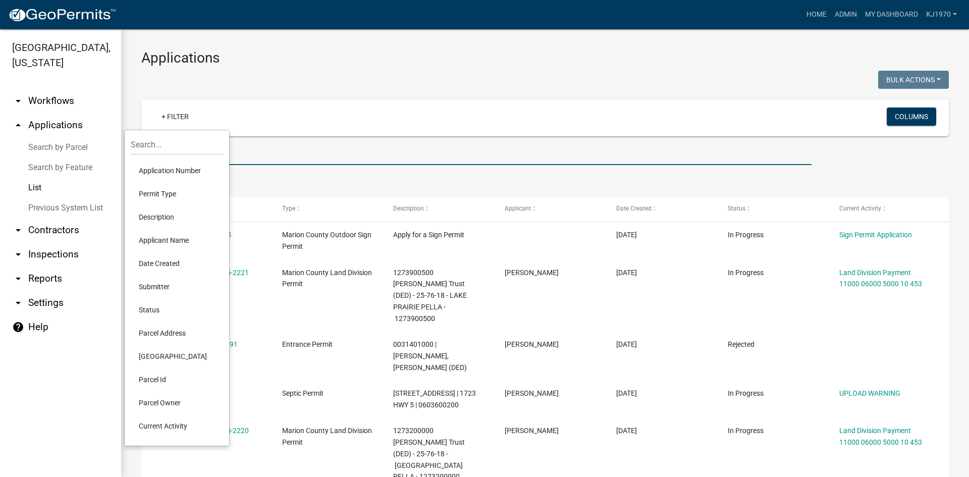
click at [671, 156] on input "text" at bounding box center [476, 154] width 670 height 21
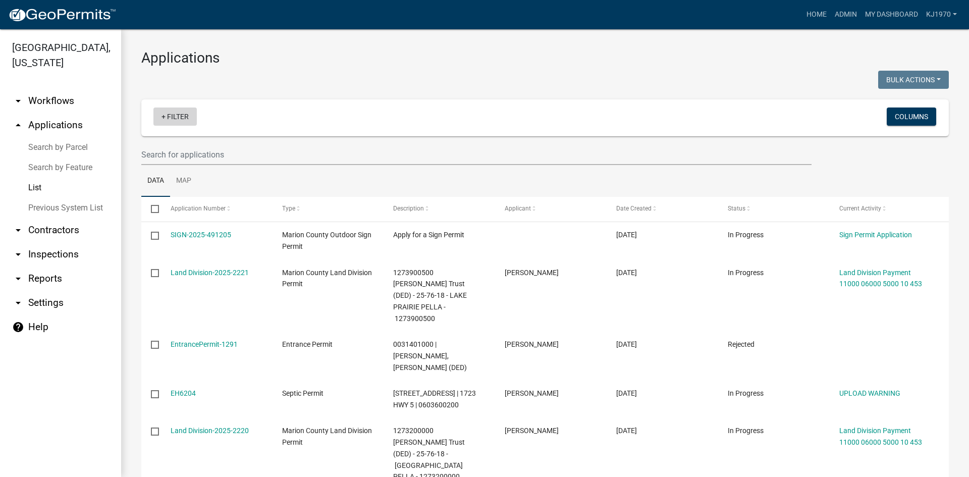
click at [183, 118] on link "+ Filter" at bounding box center [174, 117] width 43 height 18
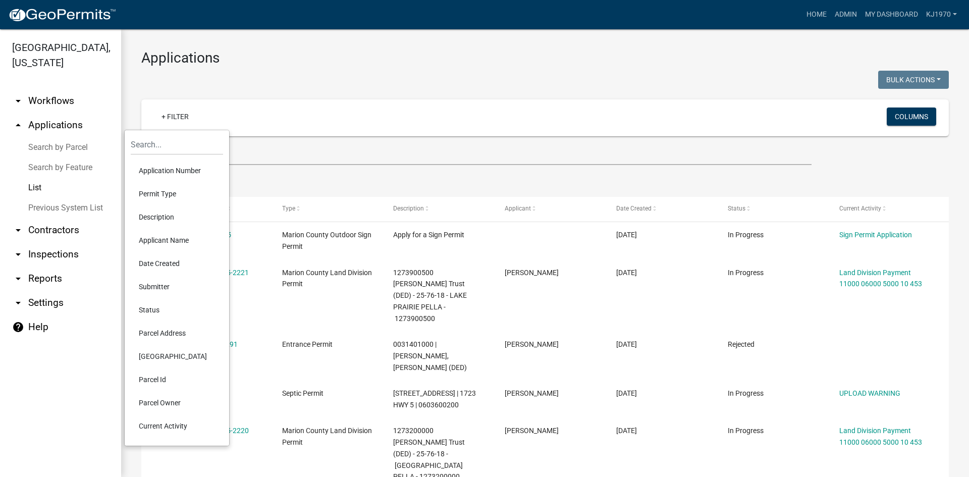
click at [171, 191] on li "Permit Type" at bounding box center [177, 193] width 92 height 23
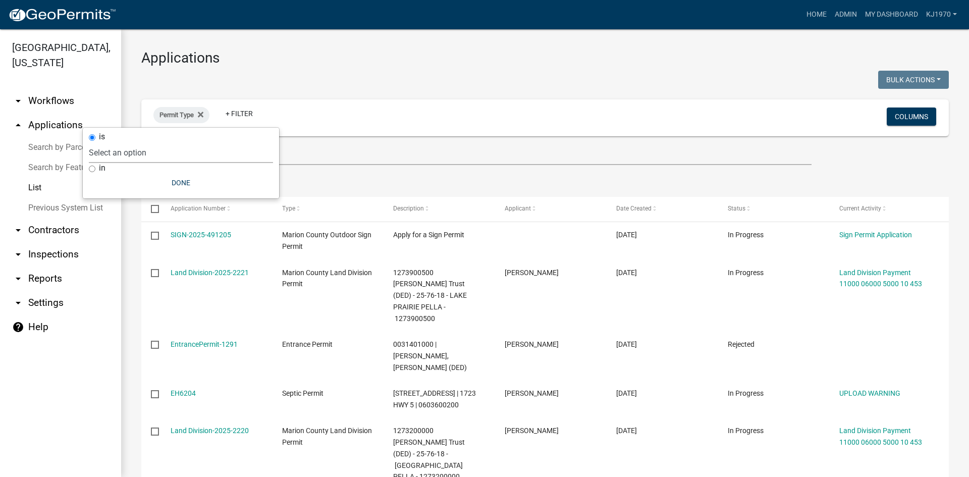
click at [159, 150] on select "Select an option Citizen Input Form Copy Of - Code Enforcement Copy Of - Marion…" at bounding box center [181, 152] width 184 height 21
select select "1633d464-13ef-47fb-9c29-9b98f9682d7d"
click at [113, 142] on select "Select an option Citizen Input Form Copy Of - Code Enforcement Copy Of - Marion…" at bounding box center [181, 152] width 184 height 21
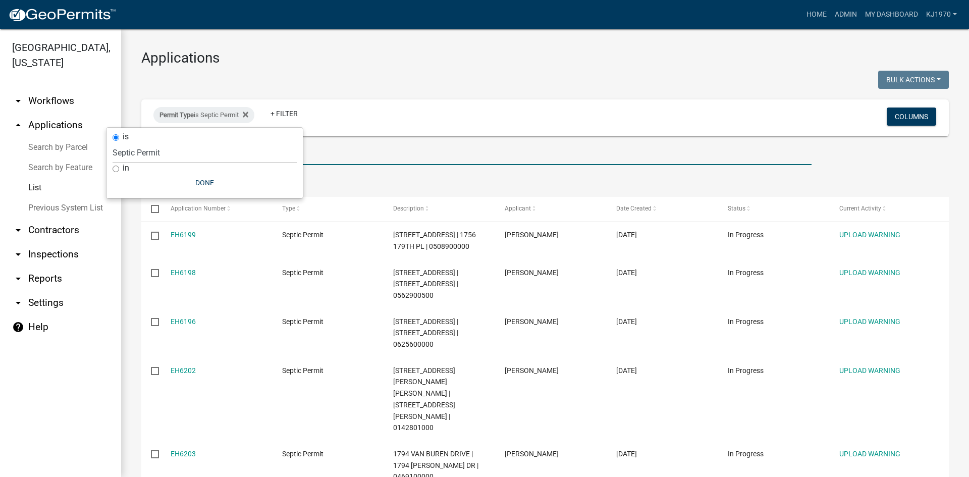
click at [449, 162] on input "text" at bounding box center [476, 154] width 670 height 21
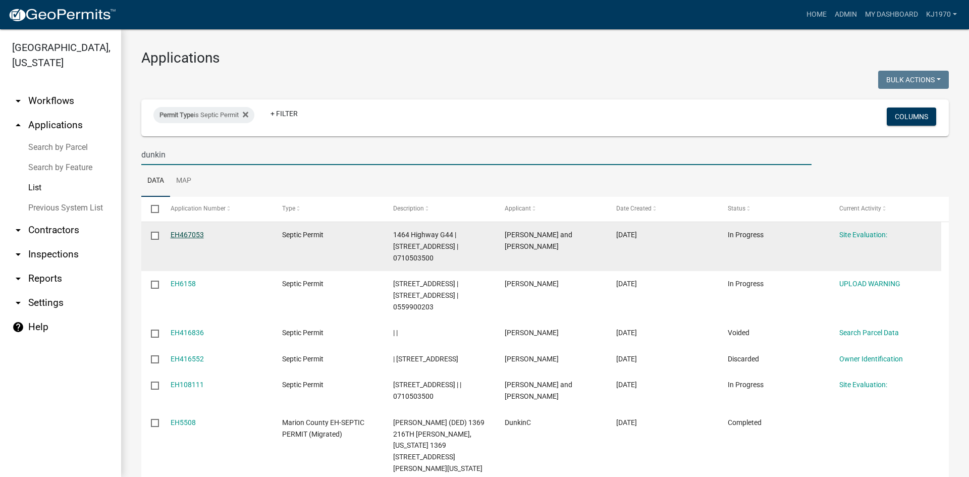
type input "dunkin"
click at [175, 236] on link "EH467053" at bounding box center [187, 235] width 33 height 8
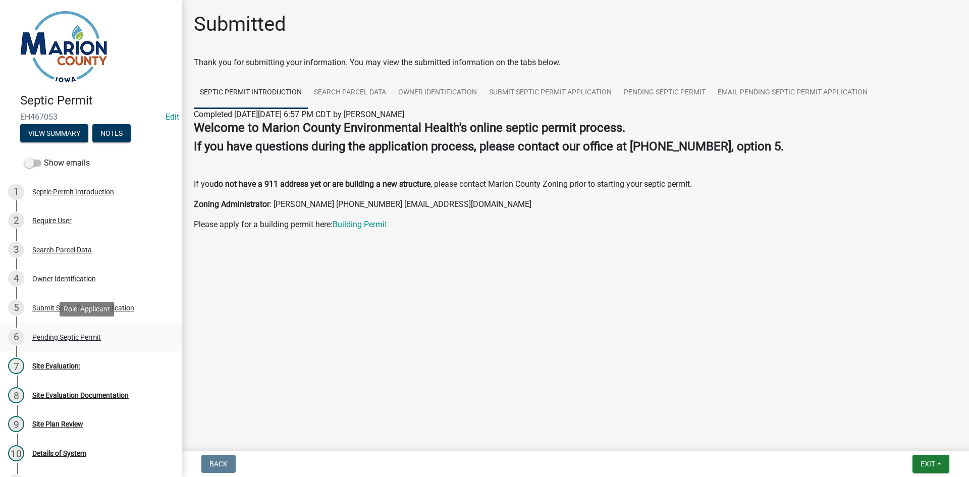
click at [70, 338] on div "Pending Septic Permit" at bounding box center [66, 337] width 69 height 7
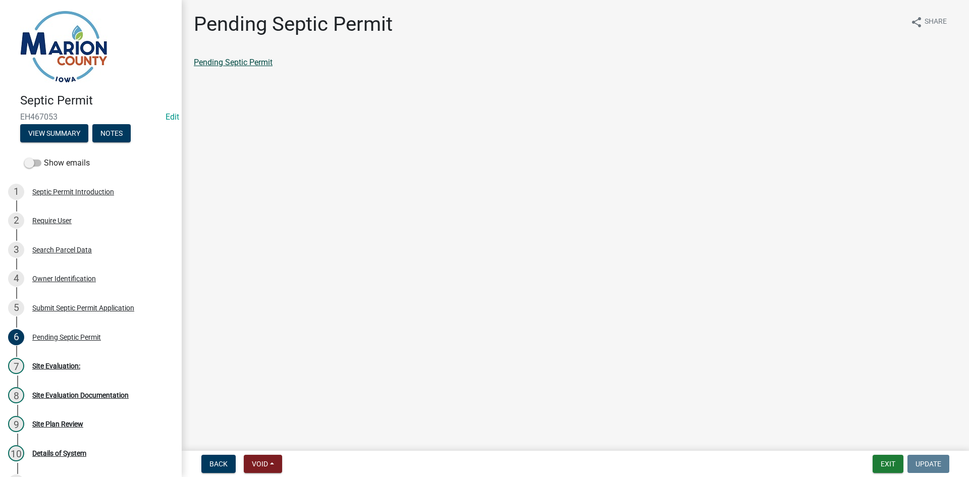
click at [244, 63] on link "Pending Septic Permit" at bounding box center [233, 63] width 79 height 10
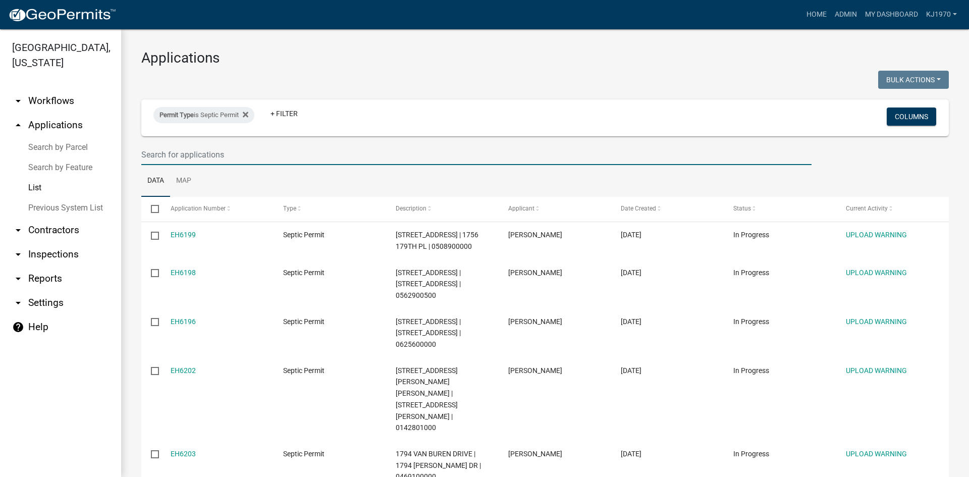
click at [217, 153] on input "text" at bounding box center [476, 154] width 670 height 21
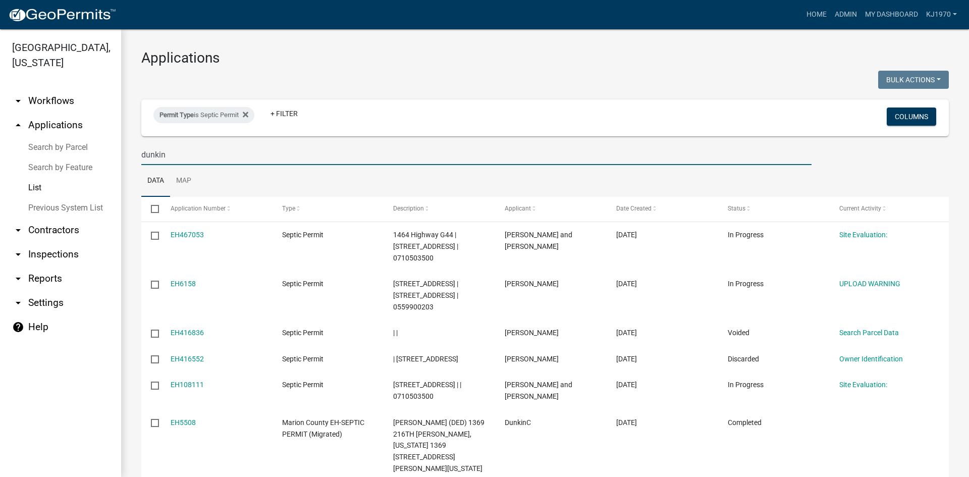
drag, startPoint x: 180, startPoint y: 158, endPoint x: 134, endPoint y: 145, distance: 47.6
click at [134, 145] on div "dunkin" at bounding box center [476, 154] width 685 height 21
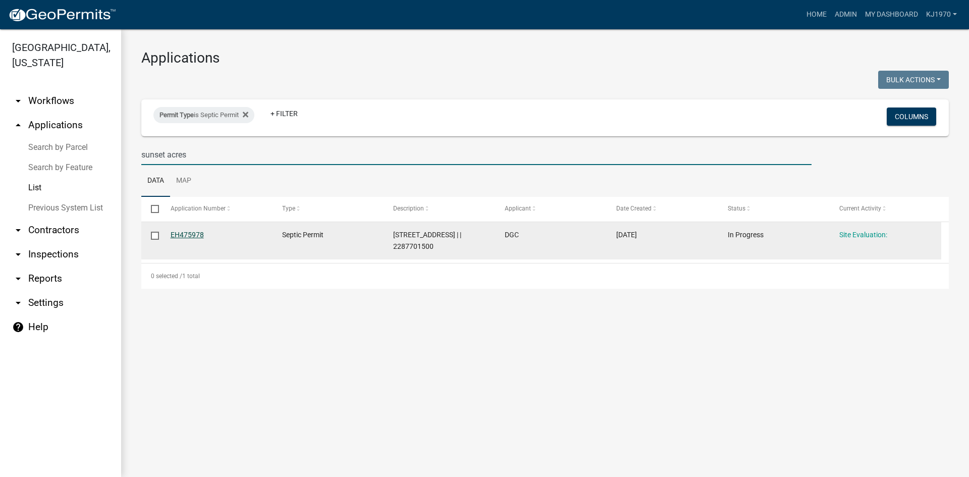
type input "sunset acres"
click at [197, 235] on link "EH475978" at bounding box center [187, 235] width 33 height 8
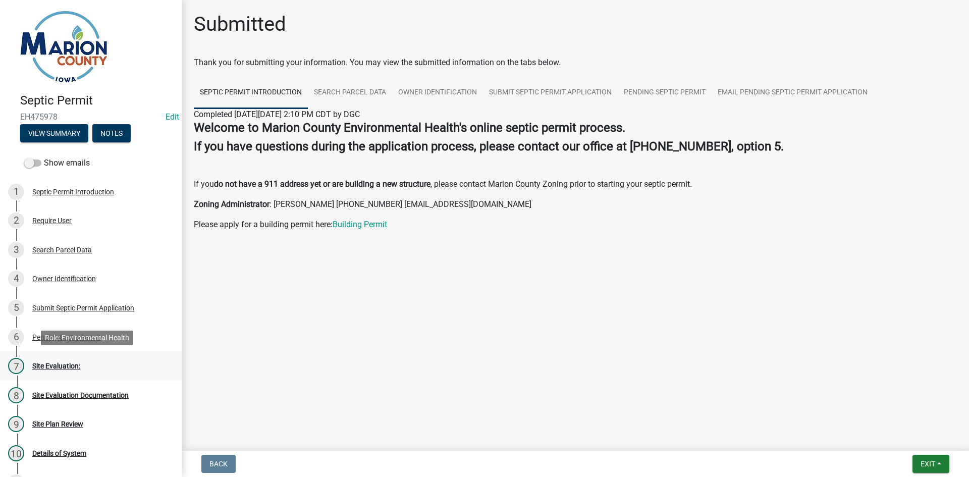
click at [39, 363] on div "Site Evaluation:" at bounding box center [56, 365] width 48 height 7
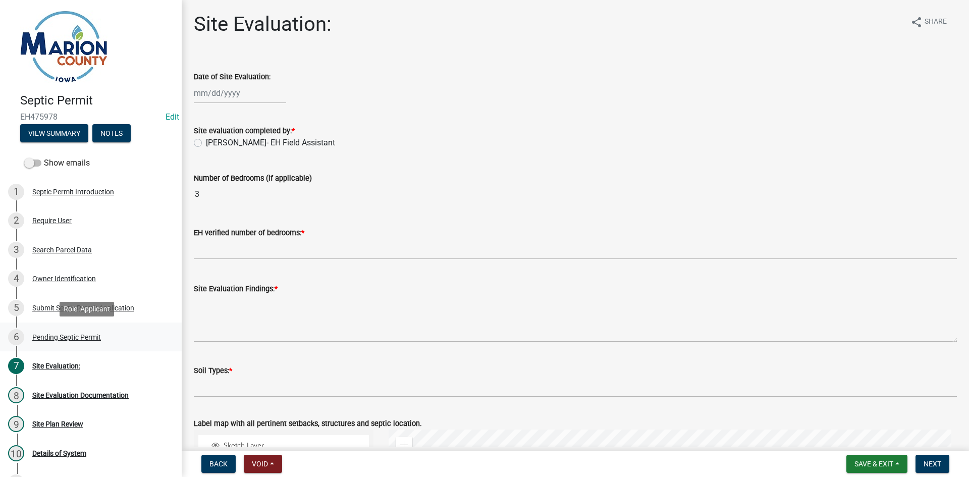
click at [70, 336] on div "Pending Septic Permit" at bounding box center [66, 337] width 69 height 7
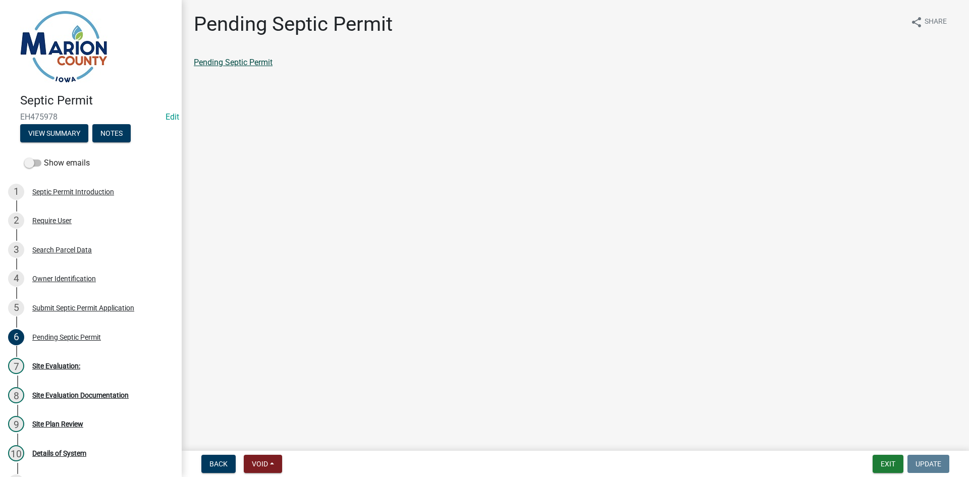
click at [222, 59] on link "Pending Septic Permit" at bounding box center [233, 63] width 79 height 10
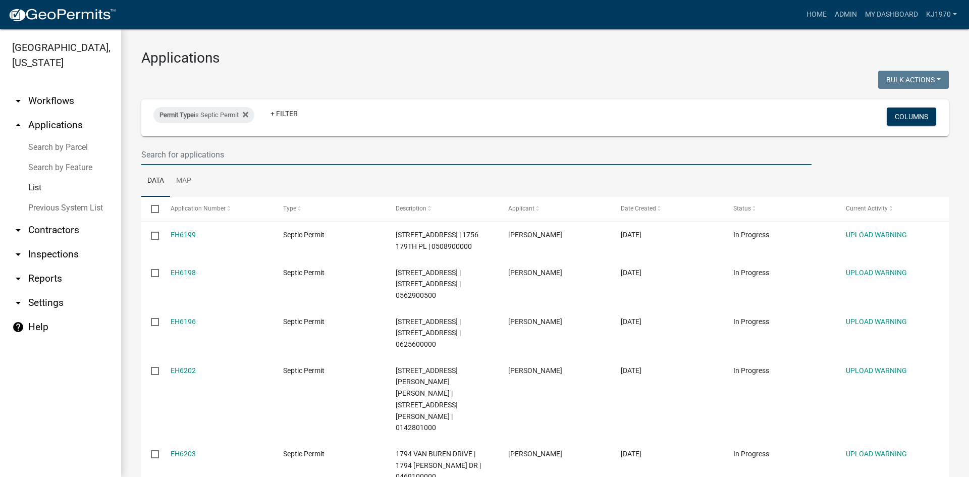
click at [196, 153] on input "text" at bounding box center [476, 154] width 670 height 21
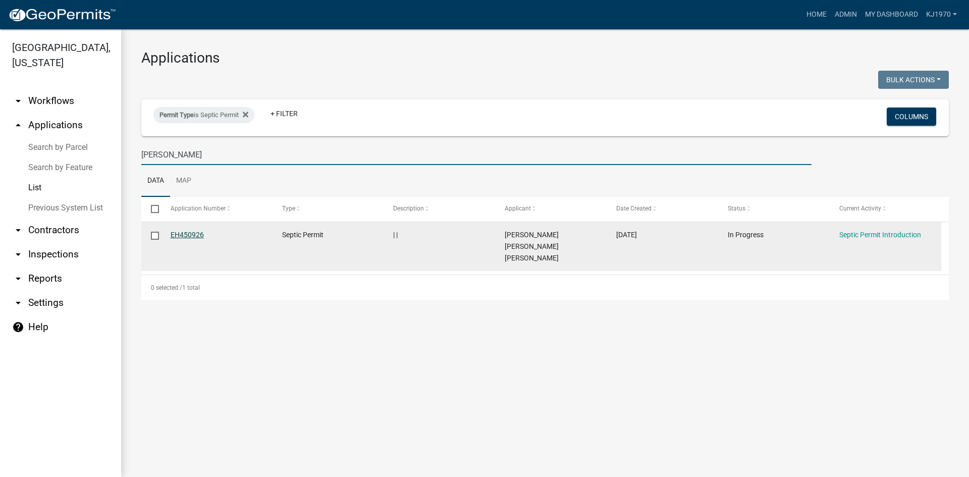
type input "hanson"
click at [185, 235] on link "EH450926" at bounding box center [187, 235] width 33 height 8
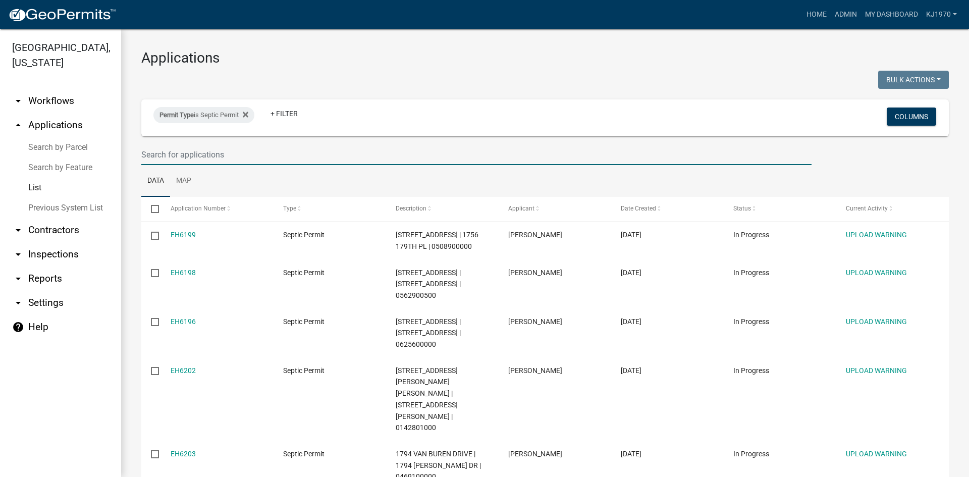
click at [200, 156] on input "text" at bounding box center [476, 154] width 670 height 21
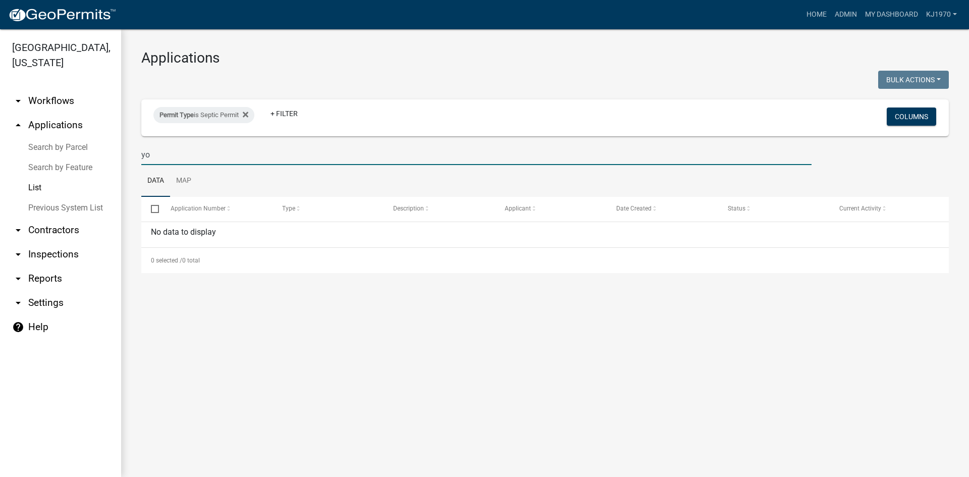
type input "y"
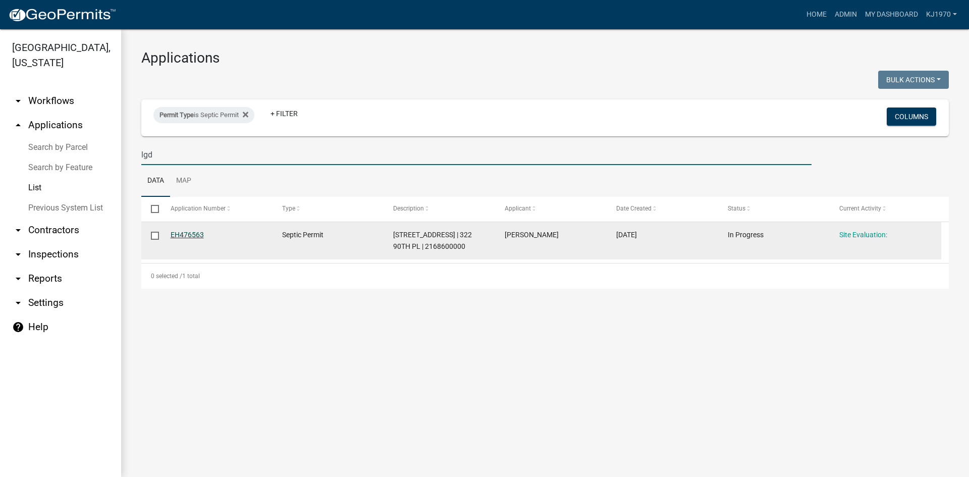
type input "lgd"
click at [201, 234] on link "EH476563" at bounding box center [187, 235] width 33 height 8
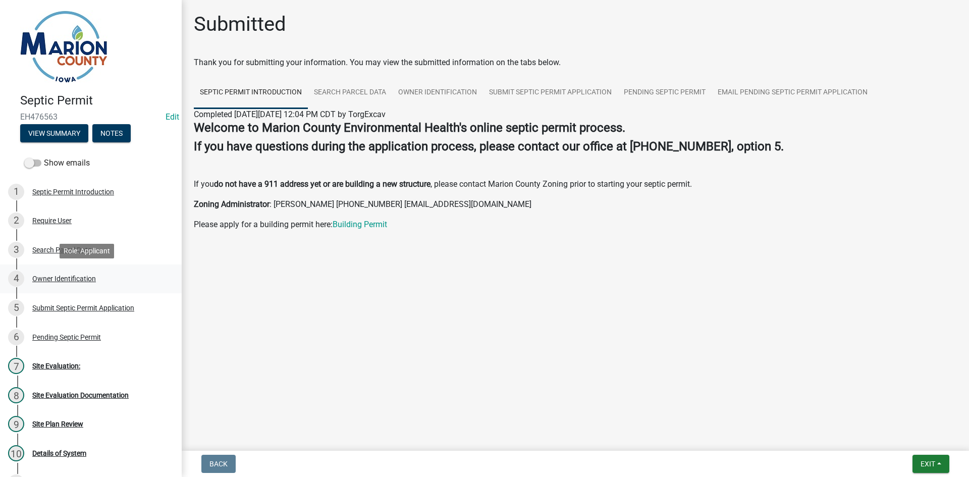
click at [65, 280] on div "Owner Identification" at bounding box center [64, 278] width 64 height 7
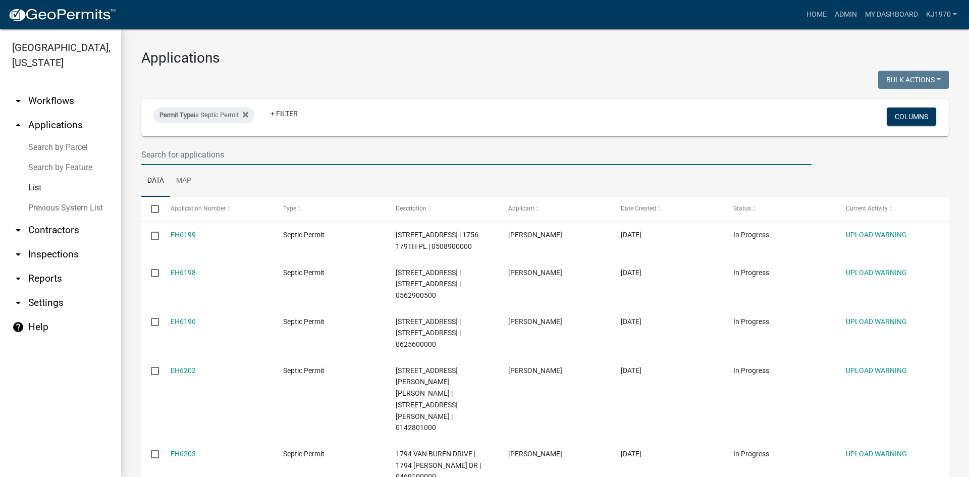
click at [247, 154] on input "text" at bounding box center [476, 154] width 670 height 21
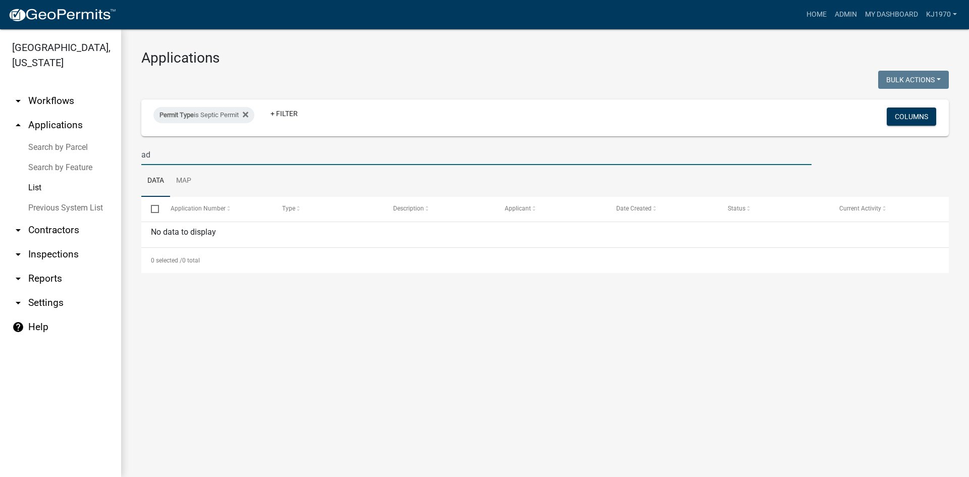
type input "a"
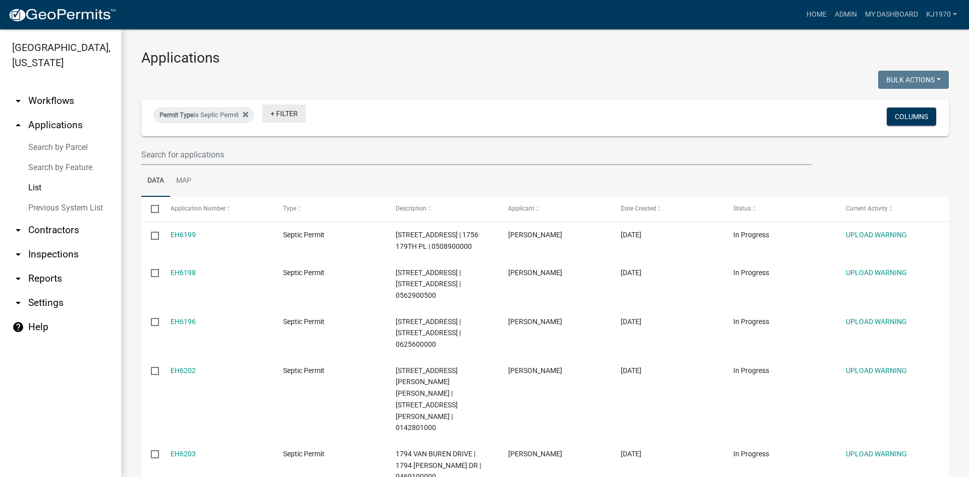
click at [291, 109] on link "+ Filter" at bounding box center [283, 113] width 43 height 18
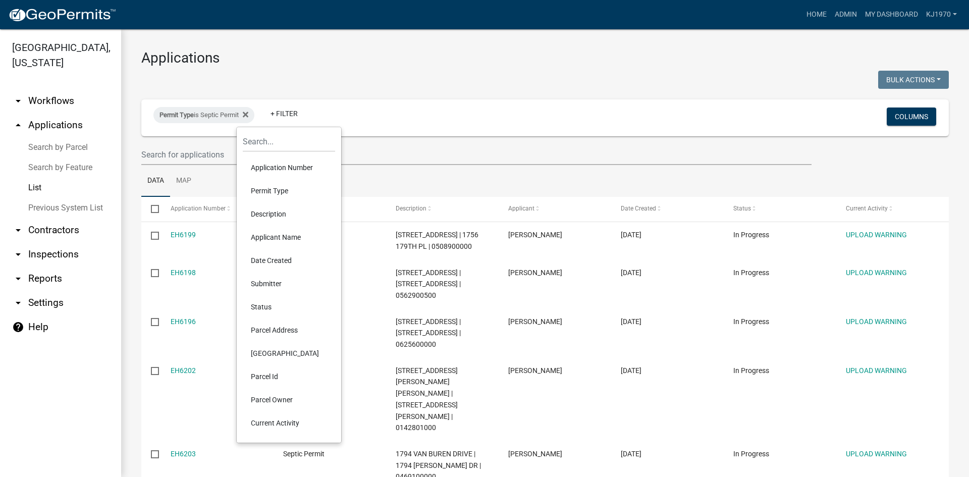
click at [276, 325] on li "Parcel Address" at bounding box center [289, 329] width 92 height 23
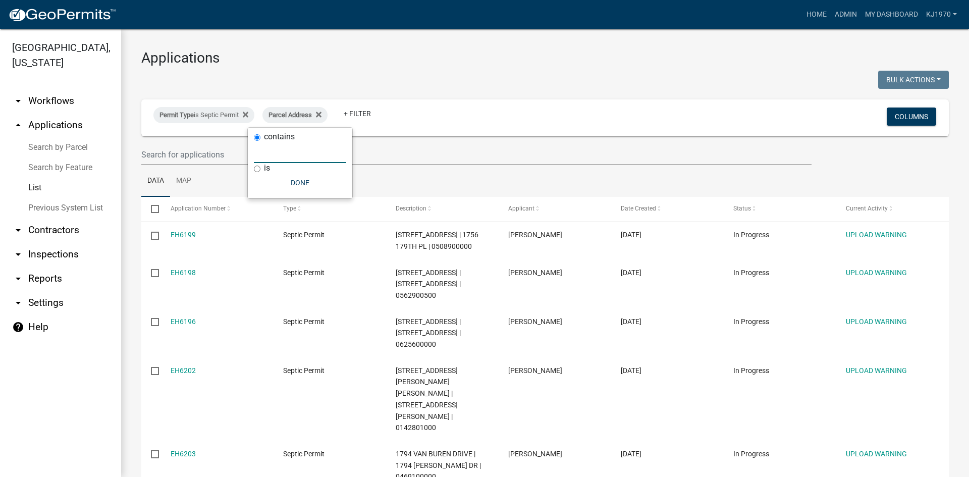
click at [275, 161] on input "text" at bounding box center [300, 152] width 92 height 21
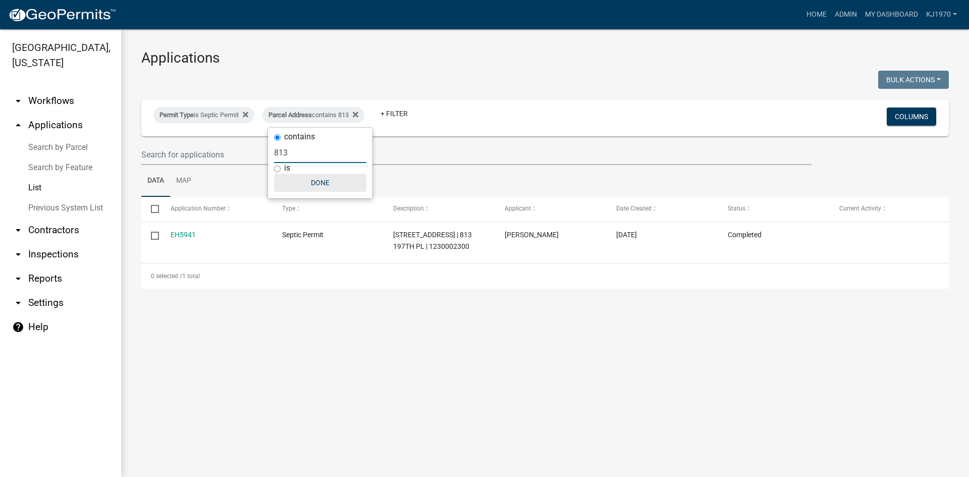
type input "813"
click at [313, 182] on button "Done" at bounding box center [320, 183] width 92 height 18
click at [358, 114] on fa-icon at bounding box center [354, 115] width 10 height 16
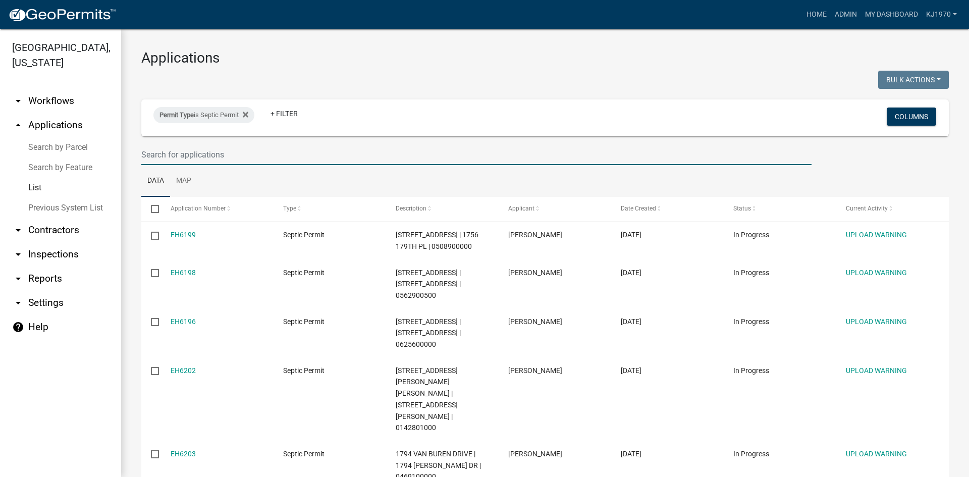
click at [195, 149] on input "text" at bounding box center [476, 154] width 670 height 21
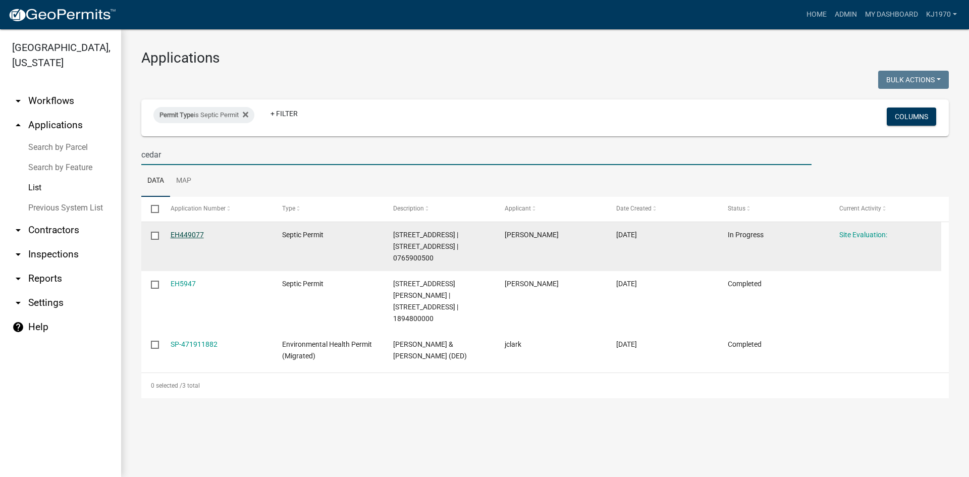
type input "cedar"
click at [179, 232] on link "EH449077" at bounding box center [187, 235] width 33 height 8
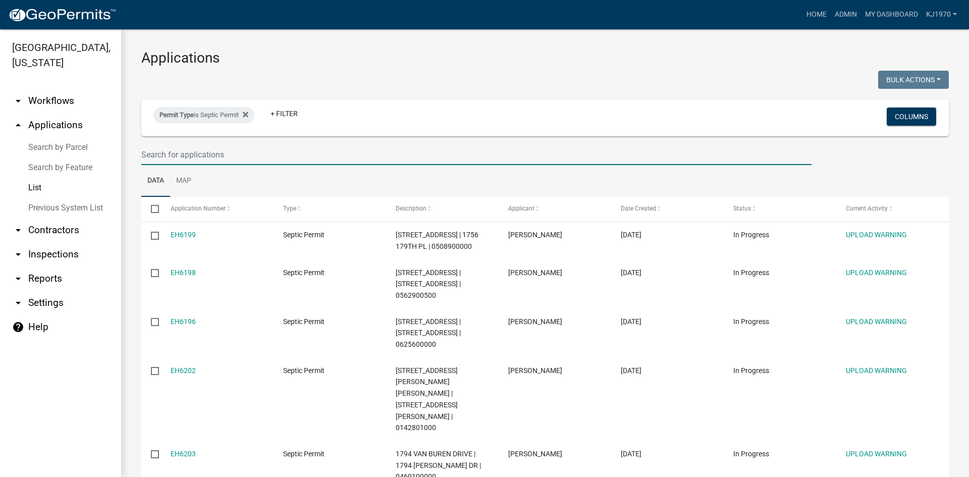
click at [220, 159] on input "text" at bounding box center [476, 154] width 670 height 21
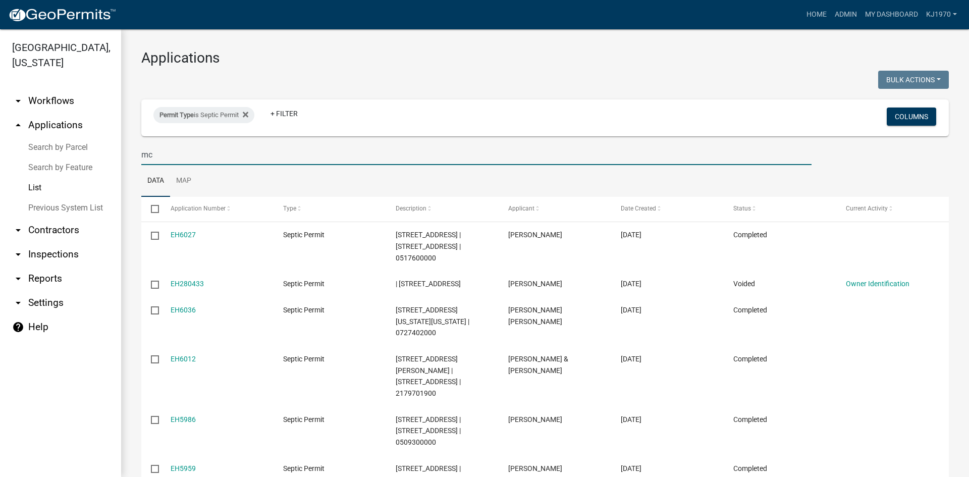
click at [314, 150] on input "mc" at bounding box center [476, 154] width 670 height 21
type input "m"
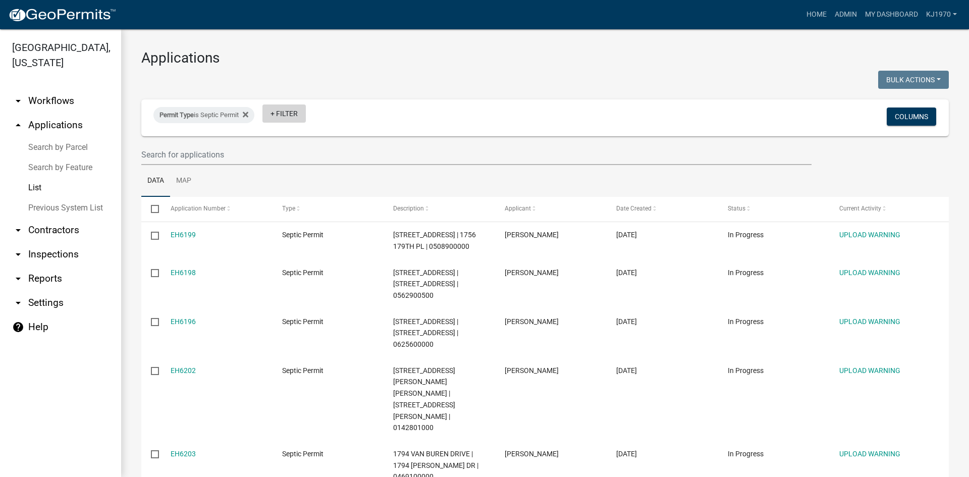
click at [292, 113] on link "+ Filter" at bounding box center [283, 113] width 43 height 18
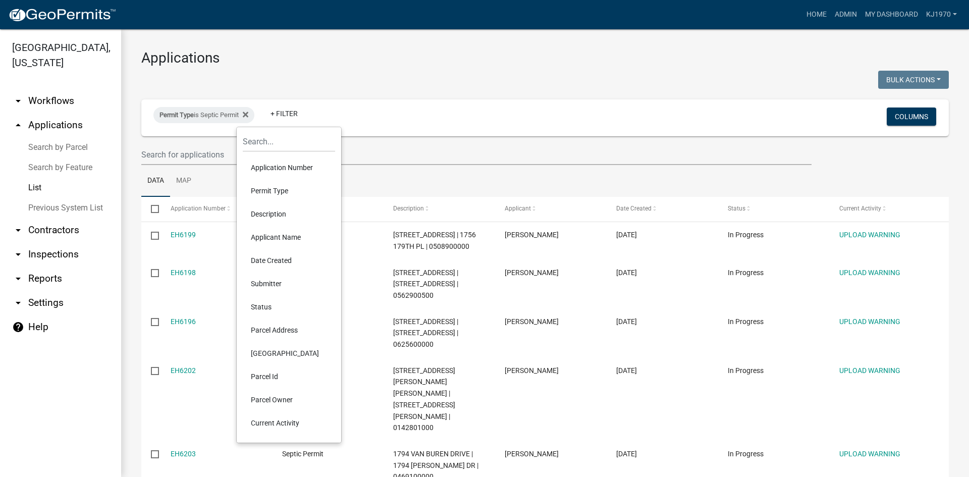
click at [267, 328] on li "Parcel Address" at bounding box center [289, 329] width 92 height 23
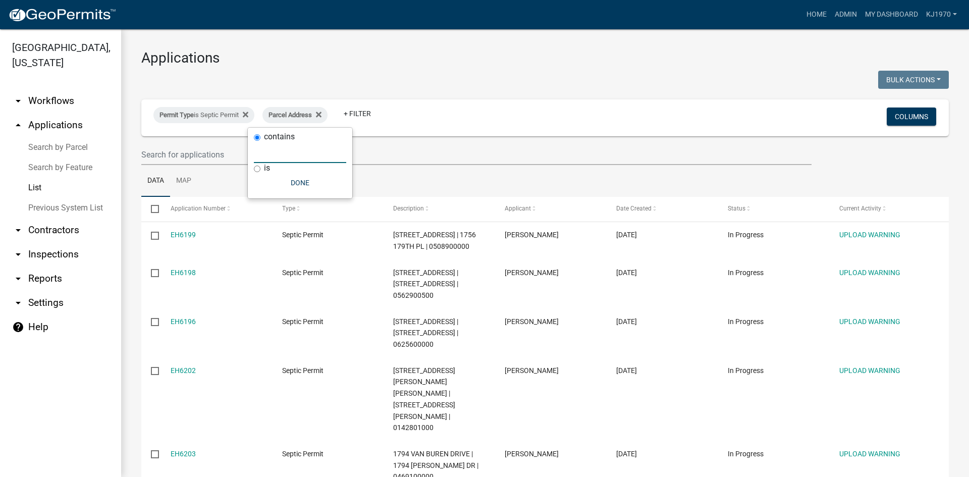
click at [299, 157] on input "text" at bounding box center [300, 152] width 92 height 21
type input "1336"
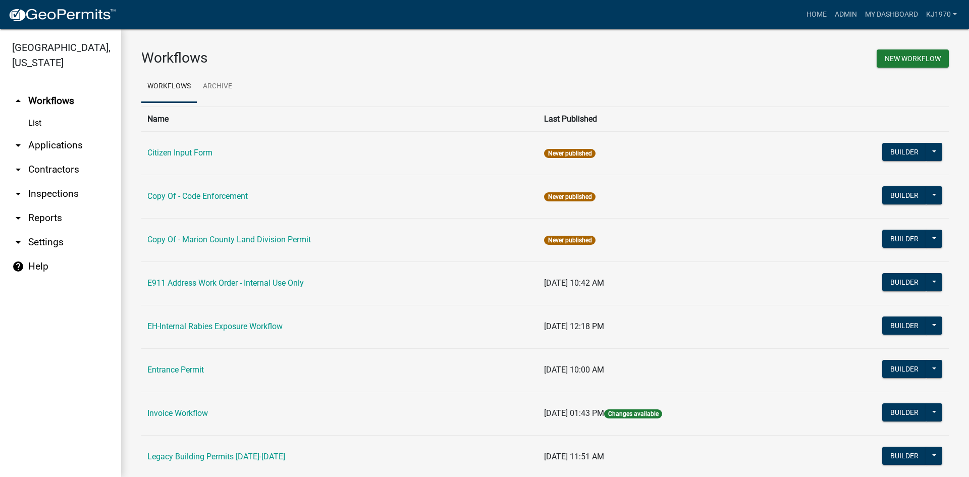
click at [52, 133] on link "arrow_drop_down Applications" at bounding box center [60, 145] width 121 height 24
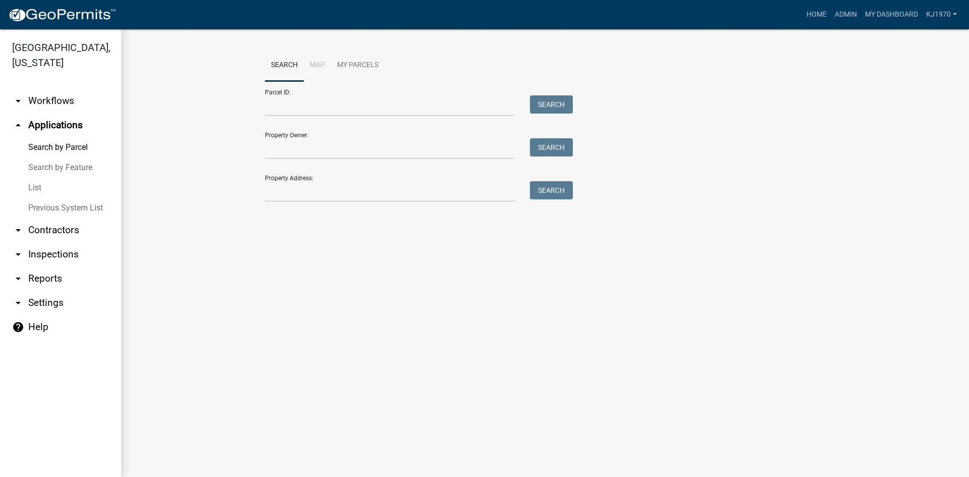
click at [41, 178] on link "List" at bounding box center [60, 188] width 121 height 20
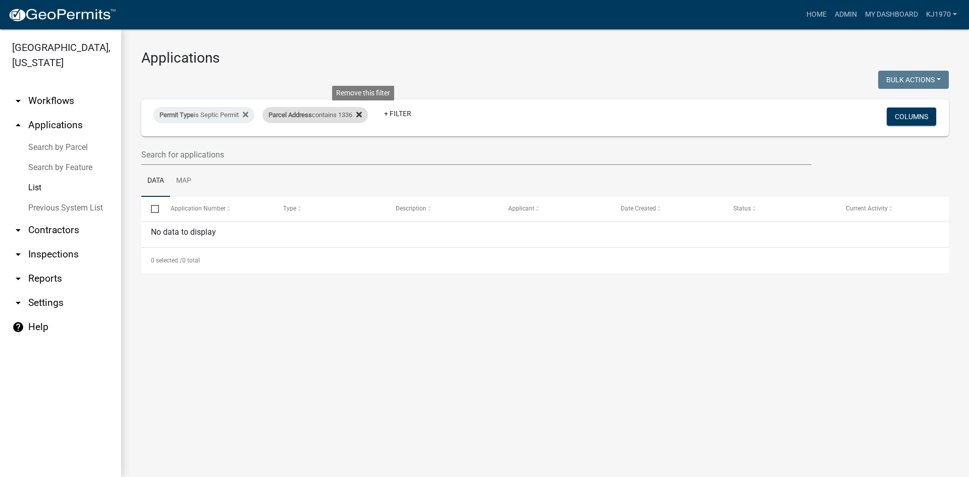
click at [362, 112] on icon at bounding box center [359, 115] width 6 height 8
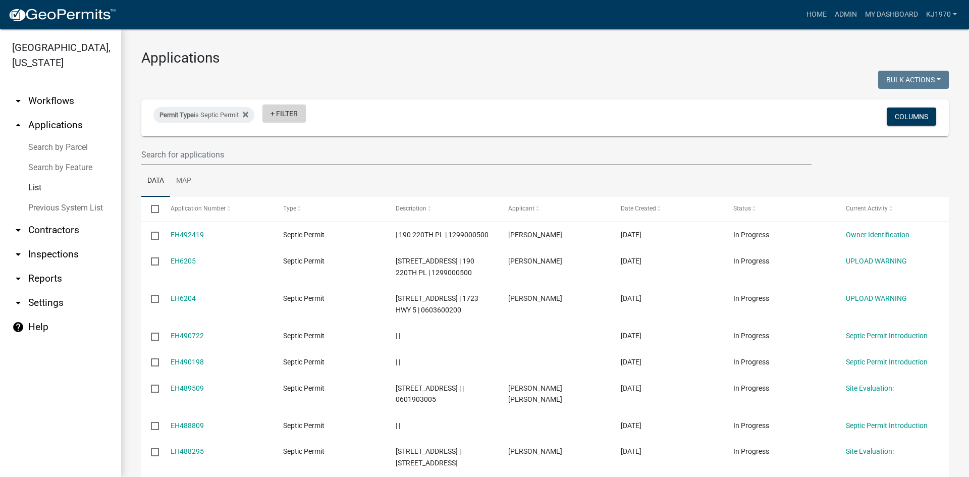
click at [294, 112] on link "+ Filter" at bounding box center [283, 113] width 43 height 18
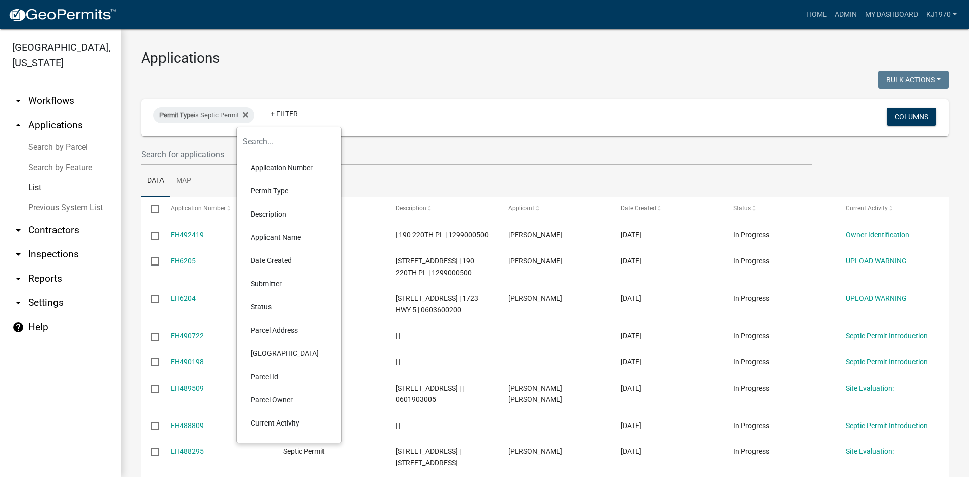
click at [282, 326] on li "Parcel Address" at bounding box center [289, 329] width 92 height 23
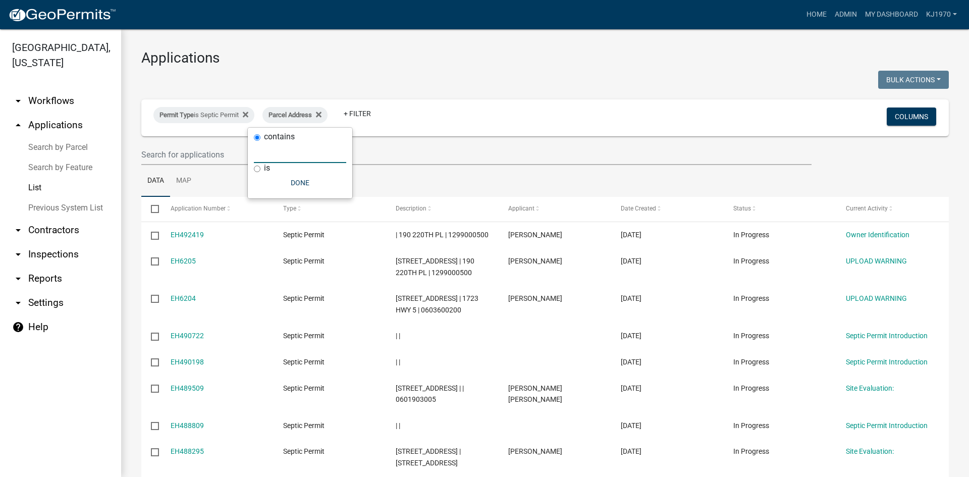
click at [272, 152] on input "text" at bounding box center [300, 152] width 92 height 21
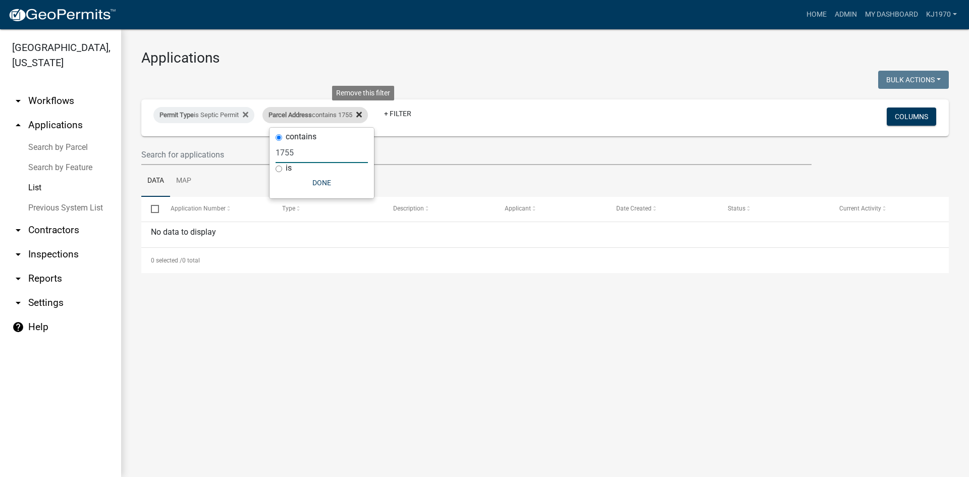
type input "1755"
click at [362, 111] on icon at bounding box center [359, 115] width 6 height 8
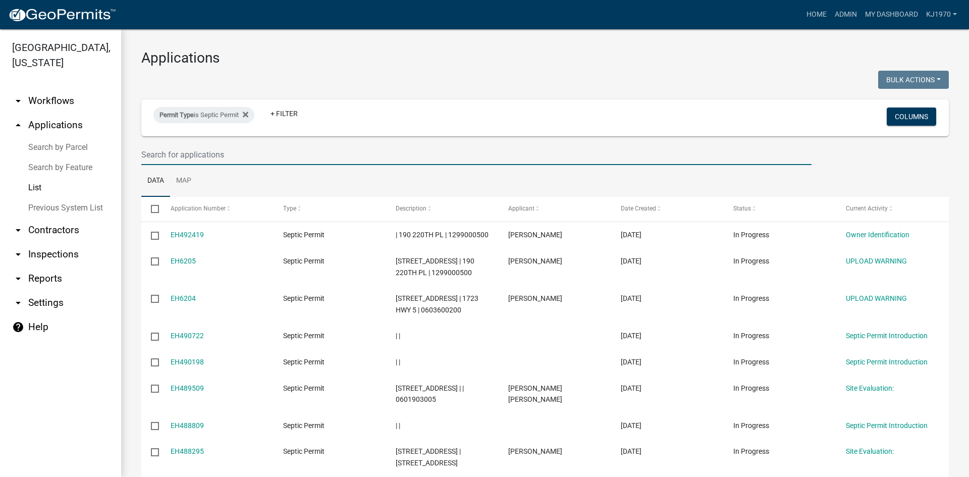
click at [284, 149] on input "text" at bounding box center [476, 154] width 670 height 21
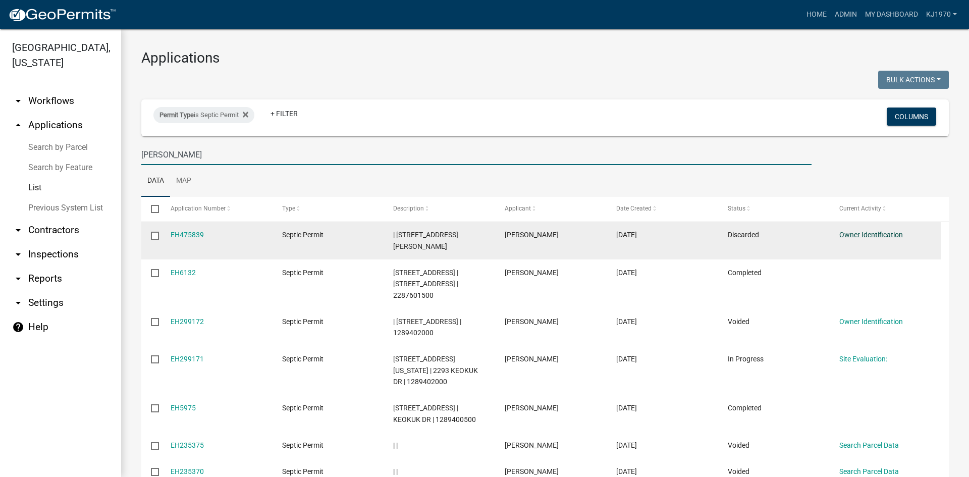
type input "van wyk"
click at [842, 236] on link "Owner Identification" at bounding box center [871, 235] width 64 height 8
